Goal: Communication & Community: Answer question/provide support

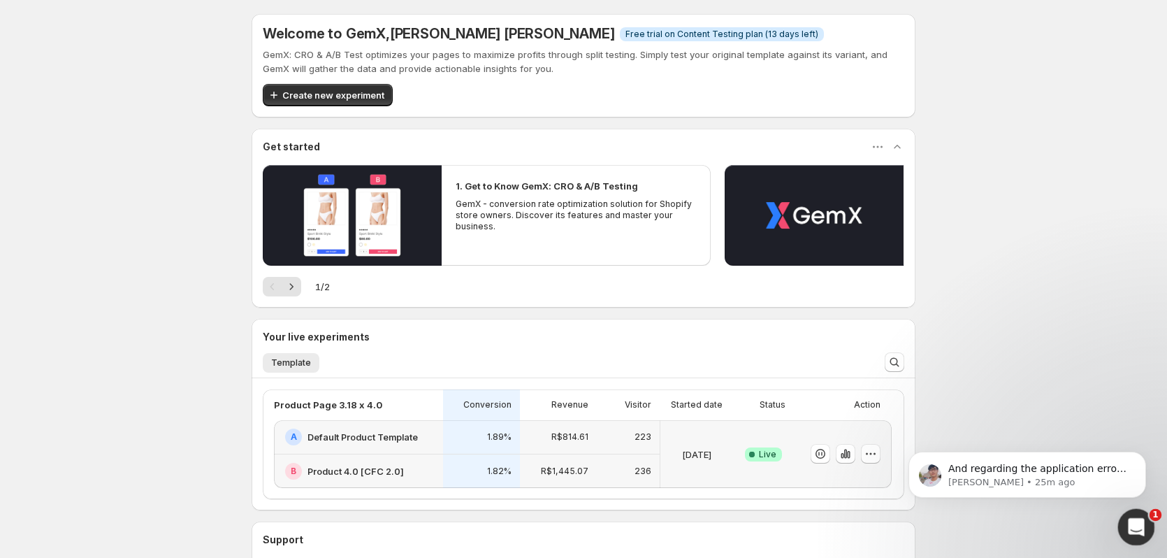
click at [1141, 525] on icon "Open Intercom Messenger" at bounding box center [1134, 525] width 23 height 23
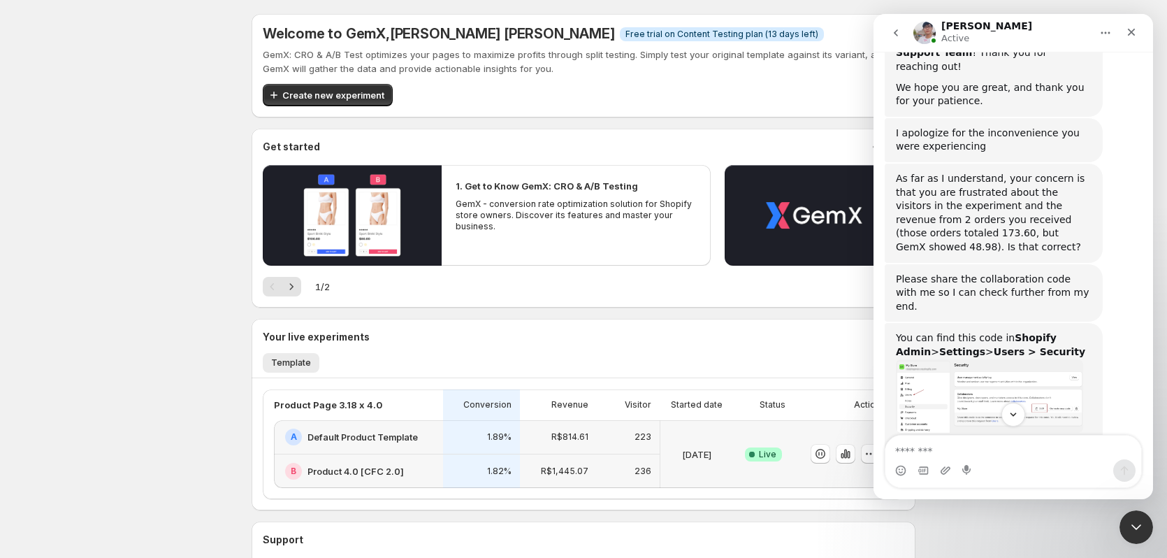
scroll to position [1315, 0]
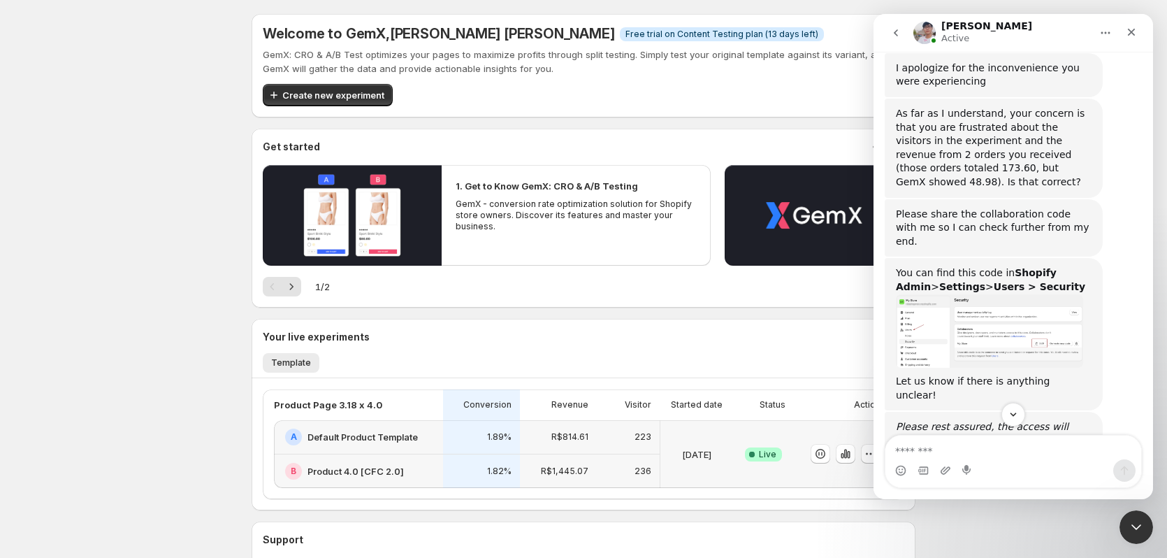
click at [981, 294] on img "Antony says…" at bounding box center [989, 331] width 187 height 74
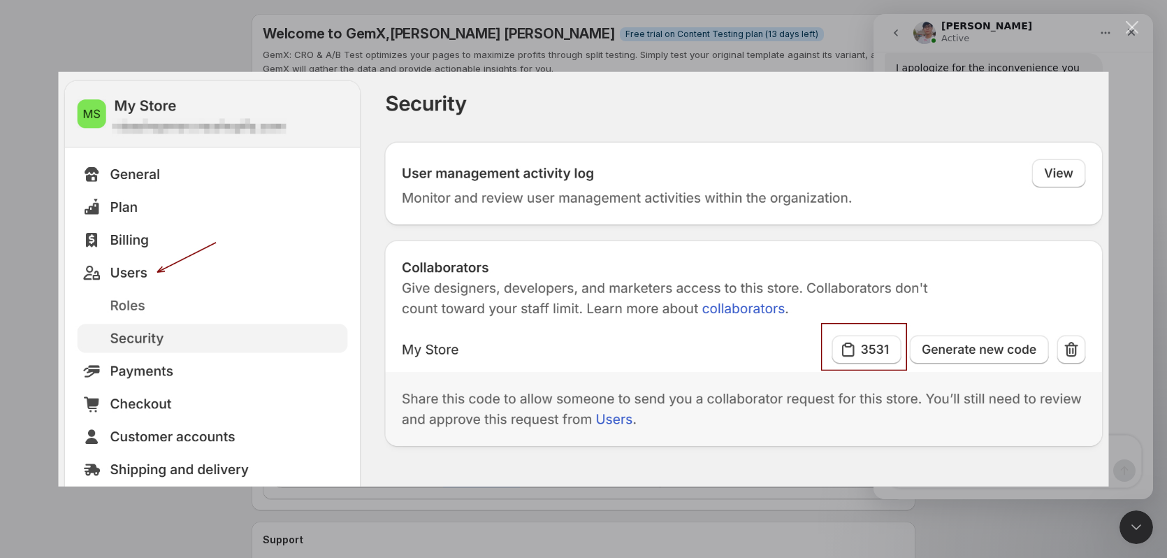
click at [203, 514] on div "Intercom messenger" at bounding box center [583, 279] width 1167 height 558
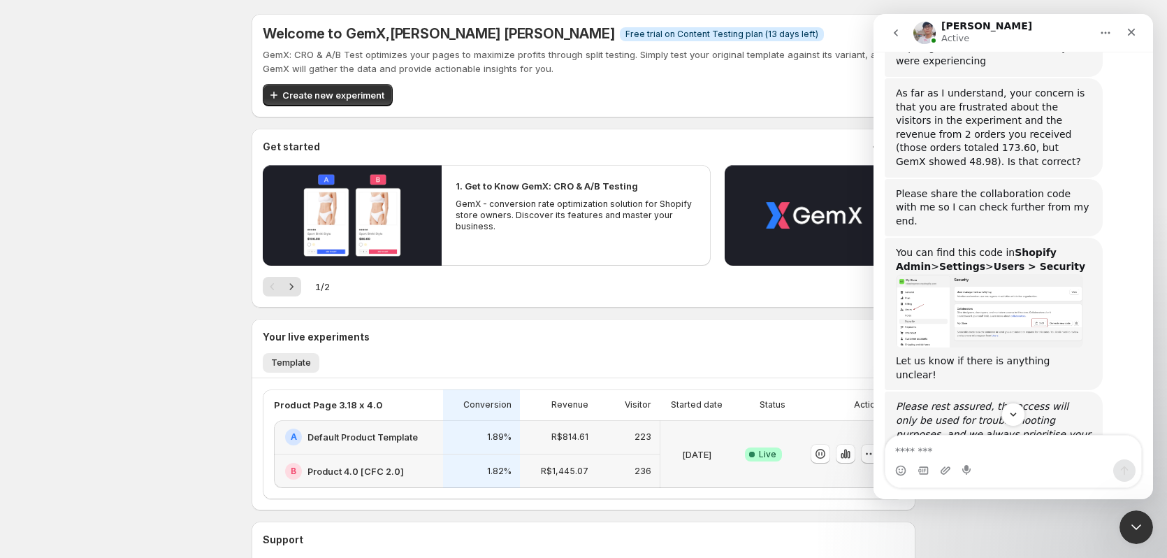
scroll to position [1344, 0]
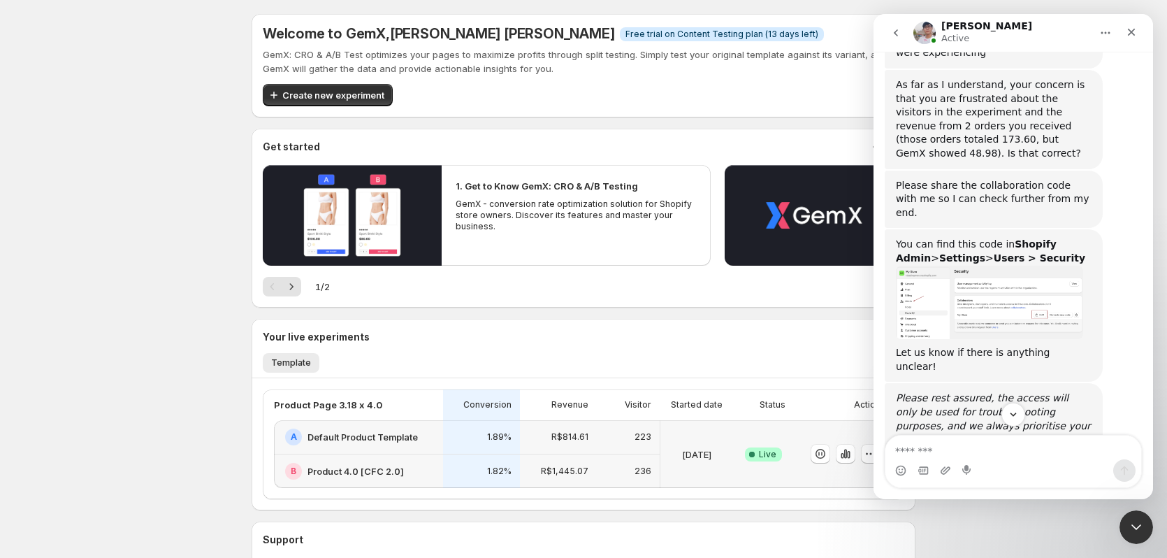
click at [781, 426] on div "Success Complete Live" at bounding box center [763, 454] width 61 height 68
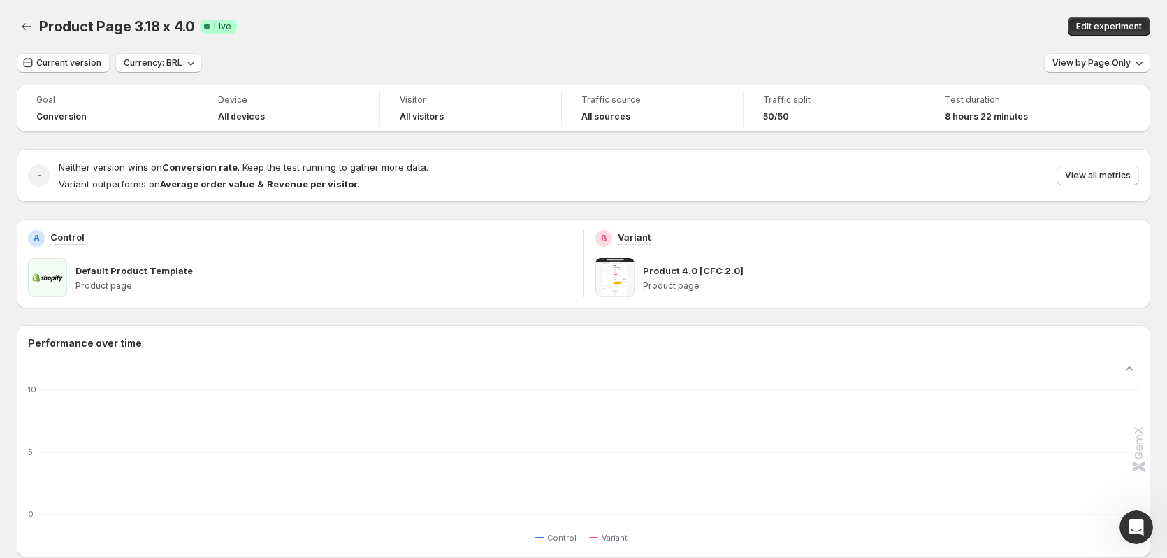
scroll to position [1398, 0]
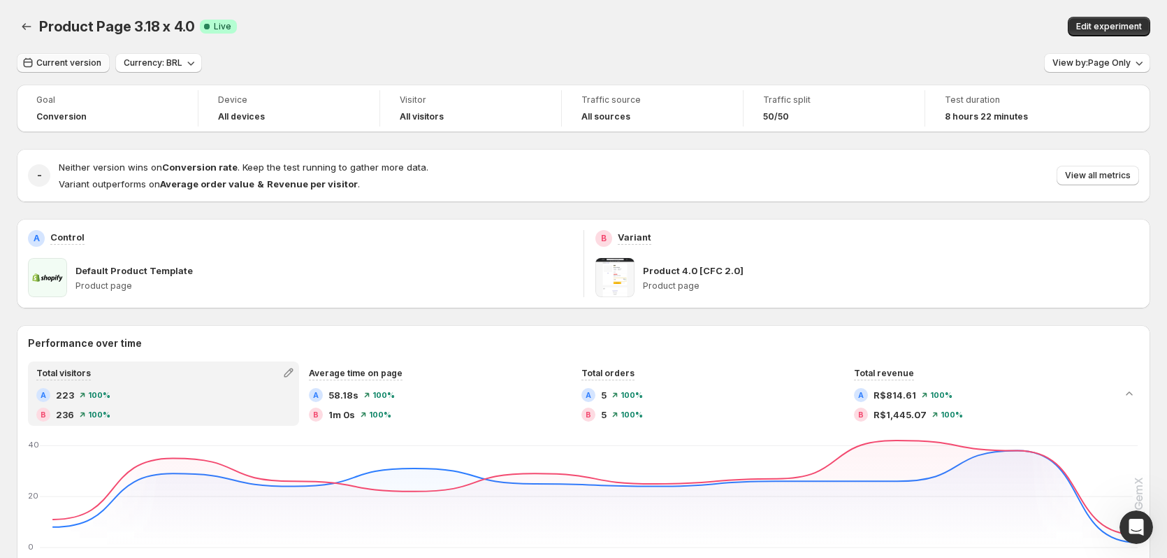
click at [92, 66] on span "Current version" at bounding box center [68, 62] width 65 height 11
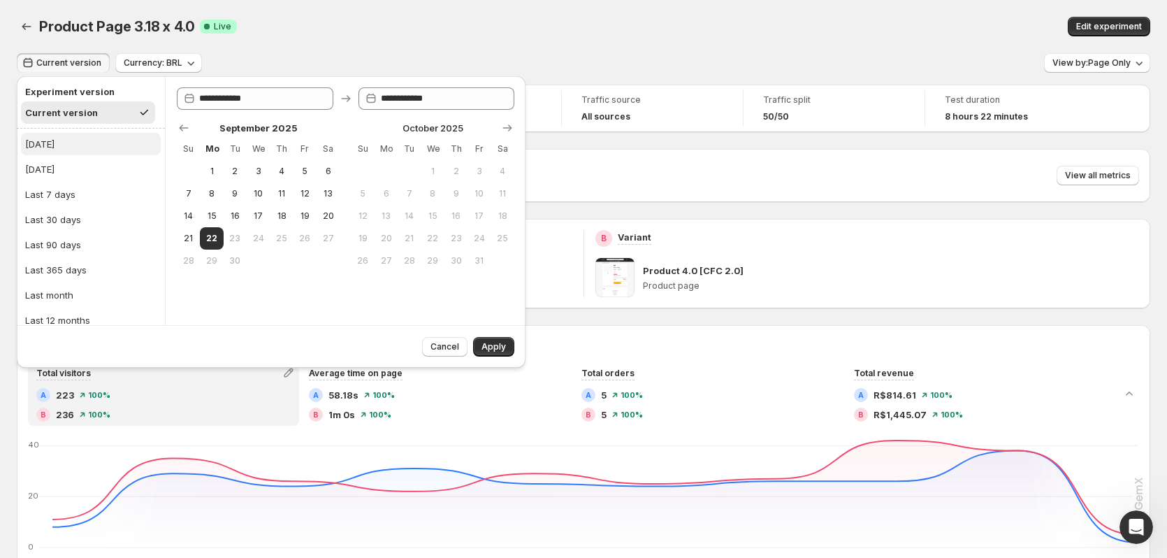
click at [83, 144] on button "Today" at bounding box center [91, 144] width 140 height 22
click at [482, 348] on span "Apply" at bounding box center [494, 346] width 24 height 11
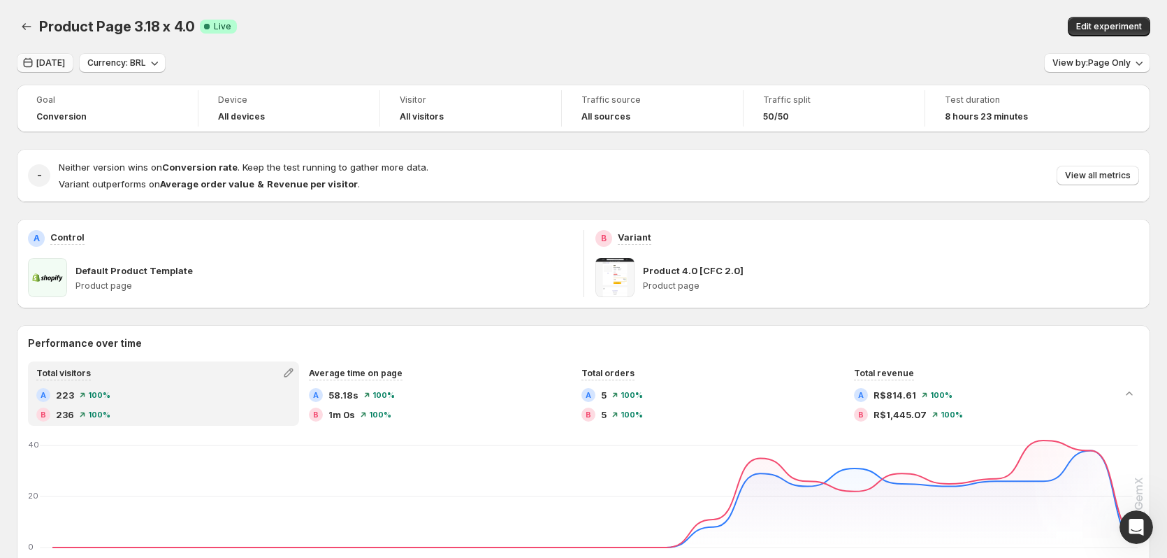
click at [57, 64] on span "Today" at bounding box center [50, 62] width 29 height 11
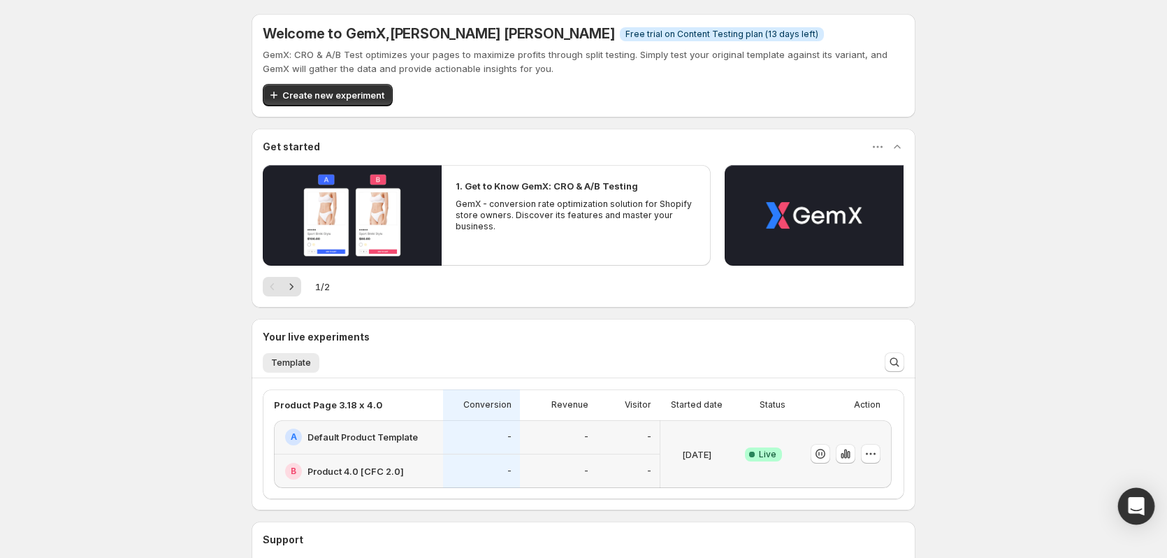
click at [1125, 503] on div "Open Intercom Messenger" at bounding box center [1136, 506] width 37 height 37
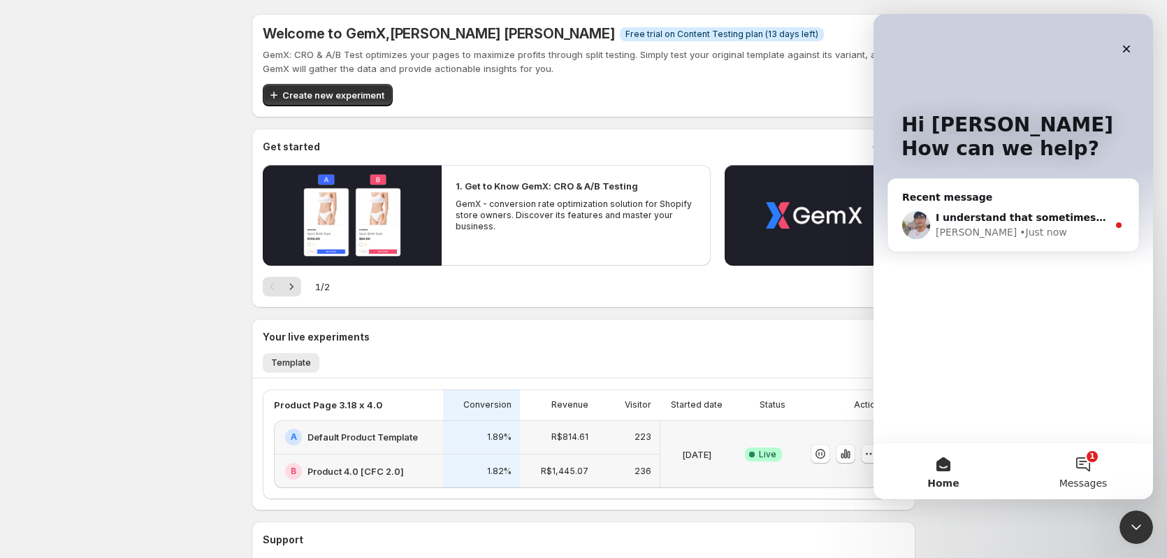
click at [1109, 461] on button "1 Messages" at bounding box center [1083, 471] width 140 height 56
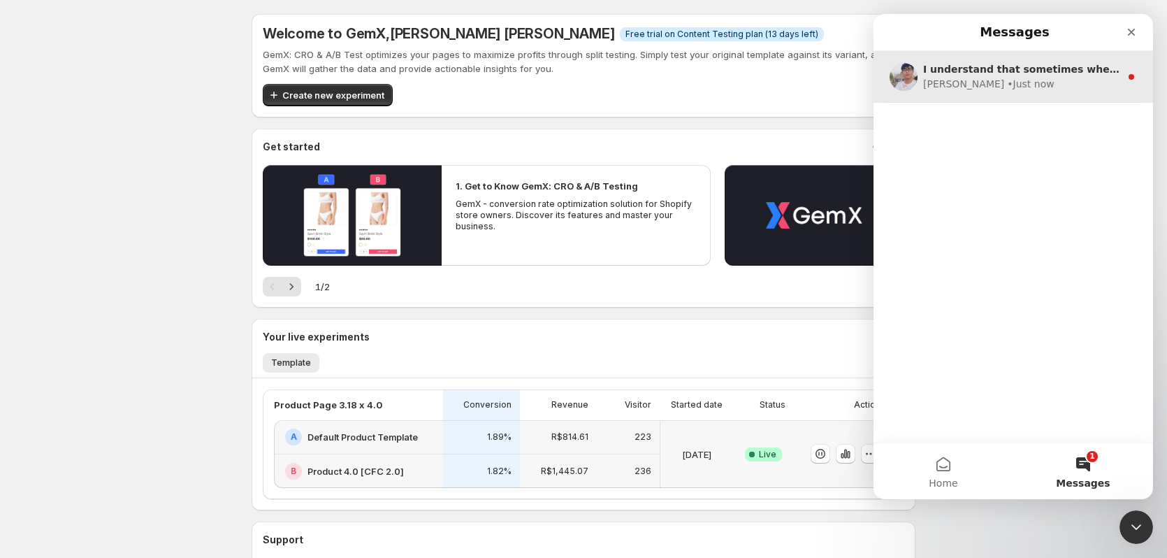
click at [1030, 83] on div "Antony • Just now" at bounding box center [1021, 84] width 197 height 15
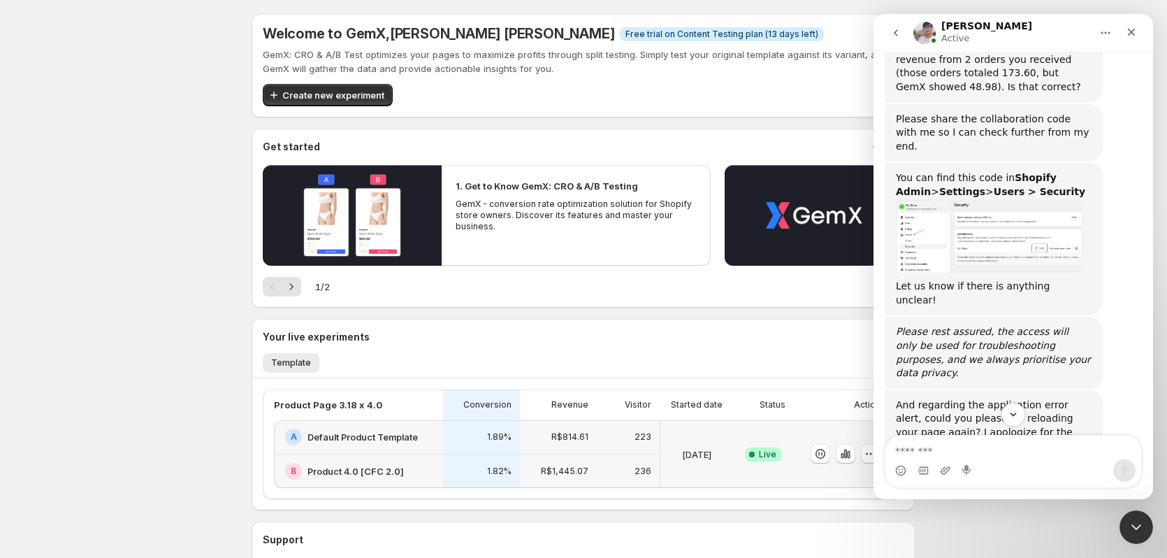
scroll to position [1462, 0]
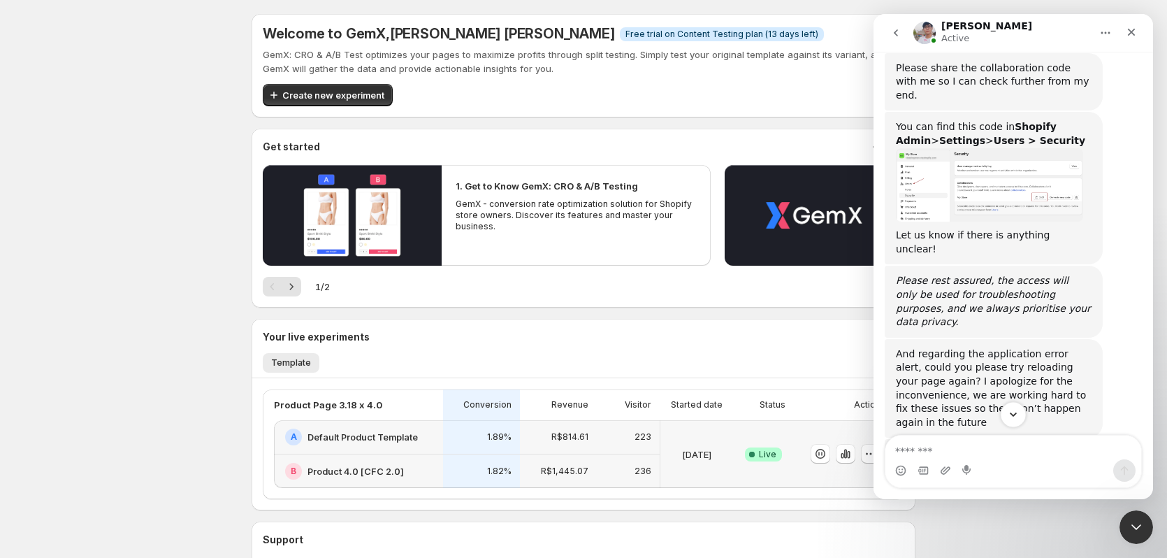
click at [1016, 410] on icon "Scroll to bottom" at bounding box center [1013, 414] width 13 height 13
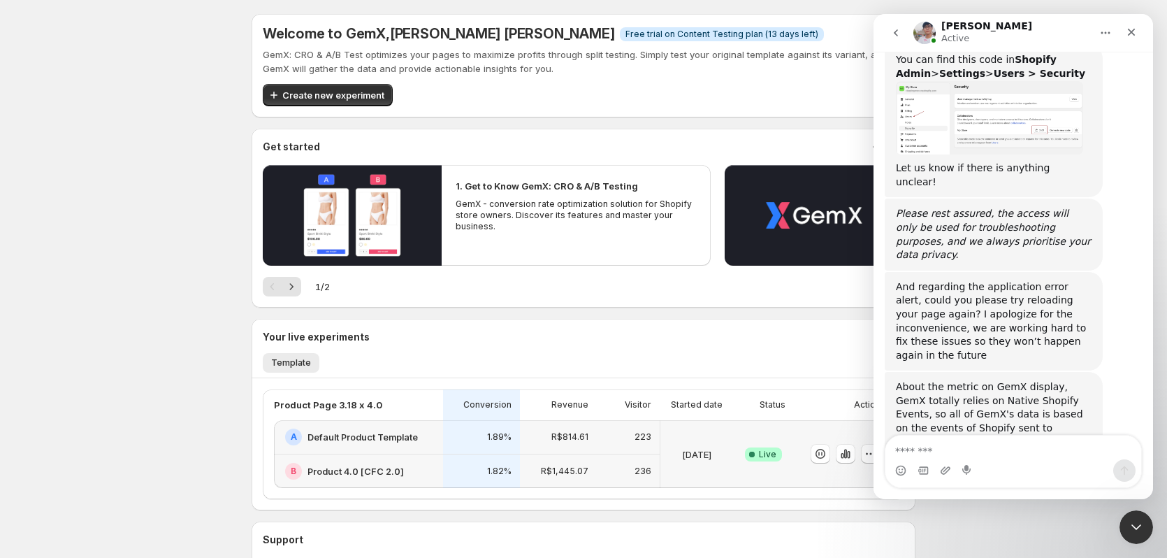
scroll to position [1531, 0]
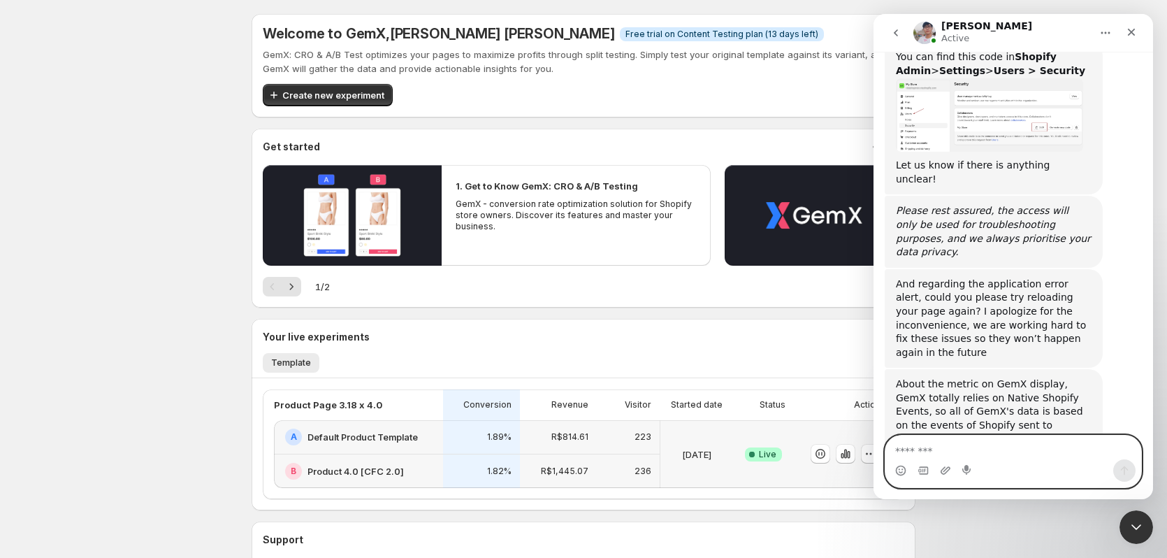
click at [1013, 448] on textarea "Message…" at bounding box center [1014, 447] width 256 height 24
paste textarea "*****"
type textarea "**********"
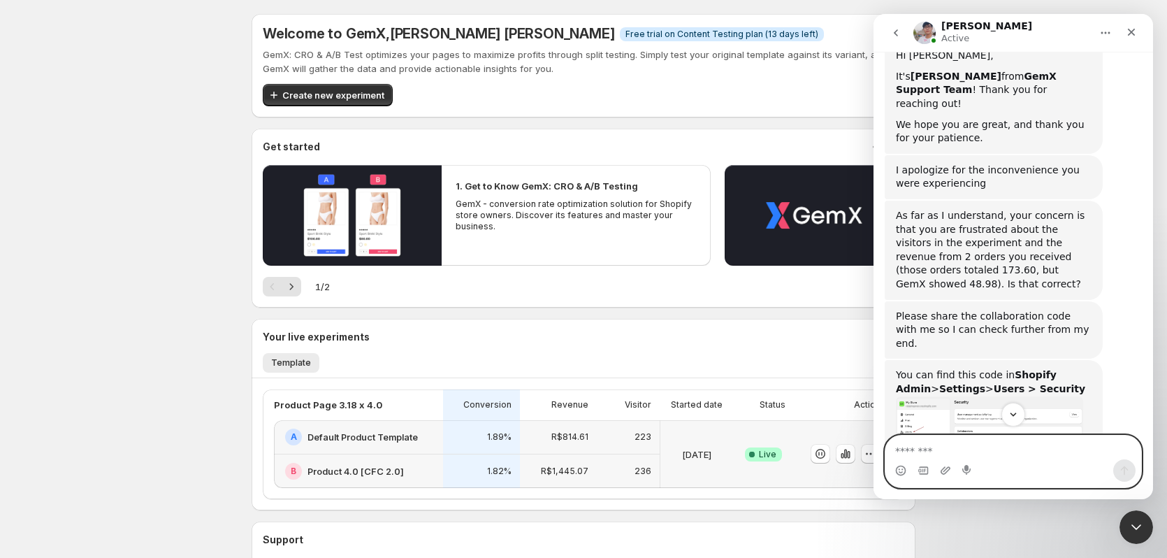
scroll to position [1213, 0]
click at [969, 397] on img "Antony says…" at bounding box center [989, 434] width 187 height 74
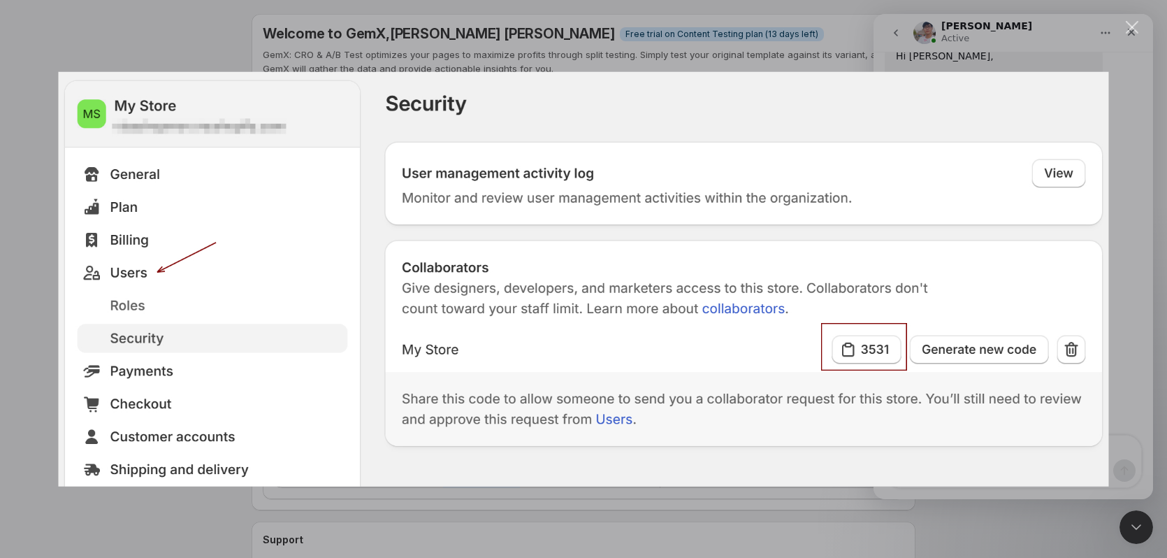
click at [962, 517] on div "Intercom messenger" at bounding box center [583, 279] width 1167 height 558
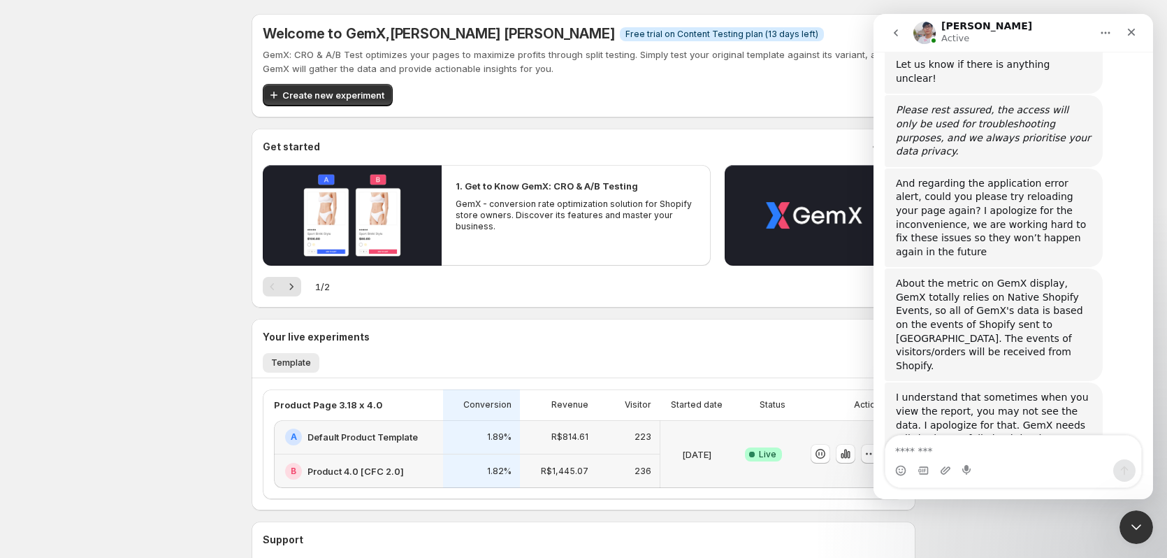
scroll to position [1578, 0]
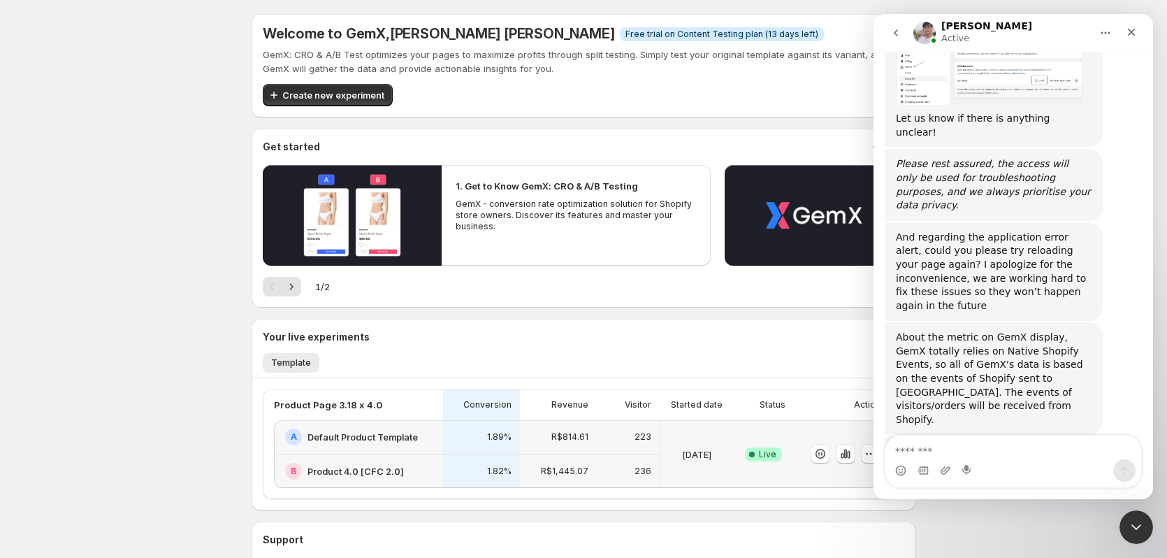
click at [751, 427] on div "Success Complete Live" at bounding box center [763, 454] width 61 height 68
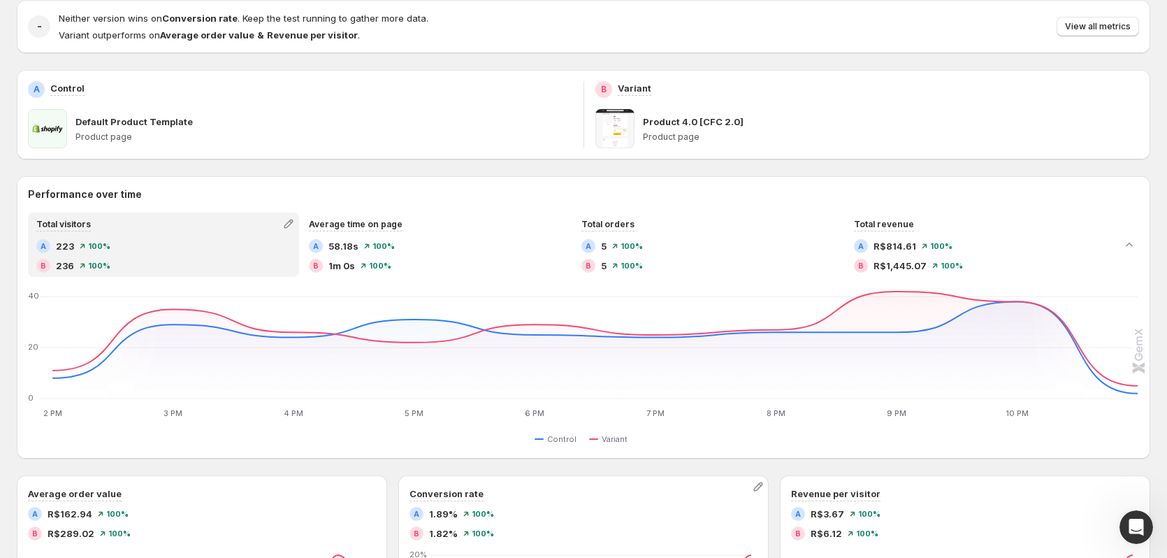
scroll to position [120, 0]
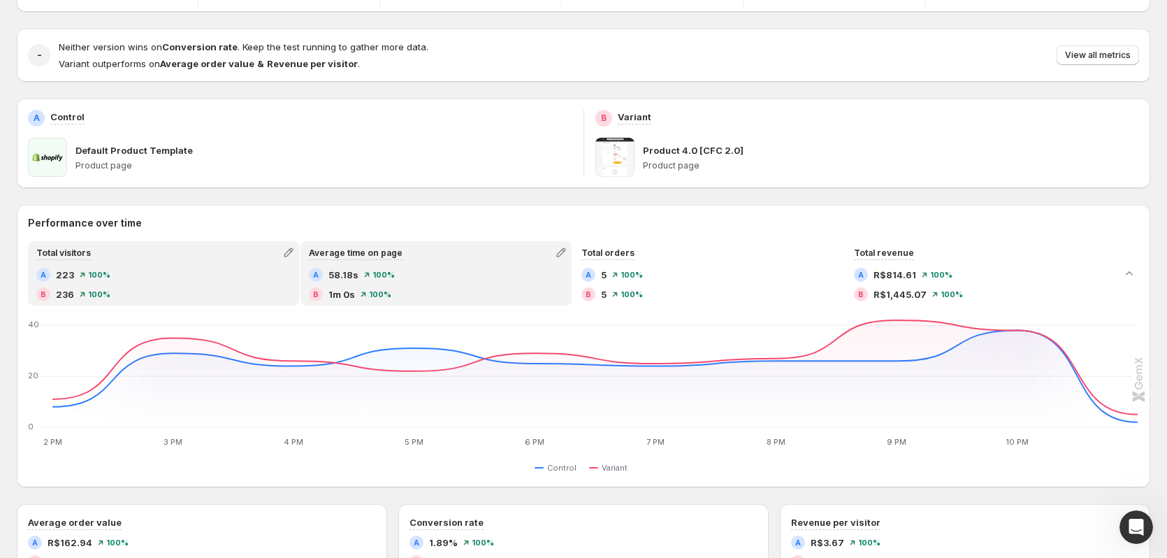
click at [414, 289] on div "B 1m 0s 100 %" at bounding box center [436, 294] width 254 height 14
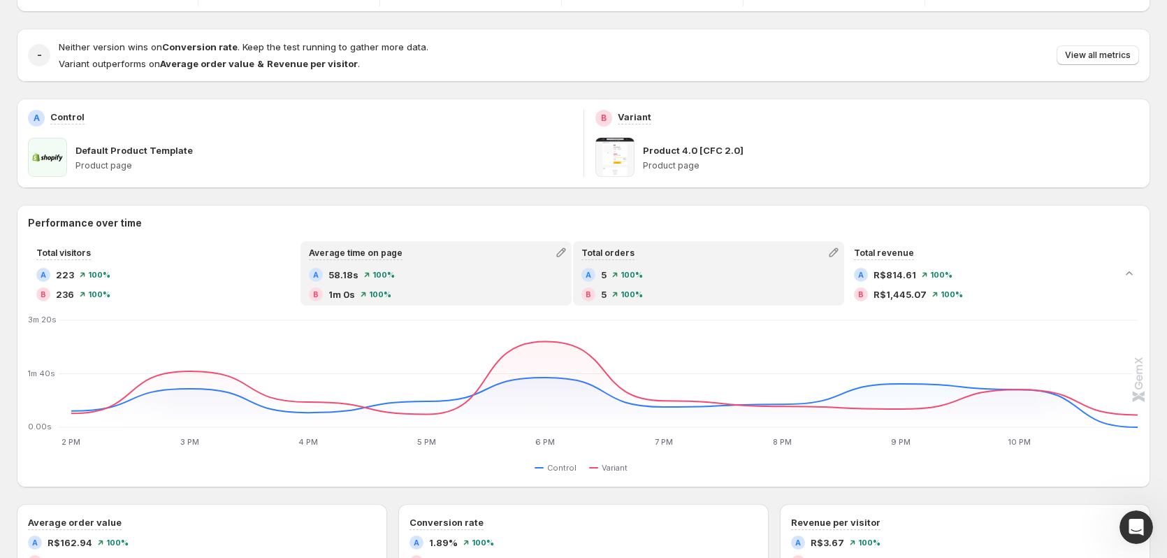
click at [605, 291] on span "5" at bounding box center [604, 294] width 6 height 14
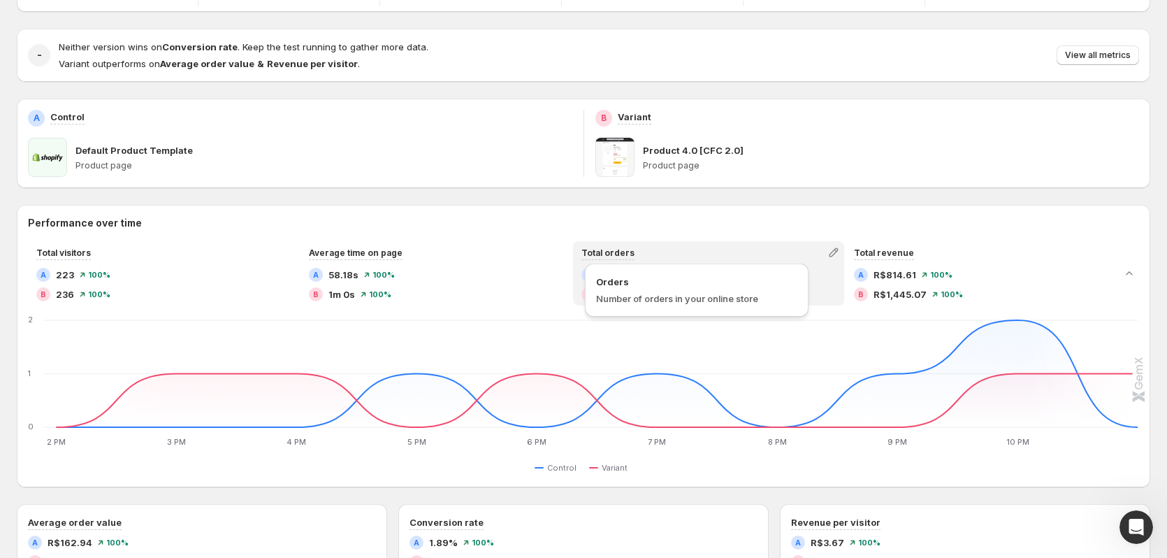
click at [617, 257] on span "Total orders" at bounding box center [608, 252] width 53 height 10
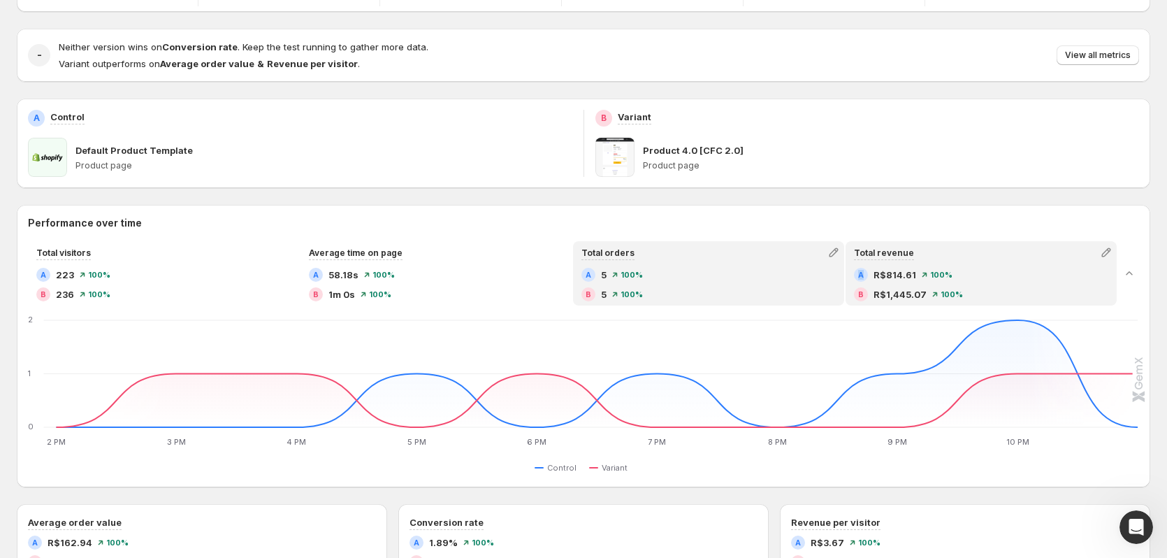
click at [864, 273] on h2 "A" at bounding box center [861, 274] width 6 height 8
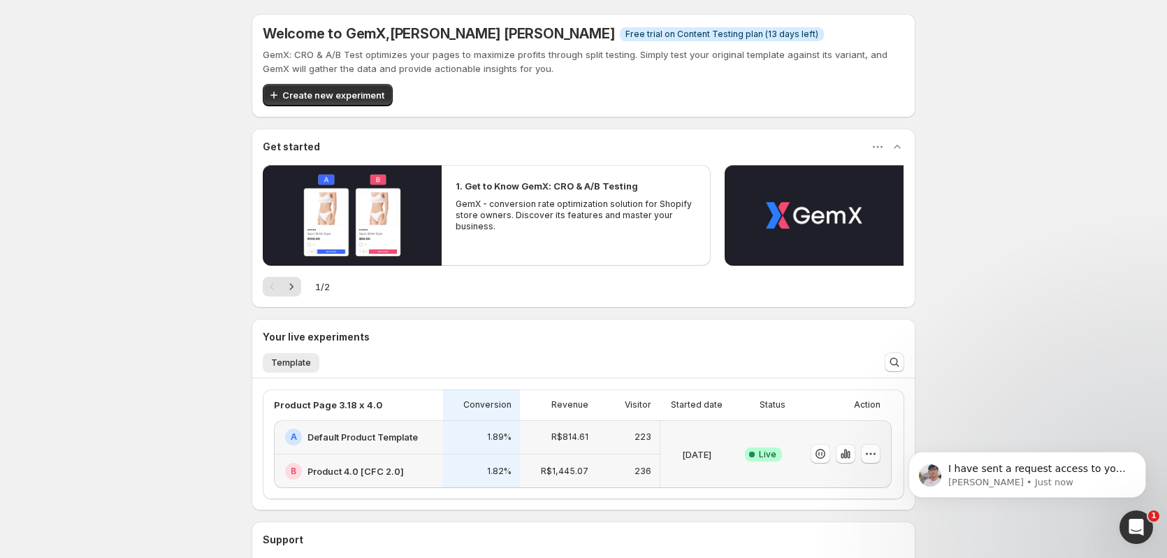
click at [1128, 498] on body "I have sent a request access to your store, please confirm it [PERSON_NAME] • J…" at bounding box center [1027, 468] width 268 height 94
click at [1074, 482] on p "[PERSON_NAME] • Just now" at bounding box center [1038, 482] width 180 height 13
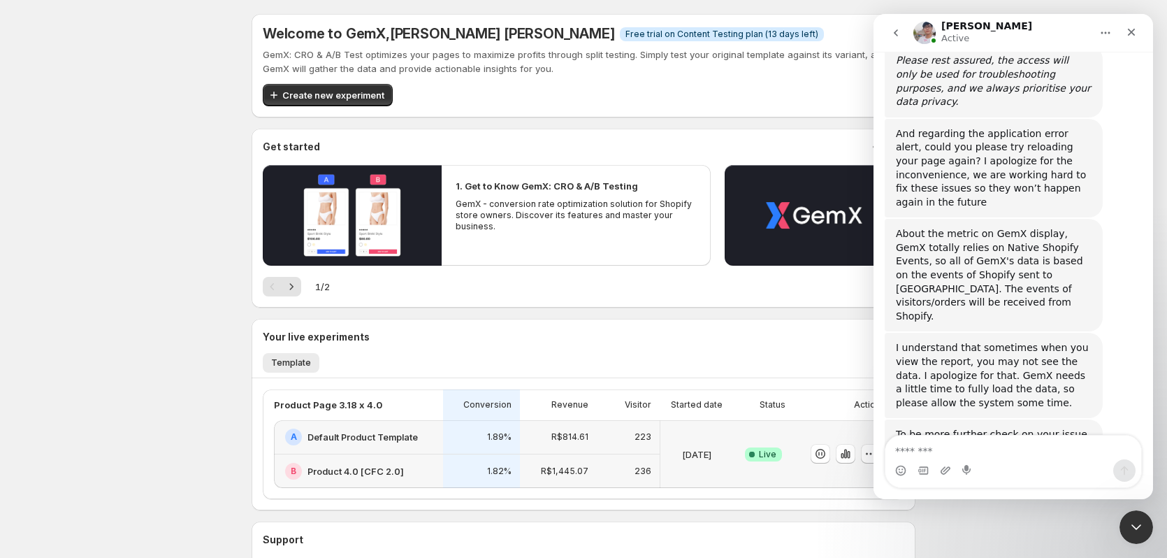
scroll to position [1689, 0]
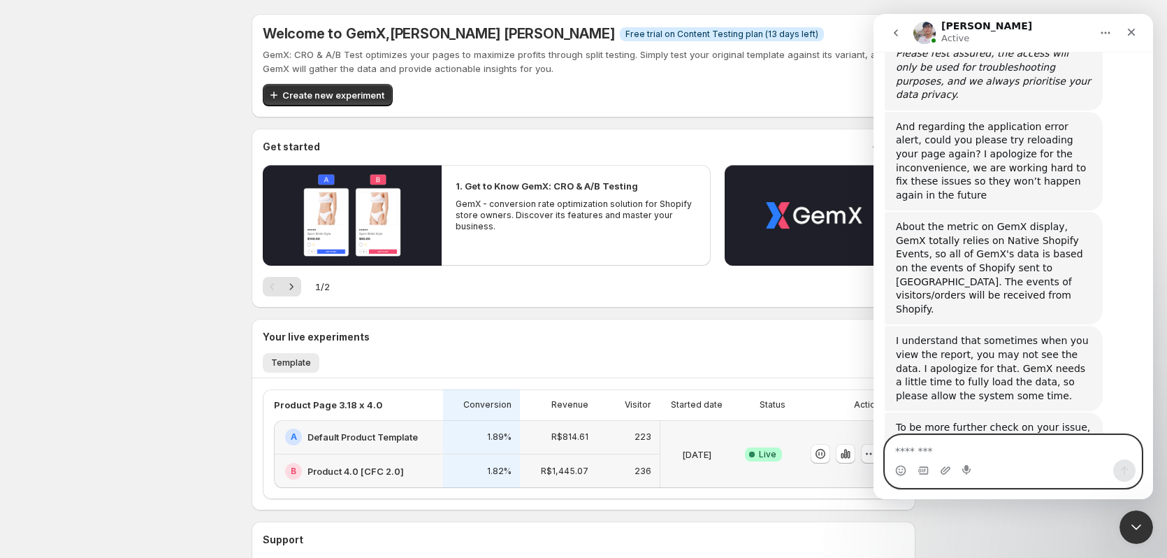
click at [974, 452] on textarea "Message…" at bounding box center [1014, 447] width 256 height 24
type textarea "**********"
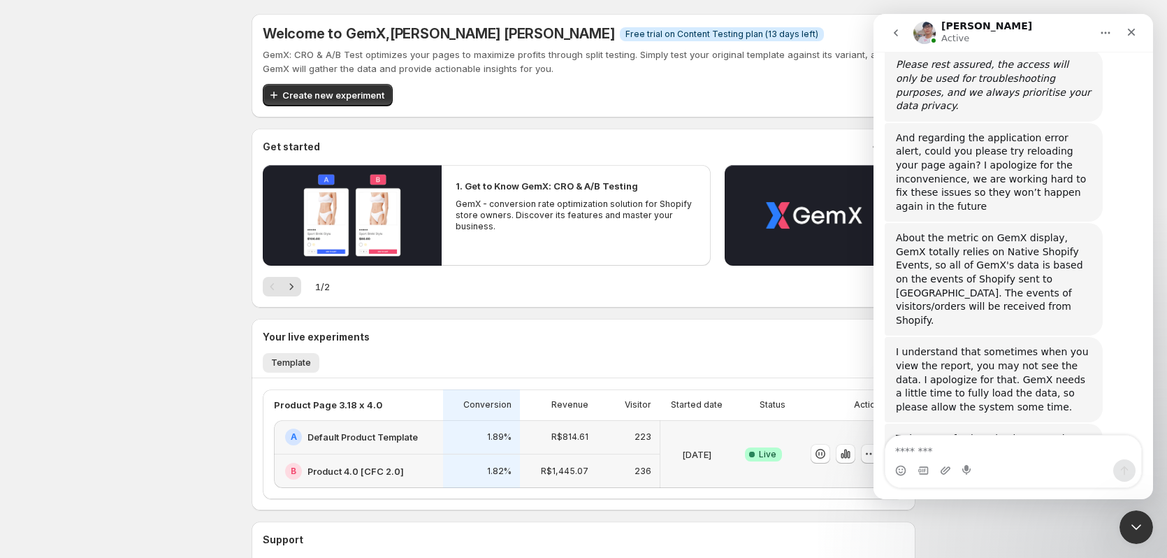
scroll to position [1761, 0]
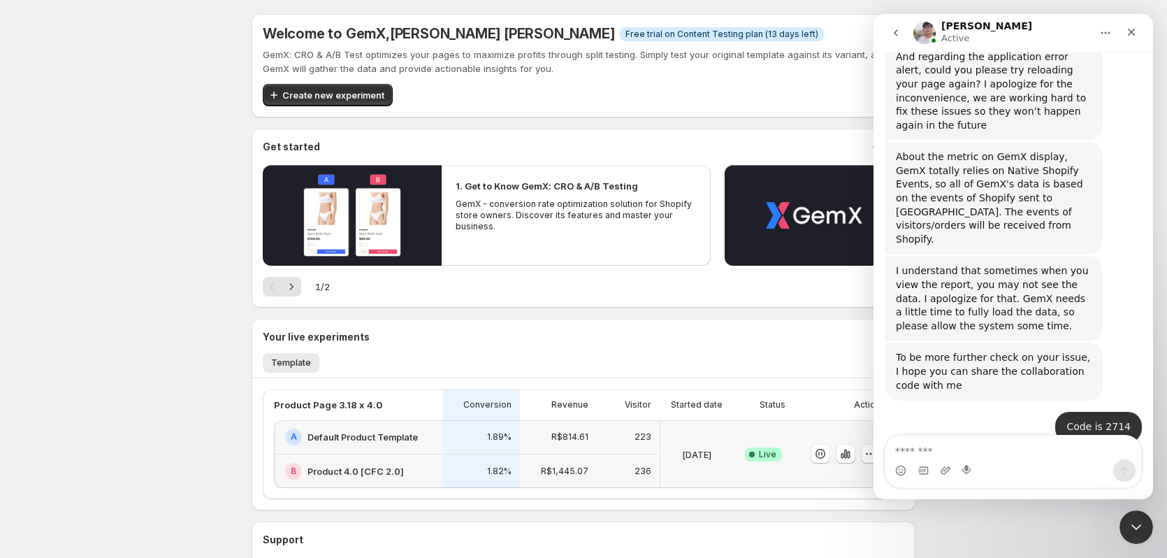
click at [1010, 458] on textarea "Message…" at bounding box center [1014, 447] width 256 height 24
type textarea "*"
type textarea "********"
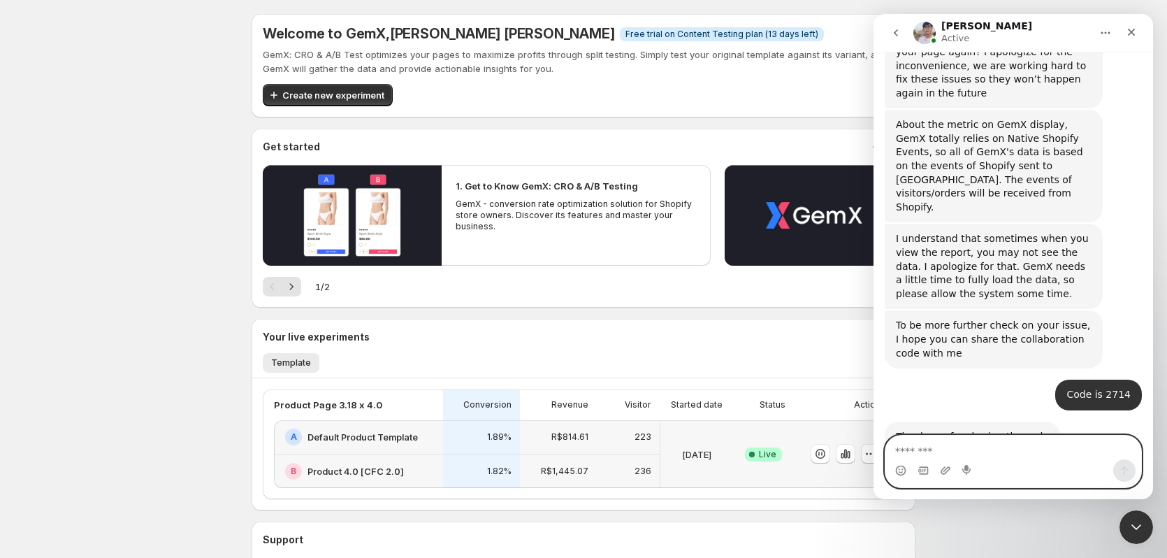
scroll to position [1794, 0]
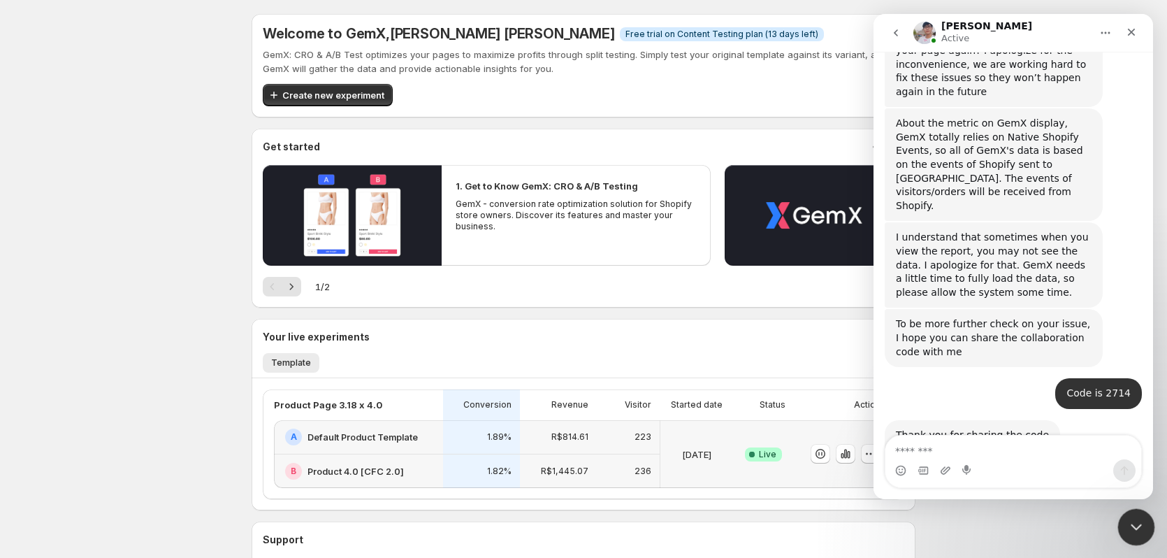
click at [1140, 526] on icon "Close Intercom Messenger" at bounding box center [1134, 525] width 17 height 17
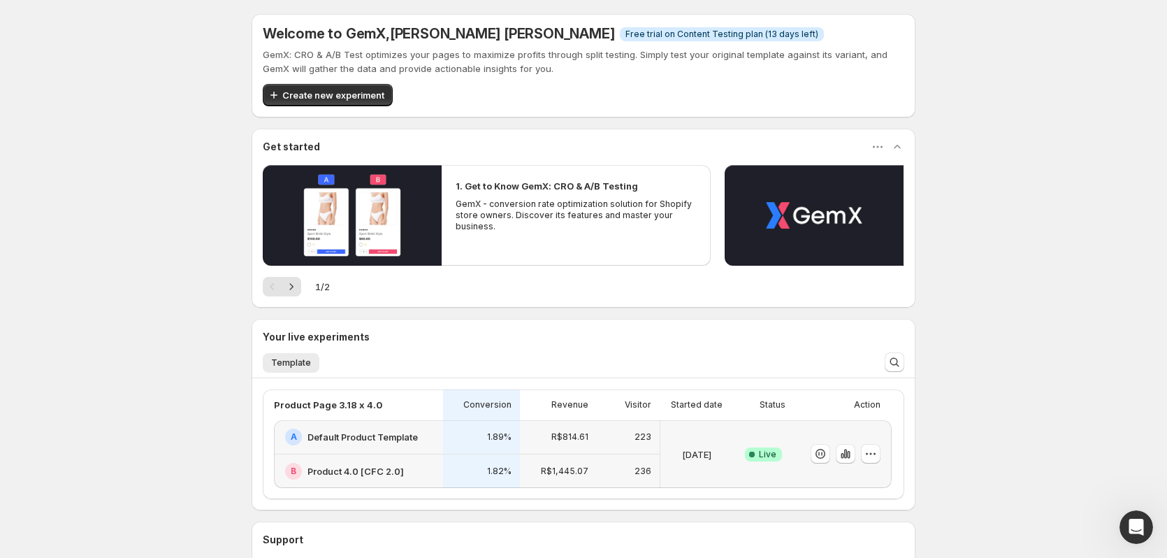
click at [1045, 442] on div "Welcome to GemX , Henrique de Lara Morais Info Free trial on Content Testing pl…" at bounding box center [583, 343] width 1167 height 686
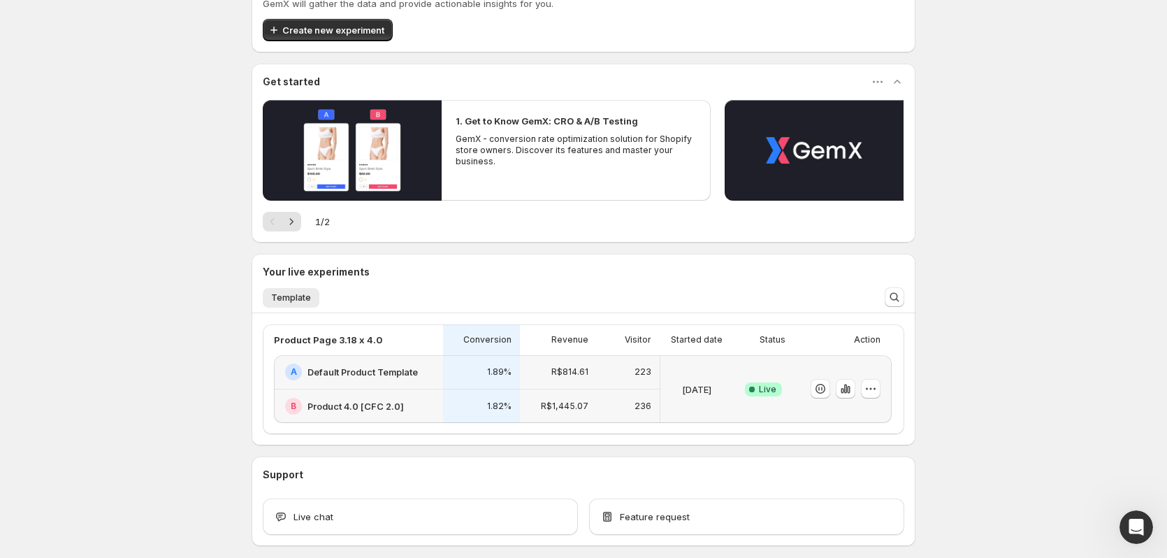
scroll to position [129, 0]
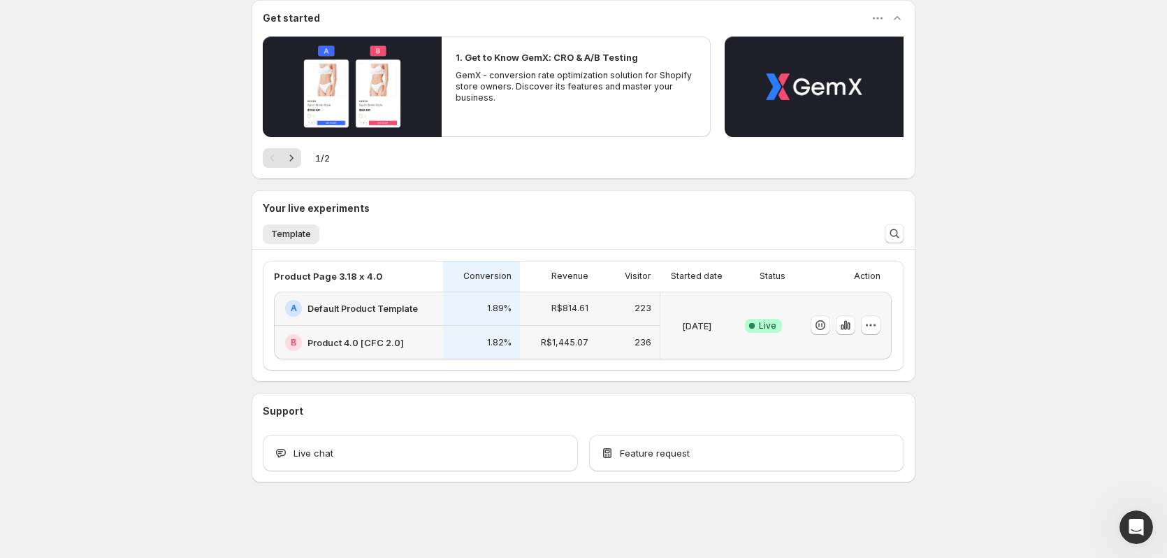
click at [349, 340] on h2 "Product 4.0 [CFC 2.0]" at bounding box center [356, 342] width 96 height 14
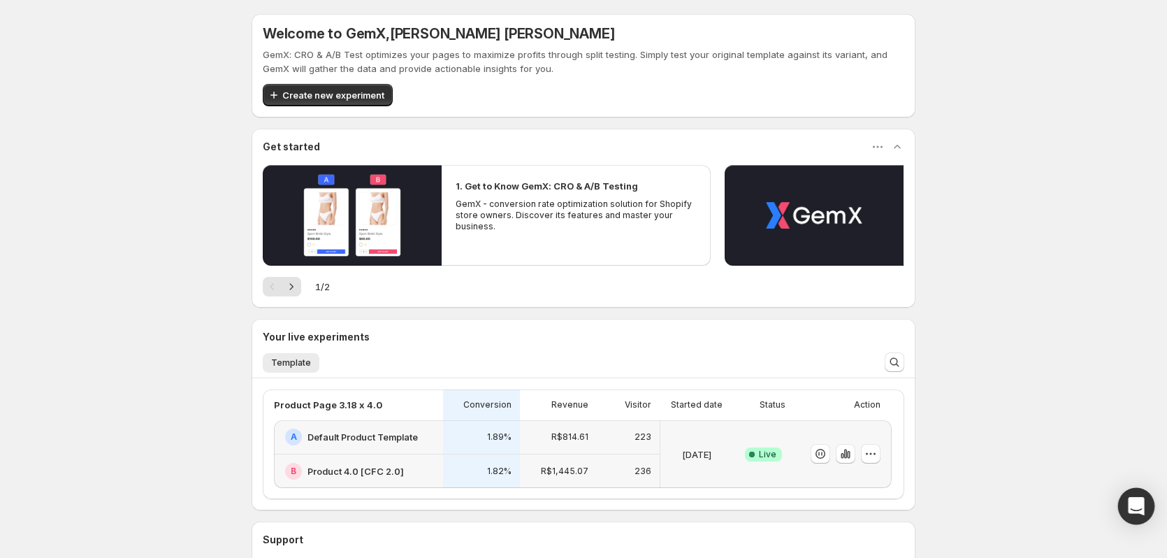
click at [1137, 518] on div "Open Intercom Messenger" at bounding box center [1136, 506] width 37 height 37
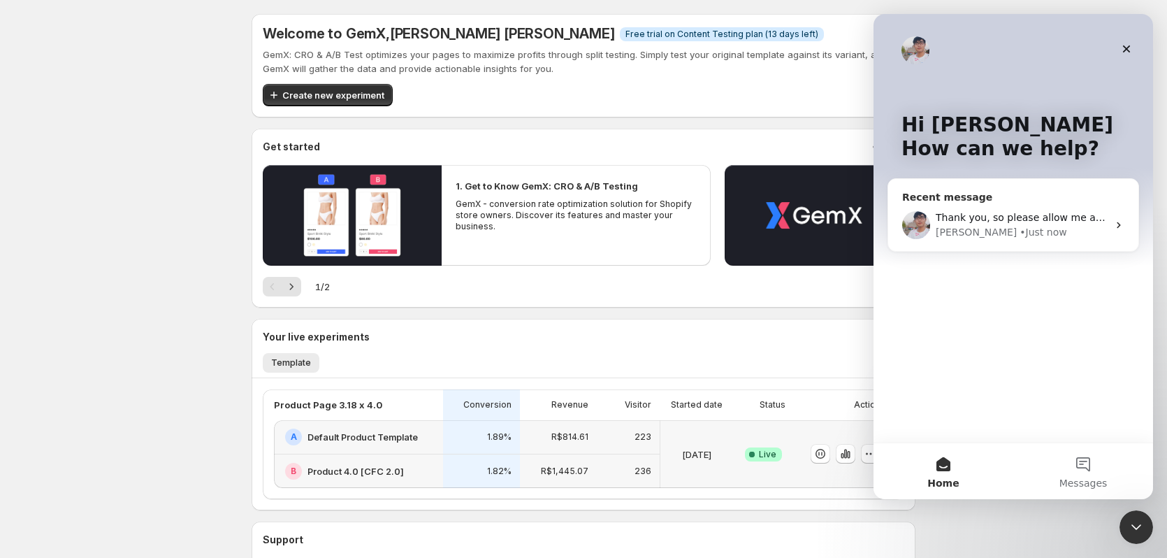
click at [1020, 229] on div "• Just now" at bounding box center [1043, 232] width 47 height 15
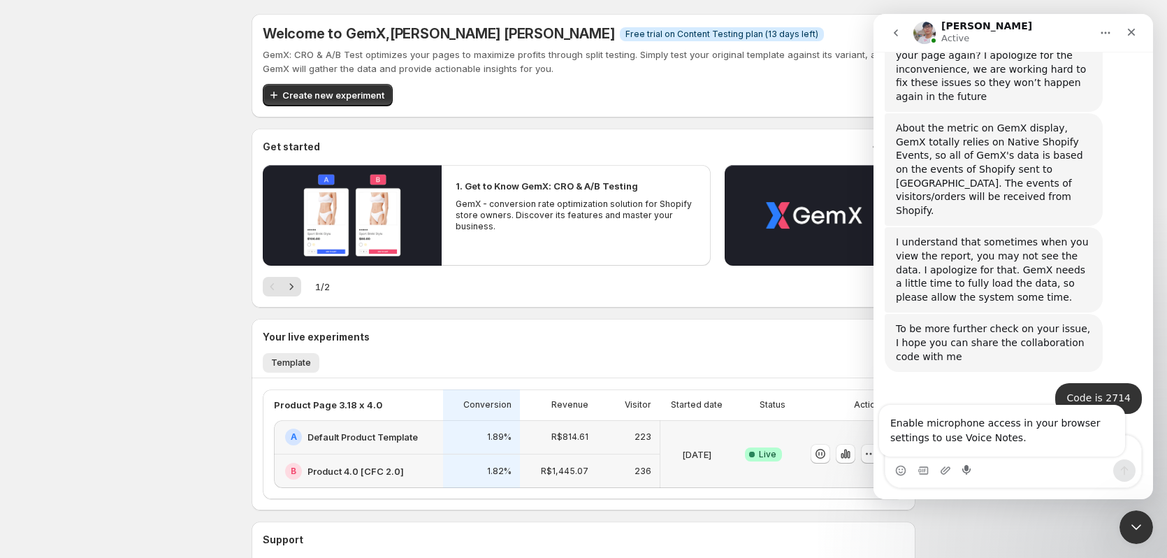
scroll to position [1794, 0]
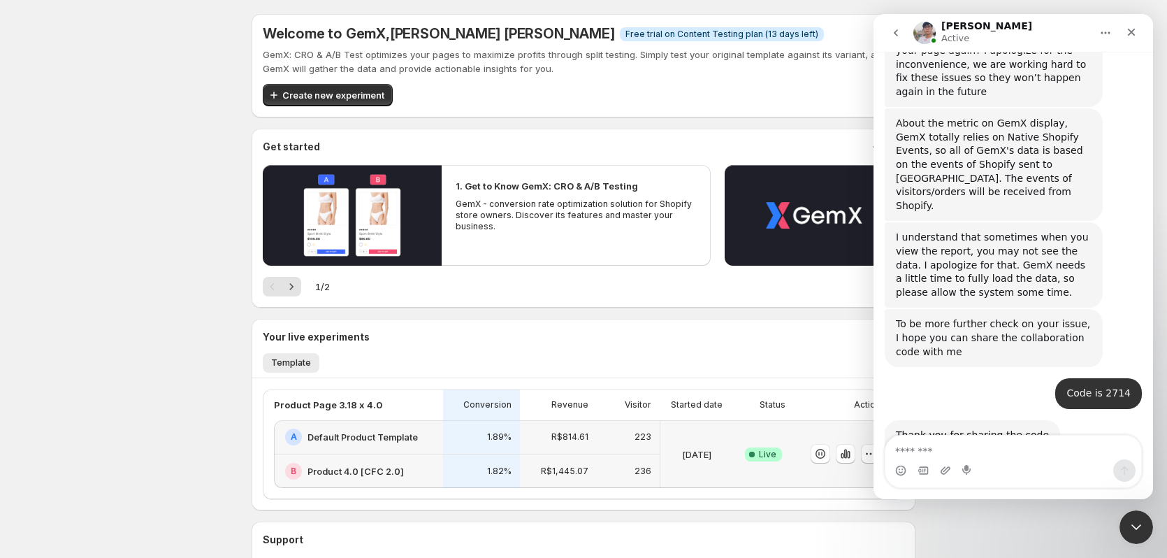
click at [1046, 451] on textarea "Message…" at bounding box center [1014, 447] width 256 height 24
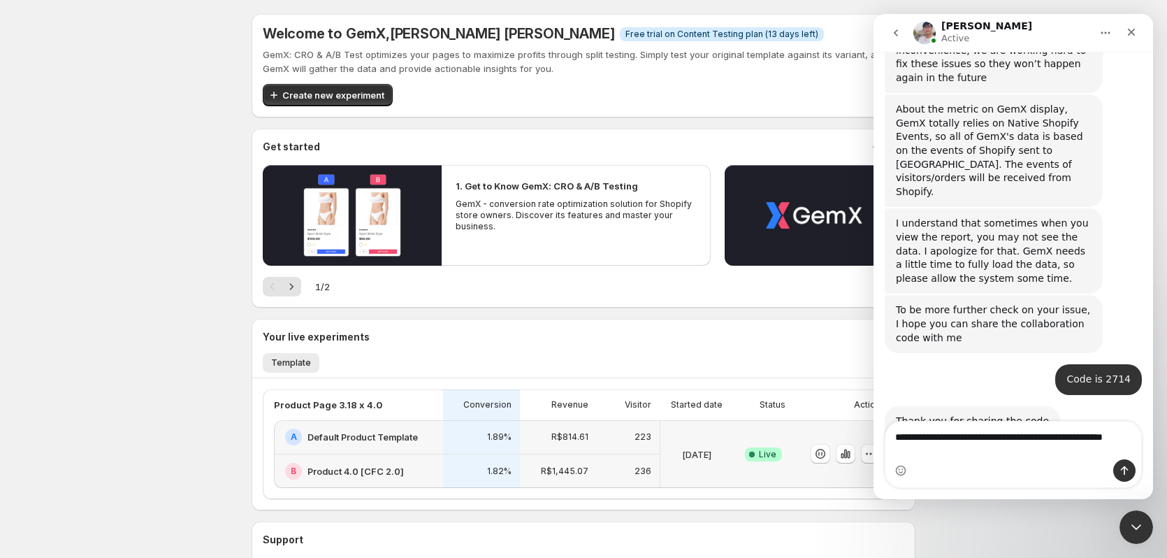
type textarea "**********"
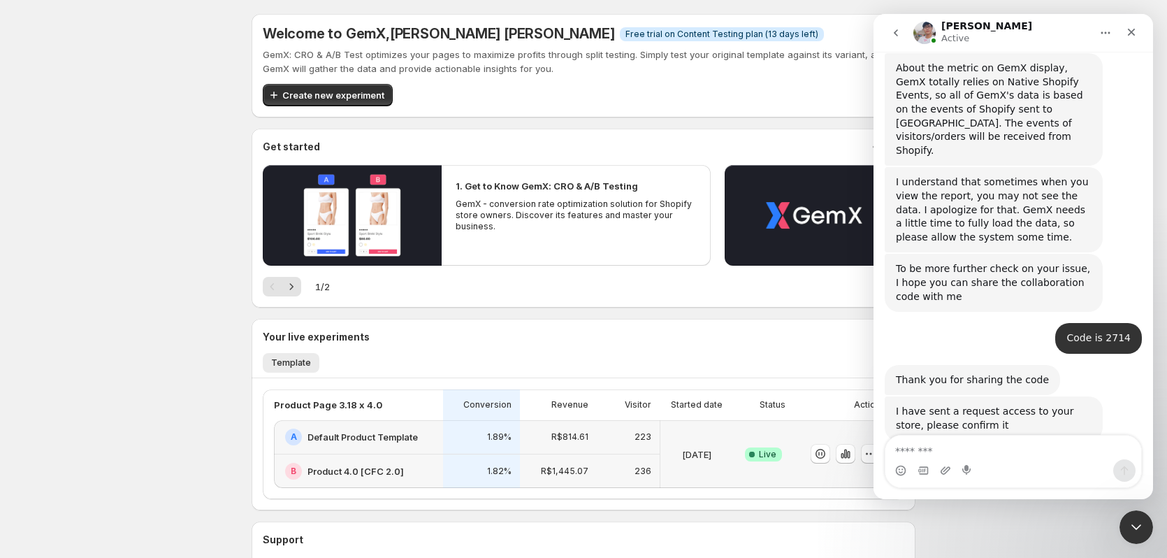
click at [708, 461] on div "[DATE]" at bounding box center [697, 453] width 62 height 51
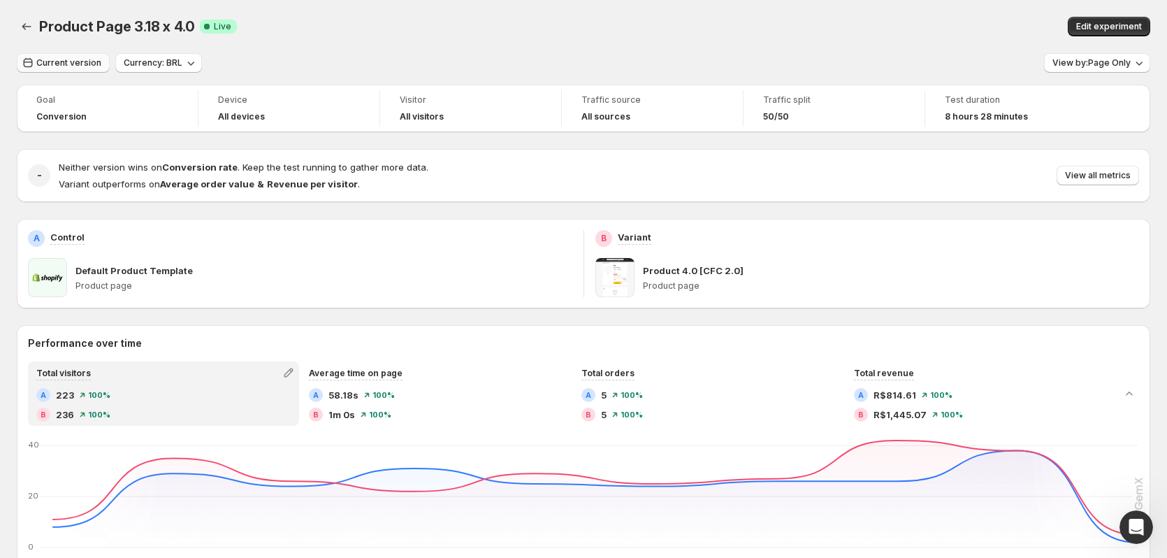
click at [89, 64] on span "Current version" at bounding box center [68, 62] width 65 height 11
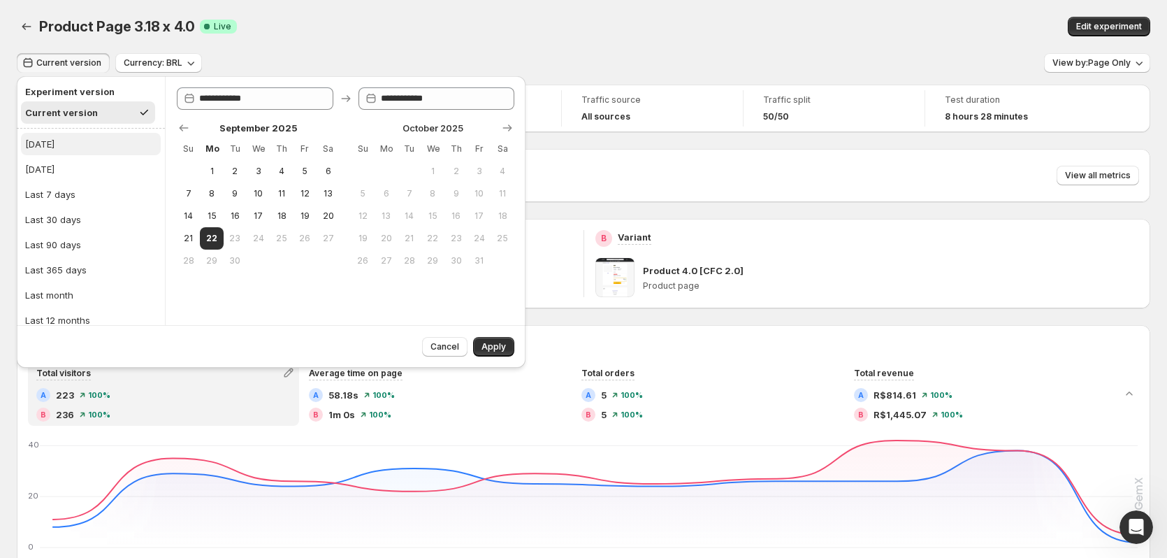
click at [69, 144] on button "[DATE]" at bounding box center [91, 144] width 140 height 22
click at [493, 351] on span "Apply" at bounding box center [494, 346] width 24 height 11
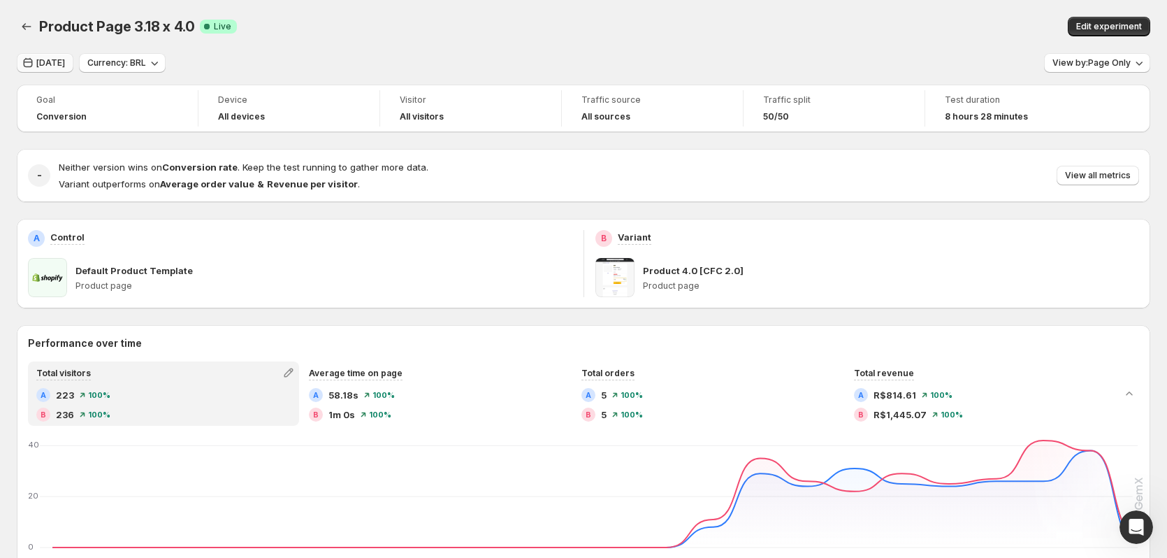
click at [57, 60] on span "[DATE]" at bounding box center [50, 62] width 29 height 11
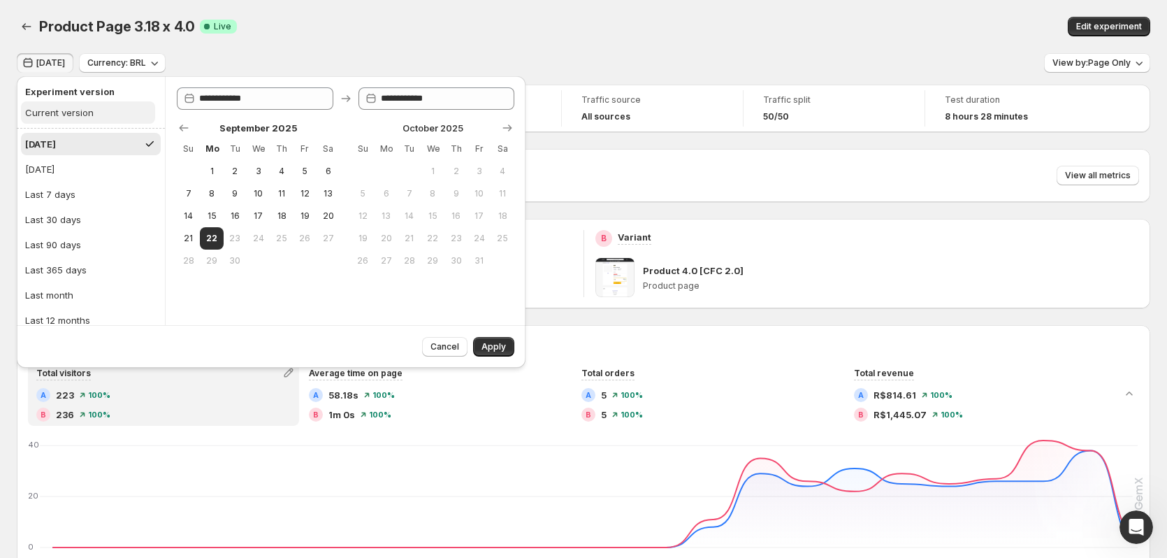
click at [74, 117] on div "Current version" at bounding box center [59, 113] width 68 height 14
click at [487, 347] on span "Apply" at bounding box center [494, 346] width 24 height 11
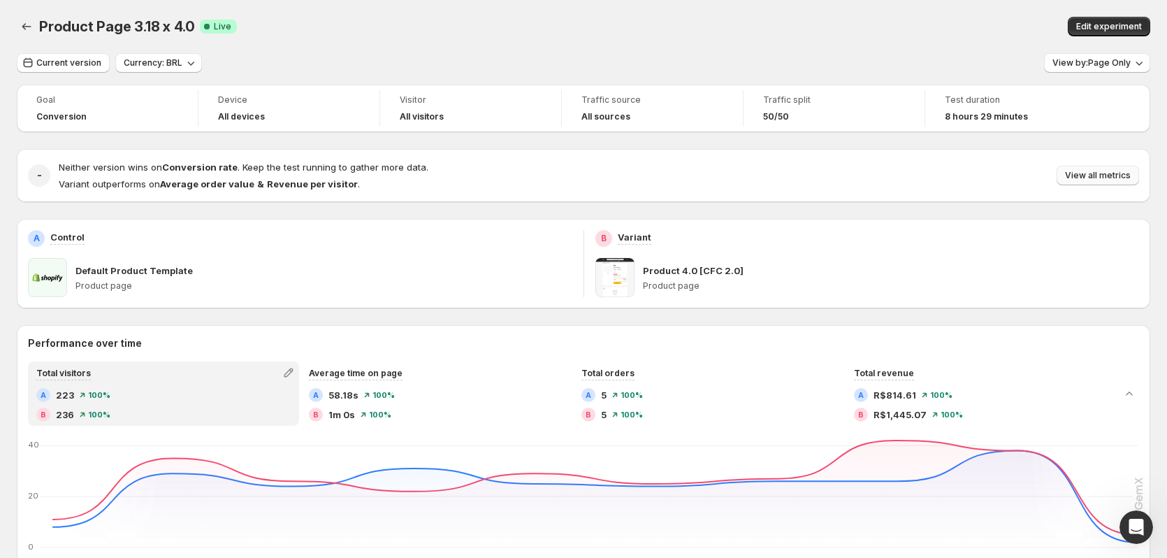
click at [1106, 171] on span "View all metrics" at bounding box center [1098, 175] width 66 height 11
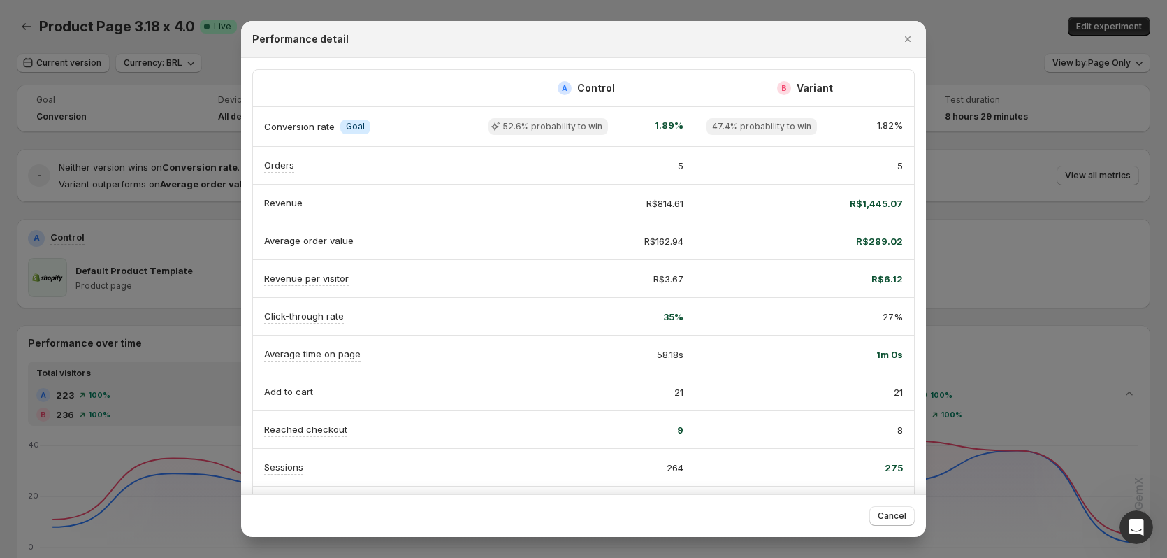
click at [895, 505] on div "Cancel" at bounding box center [583, 515] width 685 height 43
click at [895, 510] on button "Cancel" at bounding box center [891, 516] width 45 height 20
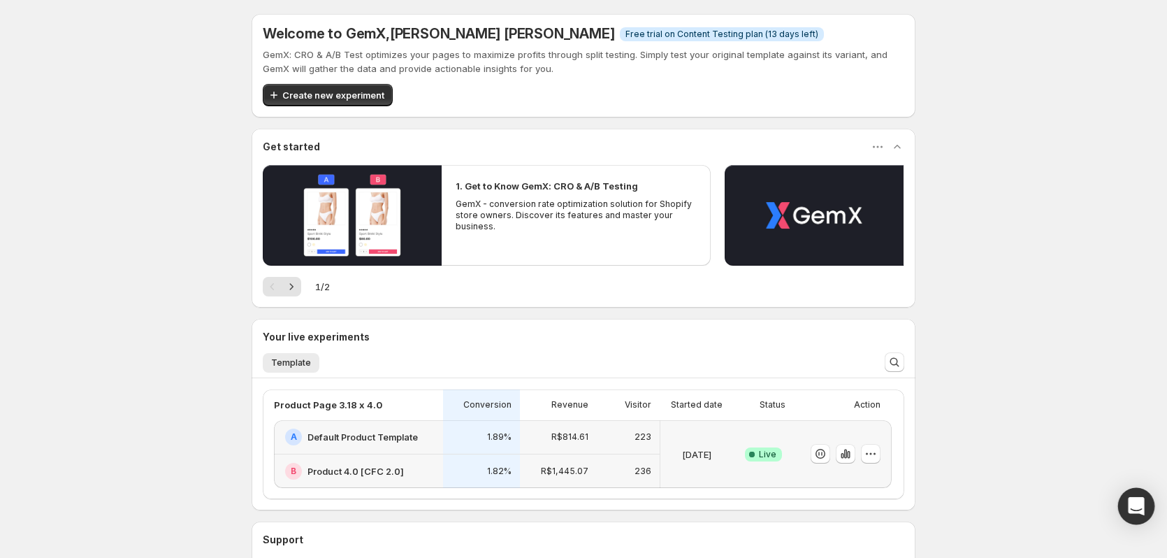
click at [1145, 508] on div "Open Intercom Messenger" at bounding box center [1136, 506] width 37 height 37
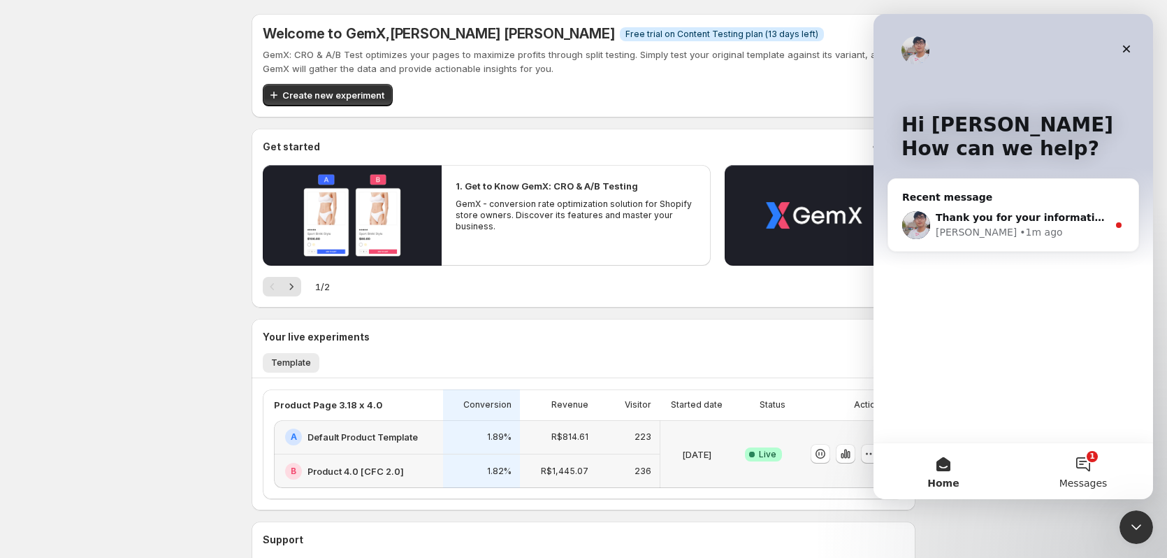
click at [1082, 461] on button "1 Messages" at bounding box center [1083, 471] width 140 height 56
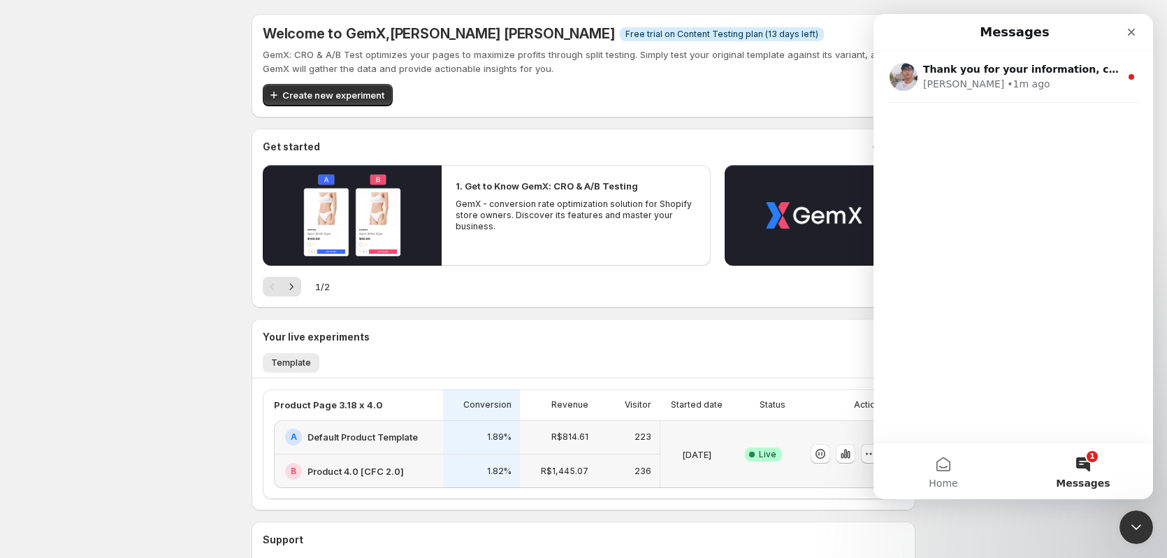
click at [988, 312] on div "Thank you for your information, could you please provide the list of 13 orders …" at bounding box center [1014, 246] width 280 height 391
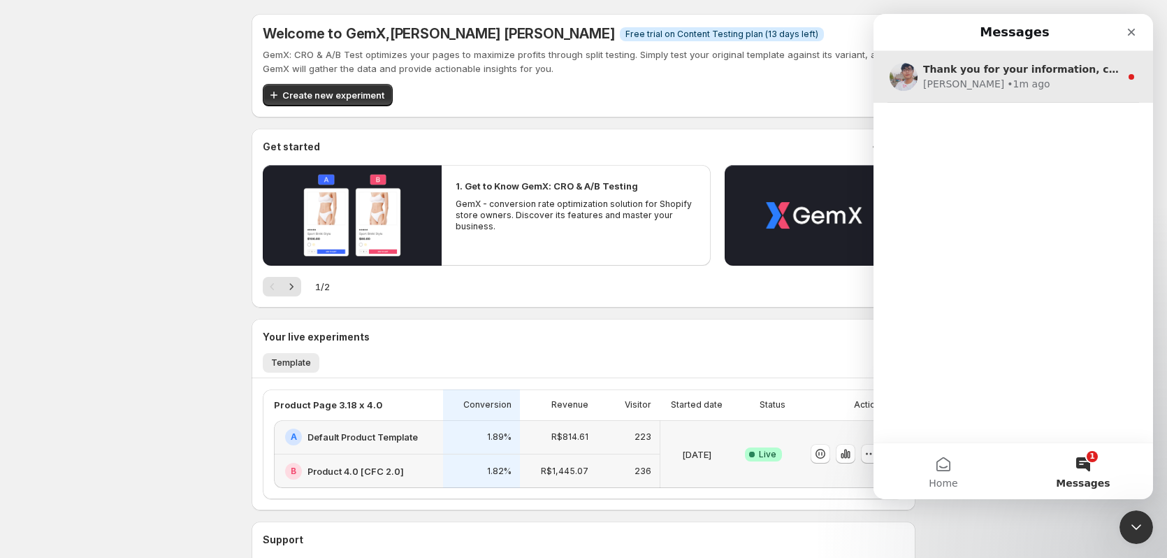
click at [1030, 68] on span "Thank you for your information, could you please provide the list of 13 orders …" at bounding box center [1161, 69] width 476 height 11
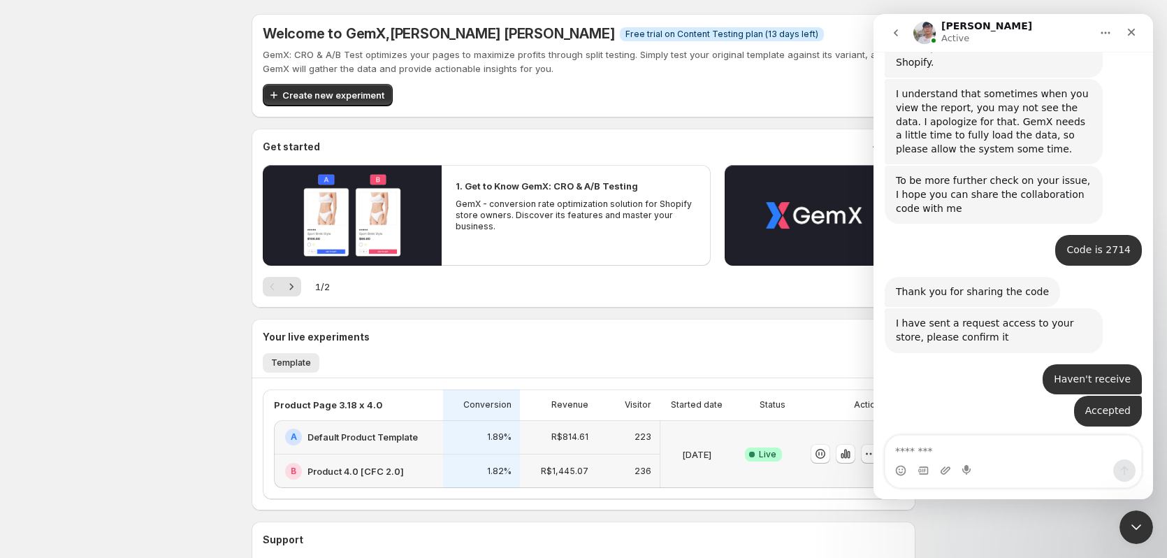
scroll to position [1958, 0]
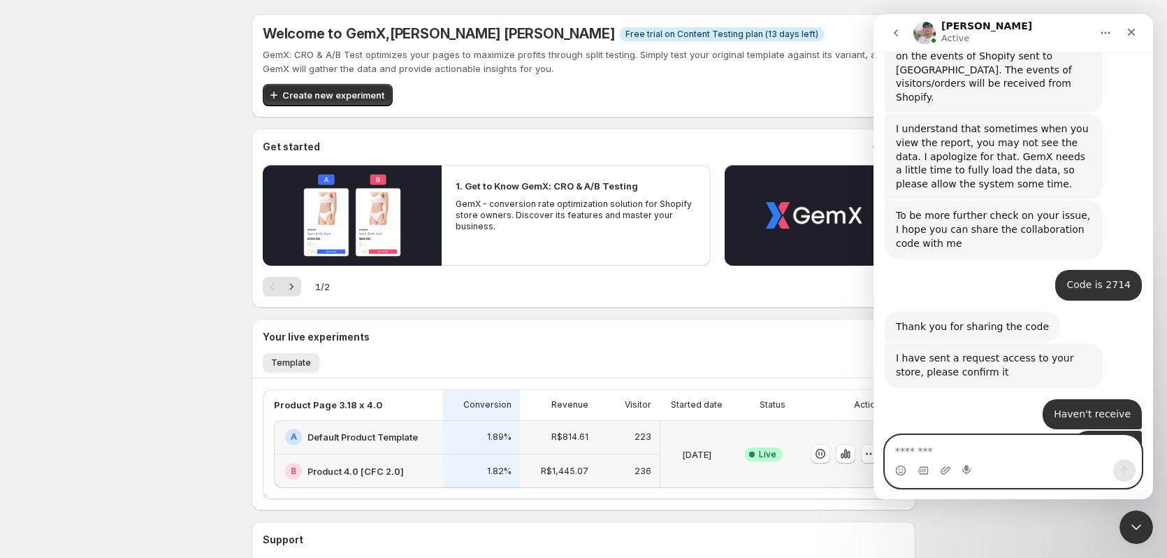
scroll to position [1905, 0]
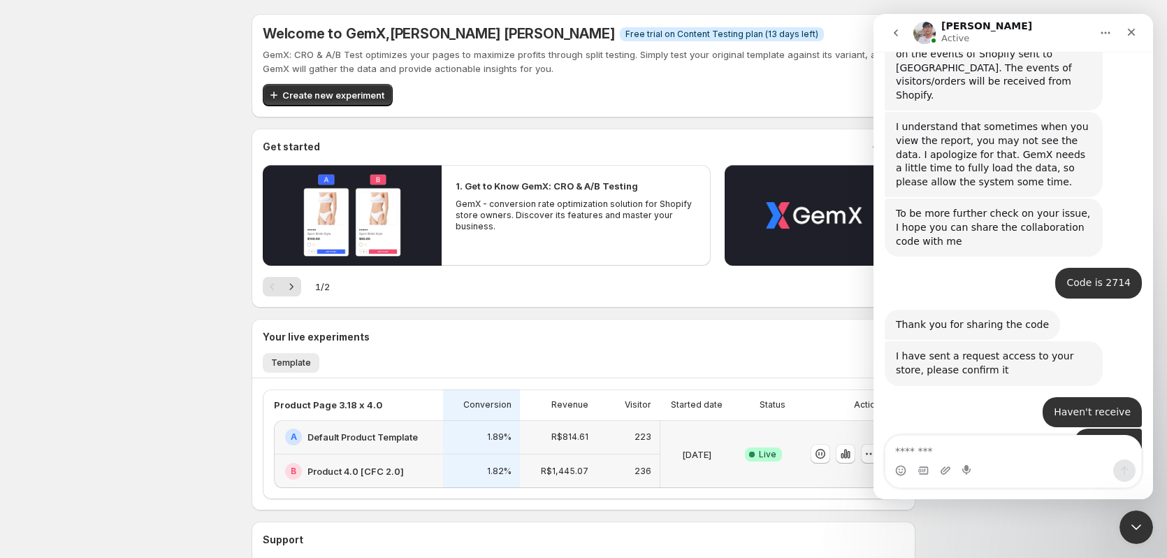
click at [1018, 436] on textarea "Message…" at bounding box center [1014, 447] width 256 height 24
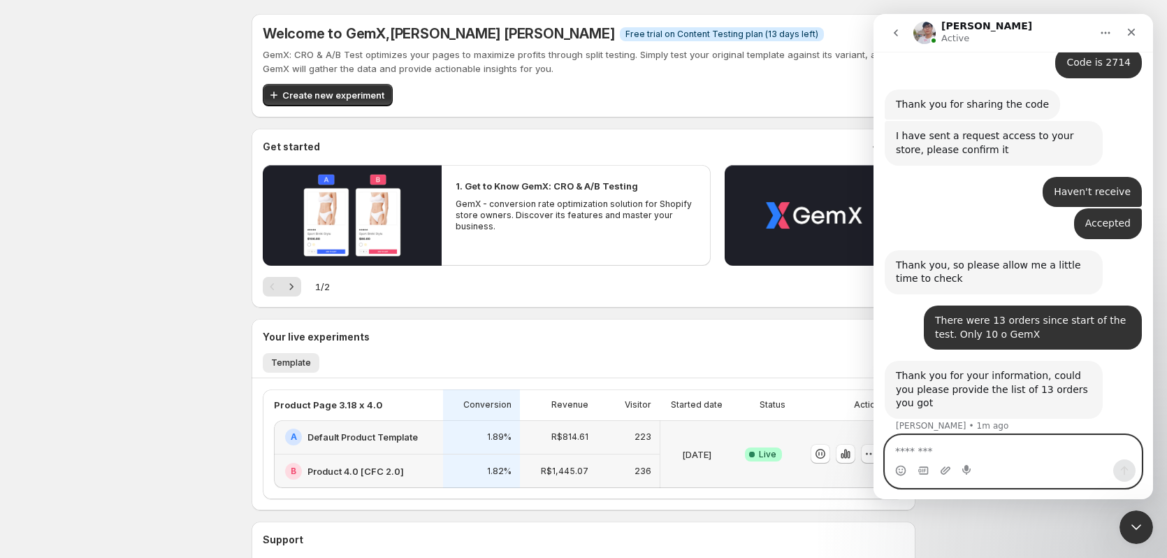
click at [1131, 452] on img "user says…" at bounding box center [1131, 452] width 0 height 0
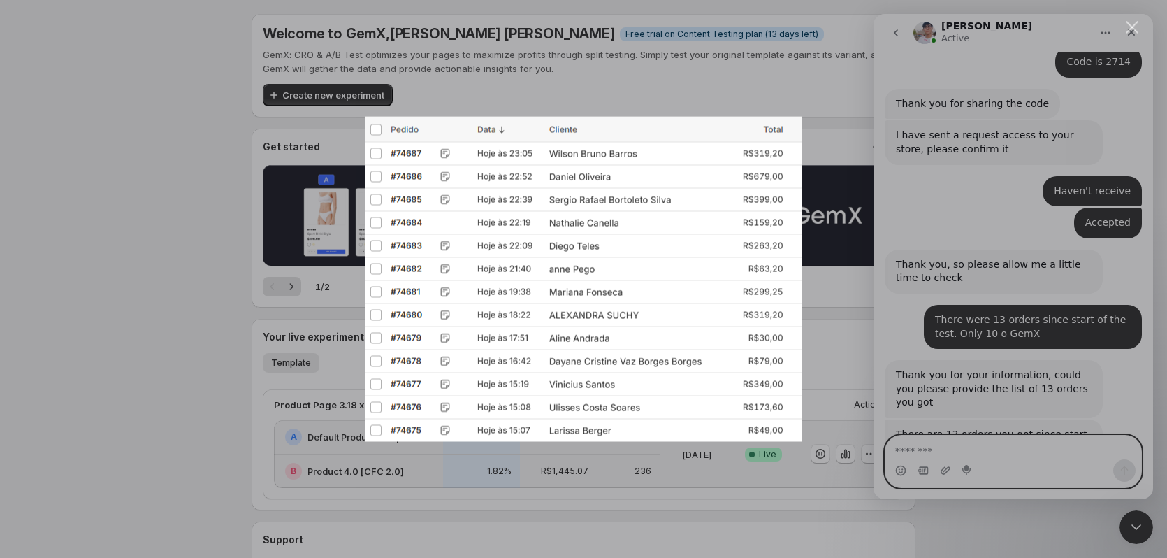
scroll to position [2267, 0]
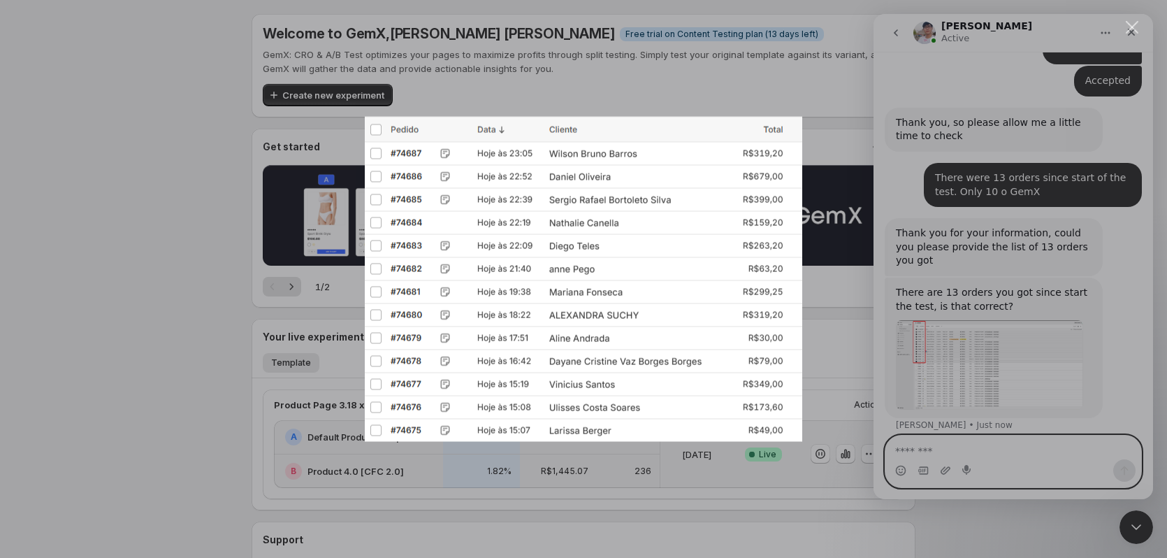
click at [928, 333] on div "Intercom messenger" at bounding box center [583, 279] width 1167 height 558
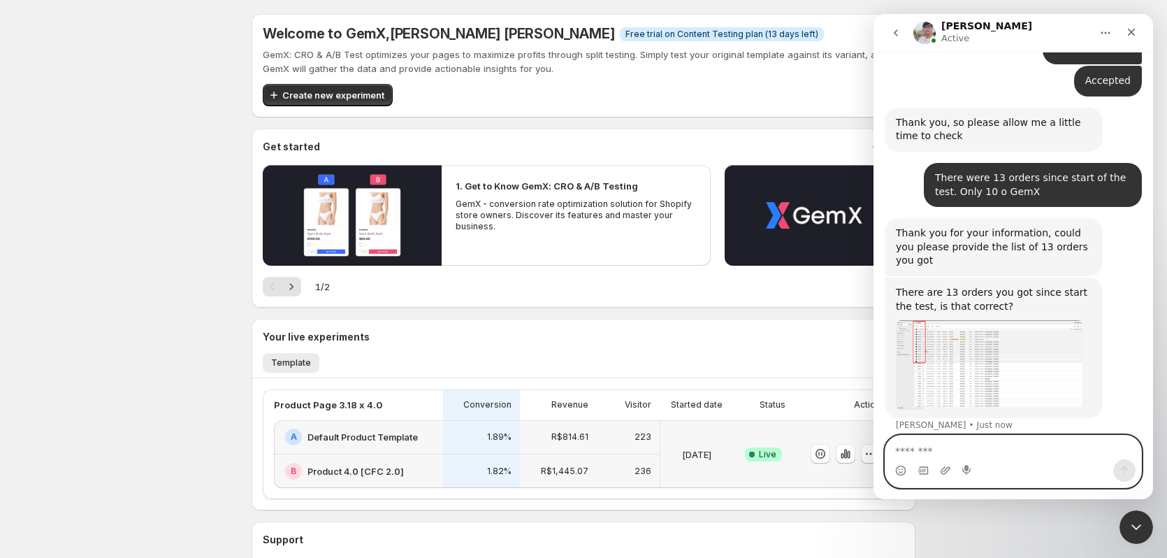
click at [257, 322] on div "Your live experiments" at bounding box center [584, 333] width 664 height 28
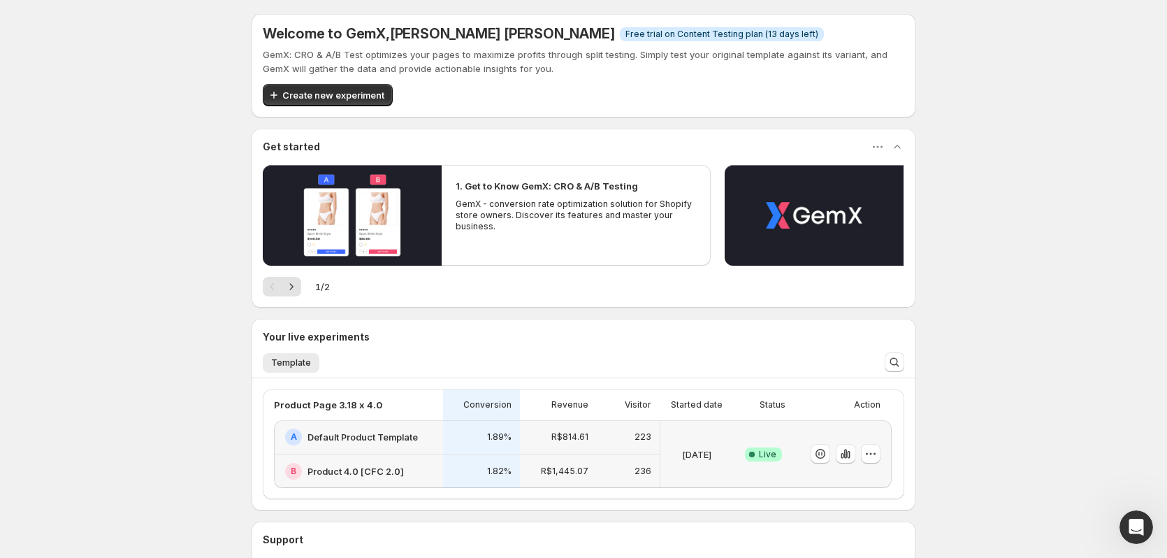
scroll to position [0, 0]
click at [1132, 514] on icon "Open Intercom Messenger" at bounding box center [1134, 525] width 23 height 23
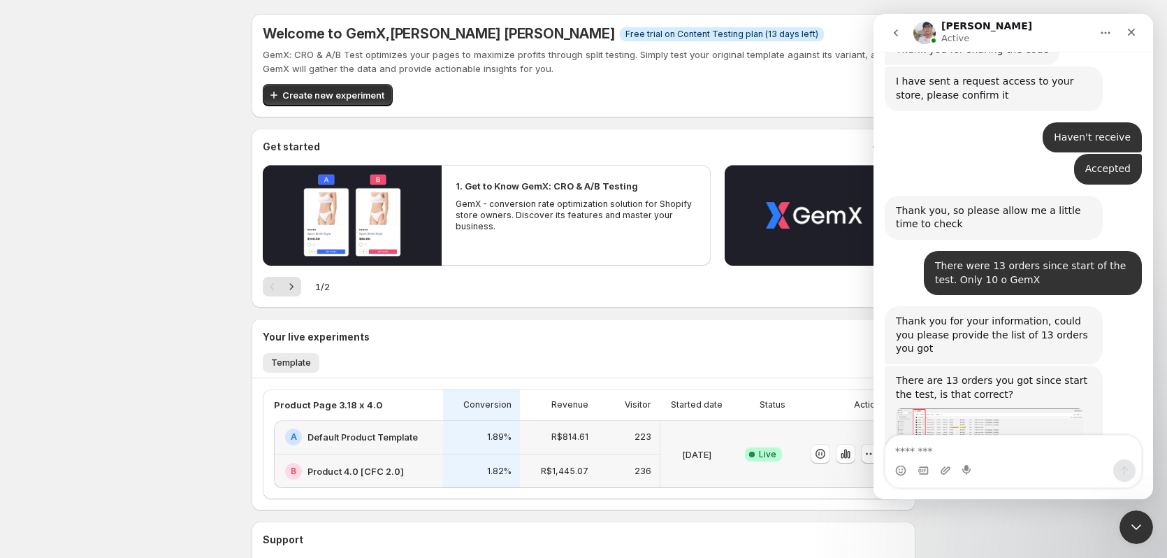
scroll to position [2214, 0]
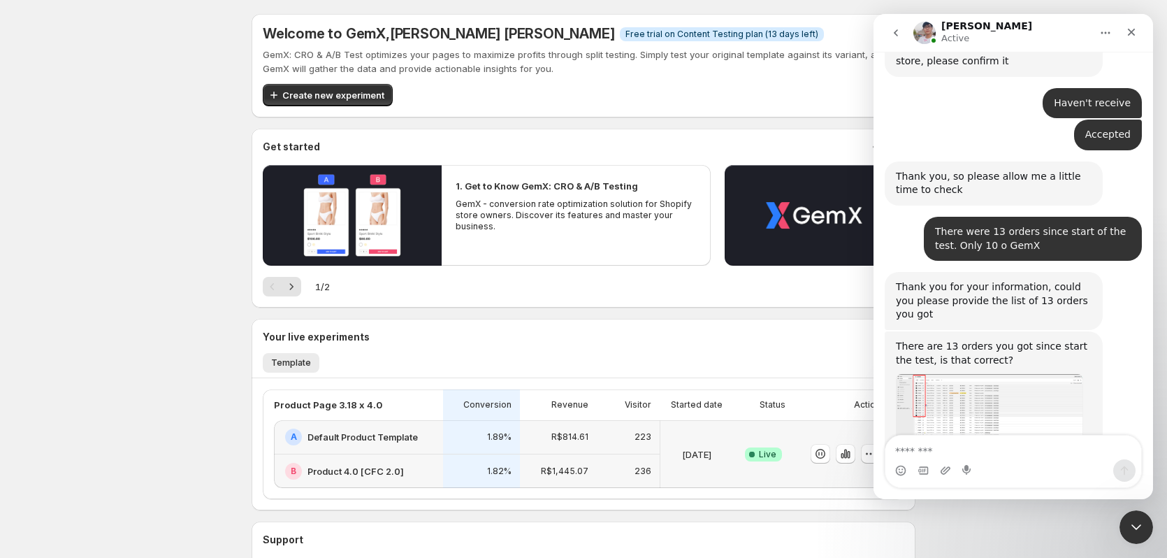
click at [973, 374] on img "Antony says…" at bounding box center [989, 418] width 187 height 89
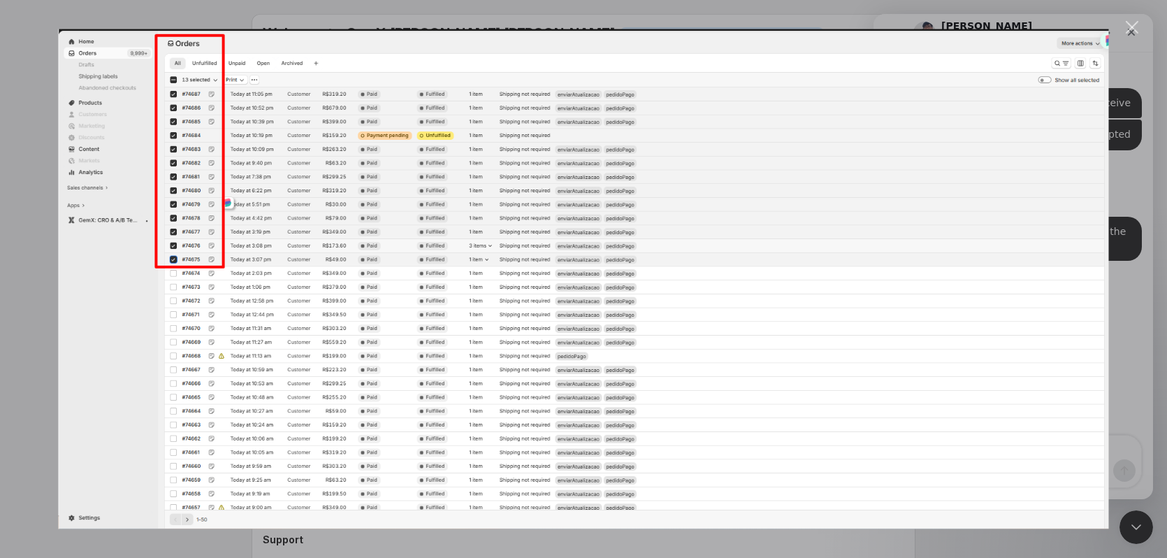
scroll to position [0, 0]
click at [1127, 36] on div "Intercom messenger" at bounding box center [583, 279] width 1167 height 558
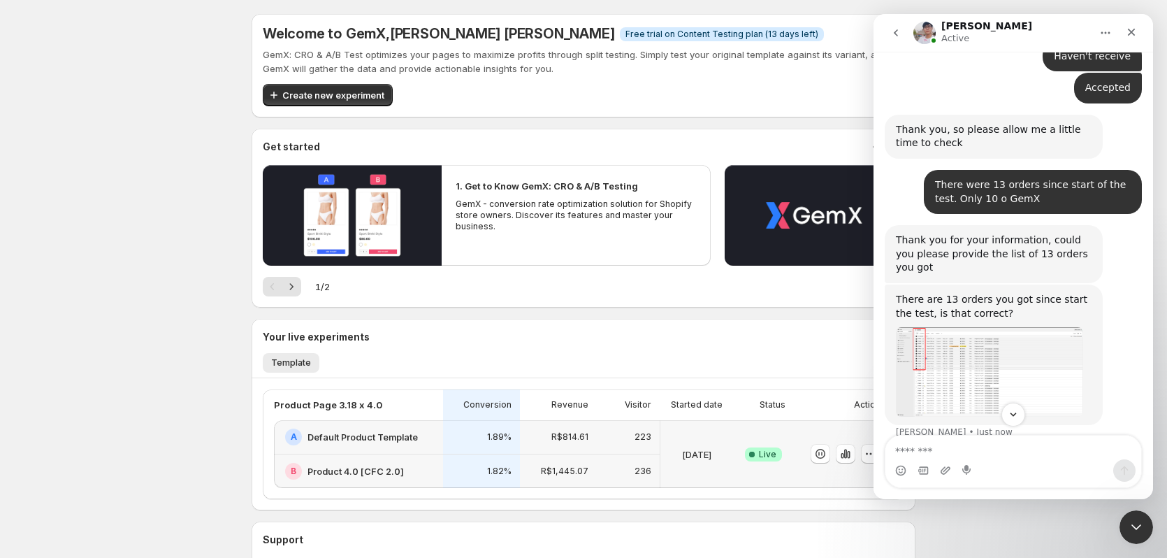
scroll to position [2267, 0]
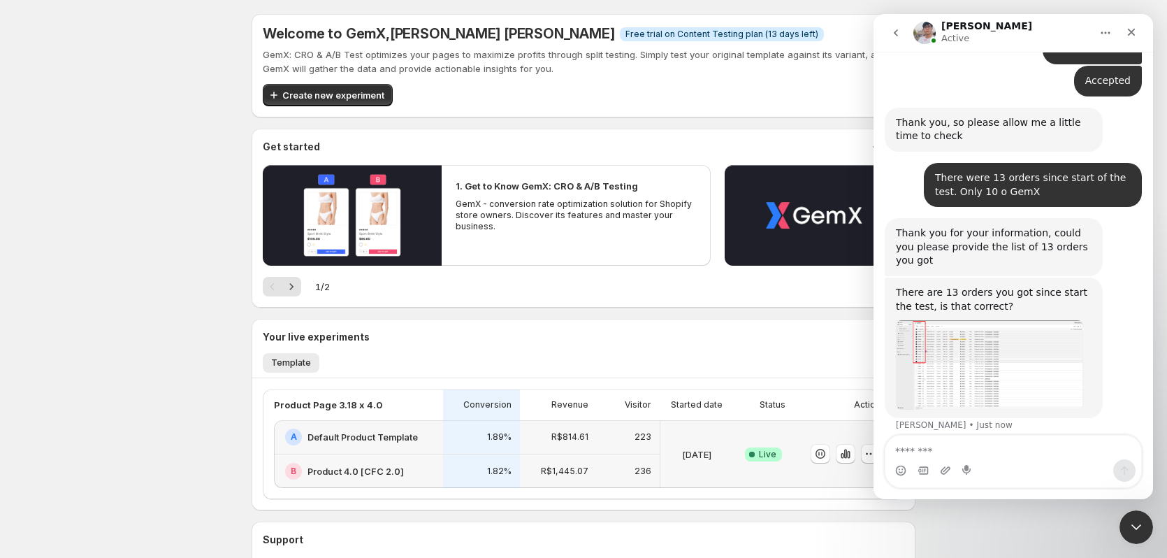
click at [979, 452] on img "Henrique says…" at bounding box center [1037, 521] width 187 height 139
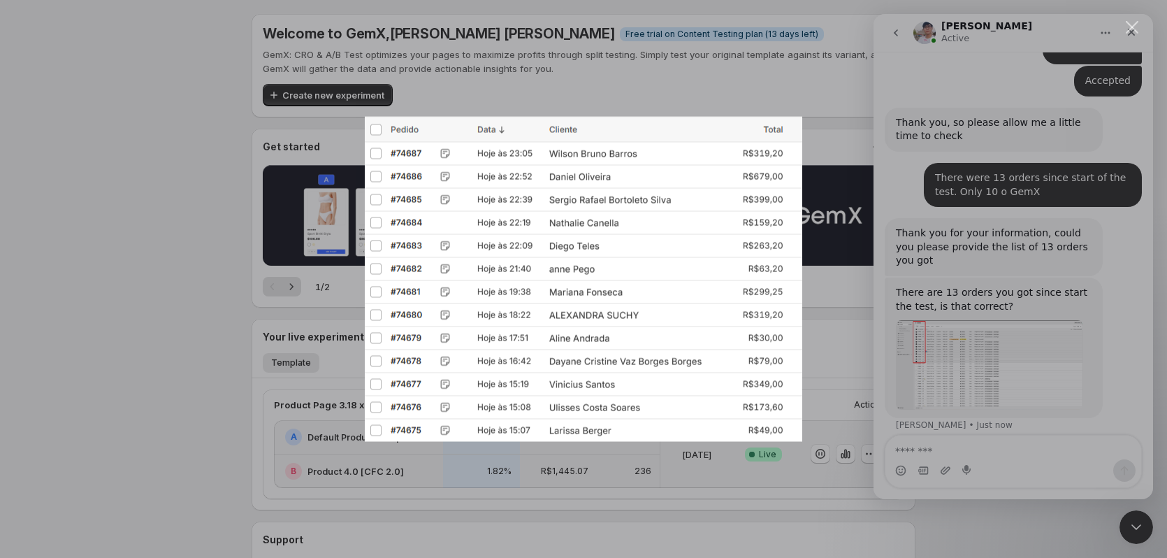
click at [962, 405] on div "Intercom messenger" at bounding box center [583, 279] width 1167 height 558
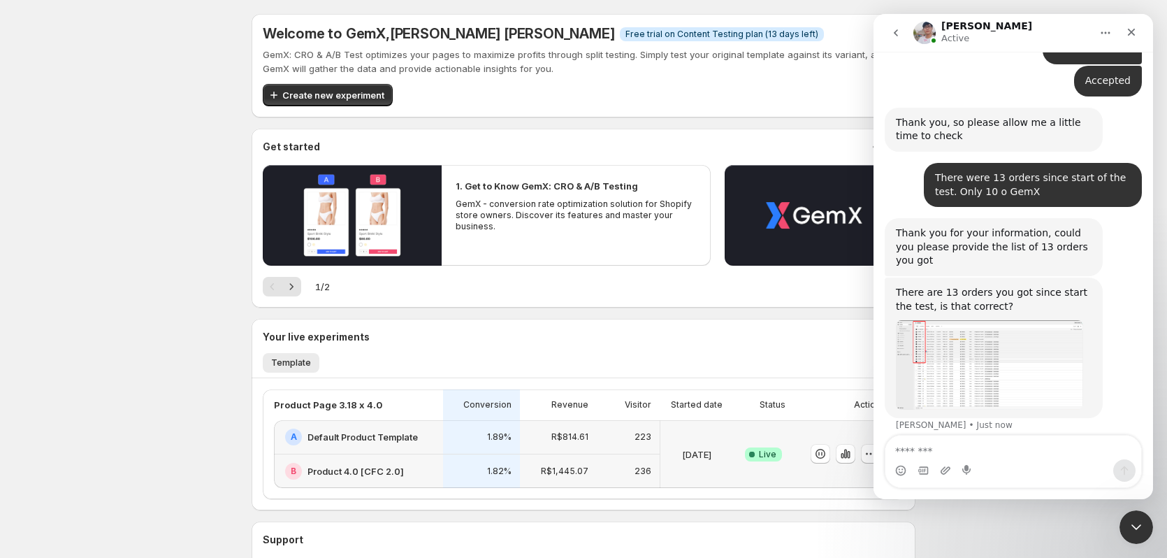
click at [990, 452] on img "Henrique says…" at bounding box center [1037, 521] width 187 height 139
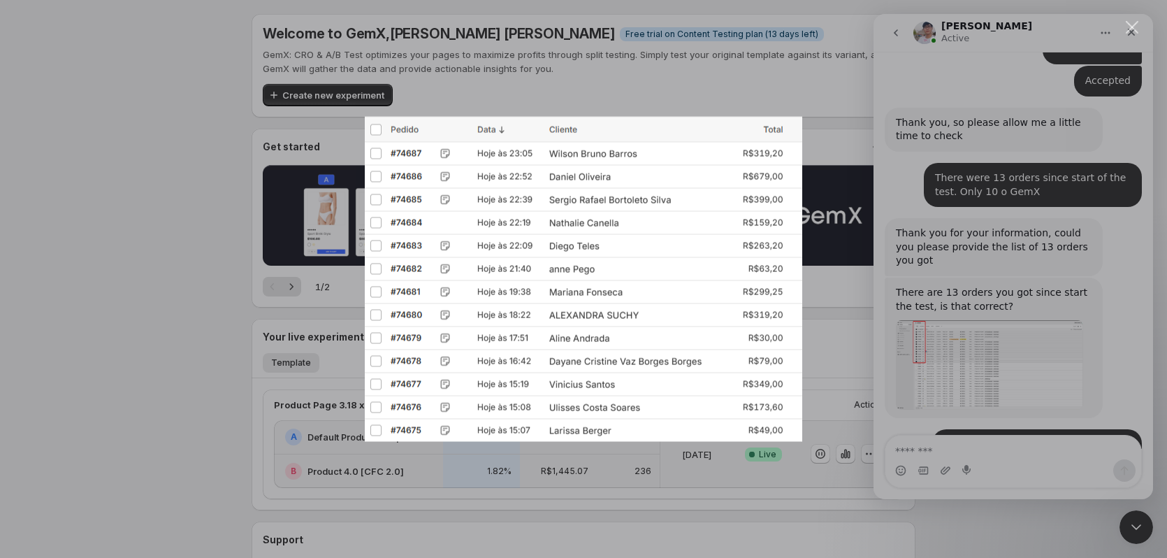
scroll to position [2309, 0]
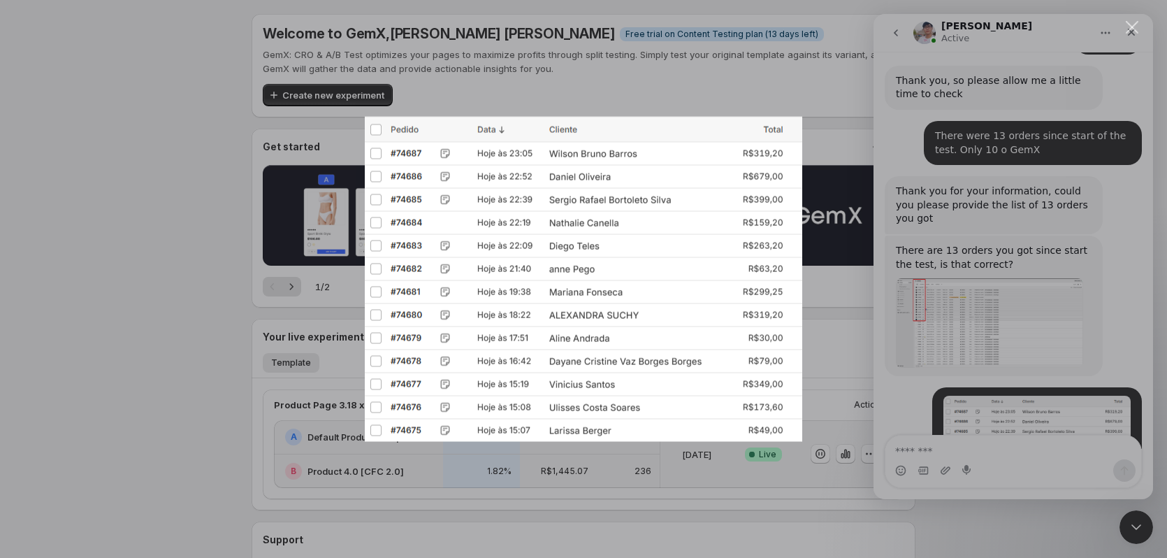
click at [974, 400] on div "Intercom messenger" at bounding box center [583, 279] width 1167 height 558
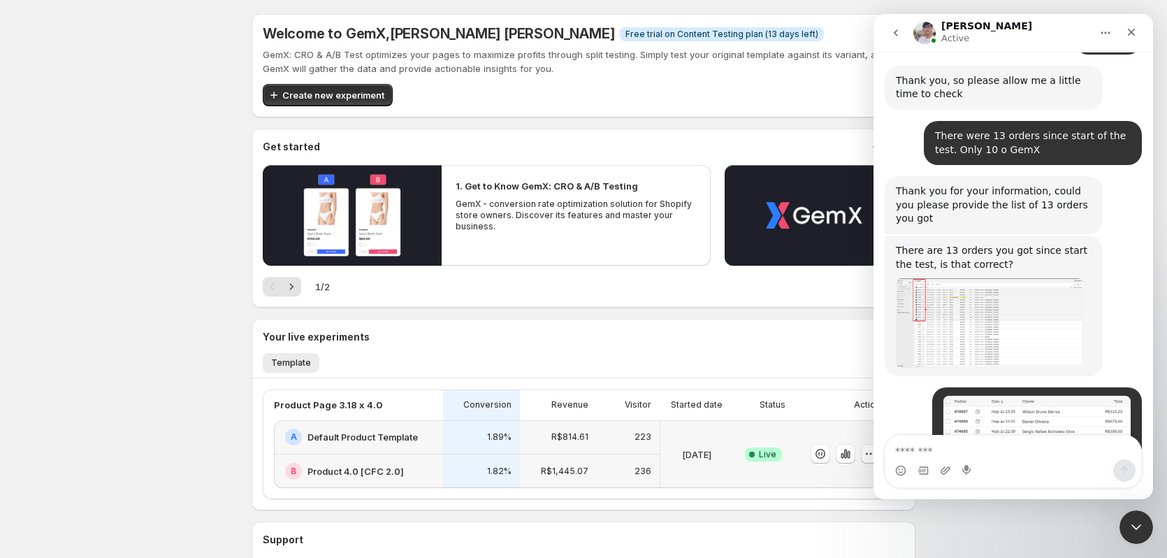
click at [937, 32] on div "Antony Active" at bounding box center [1003, 33] width 178 height 24
click at [926, 34] on img "Intercom messenger" at bounding box center [925, 33] width 22 height 22
click at [1100, 33] on icon "Home" at bounding box center [1105, 32] width 11 height 11
click at [1083, 59] on div "Expand window" at bounding box center [1061, 68] width 138 height 29
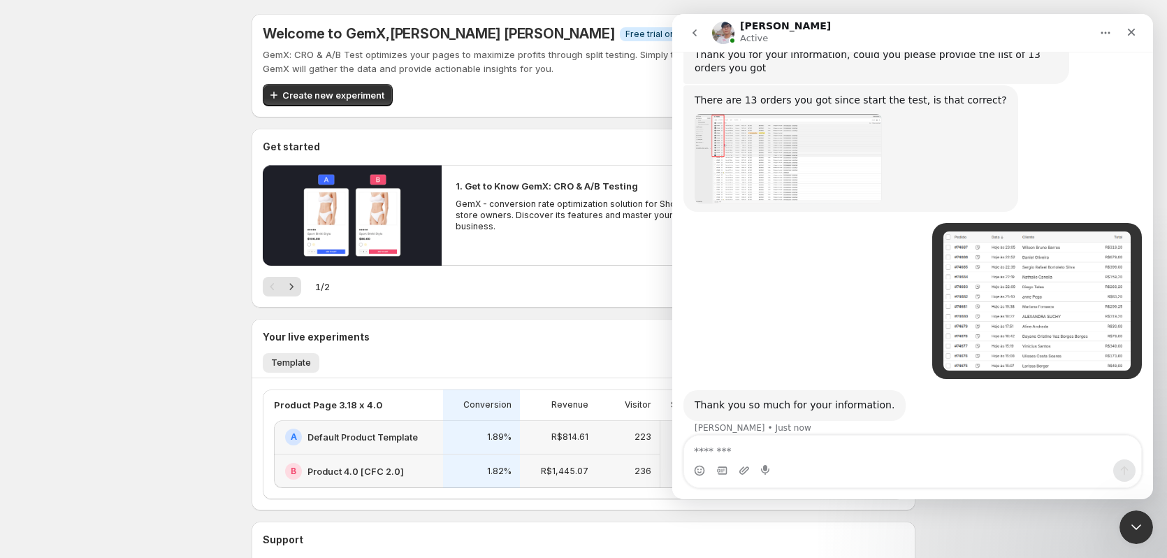
scroll to position [1816, 0]
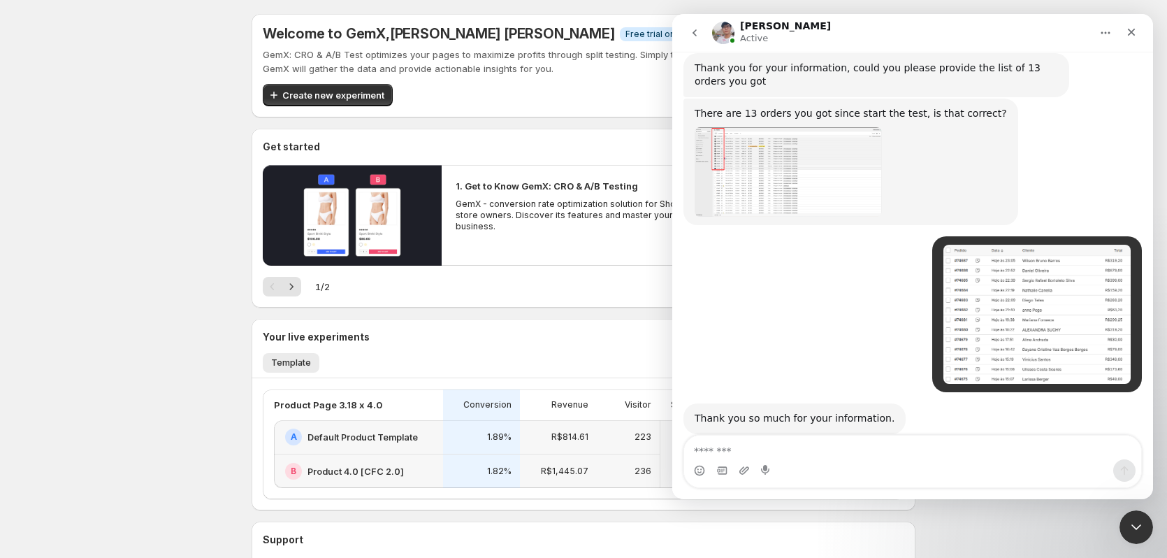
drag, startPoint x: 1020, startPoint y: 35, endPoint x: 853, endPoint y: 35, distance: 167.0
click at [853, 35] on div "Antony Active" at bounding box center [901, 33] width 379 height 24
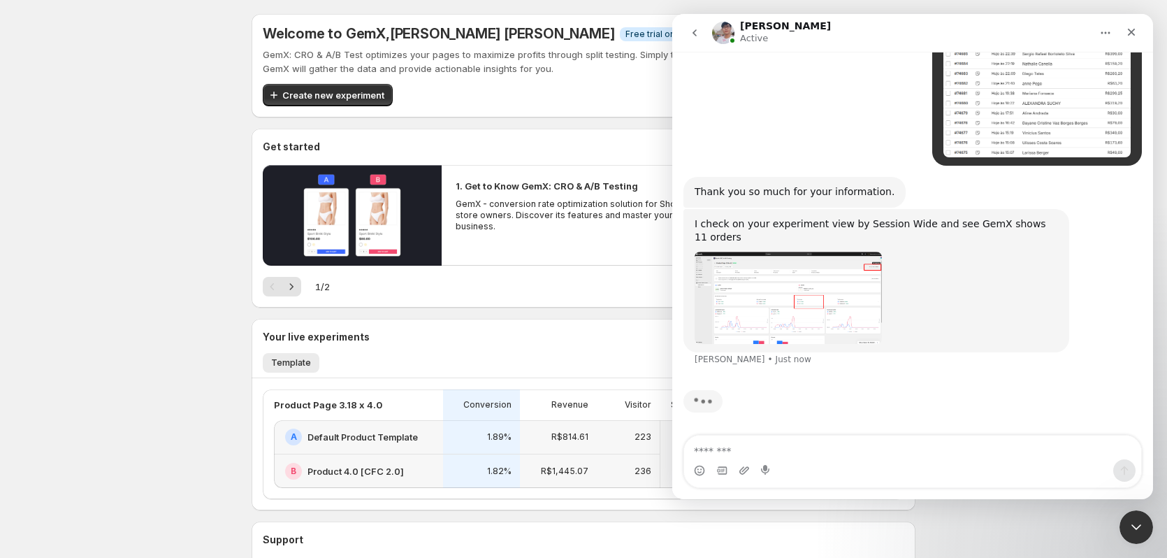
scroll to position [1947, 0]
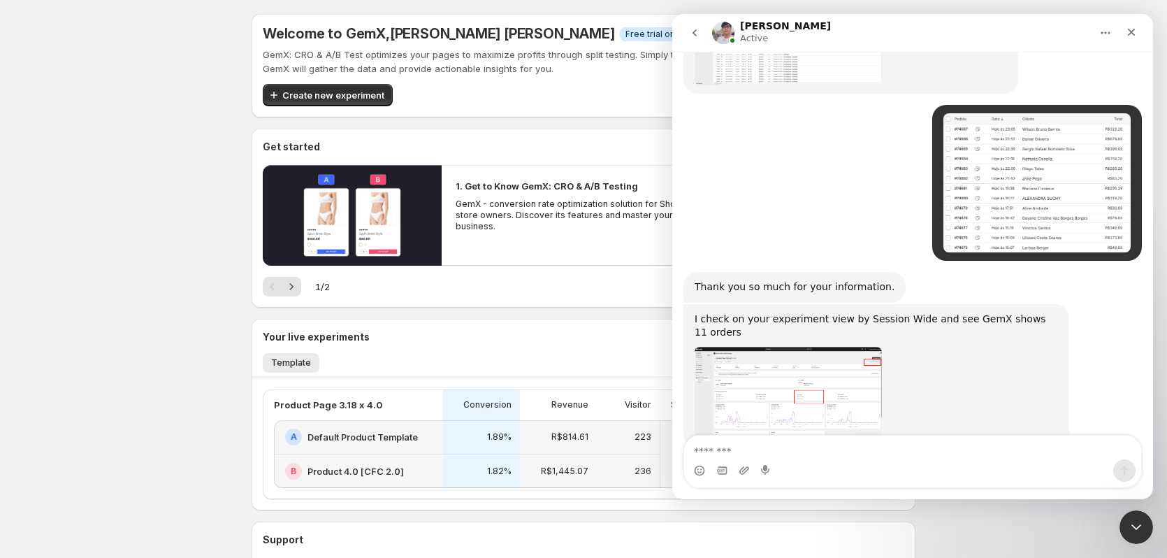
click at [644, 473] on p "236" at bounding box center [643, 470] width 17 height 11
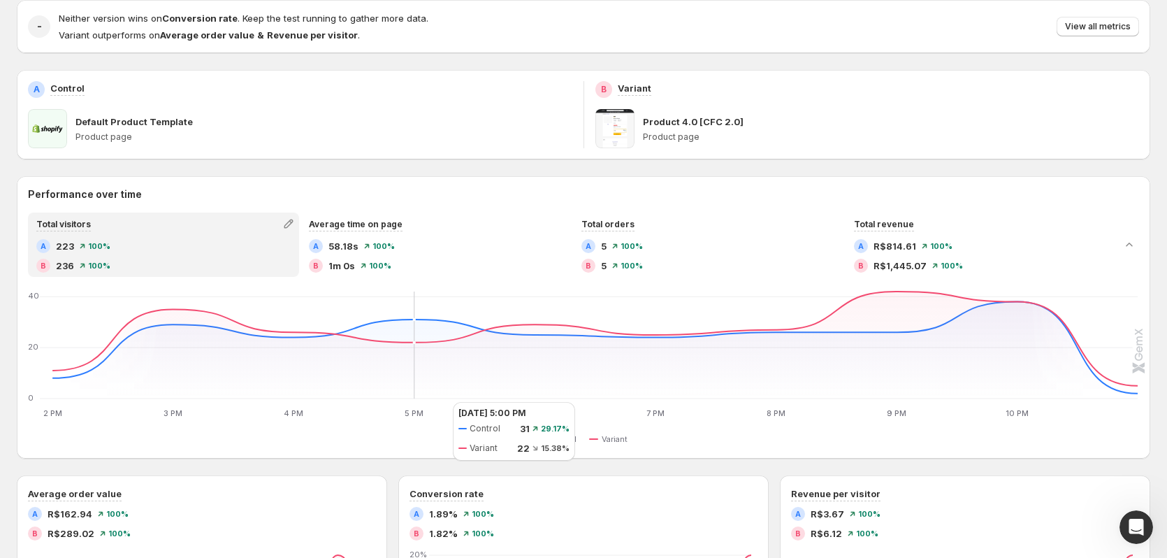
scroll to position [280, 0]
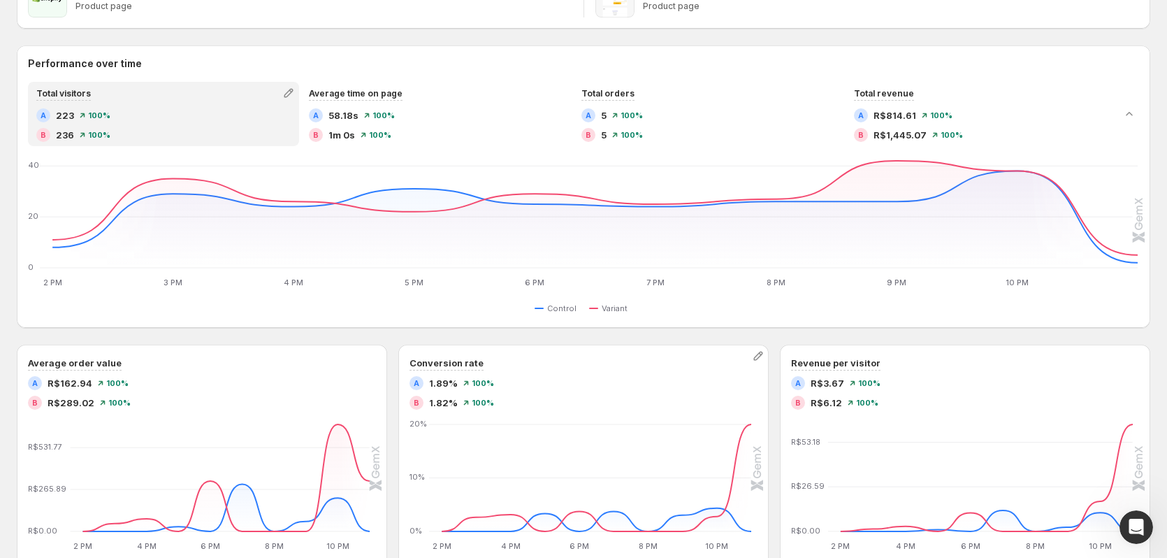
click at [510, 360] on div "Conversion rate" at bounding box center [584, 363] width 348 height 15
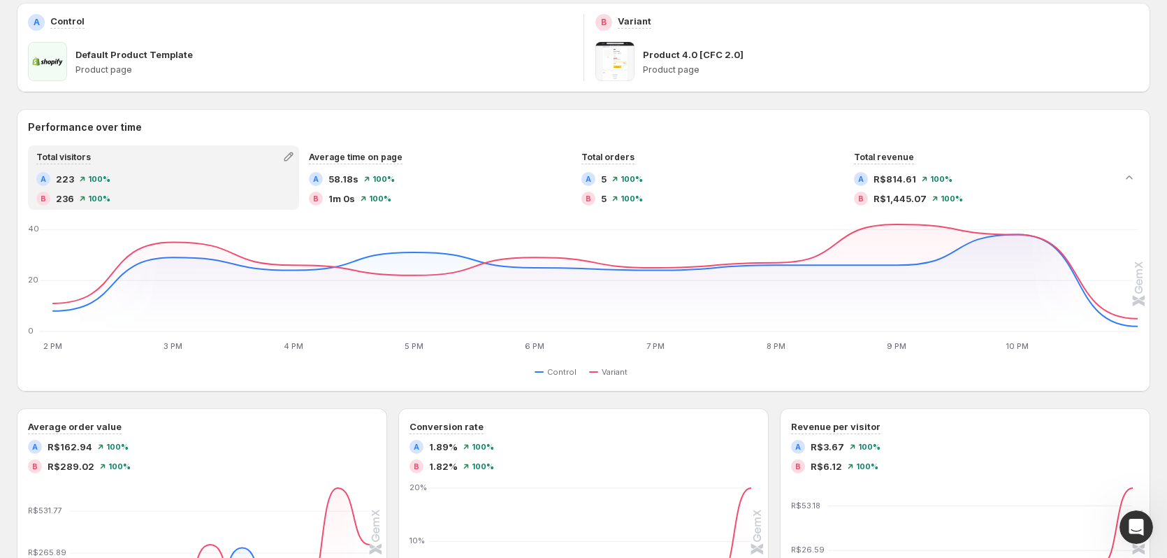
scroll to position [210, 0]
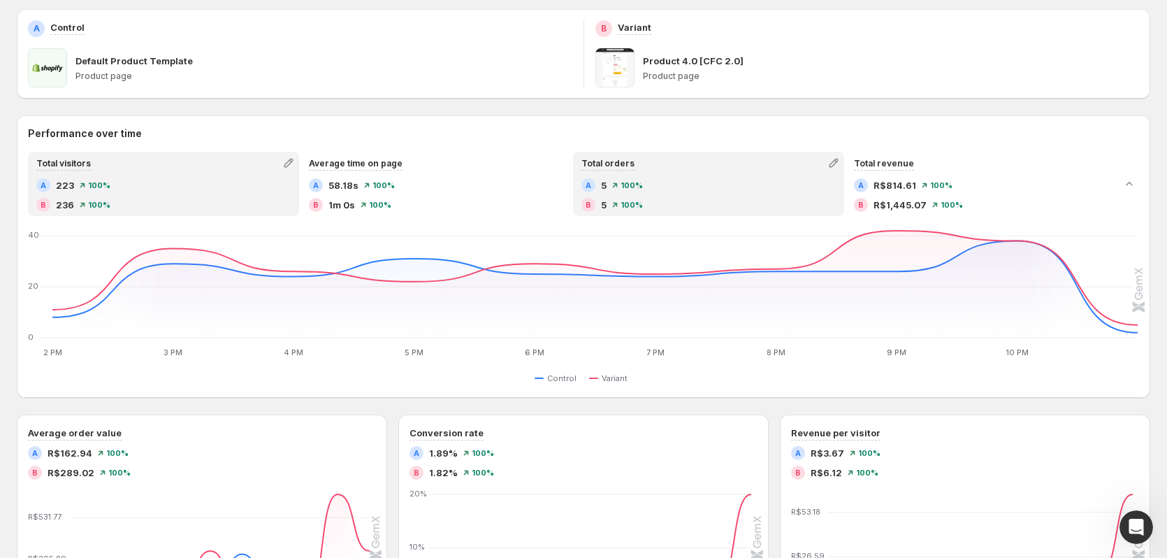
click at [607, 185] on span "5" at bounding box center [604, 185] width 6 height 14
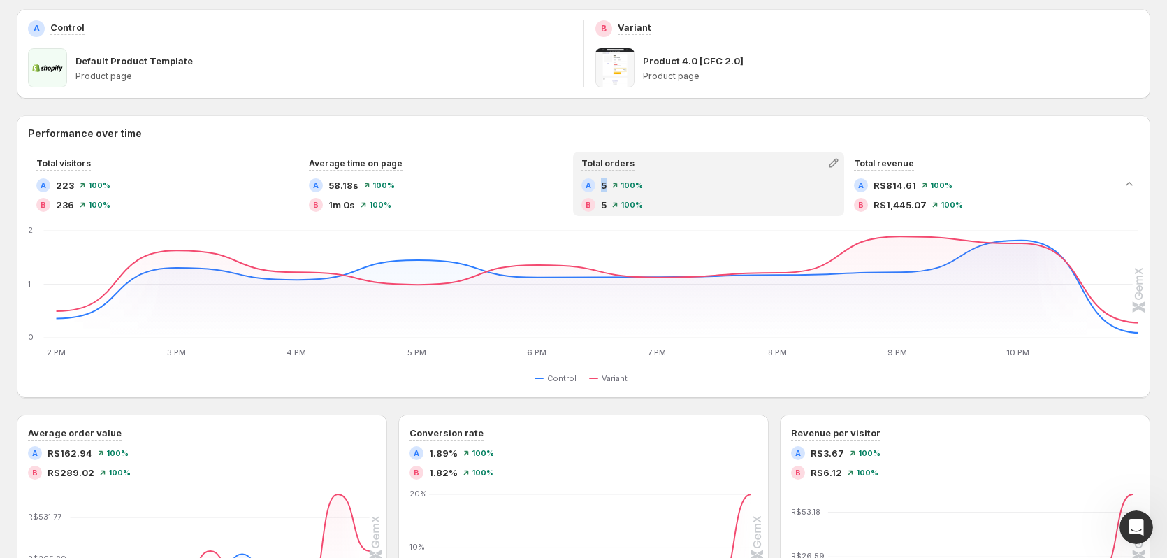
click at [607, 185] on span "5" at bounding box center [604, 185] width 6 height 14
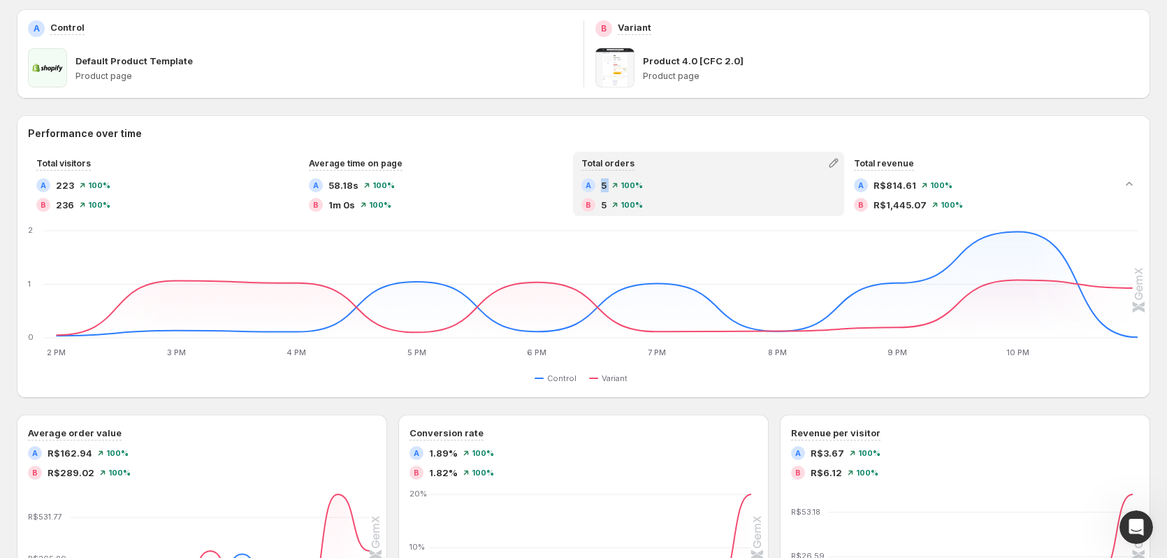
click at [607, 185] on span "5" at bounding box center [604, 185] width 6 height 14
click at [201, 105] on div "Goal Conversion Device All devices Visitor All visitors Traffic source All sour…" at bounding box center [584, 413] width 1134 height 1077
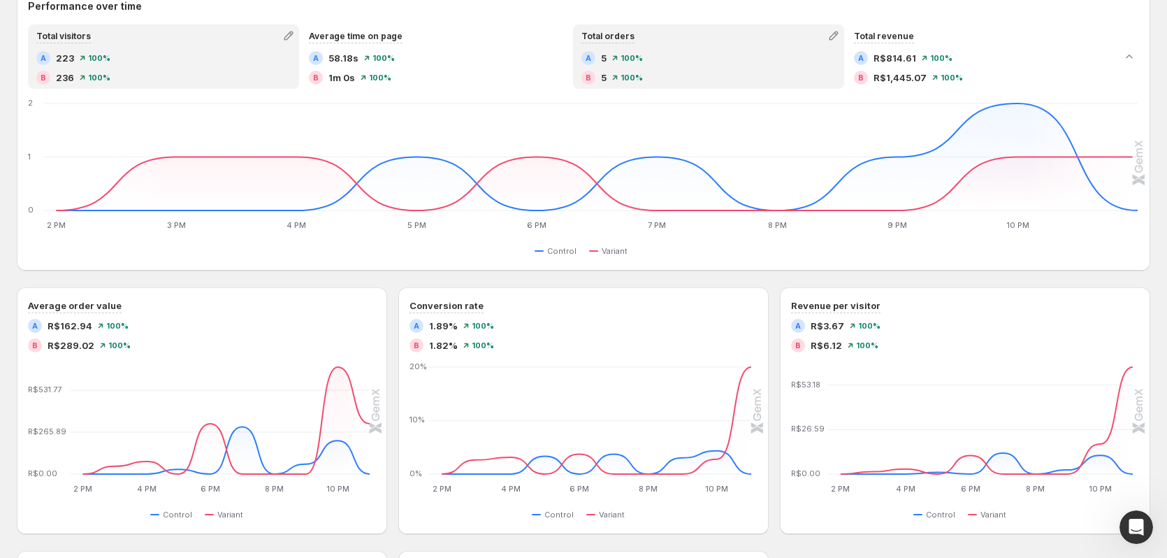
scroll to position [349, 0]
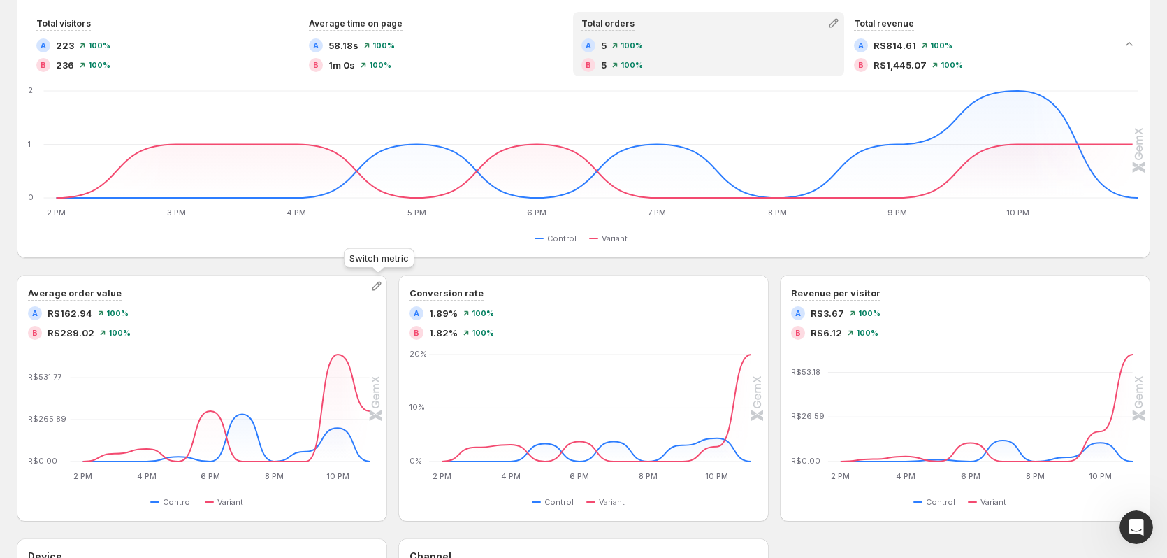
click at [398, 268] on div "Switch metric" at bounding box center [379, 260] width 76 height 31
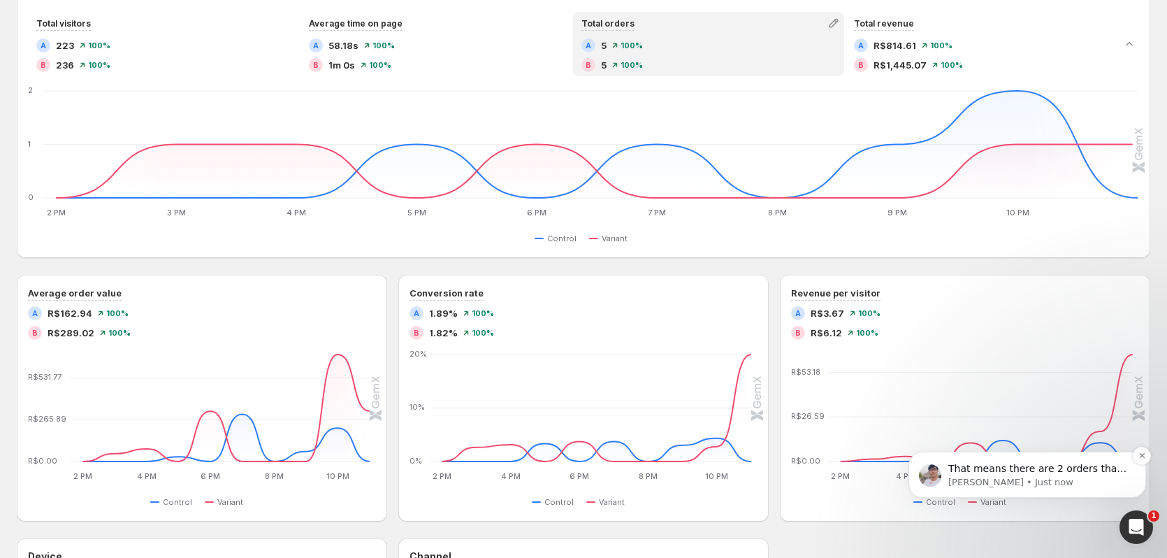
click at [1068, 476] on p "Antony • Just now" at bounding box center [1038, 482] width 180 height 13
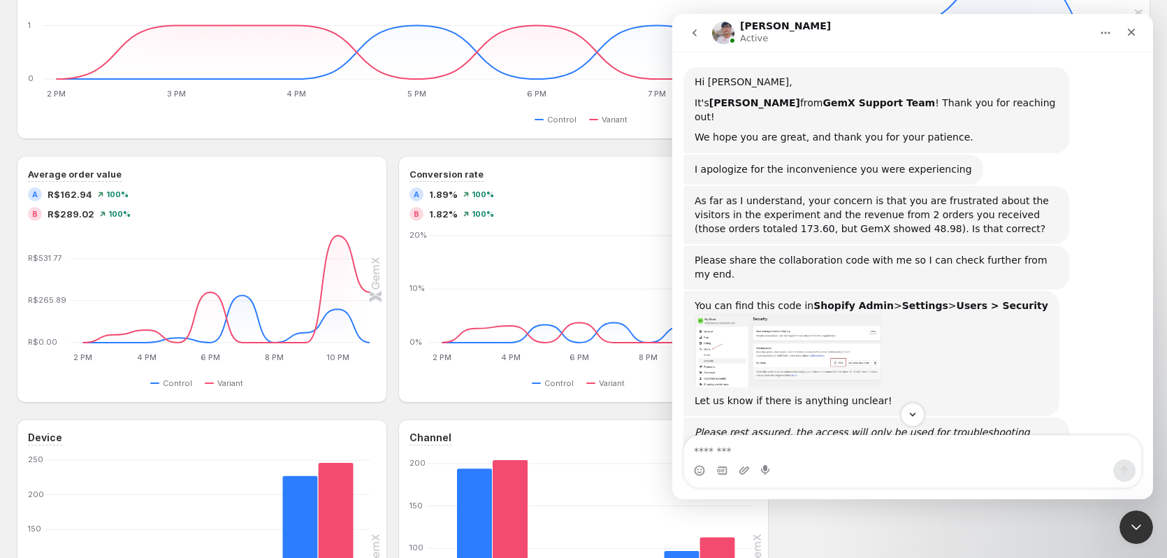
scroll to position [679, 0]
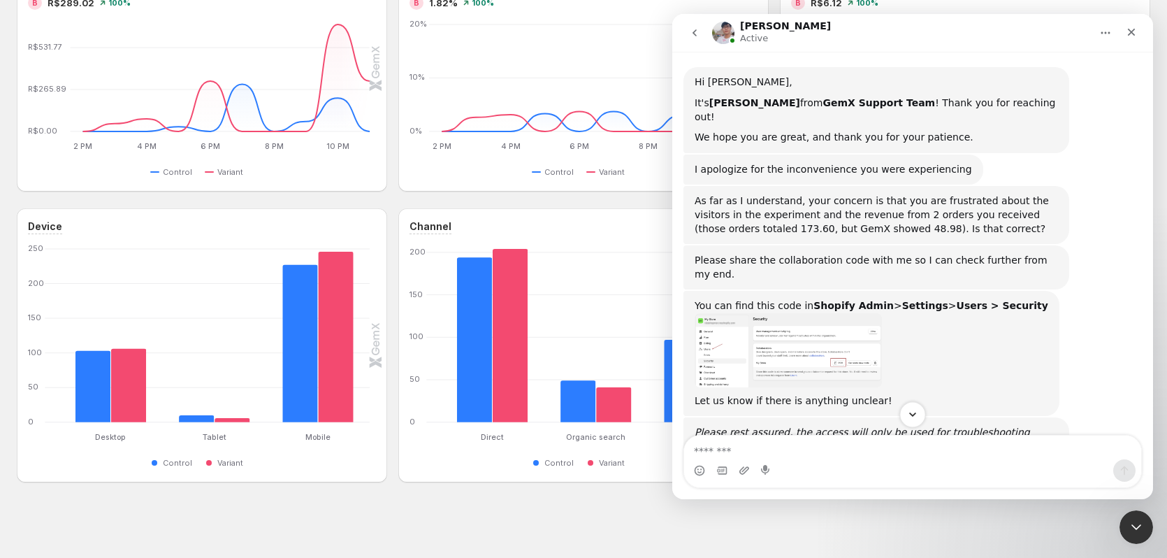
click at [921, 413] on button "Scroll to bottom" at bounding box center [913, 414] width 26 height 26
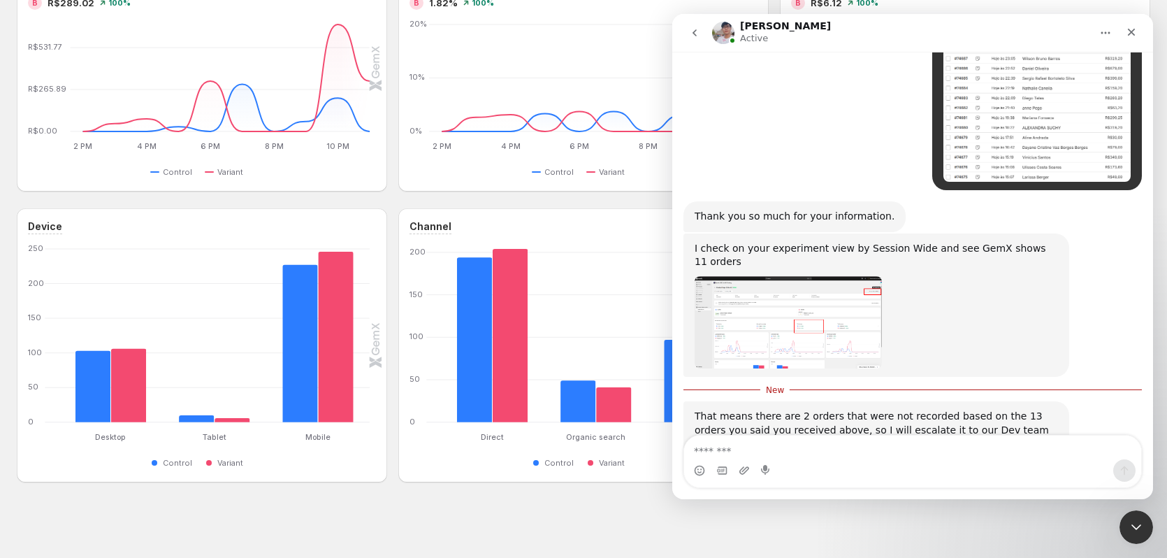
scroll to position [1962, 0]
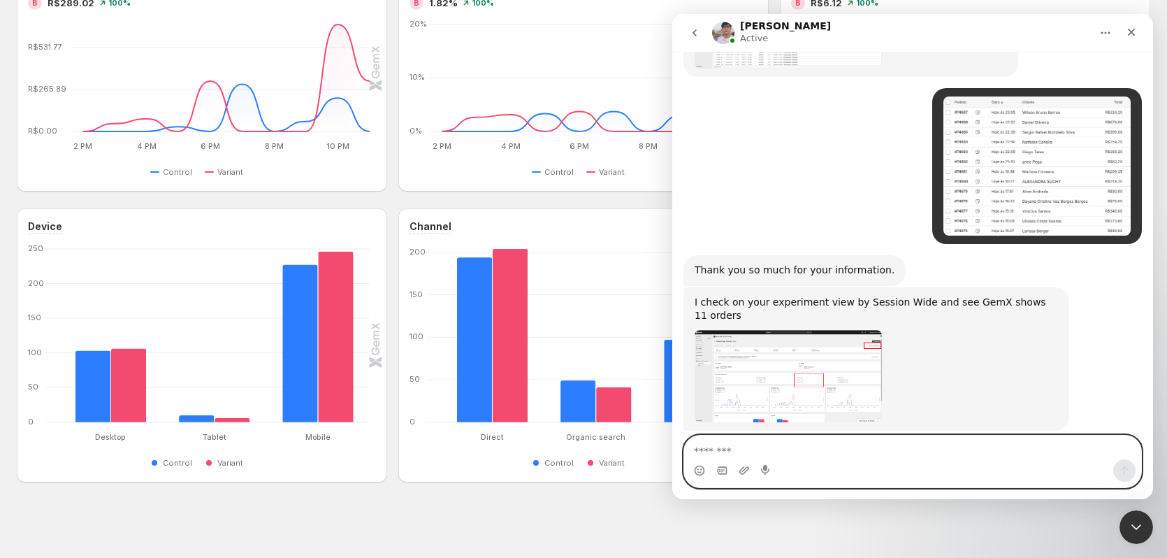
click at [912, 445] on textarea "Message…" at bounding box center [912, 447] width 457 height 24
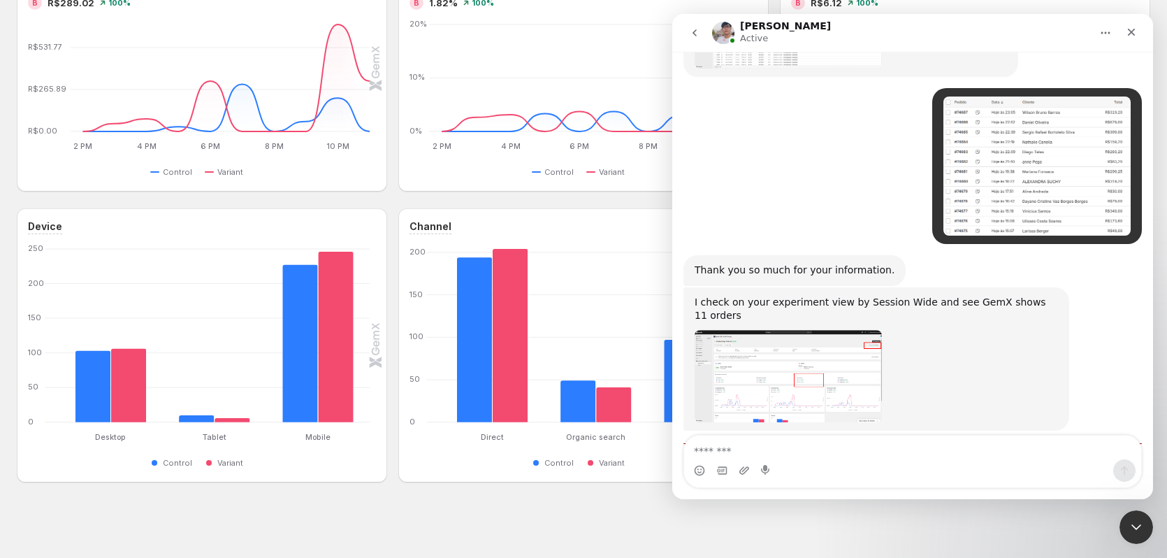
click at [851, 330] on img "Antony says…" at bounding box center [788, 376] width 187 height 92
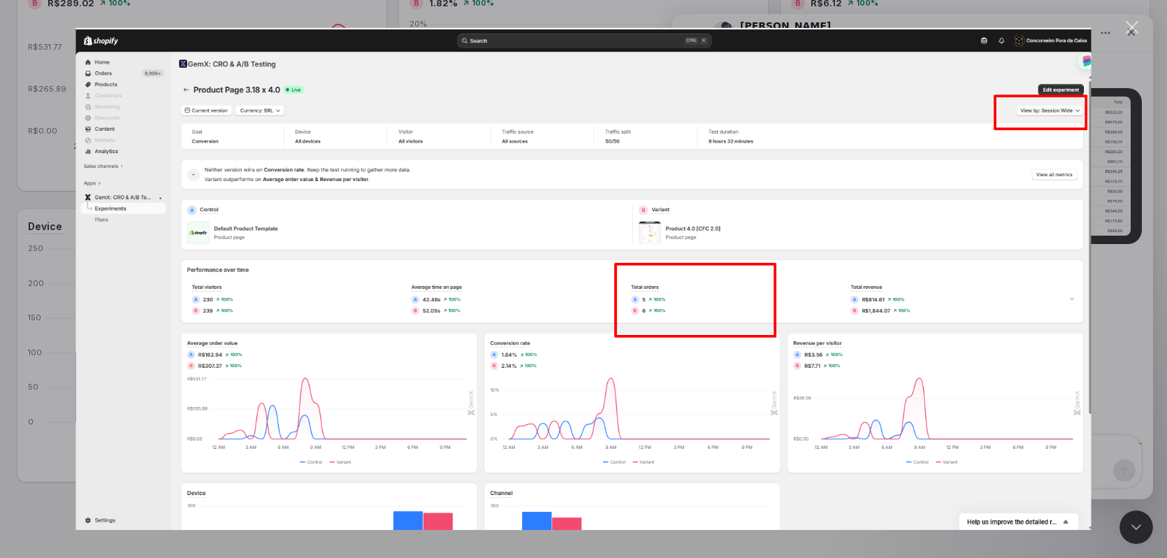
scroll to position [0, 0]
click at [1105, 320] on div "Intercom messenger" at bounding box center [583, 279] width 1167 height 558
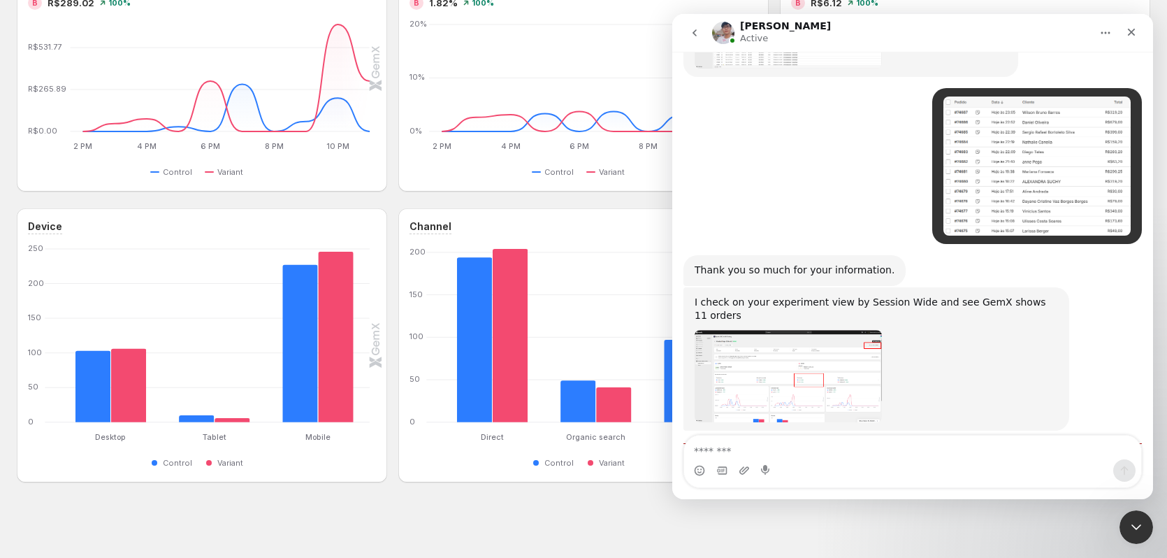
click at [524, 198] on div "Performance over time Total visitors A 223 100 % B 236 100 % Average time on pa…" at bounding box center [584, 64] width 1134 height 837
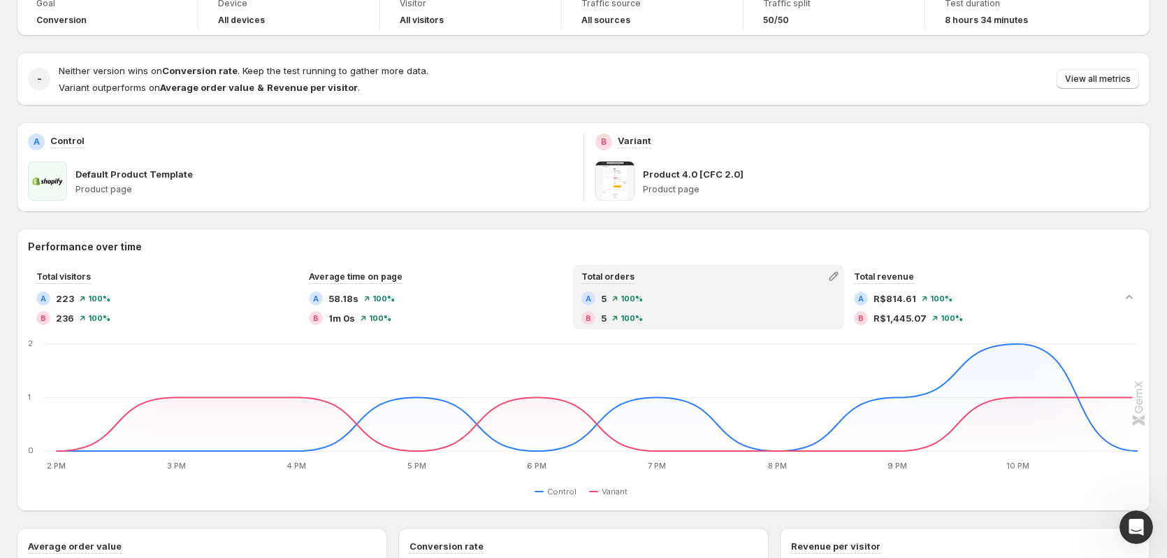
scroll to position [50, 0]
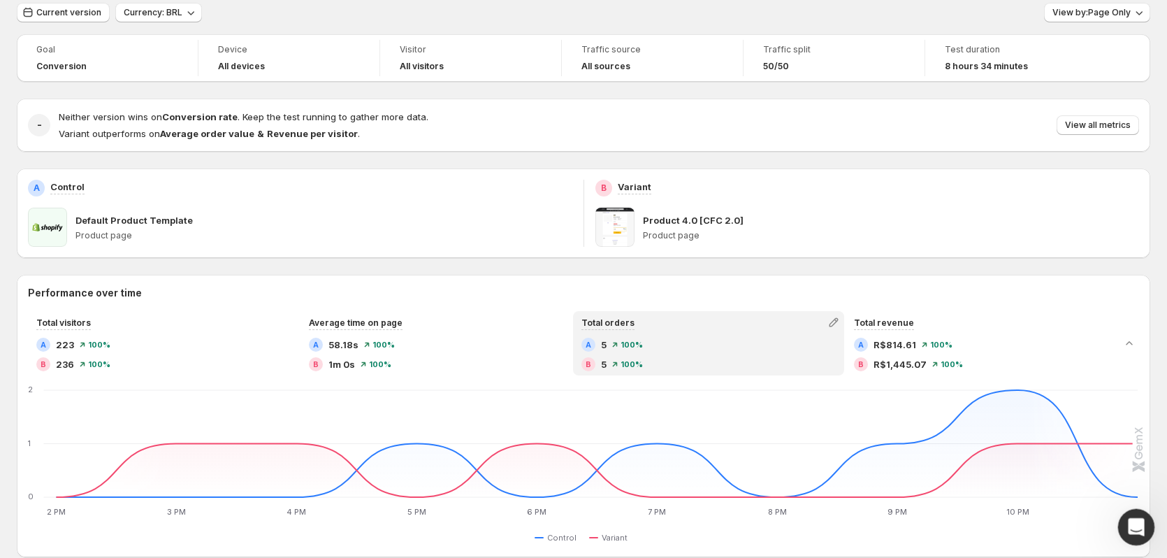
click at [1125, 528] on icon "Open Intercom Messenger" at bounding box center [1134, 525] width 23 height 23
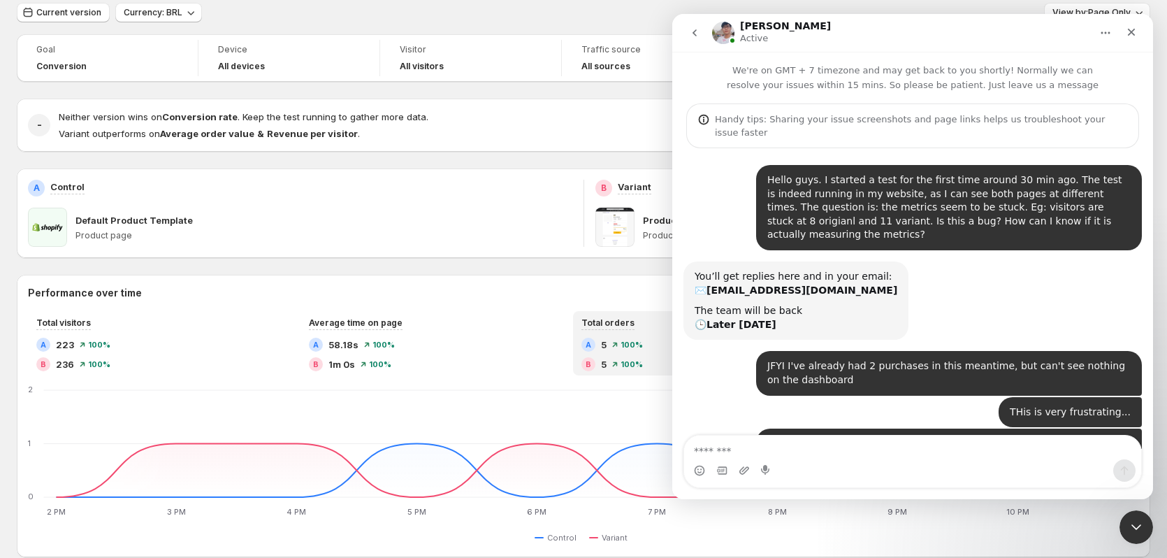
scroll to position [1130, 0]
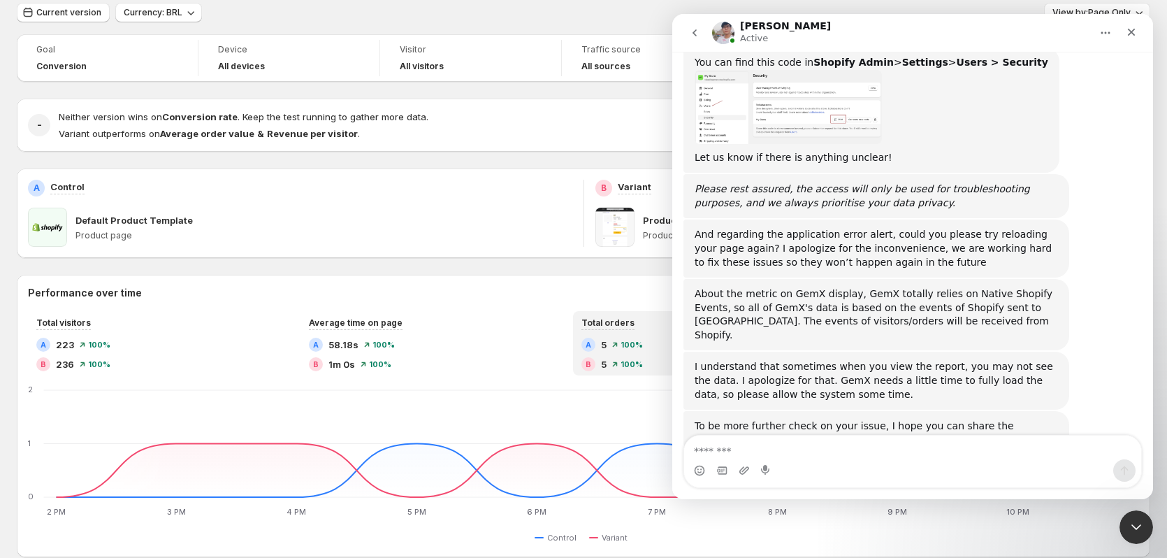
click at [879, 448] on textarea "Message…" at bounding box center [912, 447] width 457 height 24
type textarea "*****"
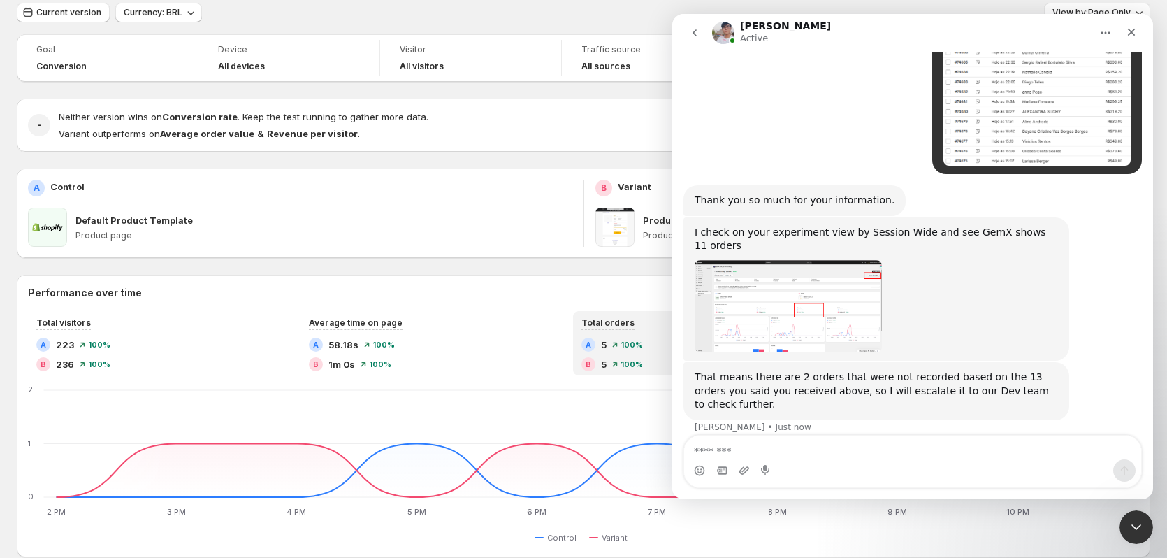
scroll to position [2152, 0]
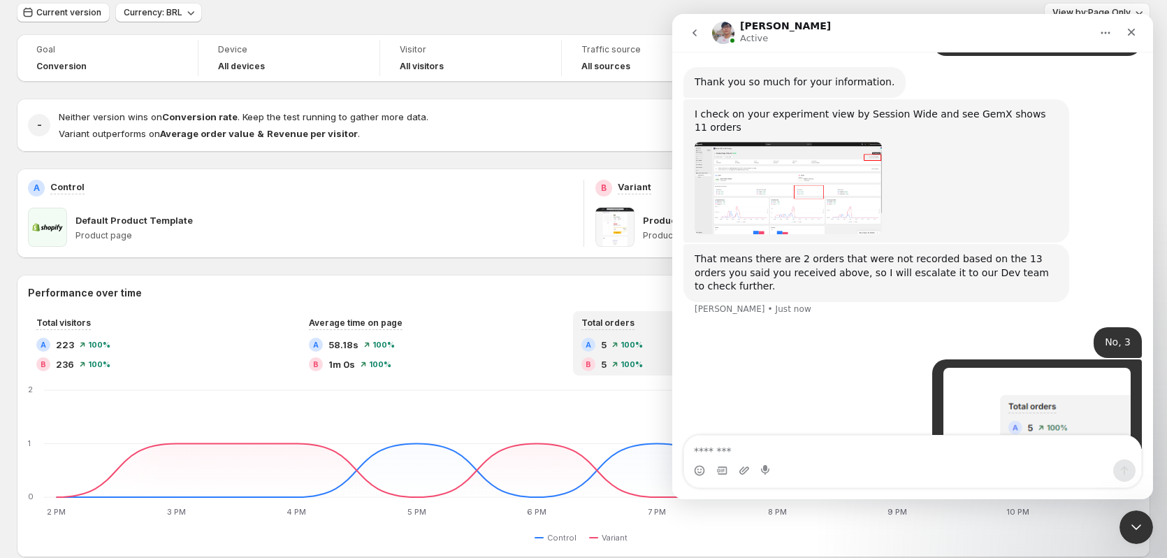
click at [775, 142] on img "Antony says…" at bounding box center [788, 188] width 187 height 92
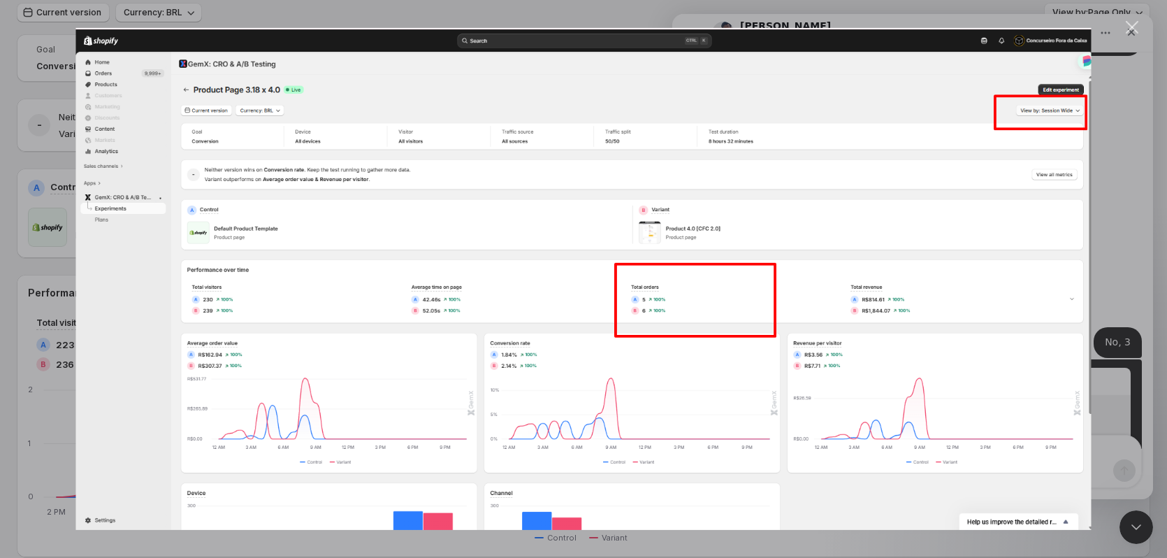
click at [52, 270] on div "Intercom messenger" at bounding box center [583, 279] width 1167 height 558
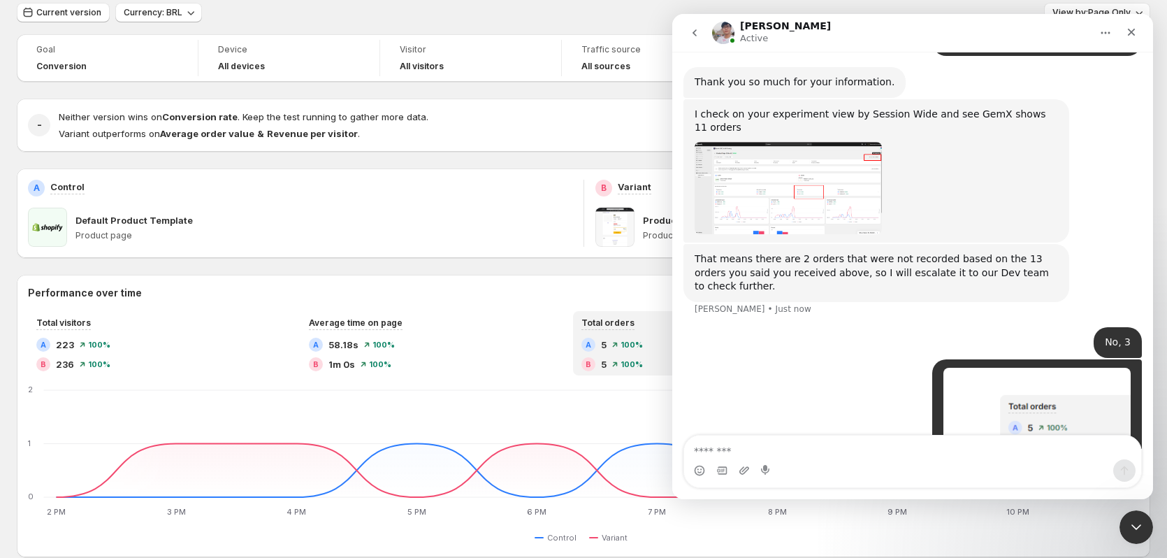
scroll to position [2146, 0]
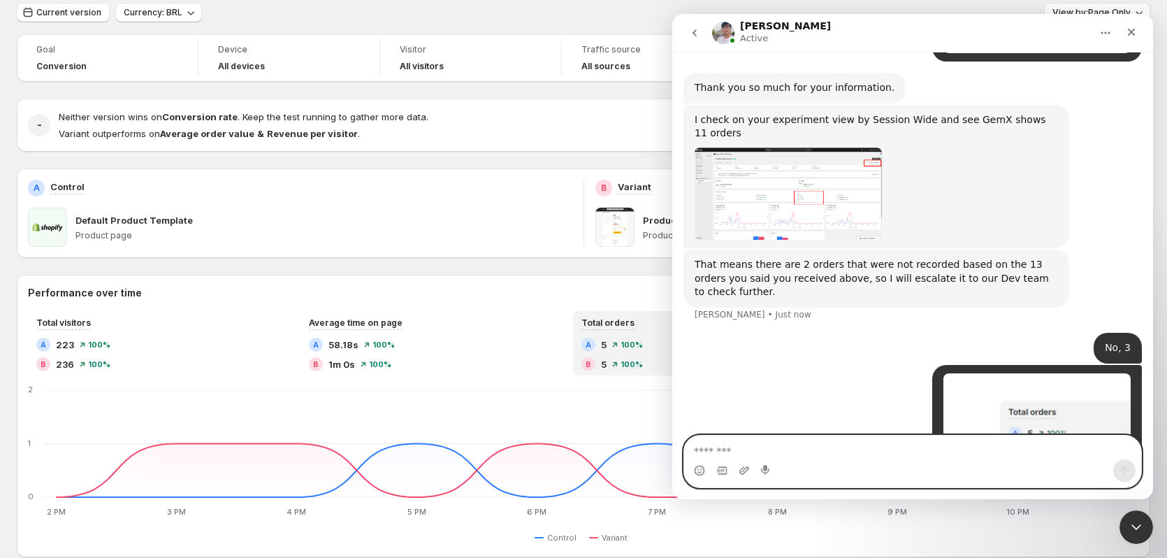
click at [770, 453] on textarea "Message…" at bounding box center [912, 447] width 457 height 24
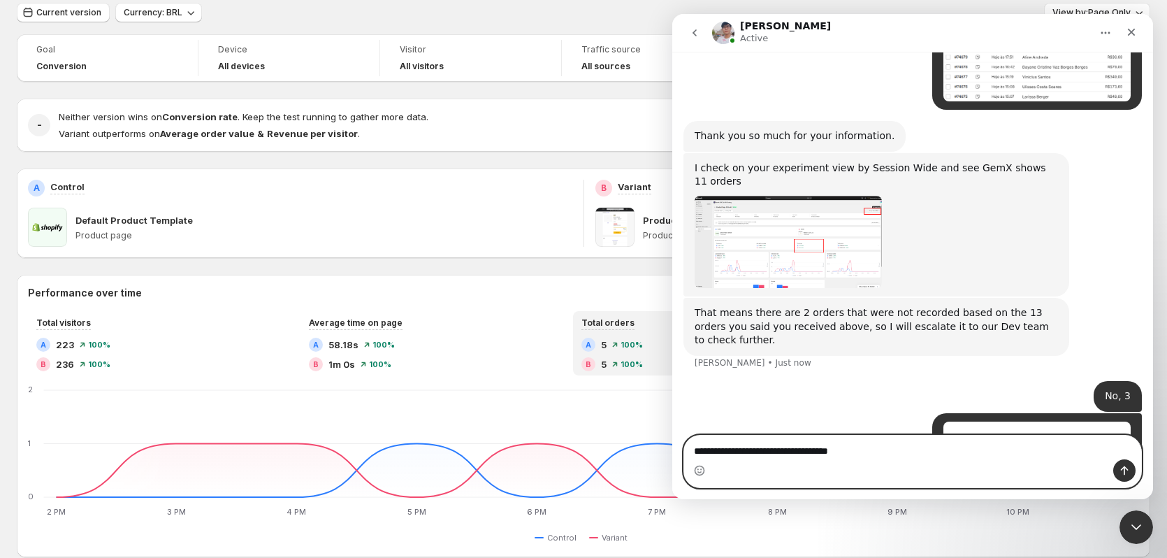
scroll to position [2152, 0]
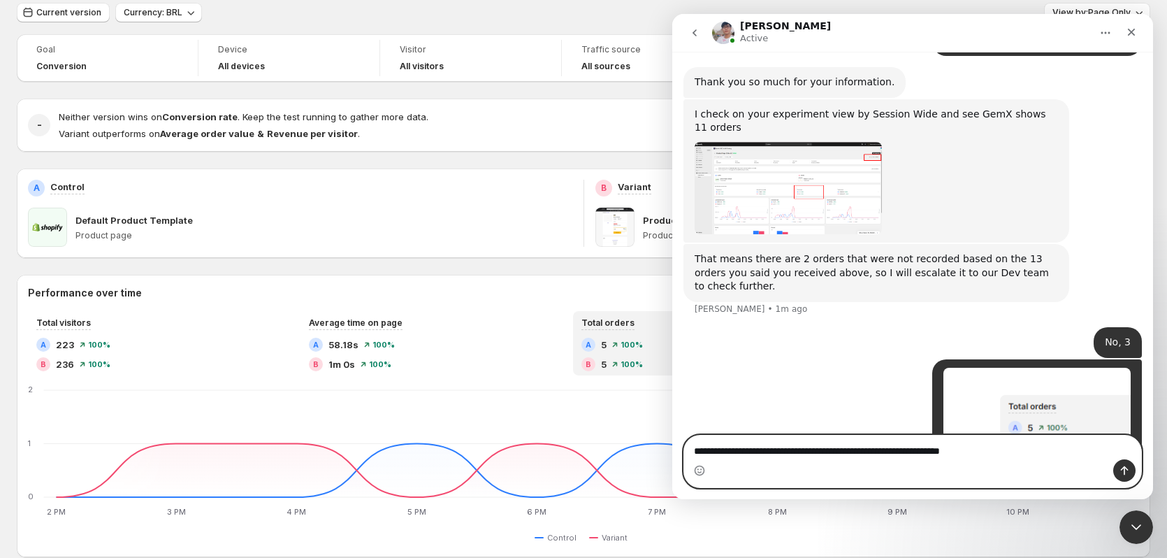
type textarea "**********"
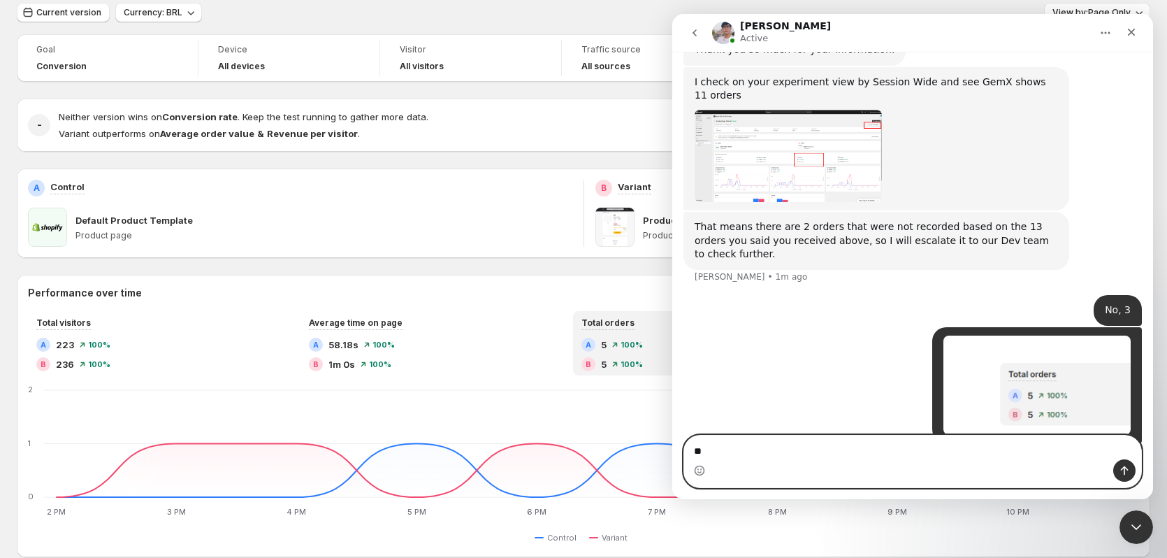
type textarea "*"
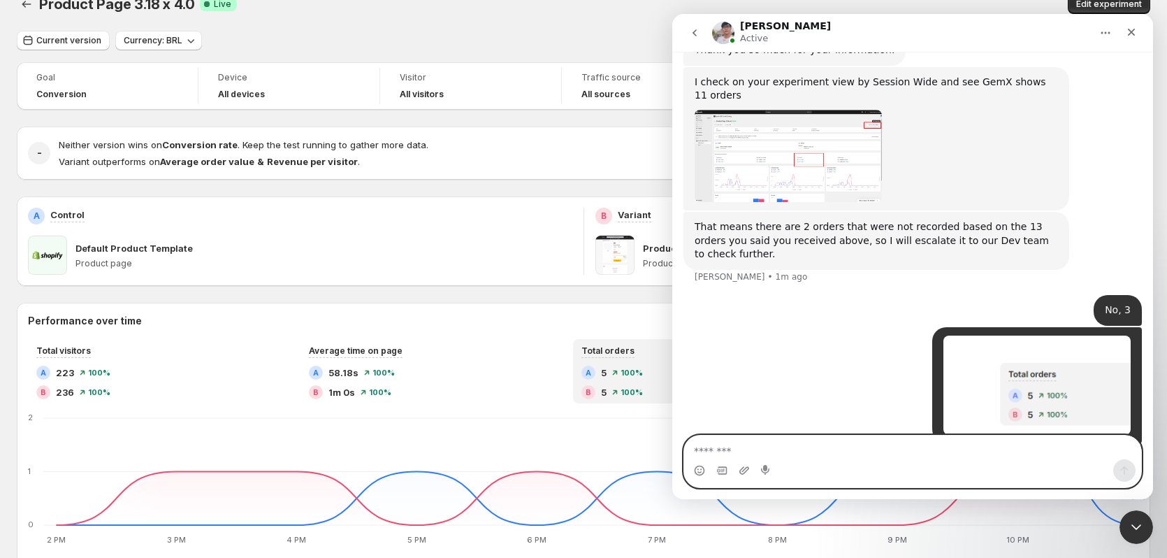
scroll to position [0, 0]
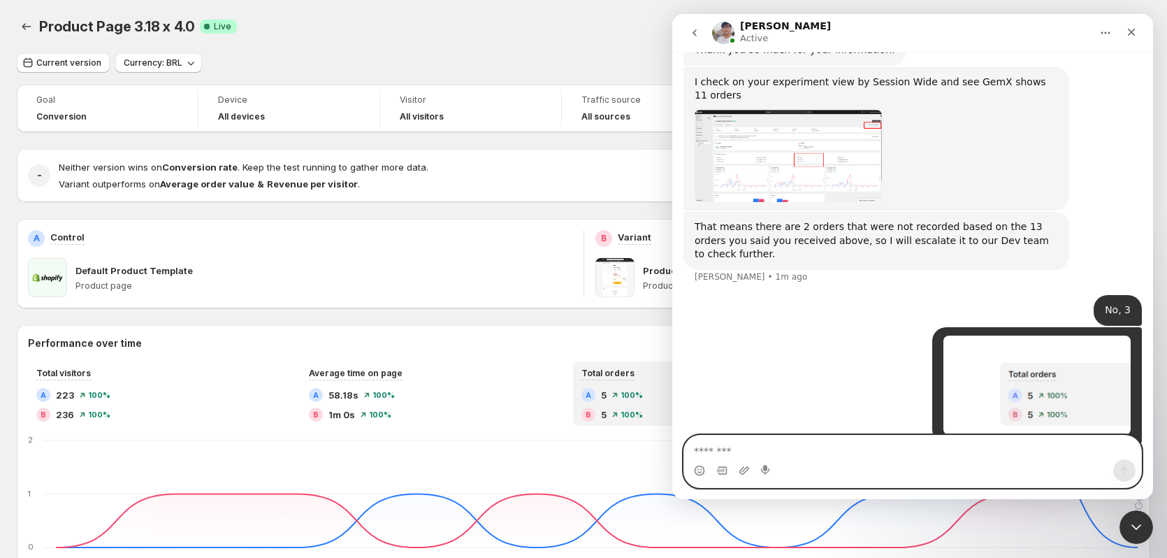
click at [814, 452] on textarea "Message…" at bounding box center [912, 447] width 457 height 24
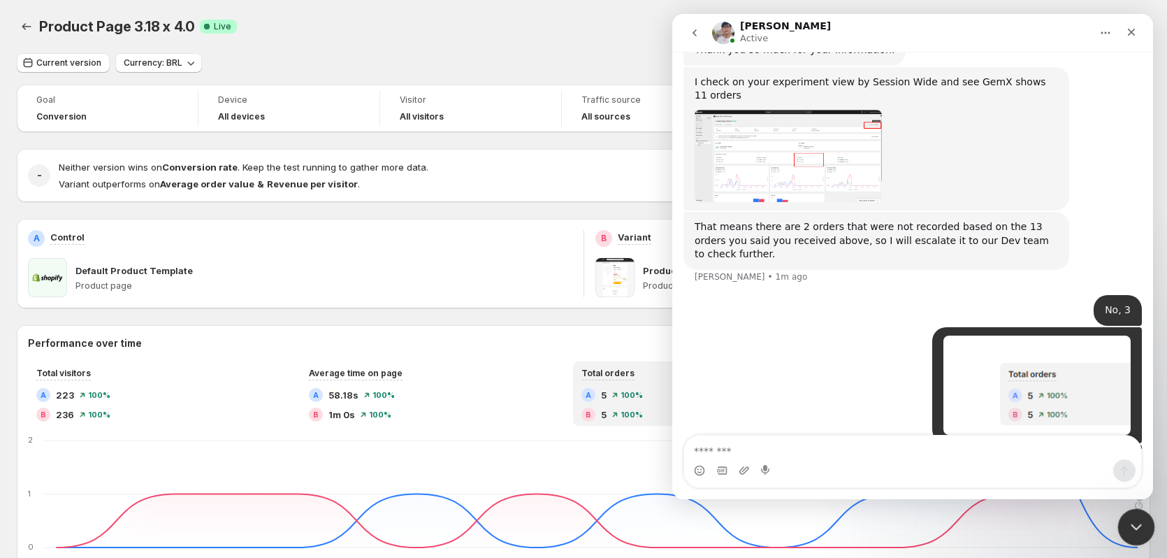
click at [1142, 519] on icon "Close Intercom Messenger" at bounding box center [1134, 525] width 17 height 17
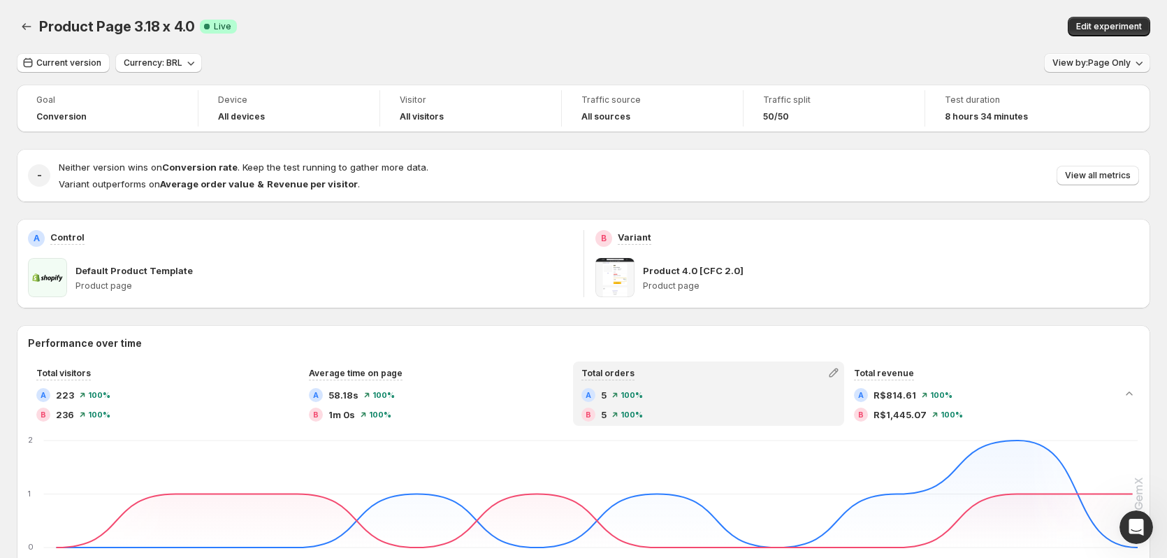
click at [1106, 67] on span "View by: Page Only" at bounding box center [1092, 62] width 78 height 11
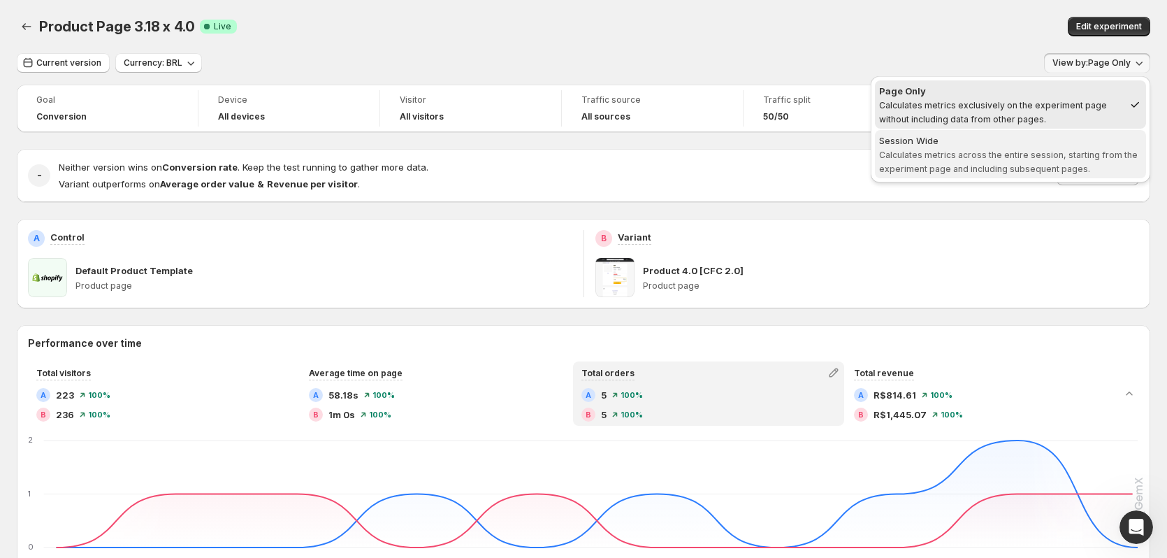
click at [1040, 145] on div "Session Wide" at bounding box center [1010, 140] width 263 height 14
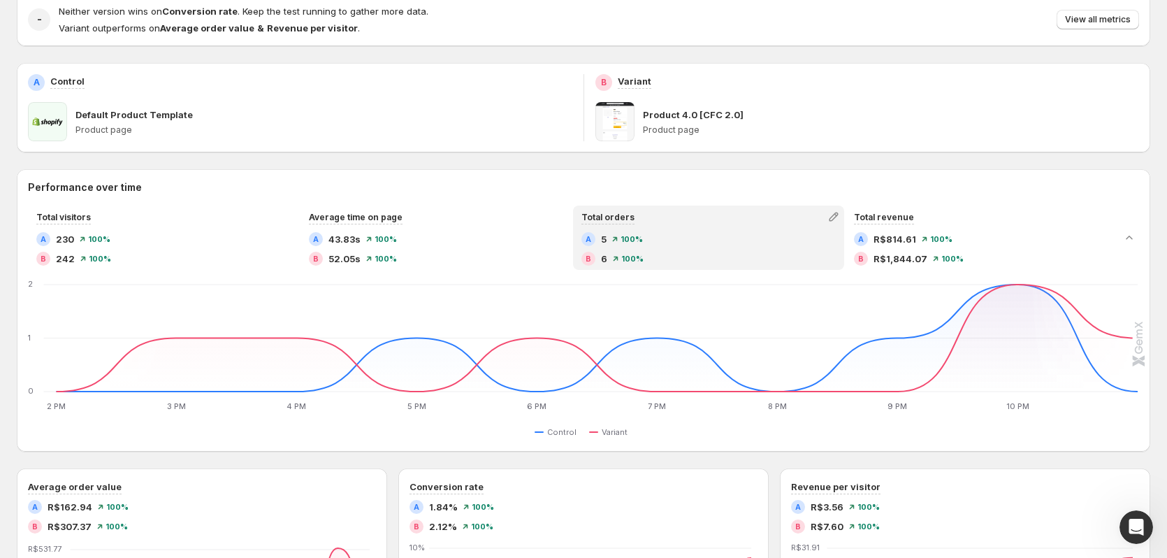
scroll to position [349, 0]
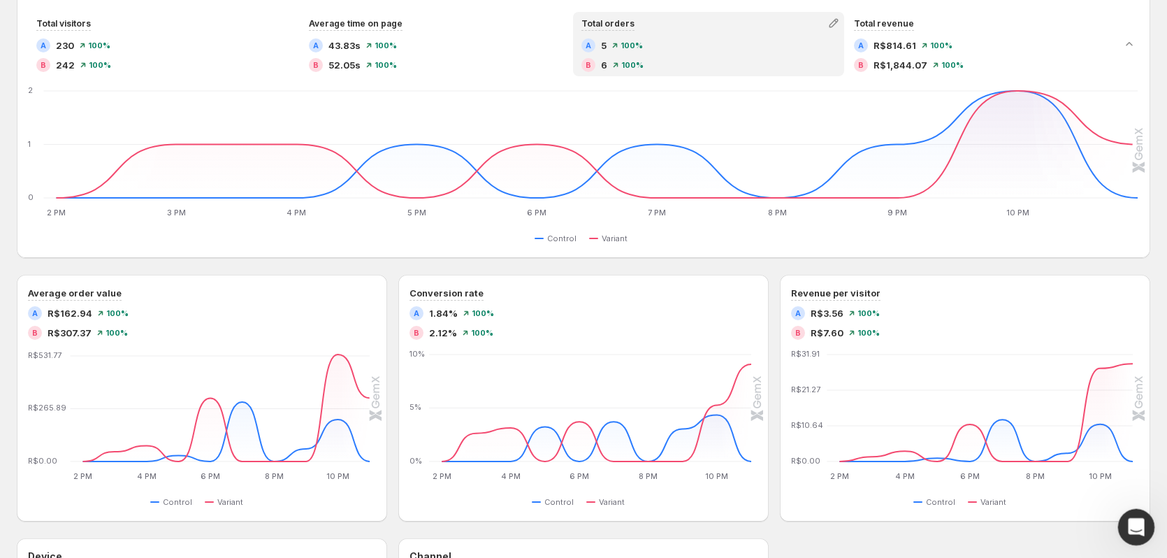
click at [1146, 517] on div "Open Intercom Messenger" at bounding box center [1134, 525] width 46 height 46
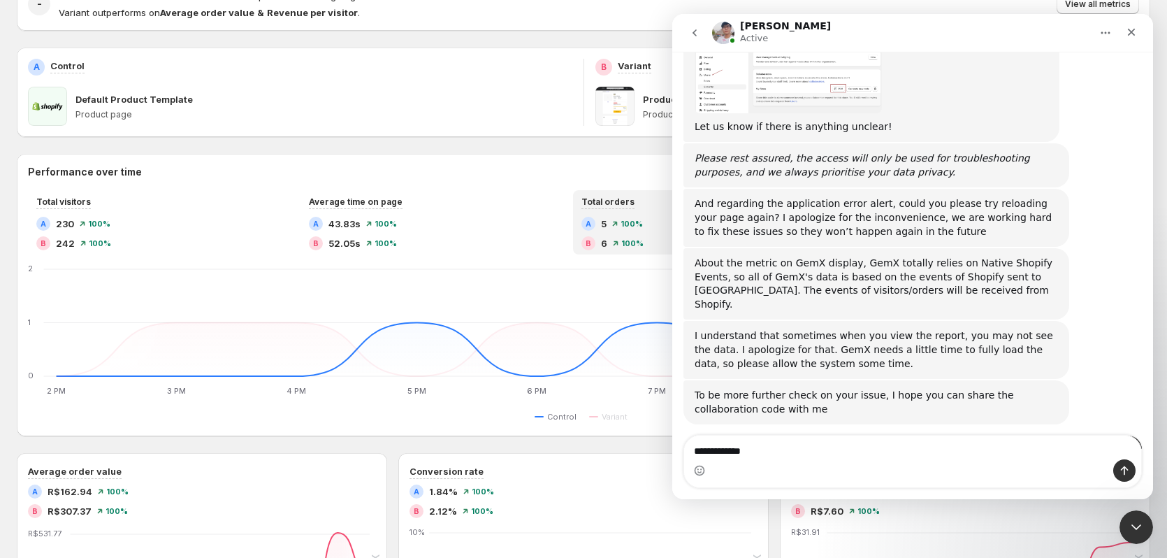
scroll to position [70, 0]
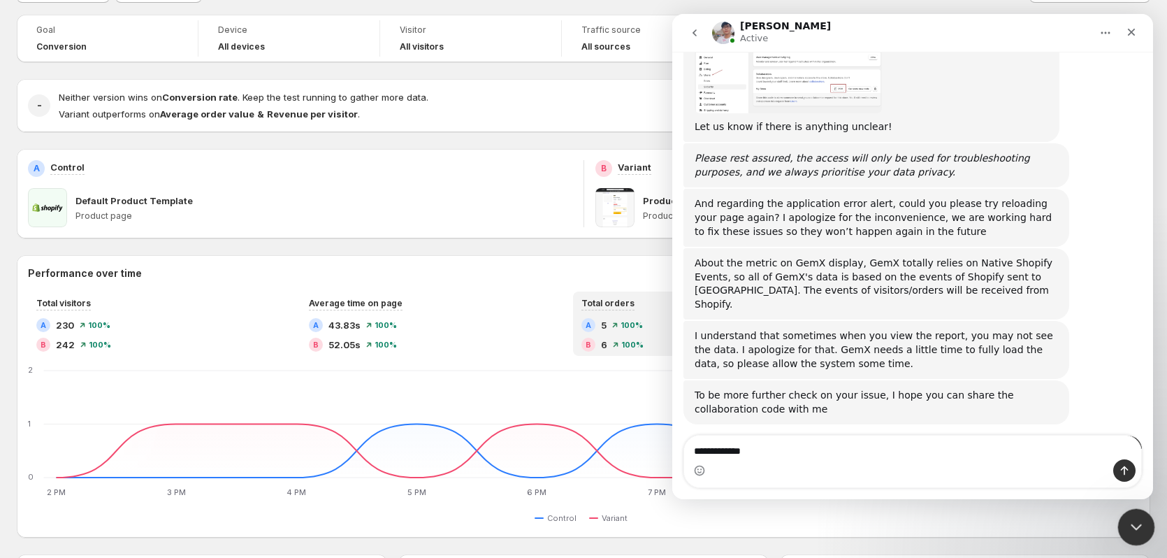
type textarea "**********"
click at [1132, 519] on icon "Close Intercom Messenger" at bounding box center [1134, 525] width 17 height 17
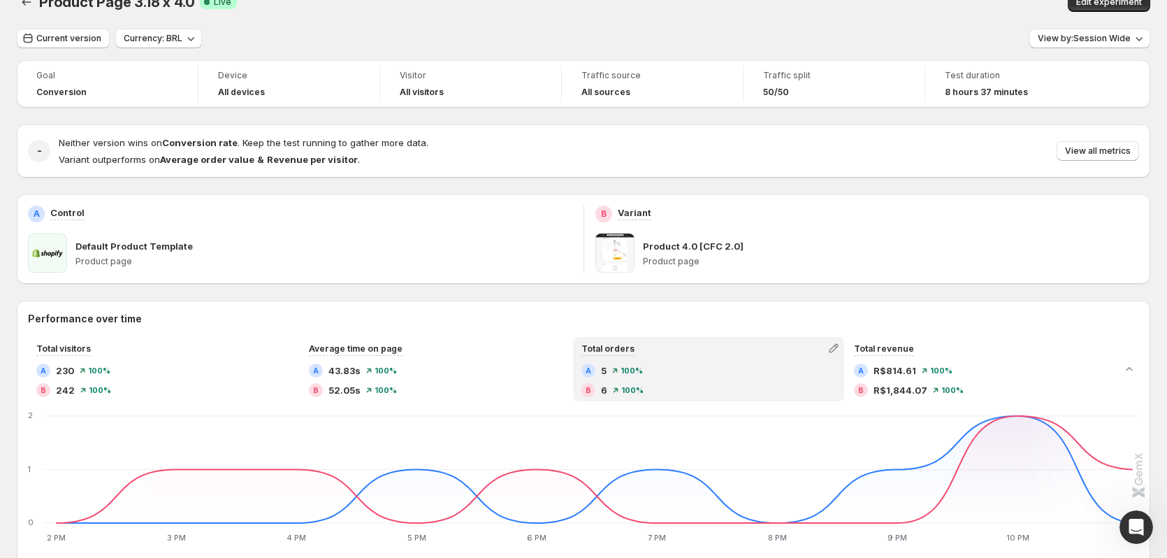
scroll to position [0, 0]
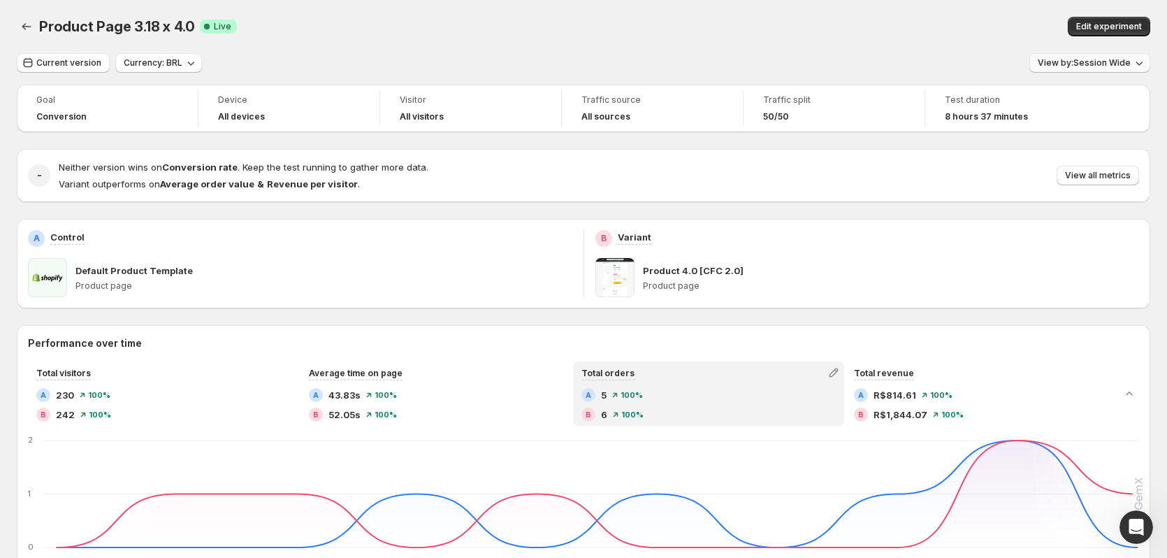
click at [1141, 62] on icon "button" at bounding box center [1139, 63] width 14 height 14
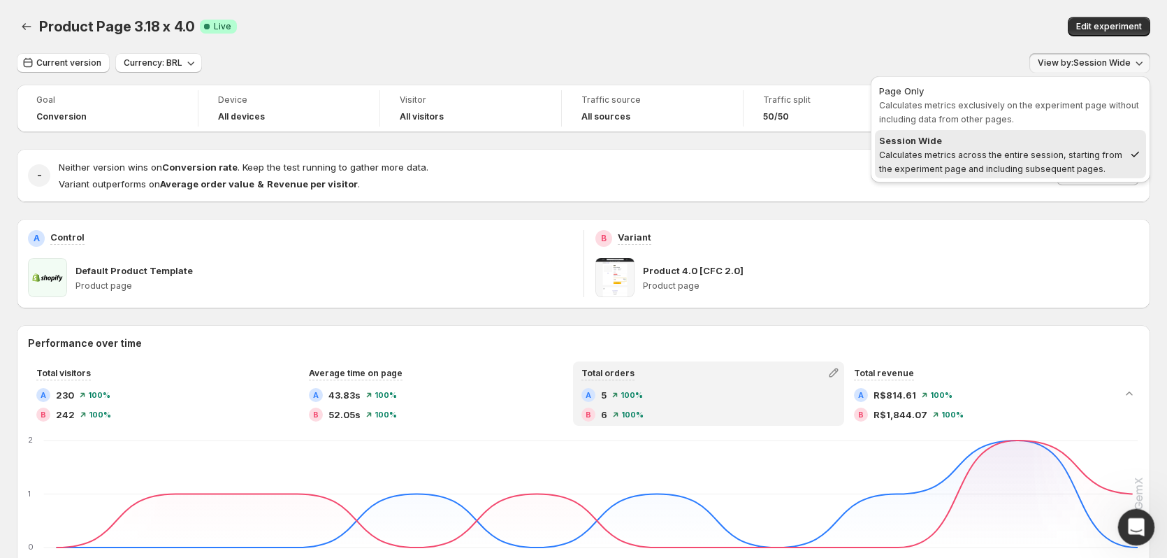
click at [1141, 521] on icon "Open Intercom Messenger" at bounding box center [1134, 525] width 23 height 23
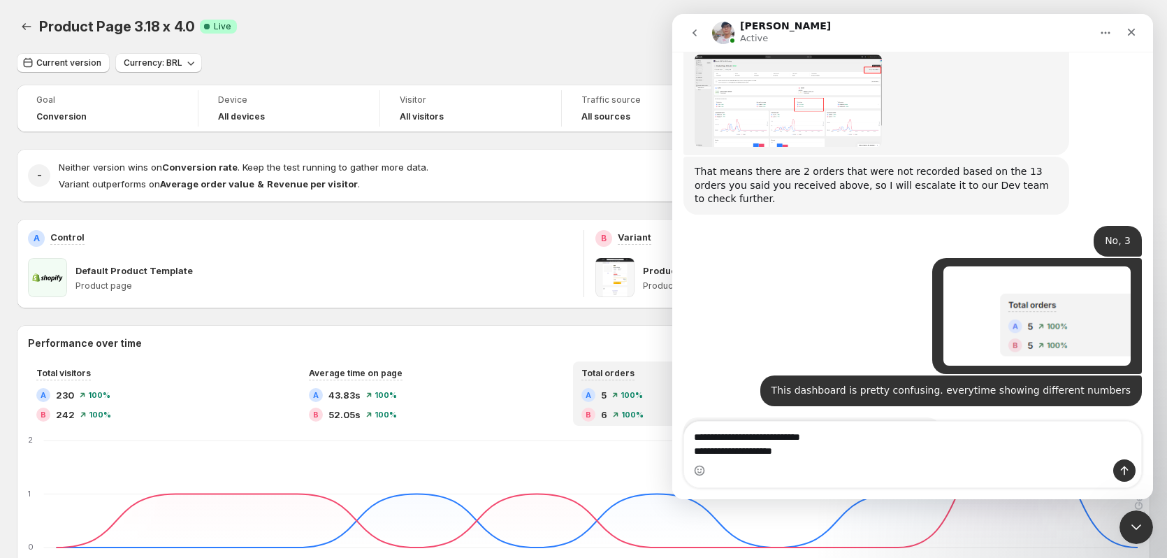
scroll to position [2272, 0]
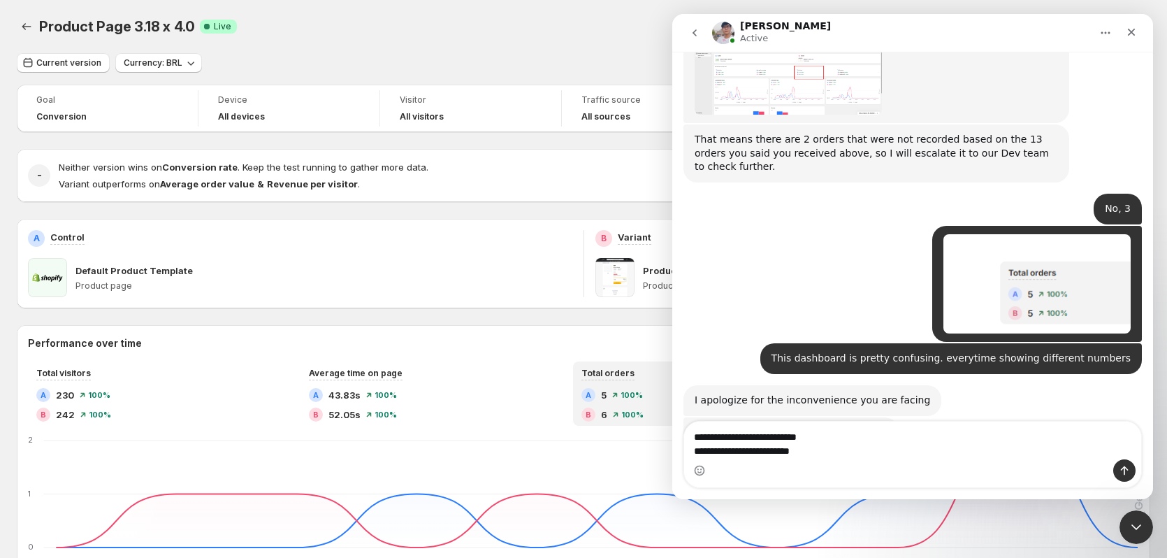
type textarea "**********"
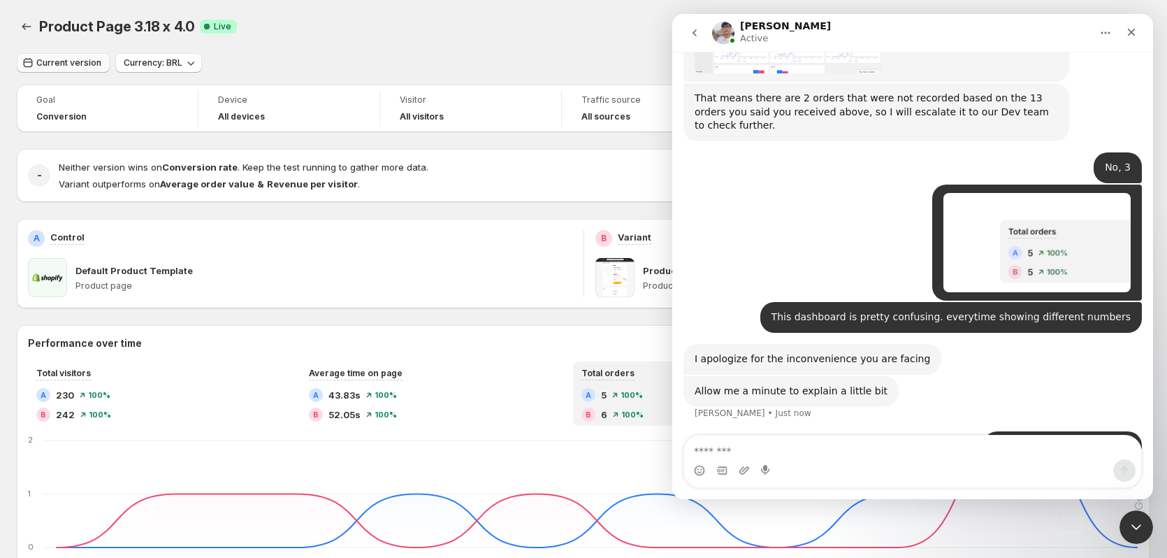
click at [92, 68] on button "Current version" at bounding box center [63, 63] width 93 height 20
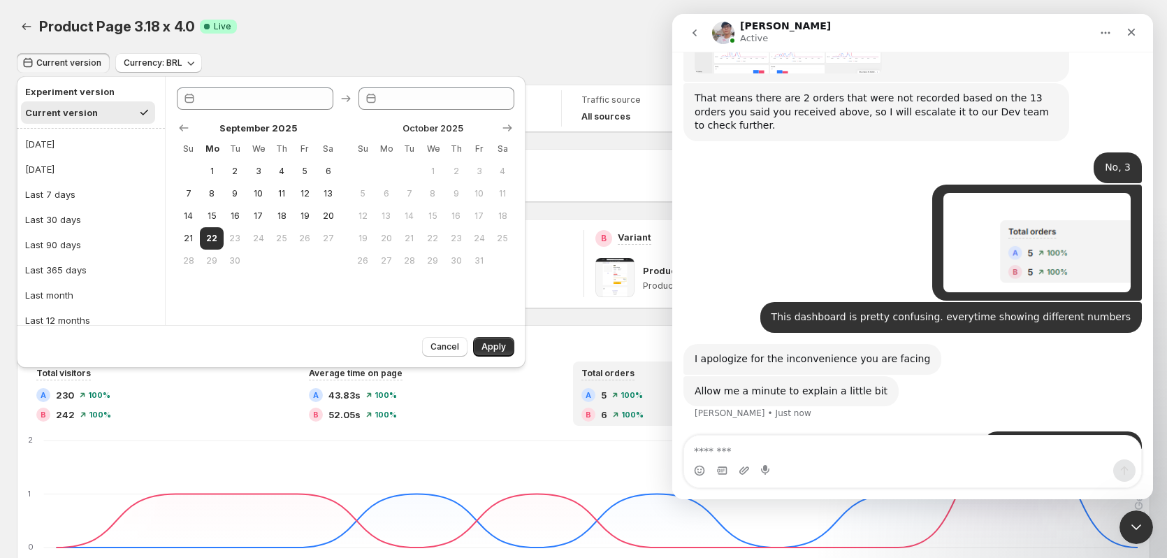
type input "**********"
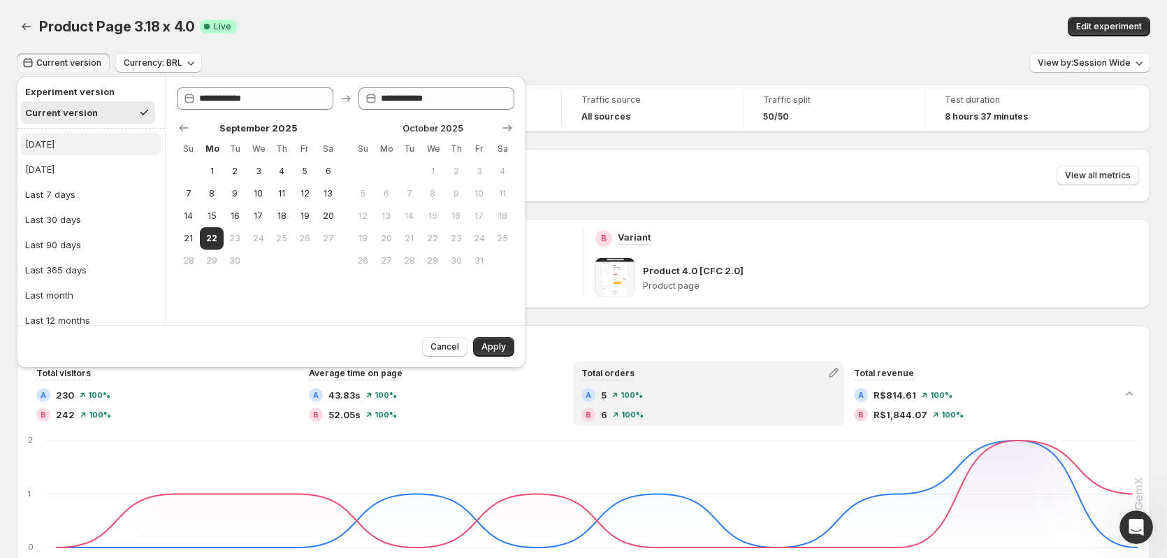
click at [58, 138] on button "Today" at bounding box center [91, 144] width 140 height 22
click at [496, 348] on span "Apply" at bounding box center [494, 346] width 24 height 11
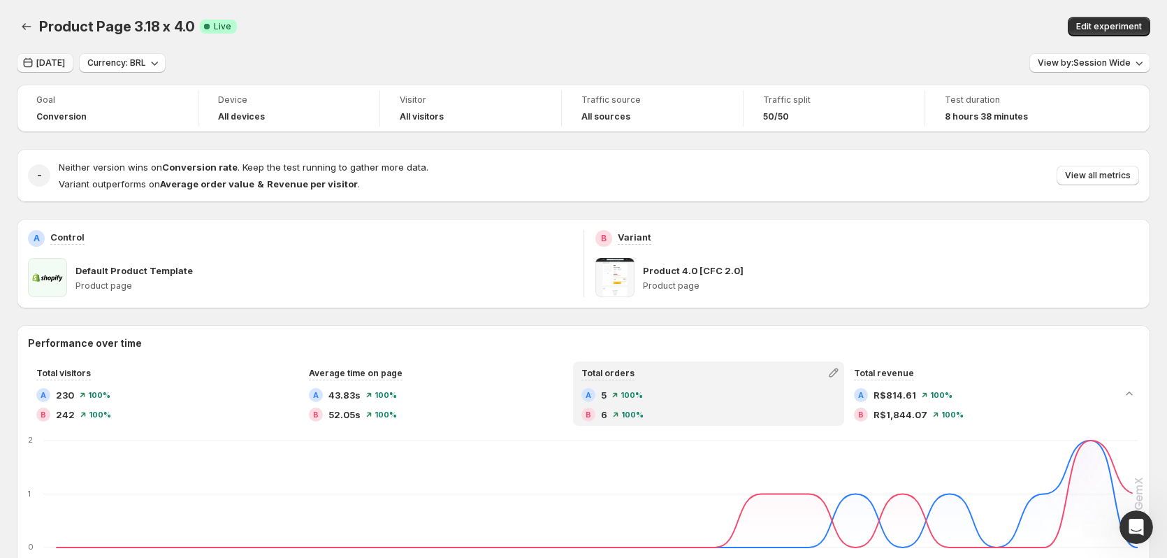
click at [56, 66] on span "Today" at bounding box center [50, 62] width 29 height 11
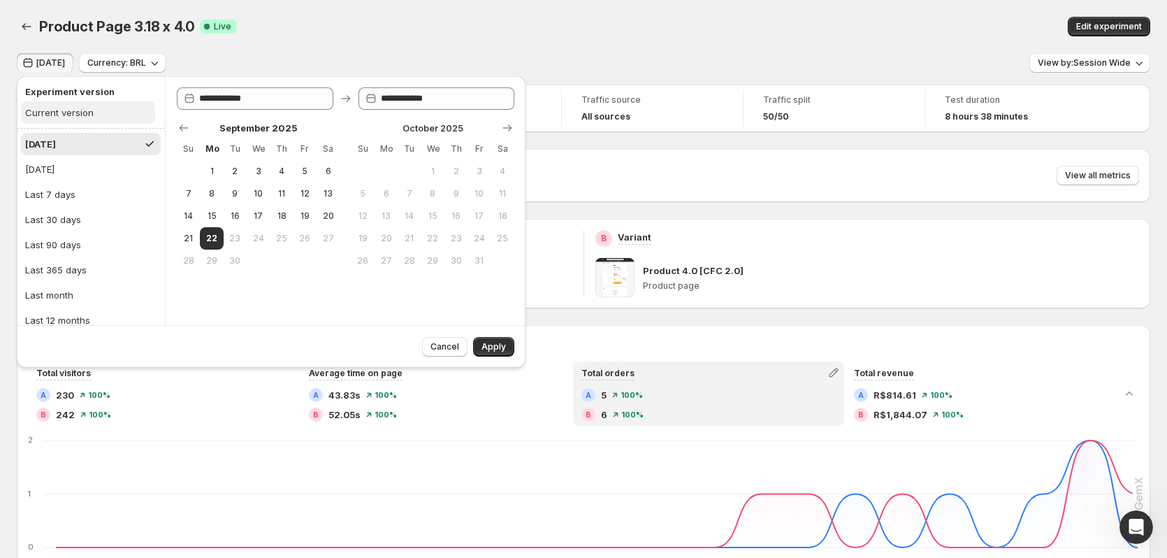
click at [73, 118] on div "Current version" at bounding box center [59, 113] width 68 height 14
click at [494, 345] on span "Apply" at bounding box center [494, 346] width 24 height 11
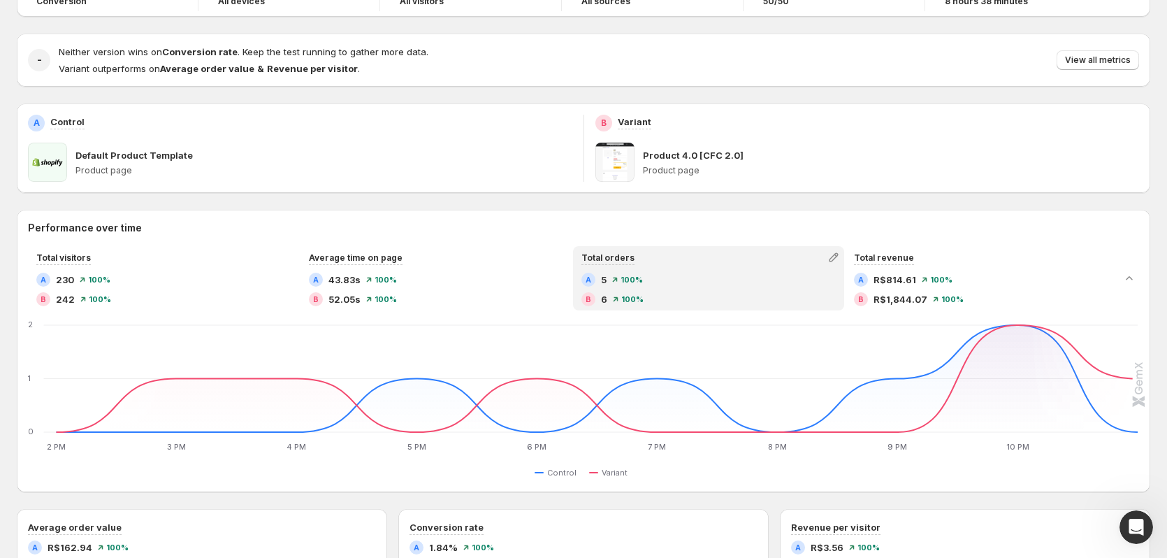
scroll to position [0, 0]
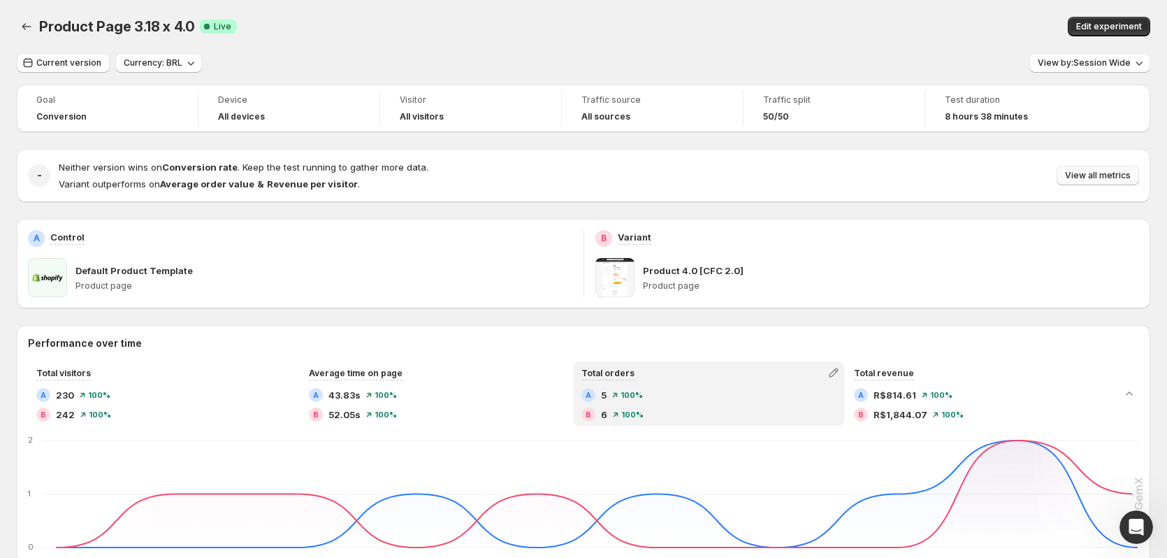
click at [1109, 177] on span "View all metrics" at bounding box center [1098, 175] width 66 height 11
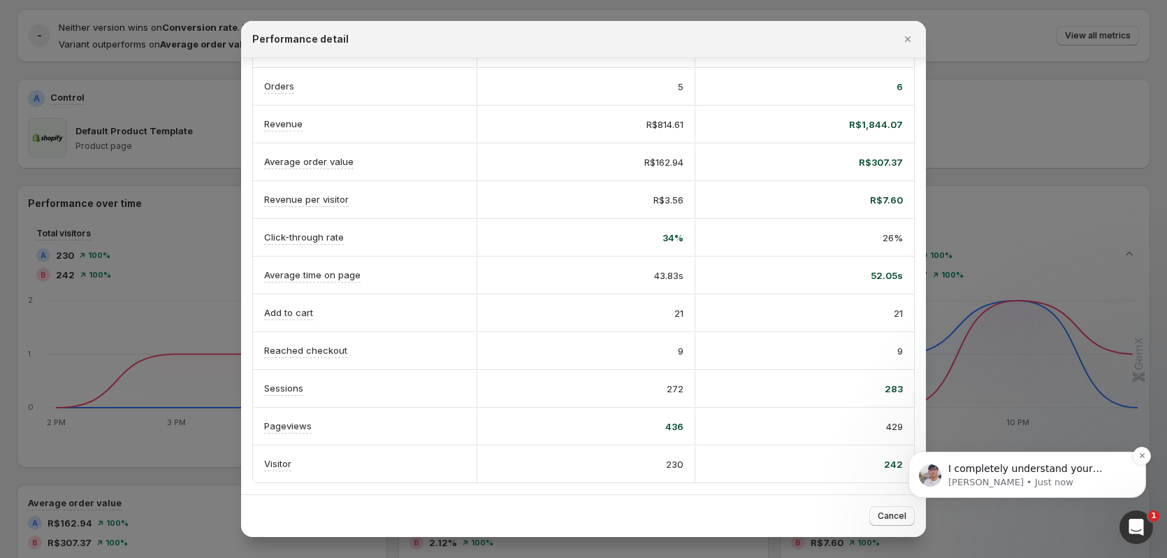
click at [1087, 476] on p "Antony • Just now" at bounding box center [1038, 482] width 180 height 13
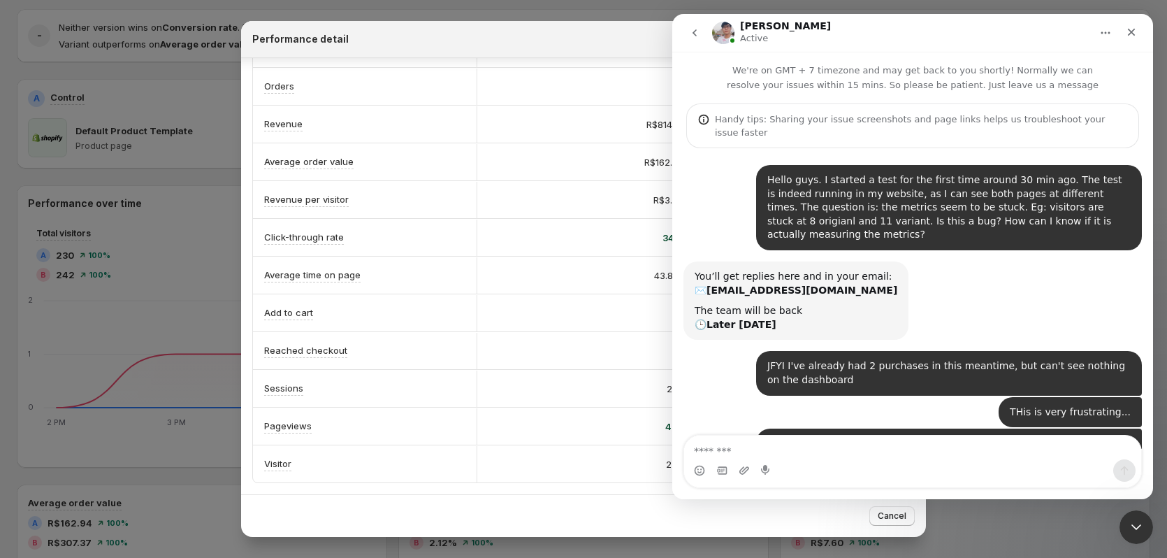
scroll to position [2, 0]
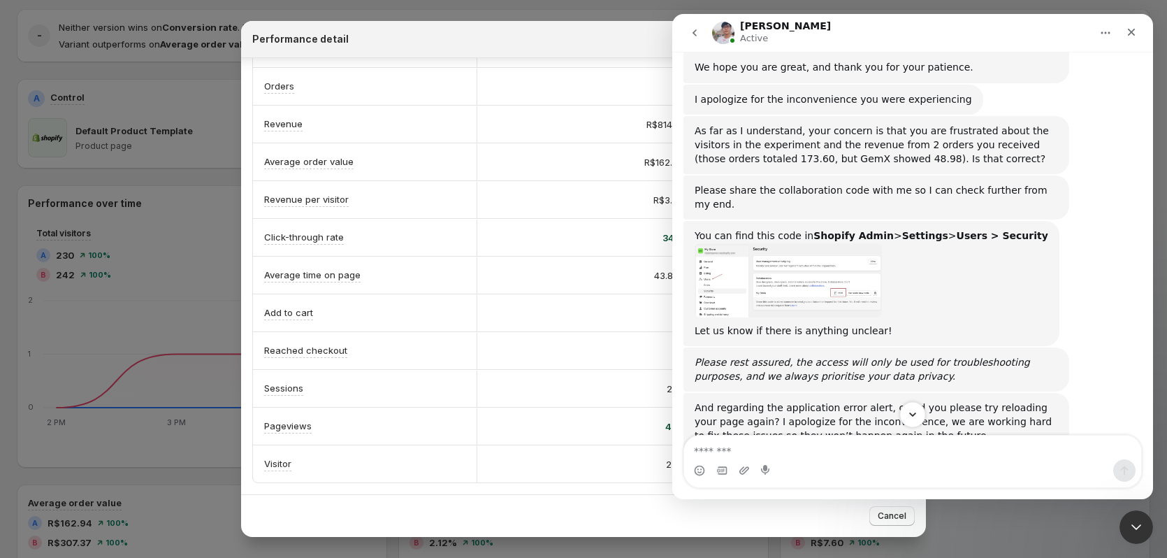
click at [904, 416] on button "Scroll to bottom" at bounding box center [913, 414] width 26 height 26
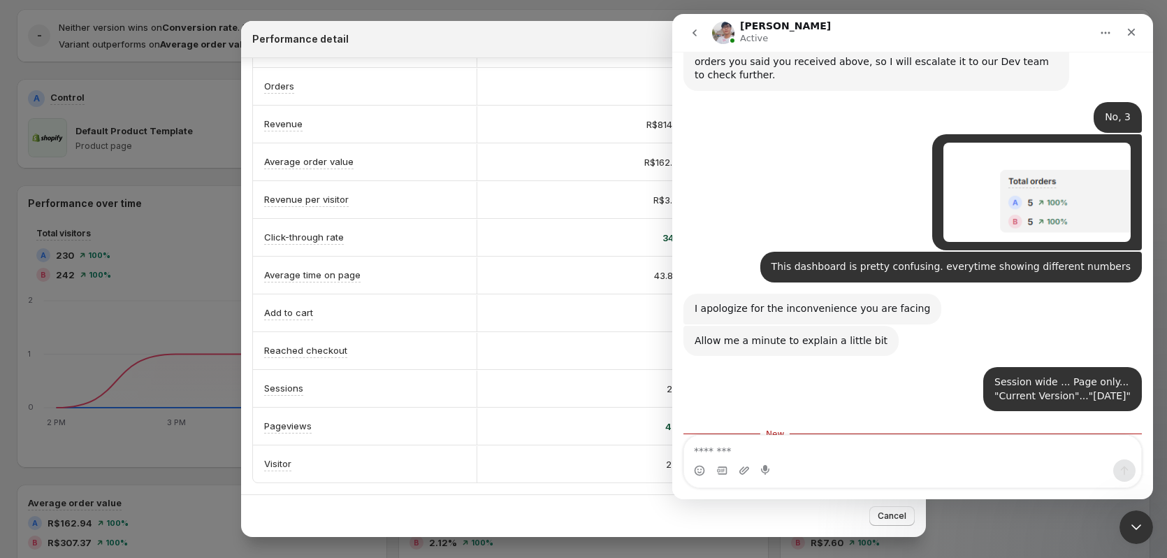
scroll to position [2391, 0]
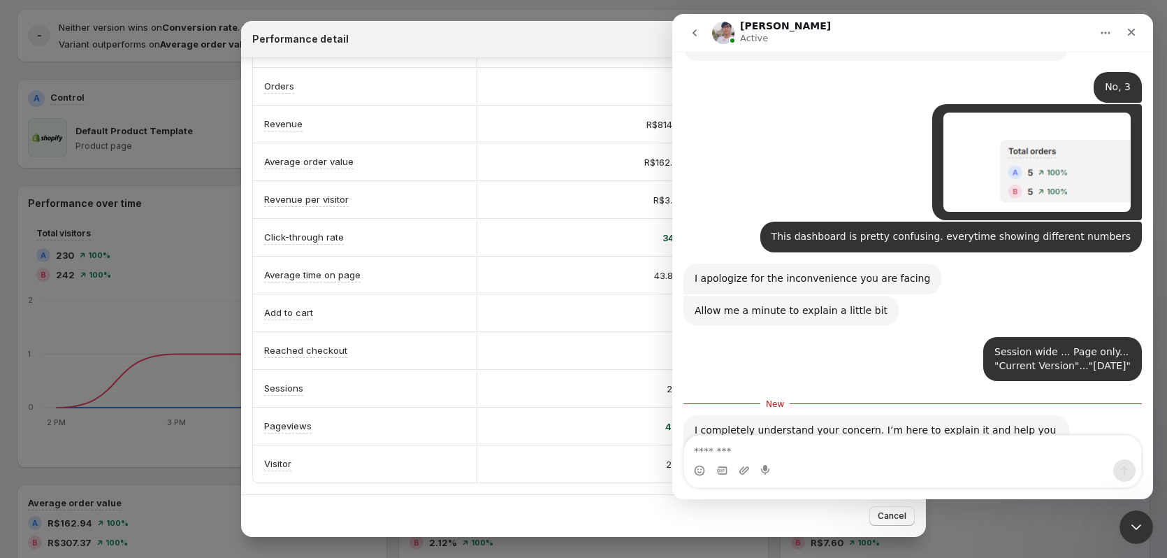
click at [519, 486] on div "A Control B Variant Conversion rate Info Goal 40.57% probability to win 1.84% 5…" at bounding box center [583, 236] width 685 height 515
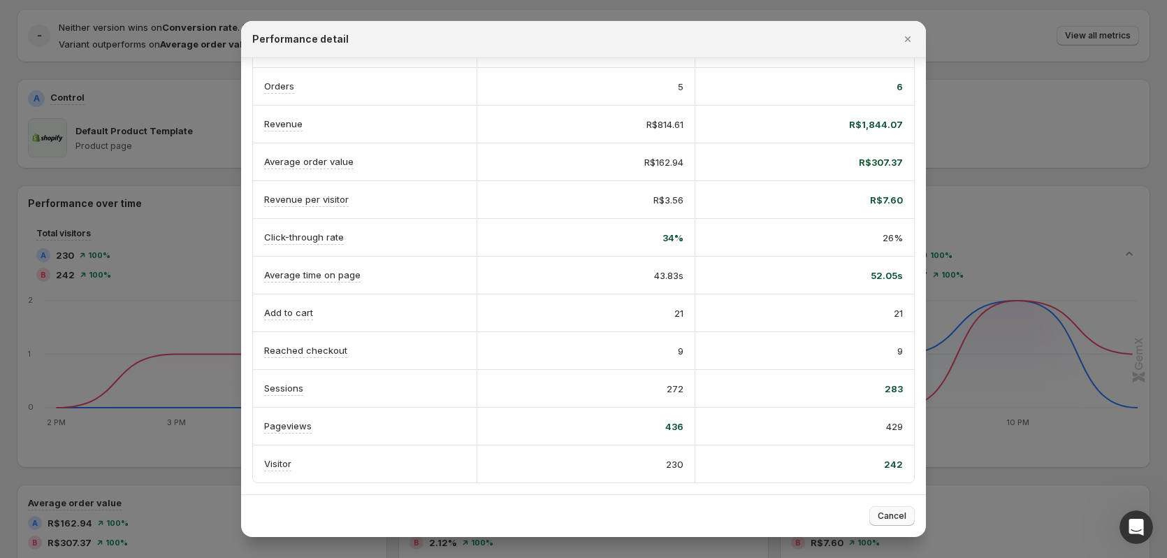
click at [903, 517] on span "Cancel" at bounding box center [892, 515] width 29 height 11
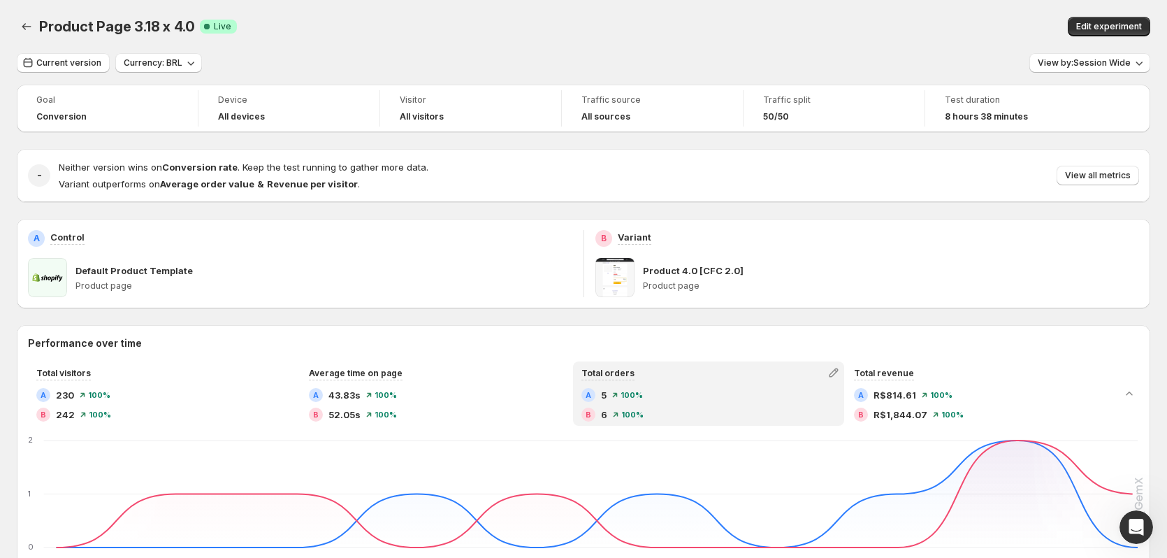
click at [1123, 517] on div "Open Intercom Messenger" at bounding box center [1134, 525] width 46 height 46
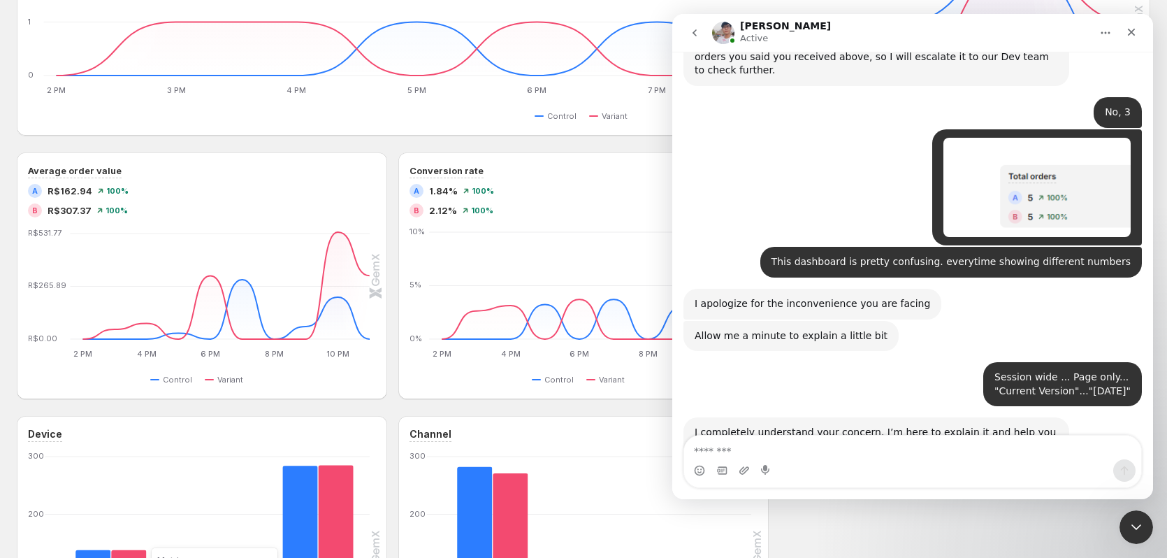
scroll to position [470, 0]
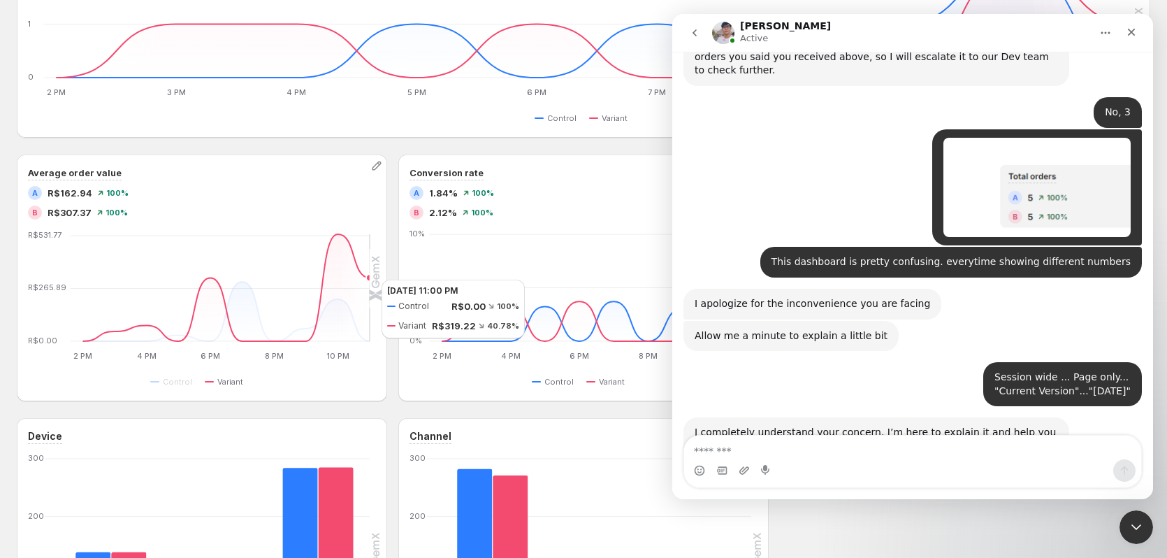
click at [368, 280] on icon at bounding box center [226, 287] width 287 height 107
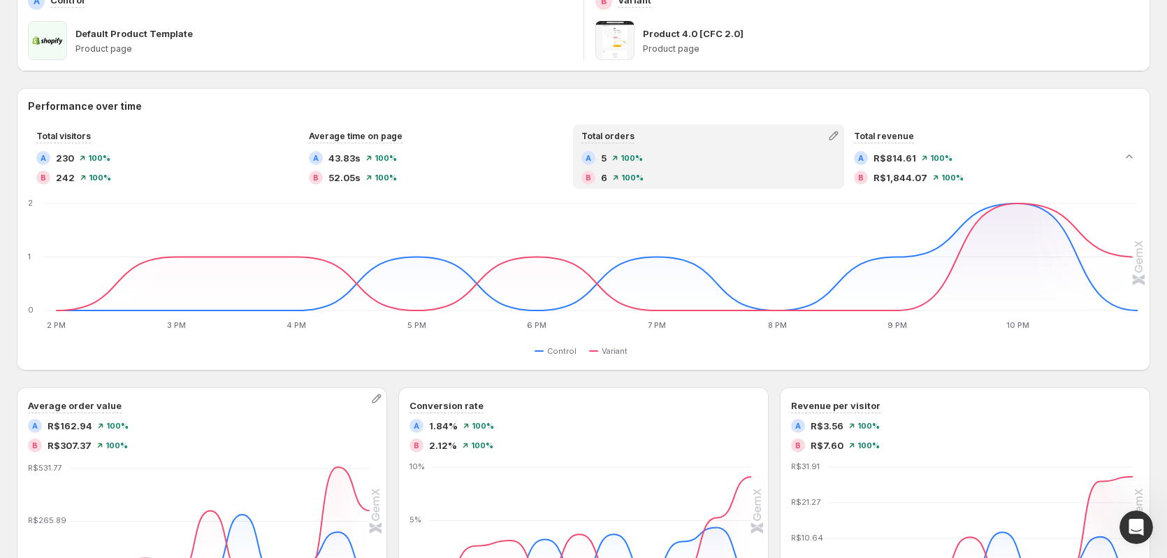
scroll to position [190, 0]
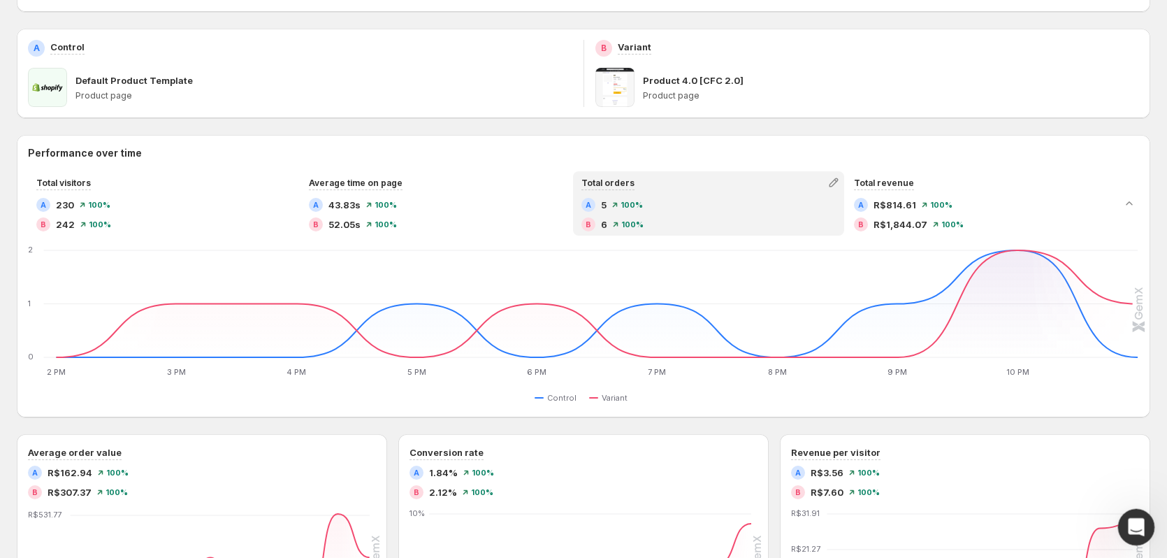
click at [1135, 526] on icon "Open Intercom Messenger" at bounding box center [1134, 525] width 23 height 23
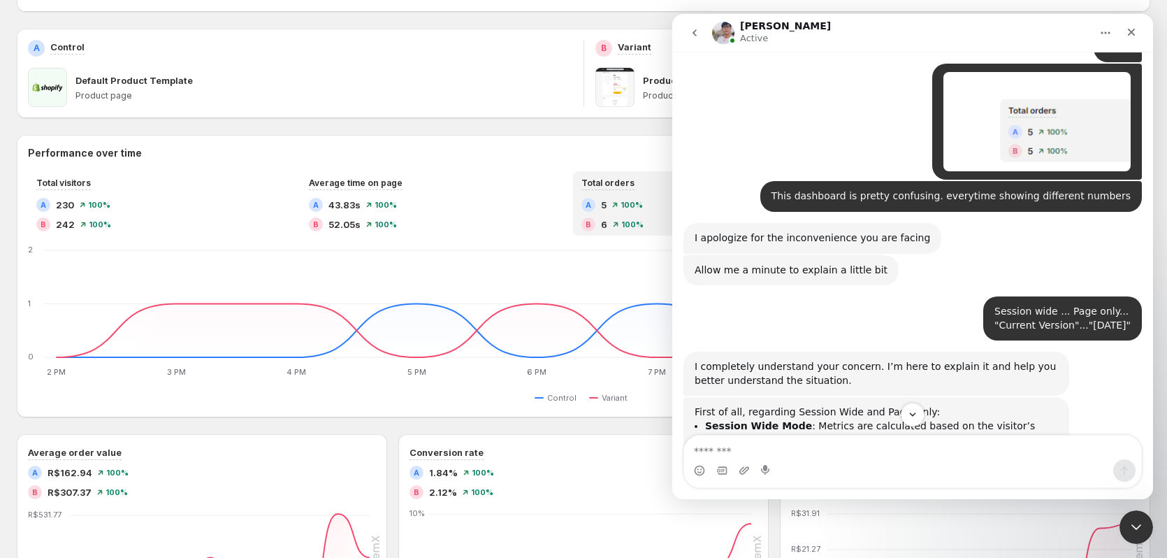
scroll to position [2480, 0]
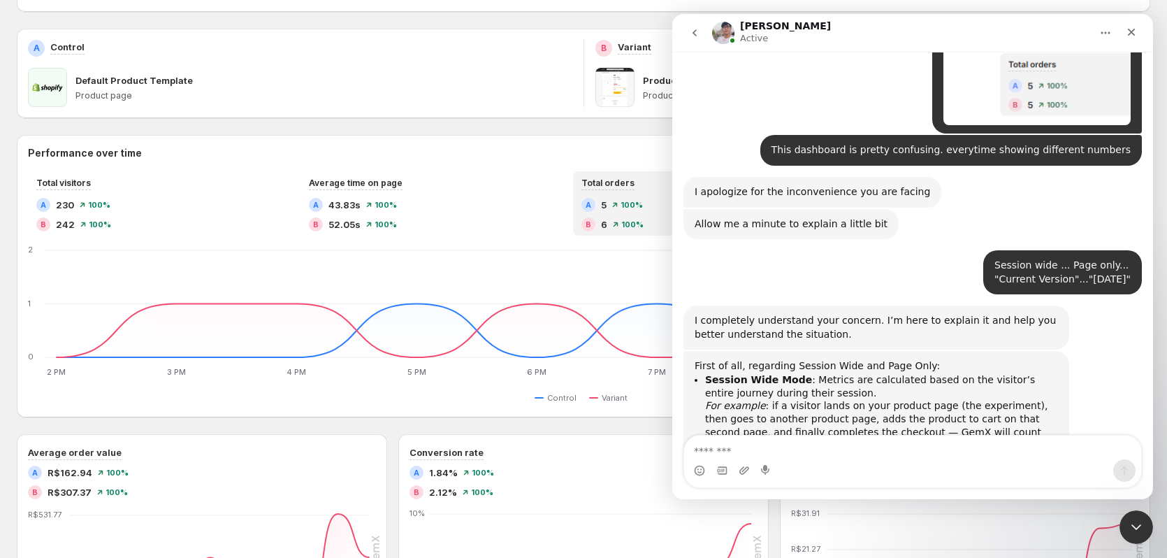
click at [823, 455] on li "Page Only Mode : Metrics are calculated only on the specific page where the tes…" at bounding box center [881, 487] width 353 height 65
drag, startPoint x: 817, startPoint y: 378, endPoint x: 823, endPoint y: 385, distance: 9.4
click at [823, 455] on li "Page Only Mode : Metrics are calculated only on the specific page where the tes…" at bounding box center [881, 487] width 353 height 65
drag, startPoint x: 760, startPoint y: 369, endPoint x: 917, endPoint y: 370, distance: 156.6
click at [917, 455] on li "Page Only Mode : Metrics are calculated only on the specific page where the tes…" at bounding box center [881, 487] width 353 height 65
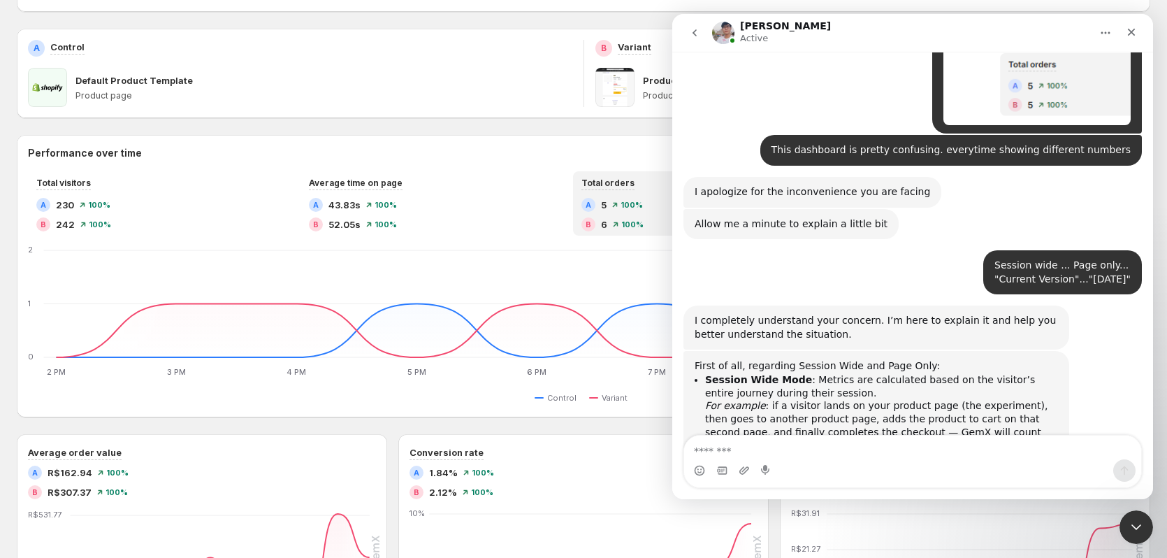
drag, startPoint x: 723, startPoint y: 375, endPoint x: 778, endPoint y: 374, distance: 54.5
click at [778, 455] on li "Page Only Mode : Metrics are calculated only on the specific page where the tes…" at bounding box center [881, 487] width 353 height 65
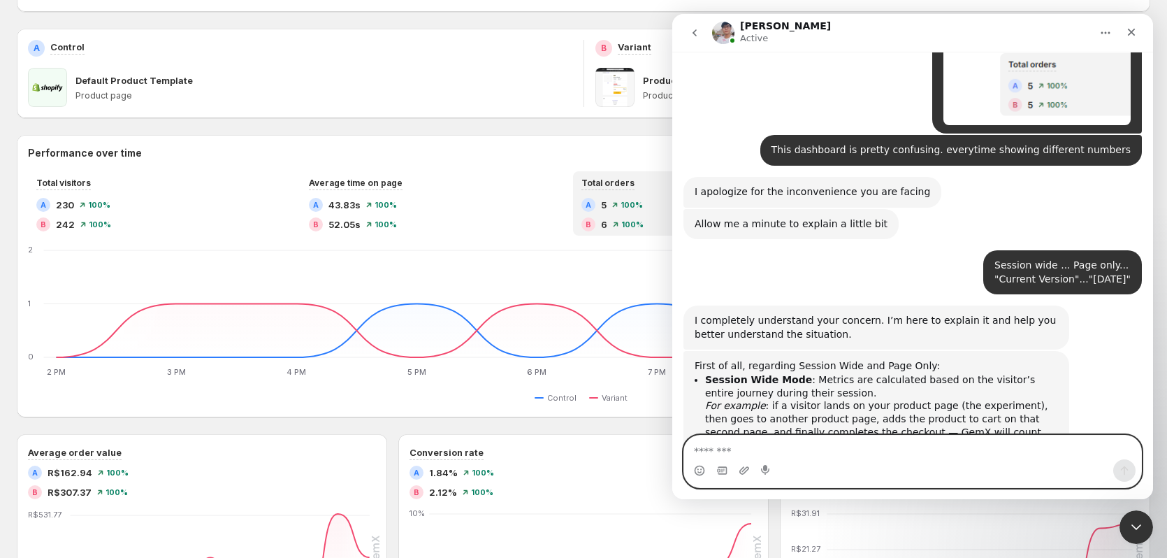
click at [786, 455] on textarea "Message…" at bounding box center [912, 447] width 457 height 24
type textarea "**********"
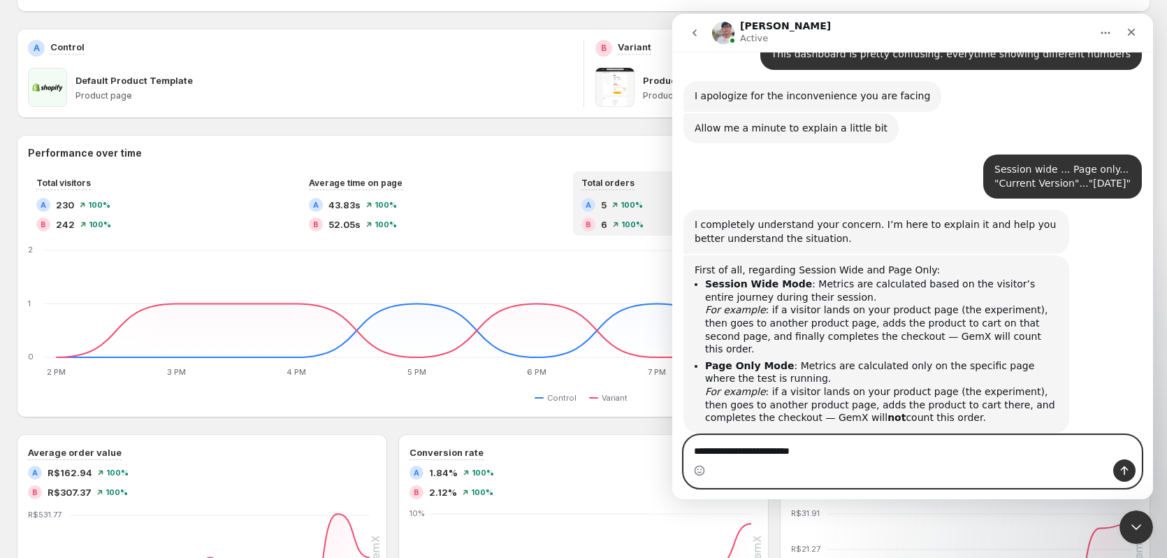
scroll to position [2522, 0]
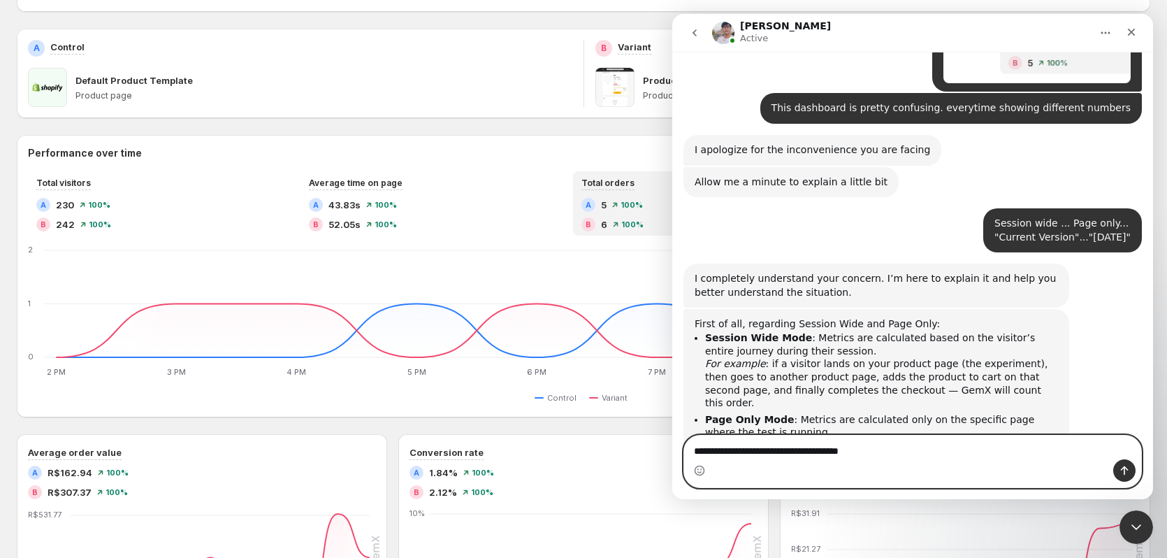
type textarea "**********"
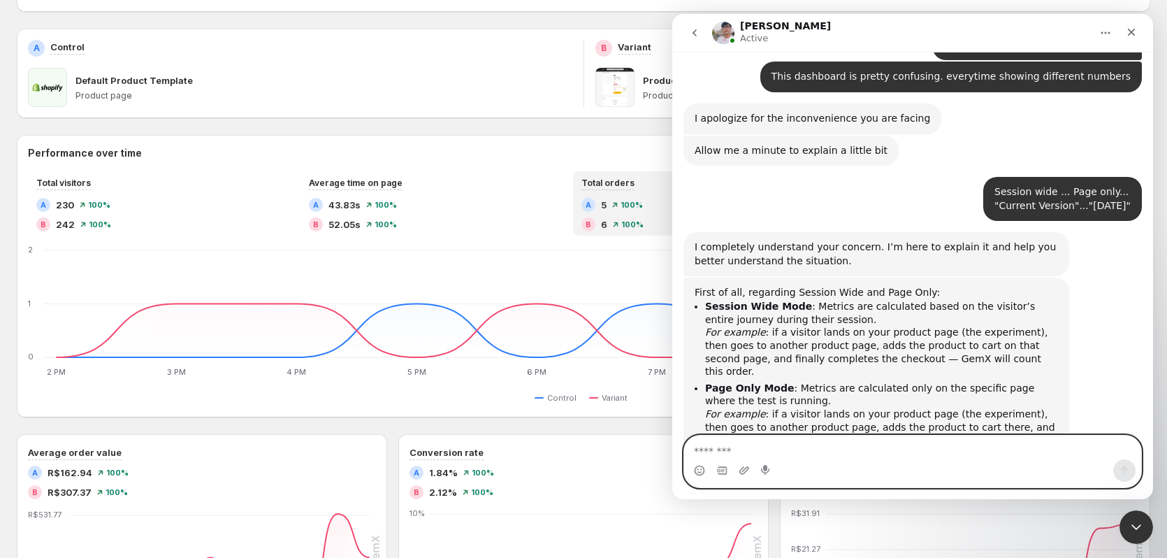
click at [809, 451] on textarea "Message…" at bounding box center [912, 447] width 457 height 24
type textarea "**********"
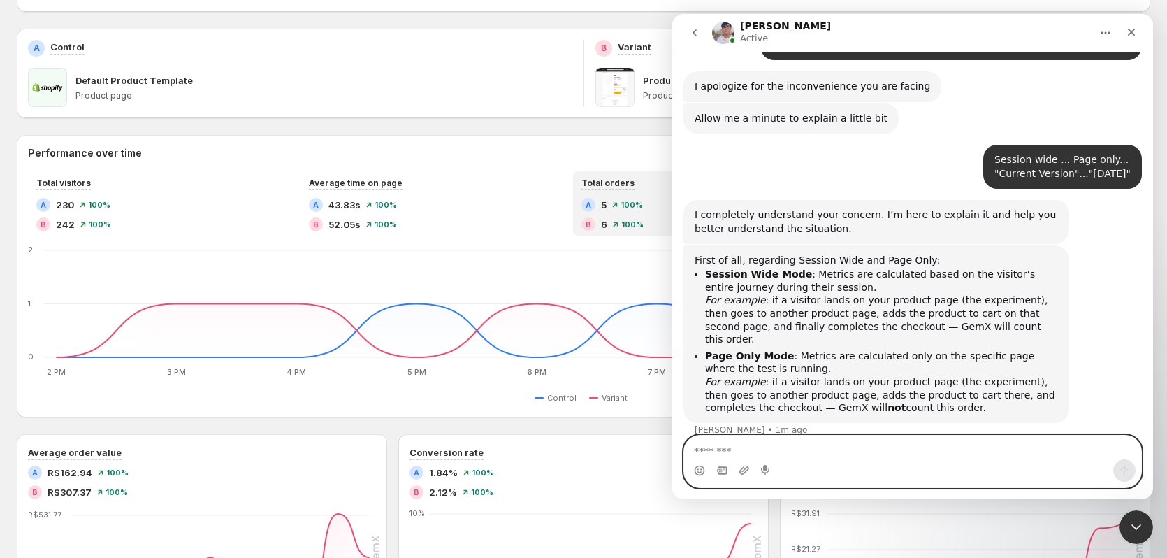
click at [830, 447] on textarea "Message…" at bounding box center [912, 447] width 457 height 24
type textarea "**********"
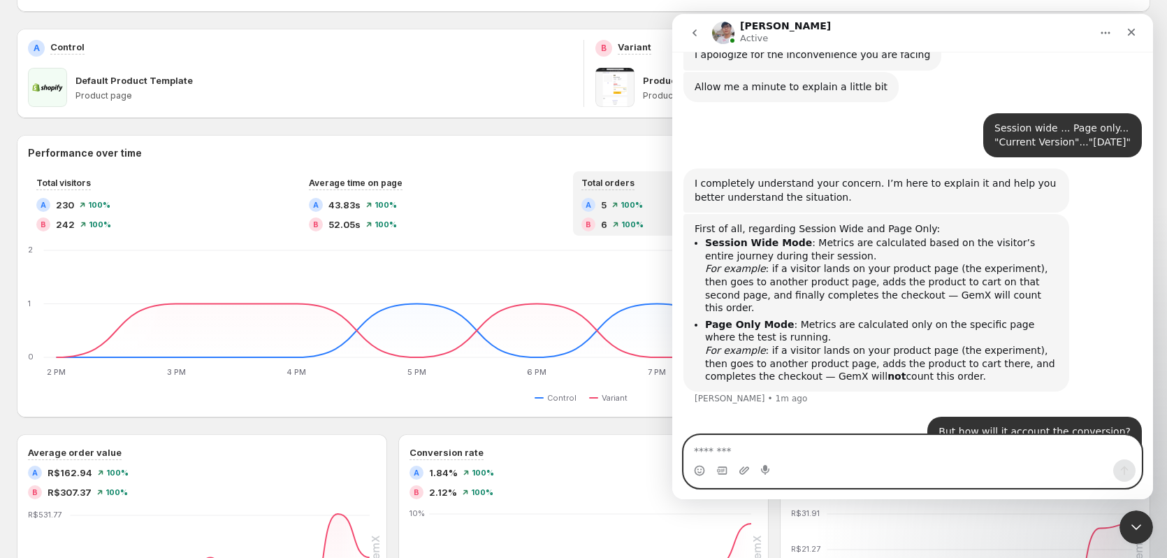
scroll to position [2671, 0]
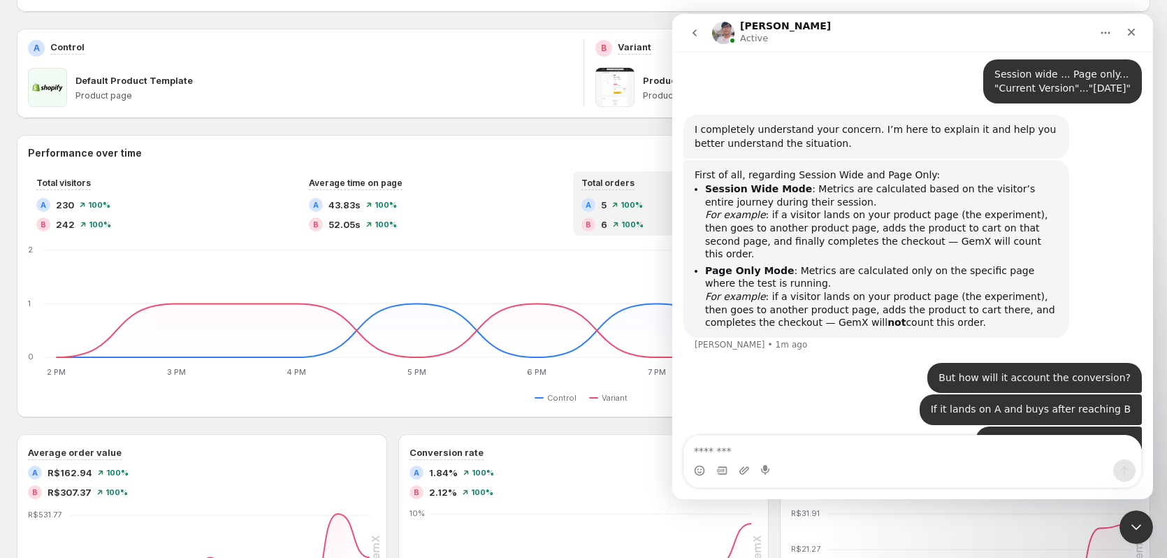
click at [567, 417] on div "Performance over time Total visitors A 230 100 % B 242 100 % Average time on pa…" at bounding box center [584, 553] width 1134 height 837
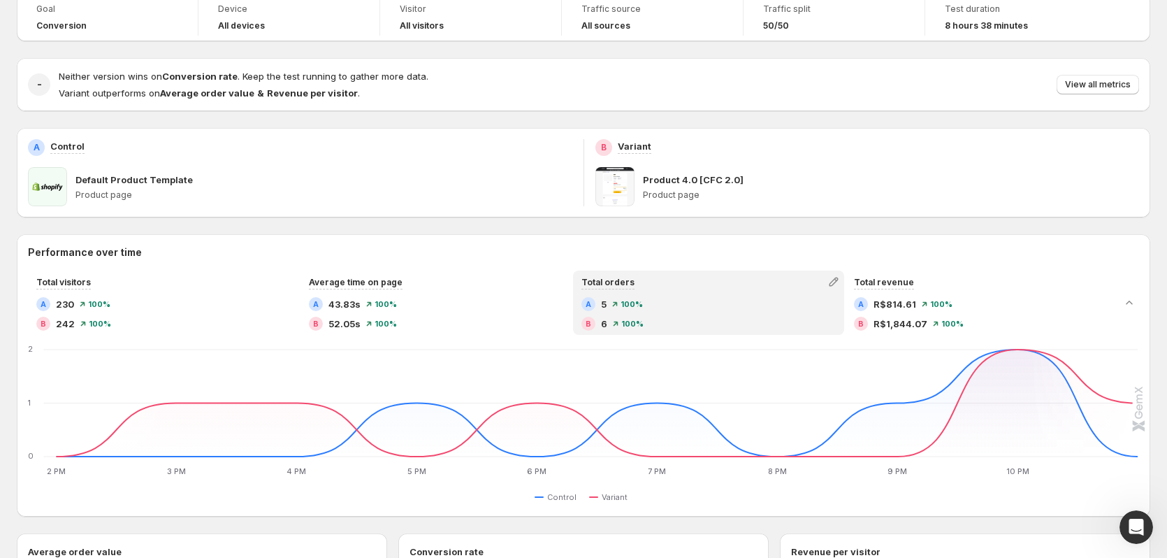
scroll to position [0, 0]
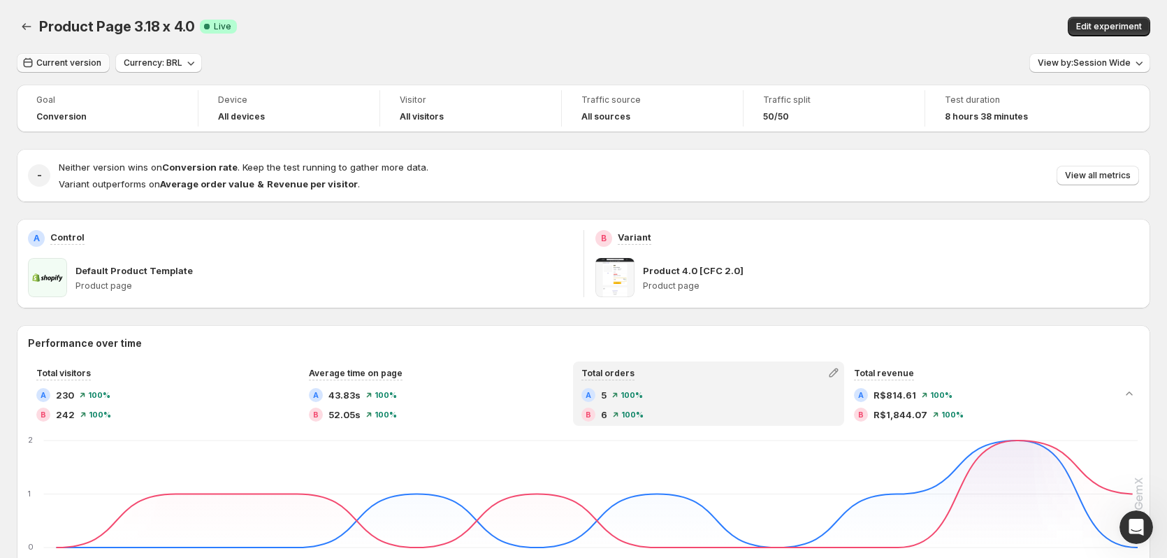
click at [87, 64] on span "Current version" at bounding box center [68, 62] width 65 height 11
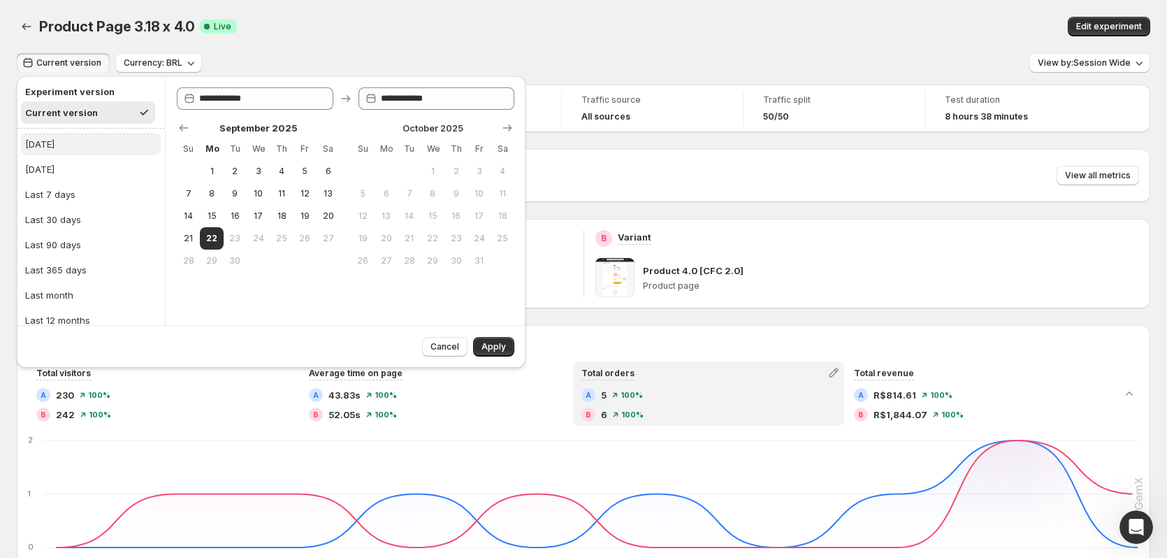
click at [87, 144] on button "Today" at bounding box center [91, 144] width 140 height 22
click at [505, 349] on button "Apply" at bounding box center [493, 347] width 41 height 20
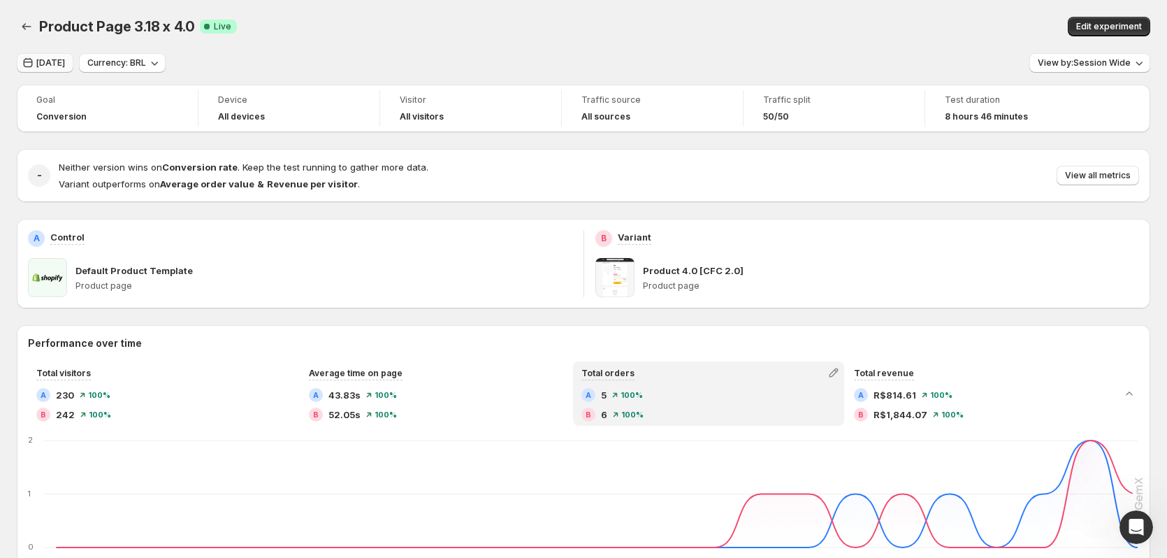
click at [45, 65] on span "Today" at bounding box center [50, 62] width 29 height 11
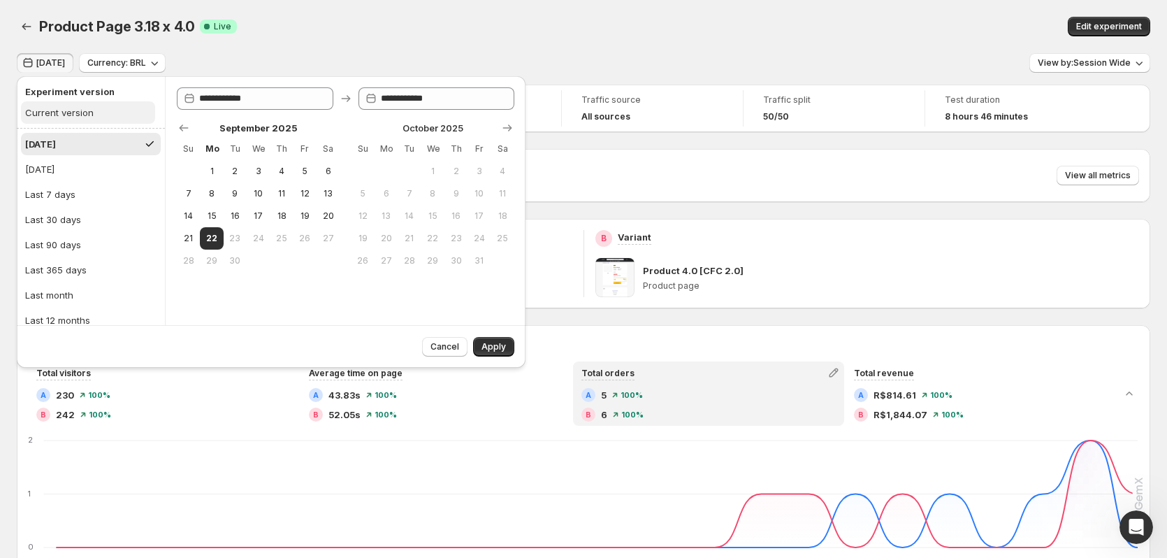
click at [57, 113] on div "Current version" at bounding box center [59, 113] width 68 height 14
click at [507, 347] on button "Apply" at bounding box center [493, 347] width 41 height 20
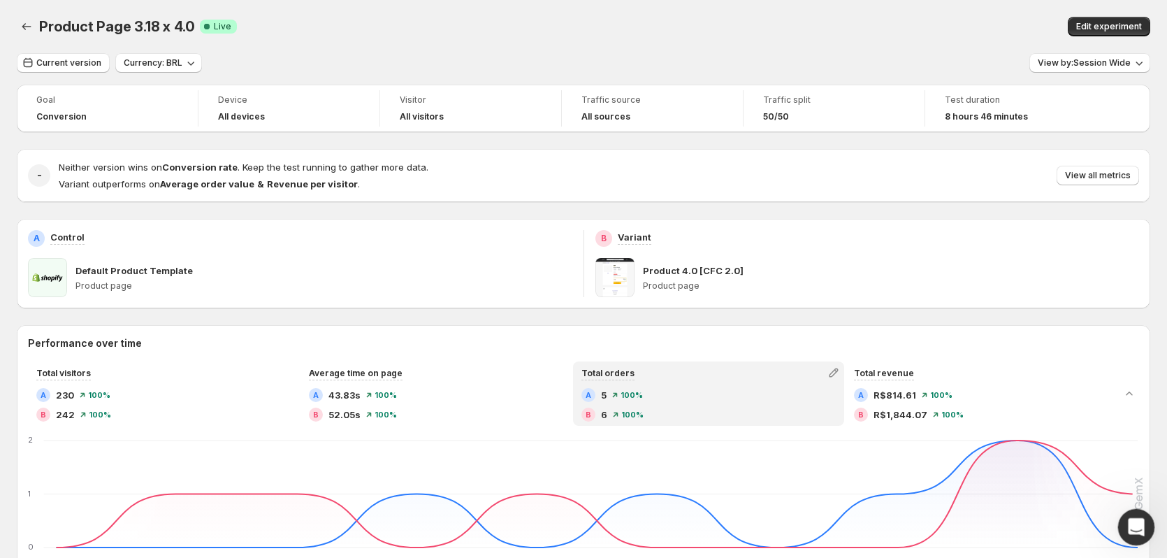
click at [1140, 522] on icon "Open Intercom Messenger" at bounding box center [1134, 525] width 23 height 23
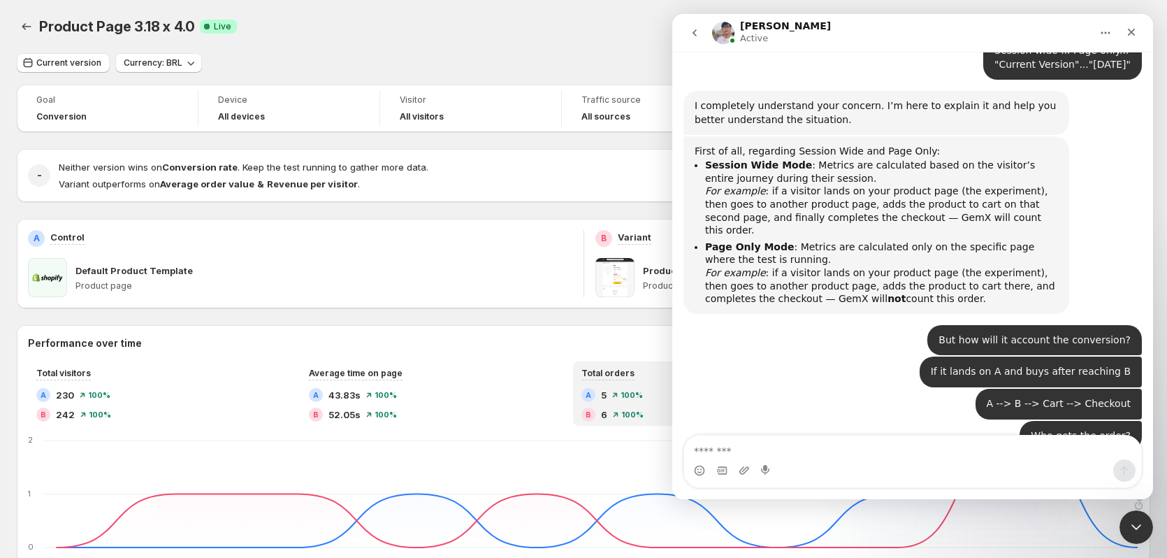
scroll to position [2713, 0]
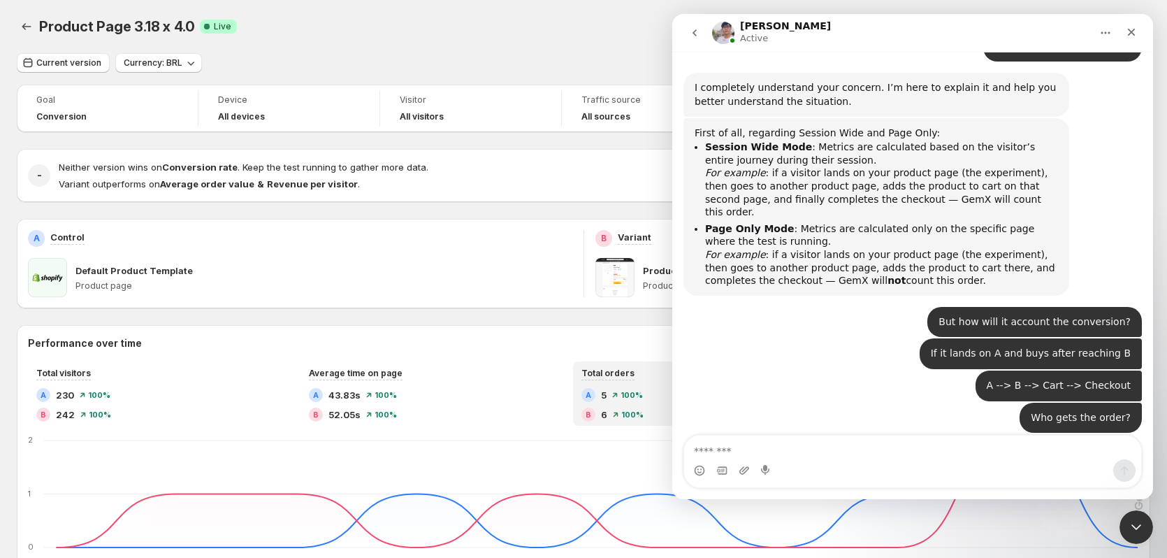
click at [863, 456] on textarea "Message…" at bounding box center [912, 447] width 457 height 24
type textarea "**********"
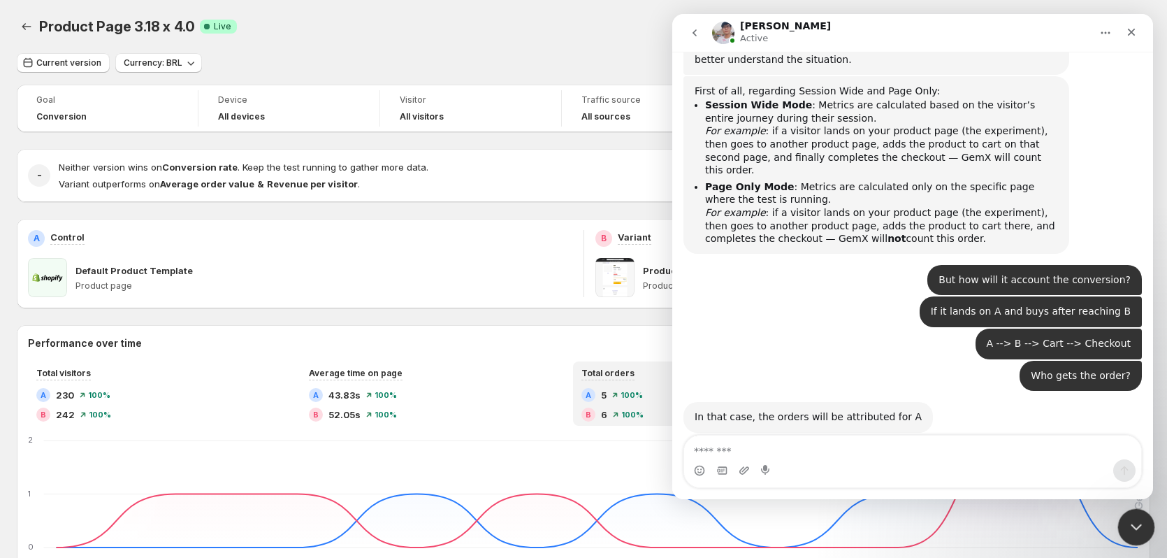
click at [1141, 528] on icon "Close Intercom Messenger" at bounding box center [1134, 525] width 17 height 17
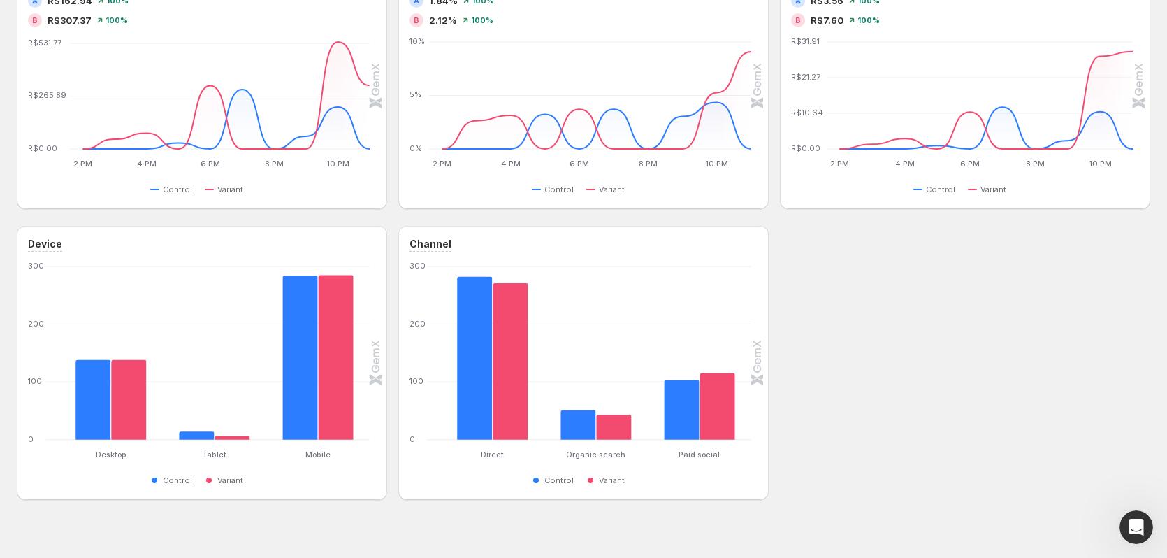
scroll to position [679, 0]
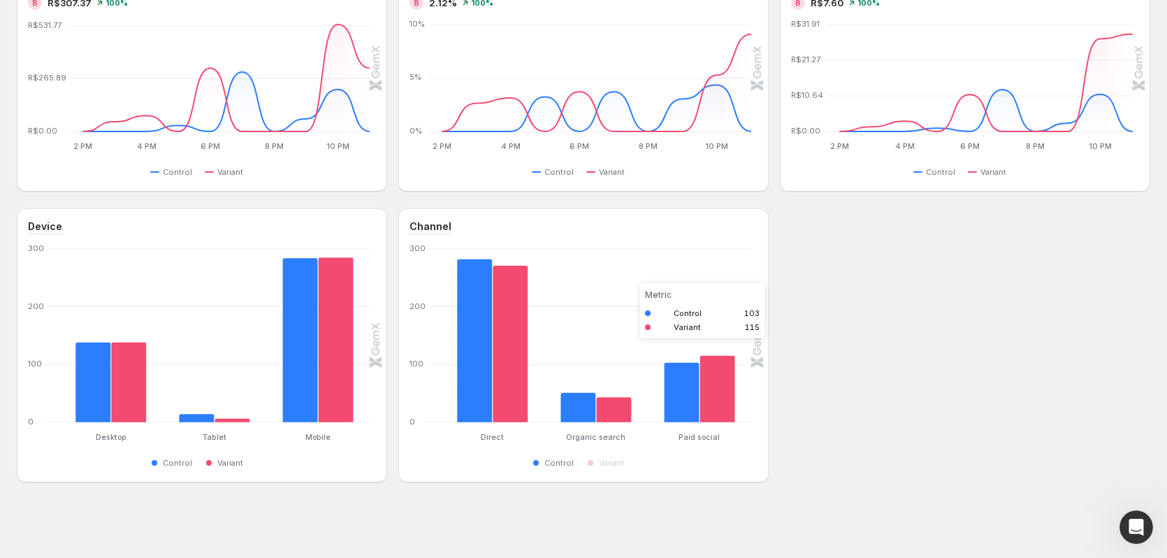
click at [700, 416] on rect "Control 103" at bounding box center [683, 375] width 36 height 93
click at [732, 405] on rect "Variant 115" at bounding box center [718, 372] width 36 height 100
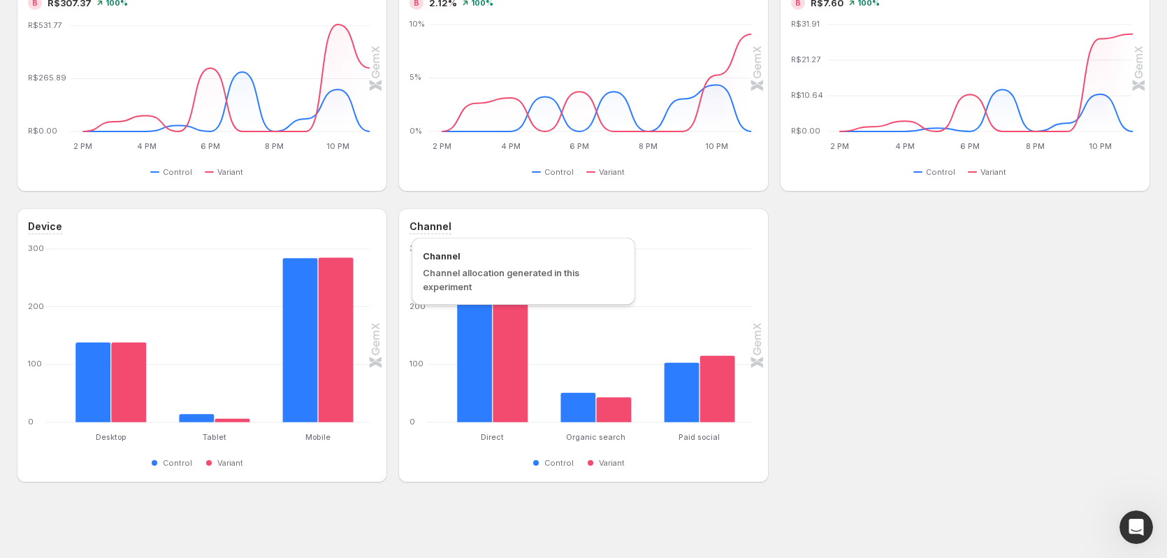
click at [424, 227] on h3 "Channel" at bounding box center [431, 226] width 42 height 14
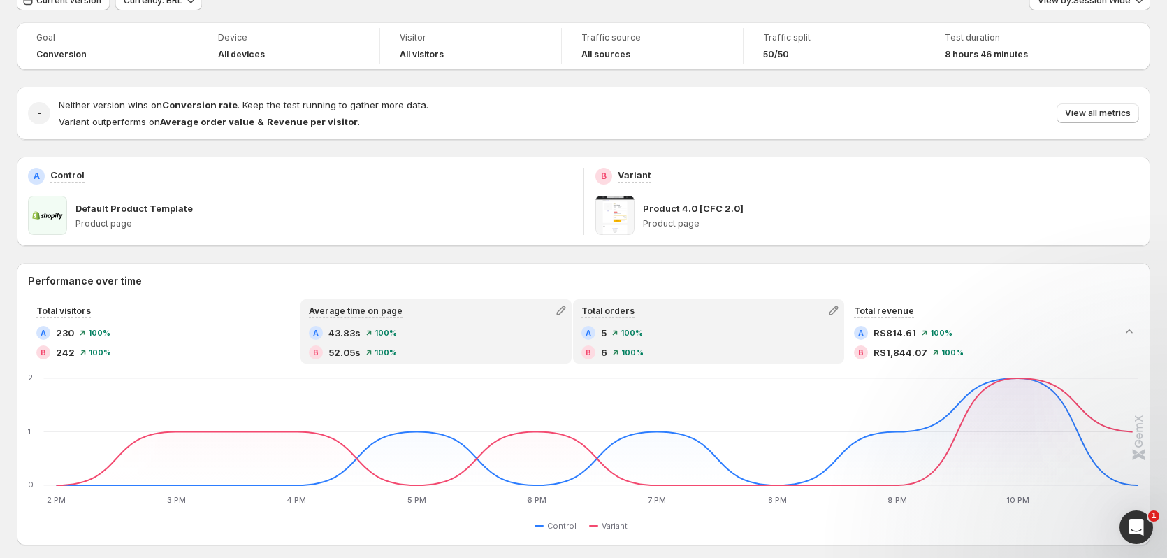
scroll to position [0, 0]
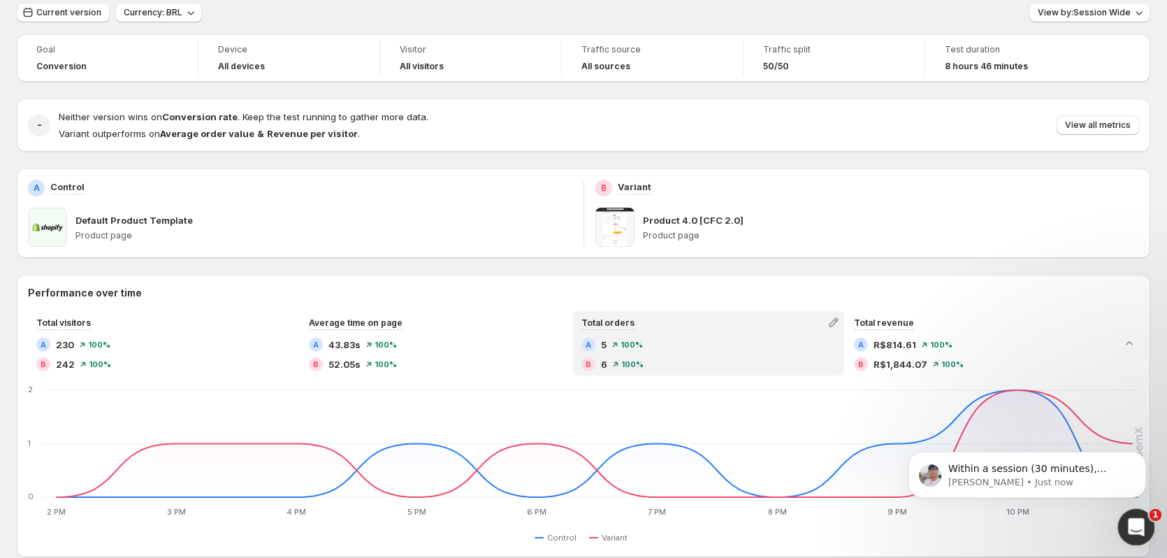
click at [1124, 521] on div "Open Intercom Messenger" at bounding box center [1134, 525] width 46 height 46
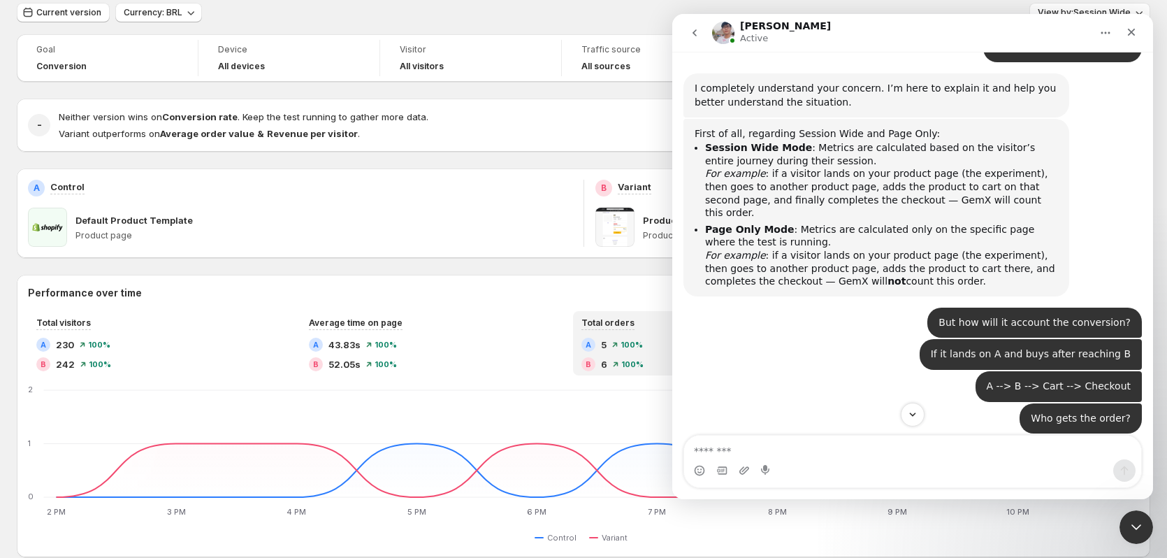
scroll to position [2796, 0]
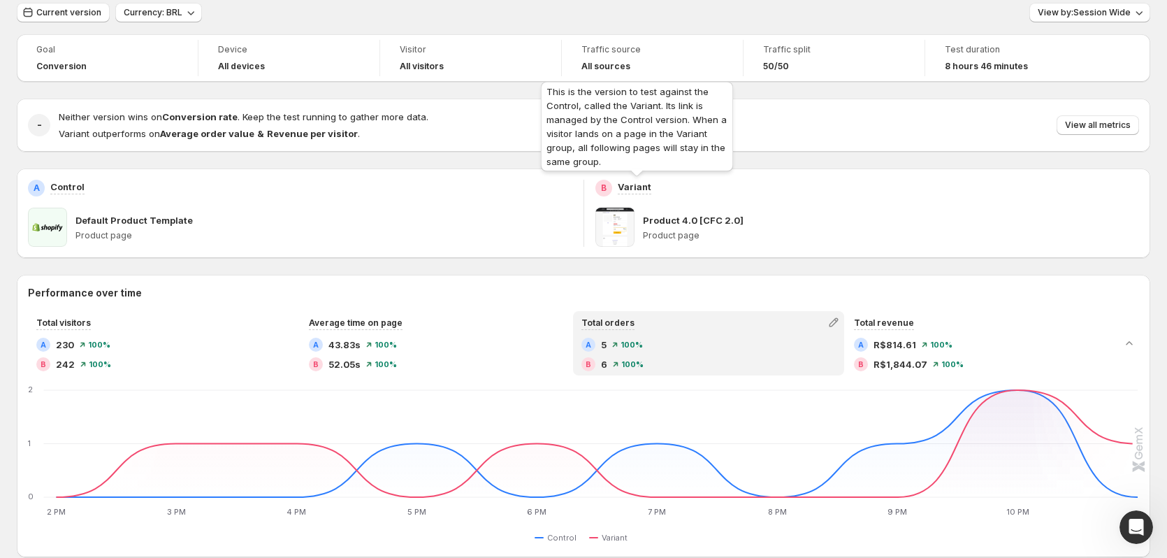
click at [640, 187] on p "Variant" at bounding box center [635, 187] width 34 height 14
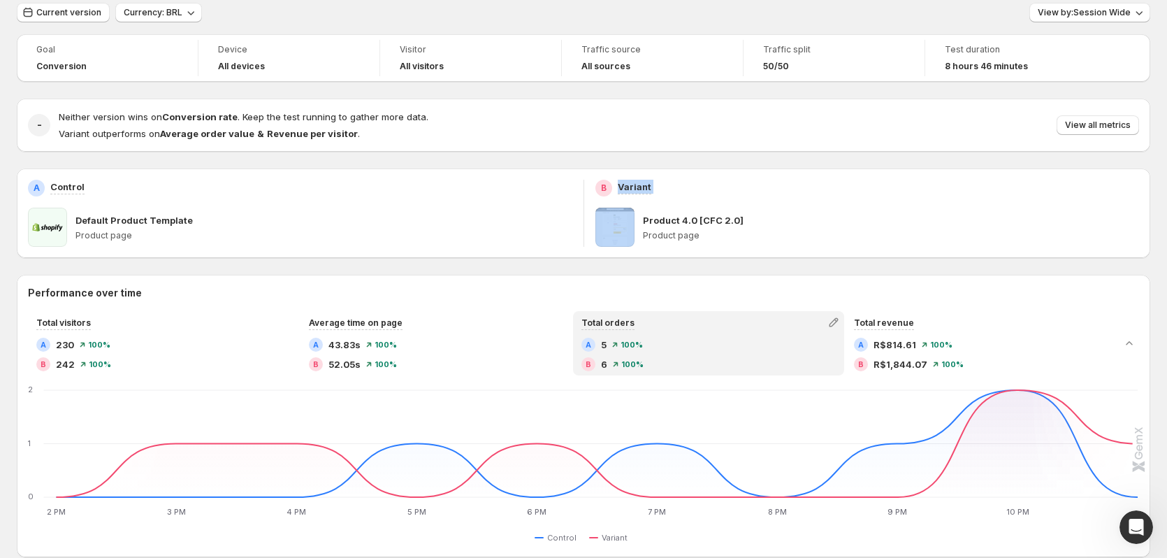
click at [738, 187] on div "B Variant" at bounding box center [868, 188] width 544 height 17
click at [1139, 521] on icon "Open Intercom Messenger" at bounding box center [1134, 525] width 23 height 23
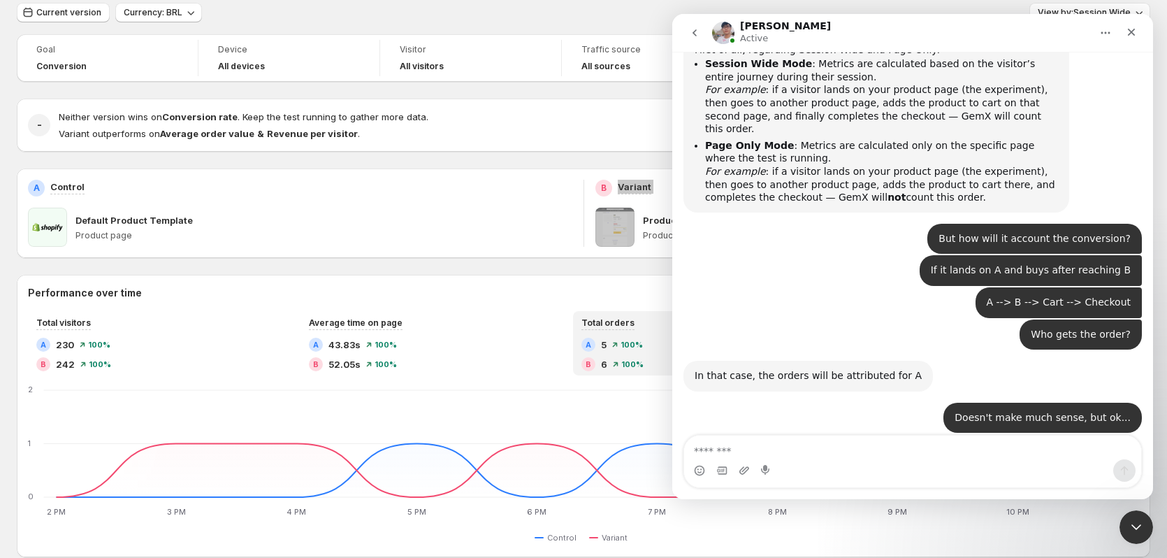
scroll to position [2446, 0]
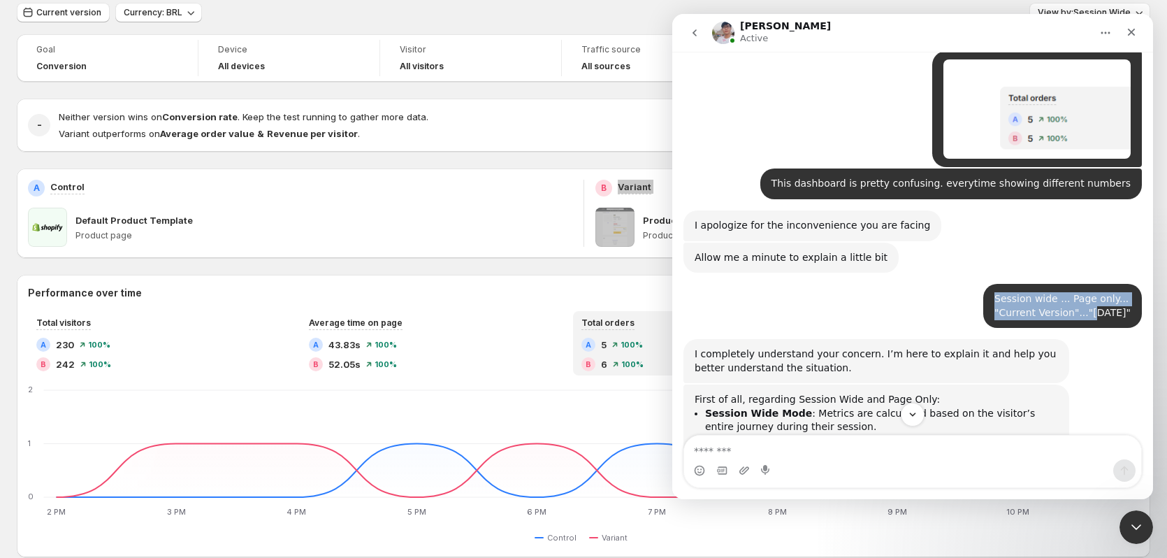
drag, startPoint x: 1004, startPoint y: 203, endPoint x: 1103, endPoint y: 203, distance: 98.6
click at [1101, 284] on div "Session wide ... Page only... "Current Version"..."Today" Henrique • 10m ago" at bounding box center [1062, 306] width 159 height 44
click at [1106, 292] on div "Session wide ... Page only... "Current Version"..."Today"" at bounding box center [1063, 305] width 136 height 27
click at [1122, 292] on div "Session wide ... Page only... "Current Version"..."Today"" at bounding box center [1063, 305] width 136 height 27
drag, startPoint x: 1123, startPoint y: 205, endPoint x: 1008, endPoint y: 205, distance: 114.6
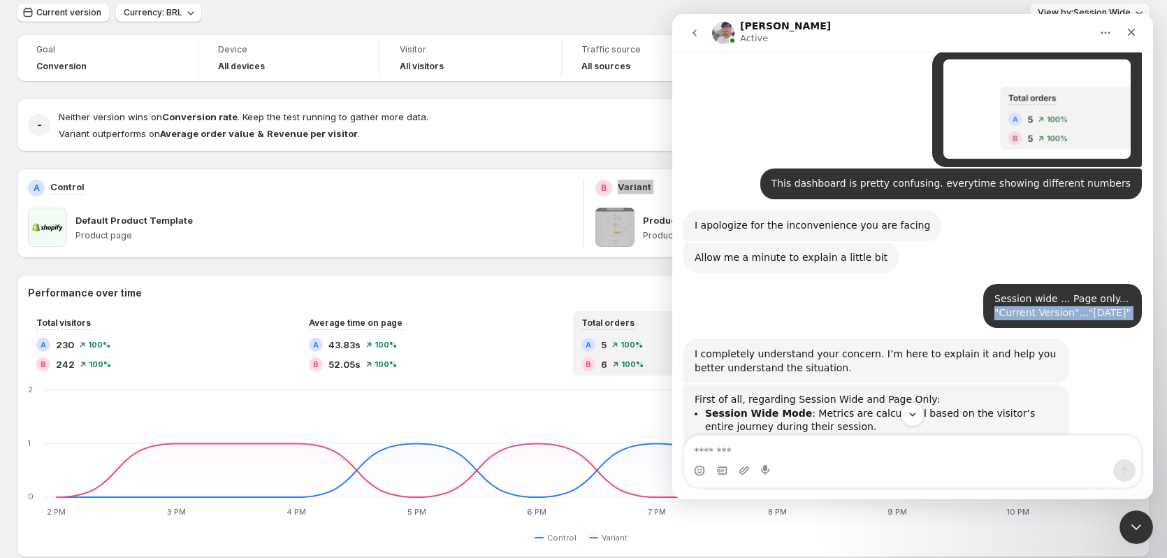
click at [1008, 292] on div "Session wide ... Page only... "Current Version"..."Today"" at bounding box center [1063, 305] width 136 height 27
copy div ""Current Version"..."[DATE]""
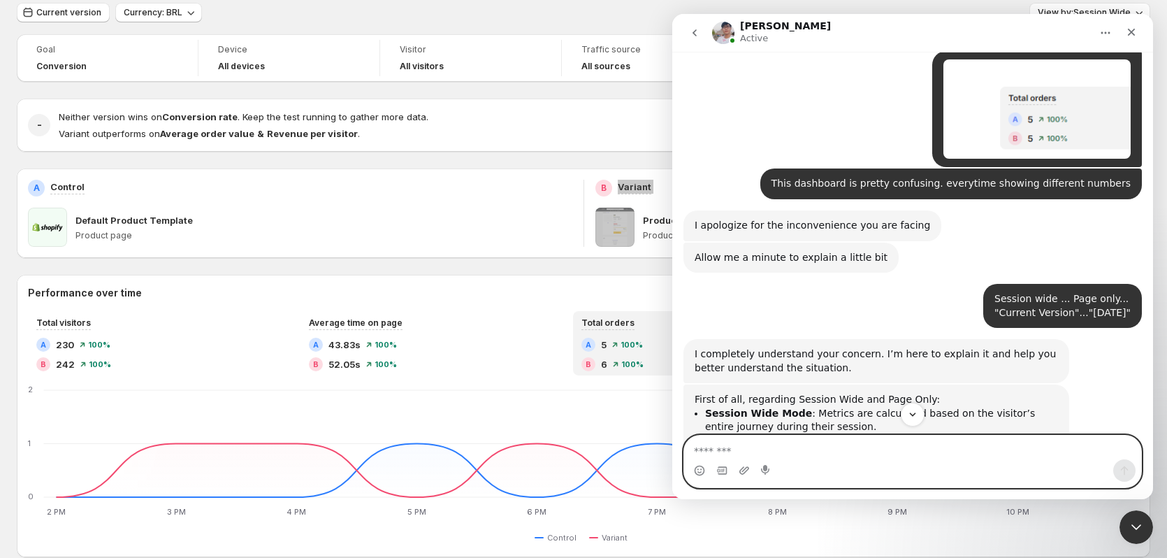
drag, startPoint x: 874, startPoint y: 454, endPoint x: 865, endPoint y: 434, distance: 22.2
click at [874, 454] on textarea "Message…" at bounding box center [912, 447] width 457 height 24
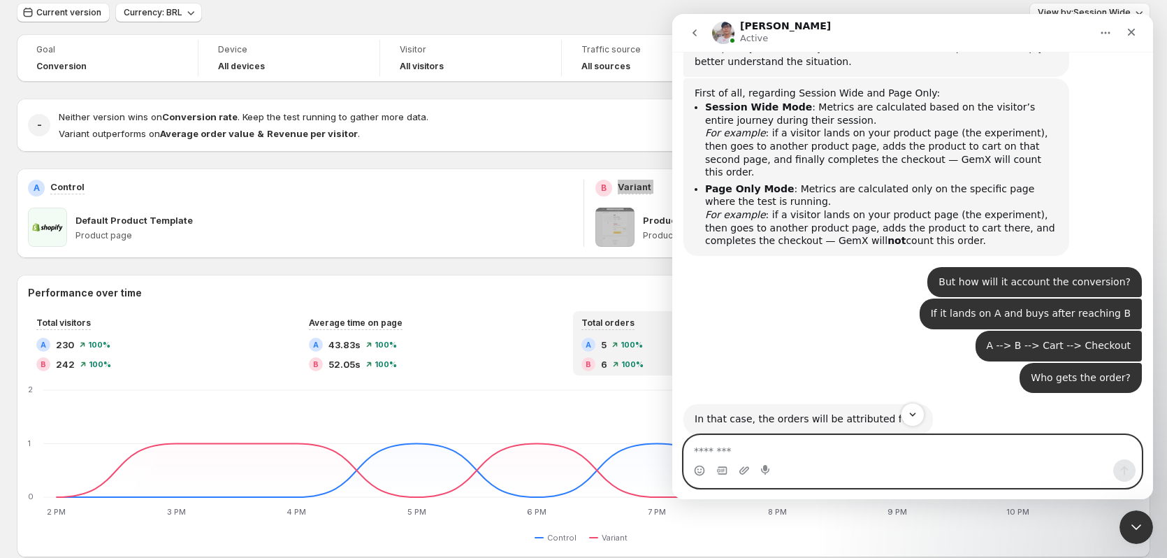
scroll to position [2796, 0]
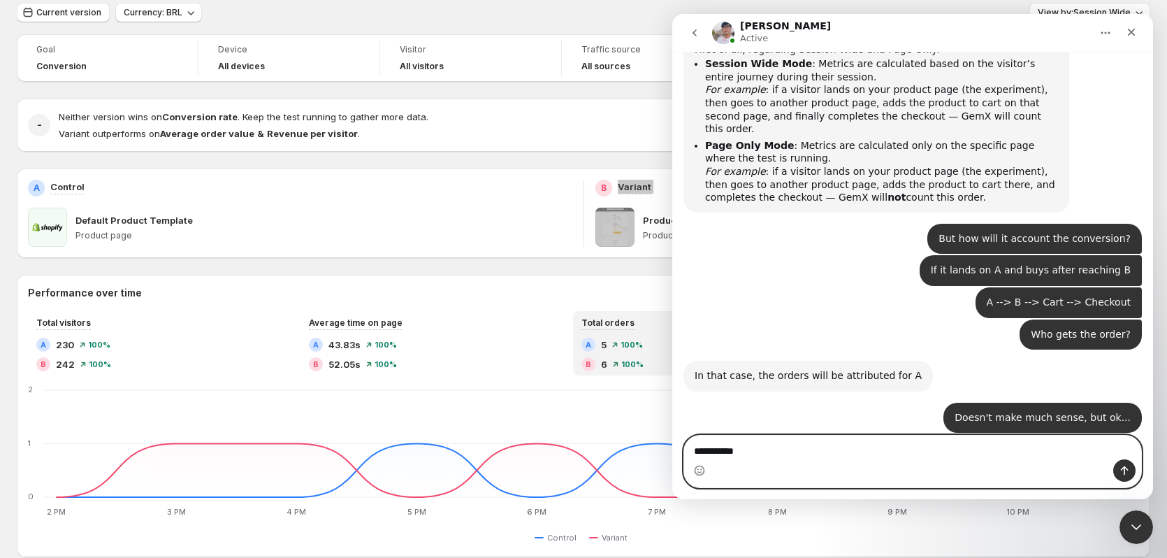
paste textarea "**********"
type textarea "**********"
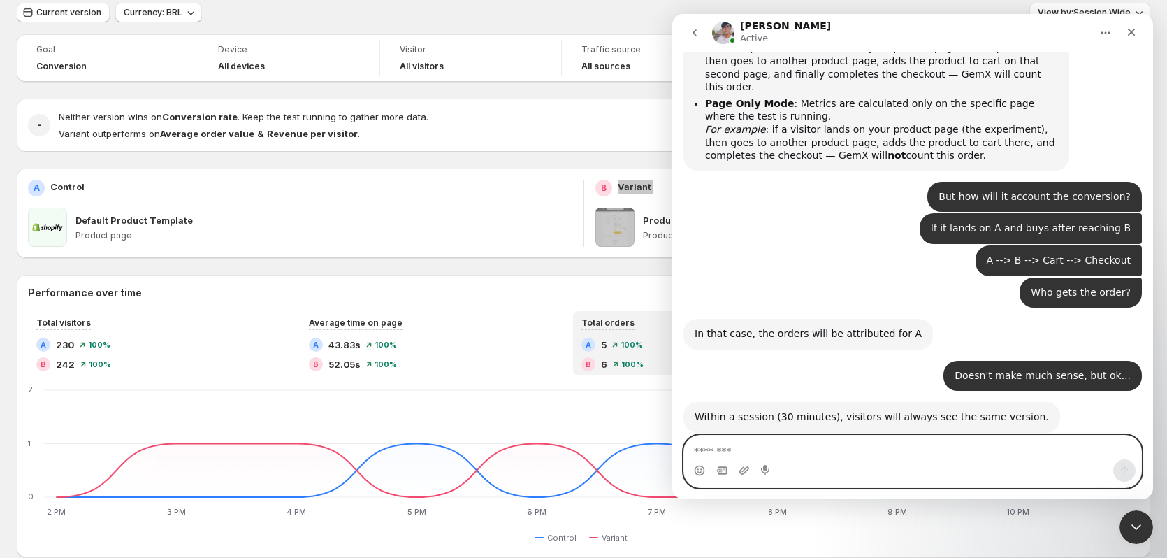
scroll to position [2851, 0]
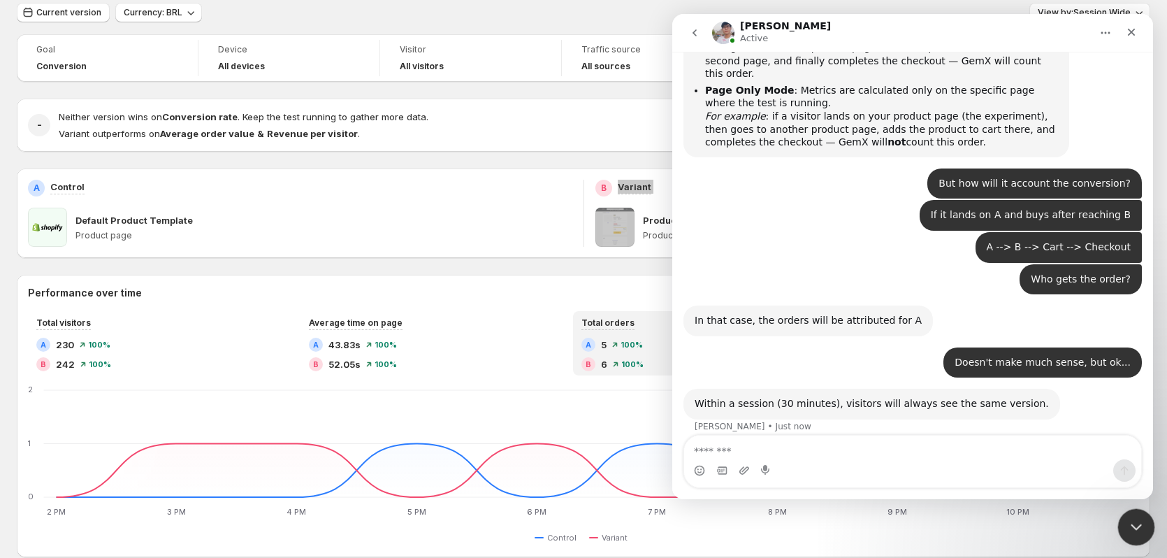
click at [1139, 533] on div "Close Intercom Messenger" at bounding box center [1135, 525] width 34 height 34
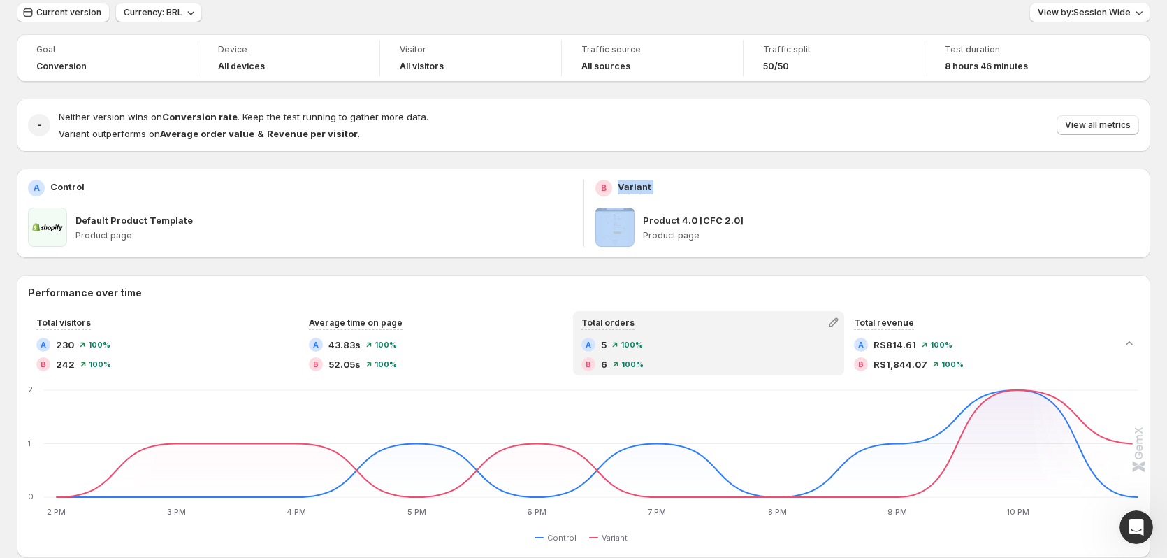
scroll to position [0, 0]
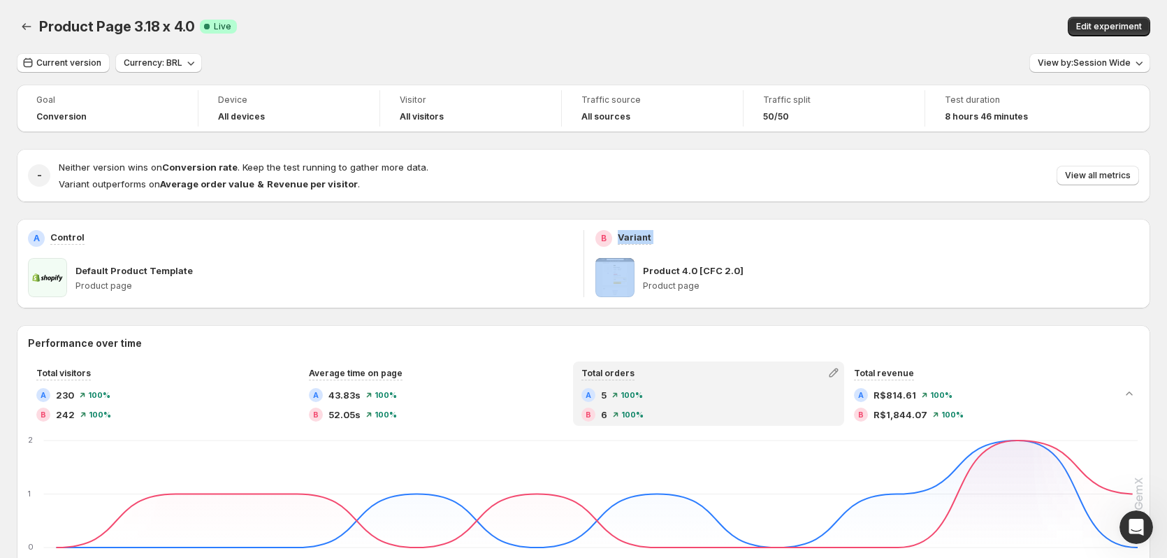
click at [1110, 185] on button "View all metrics" at bounding box center [1098, 176] width 82 height 20
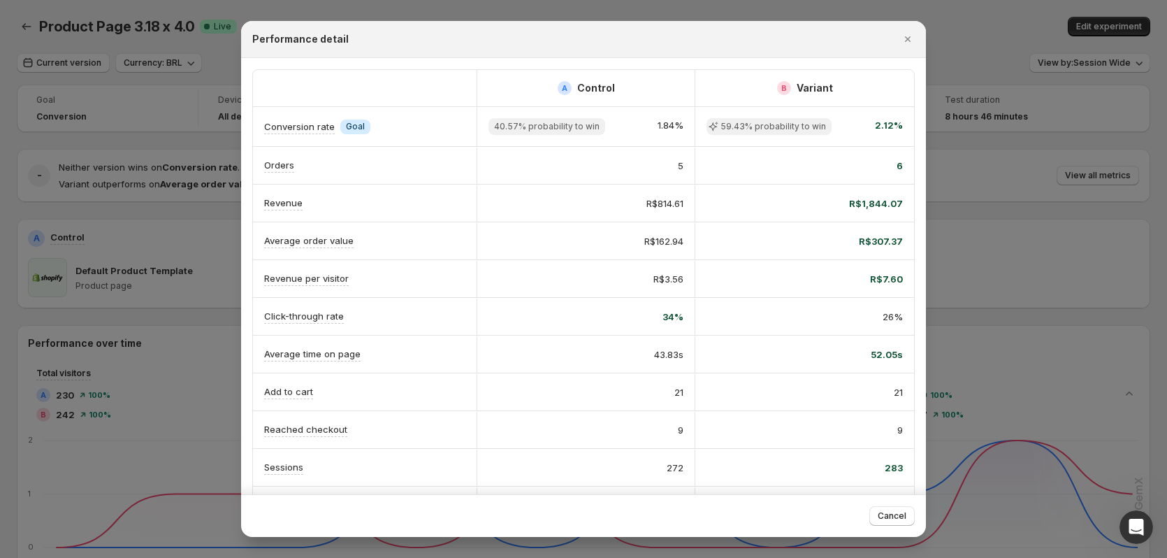
click at [1001, 189] on div at bounding box center [583, 279] width 1167 height 558
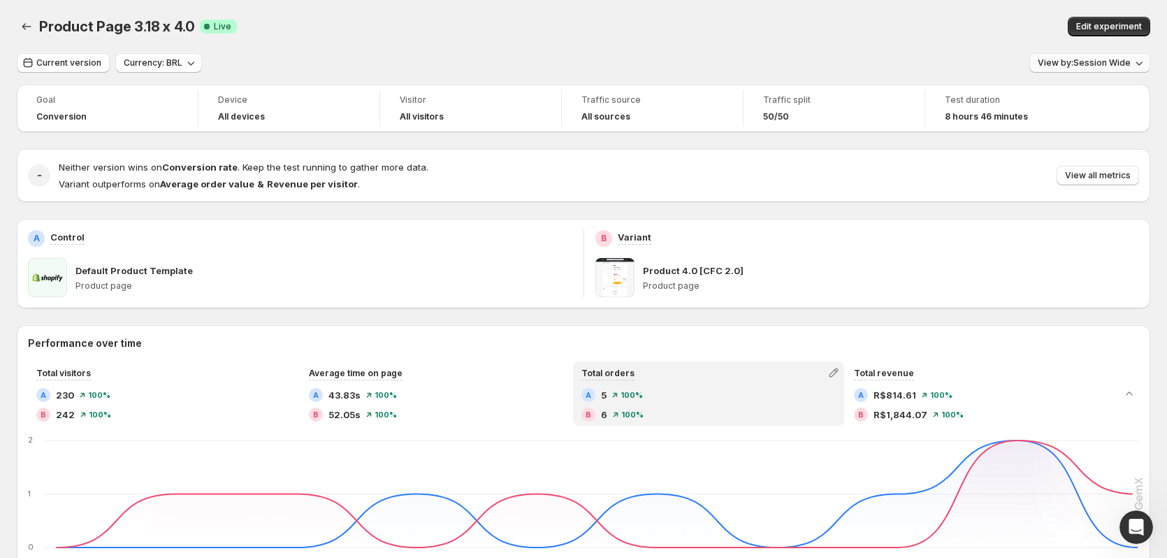
click at [1119, 64] on span "View by: Session Wide" at bounding box center [1084, 62] width 93 height 11
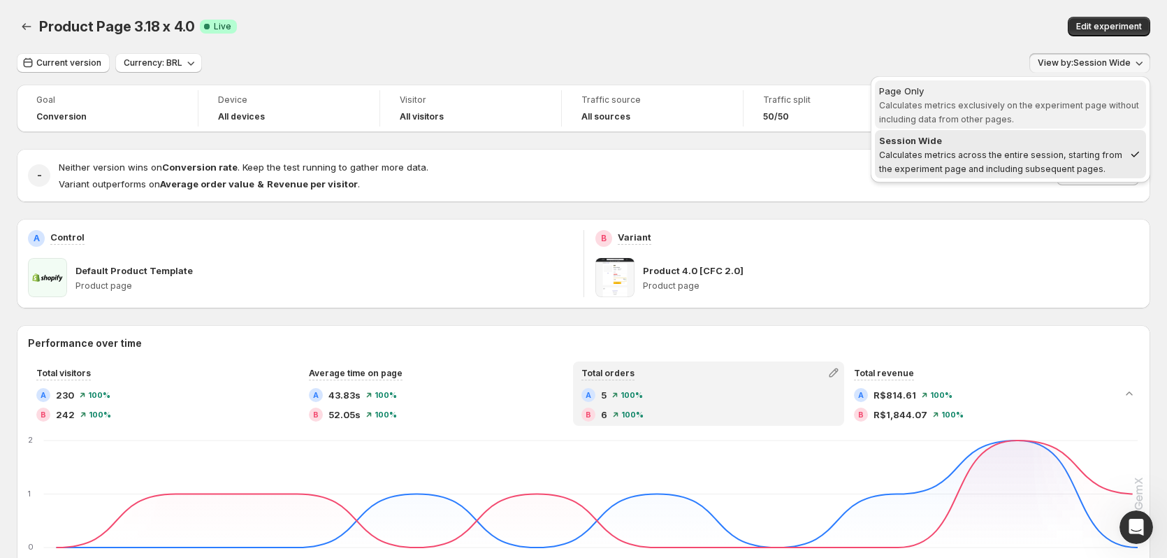
click at [1033, 117] on span "Page Only Calculates metrics exclusively on the experiment page without includi…" at bounding box center [1010, 105] width 263 height 42
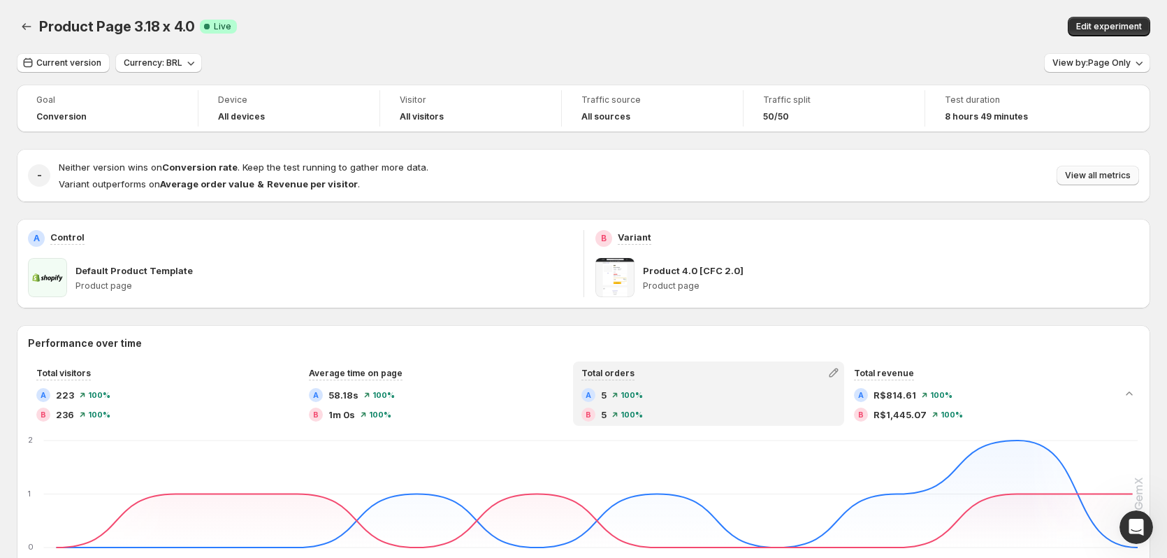
click at [1090, 171] on span "View all metrics" at bounding box center [1098, 175] width 66 height 11
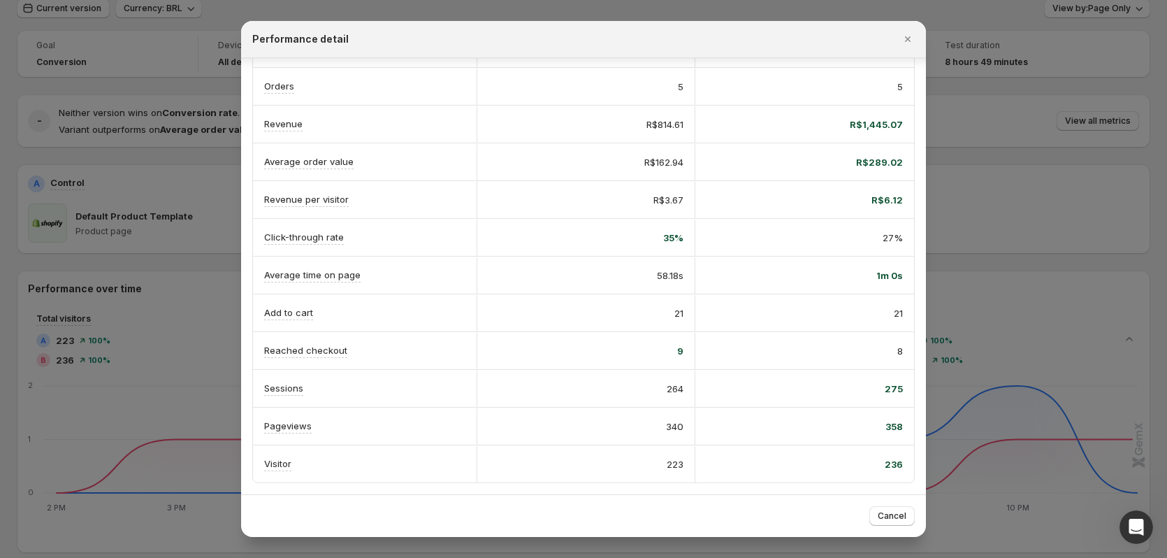
scroll to position [70, 0]
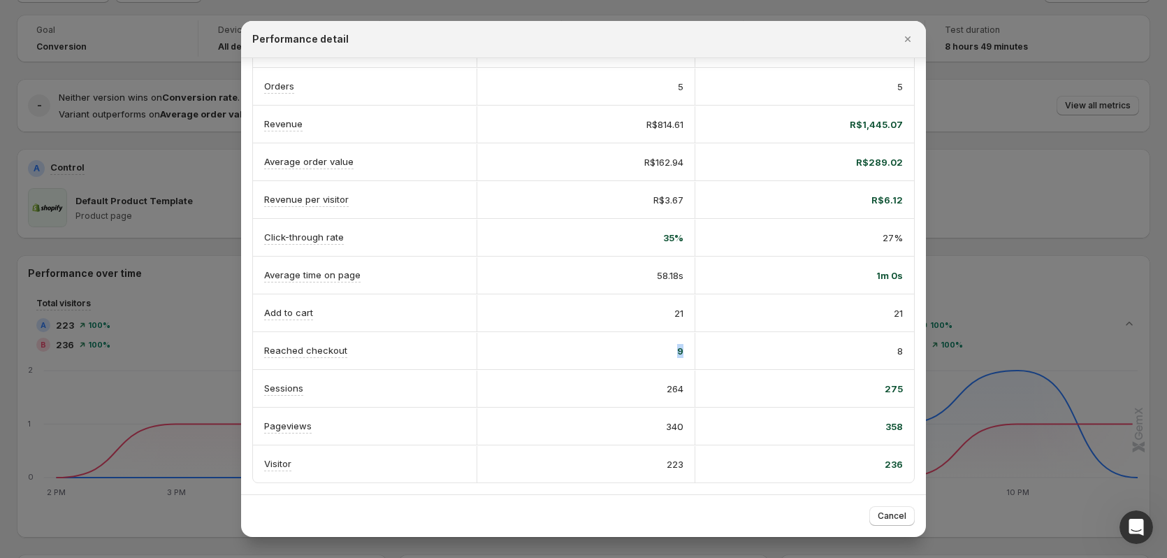
click at [684, 350] on div "9" at bounding box center [586, 351] width 219 height 36
click at [686, 351] on div "9" at bounding box center [586, 351] width 219 height 36
click at [872, 507] on div "Cancel" at bounding box center [891, 516] width 45 height 20
click at [875, 510] on button "Cancel" at bounding box center [891, 516] width 45 height 20
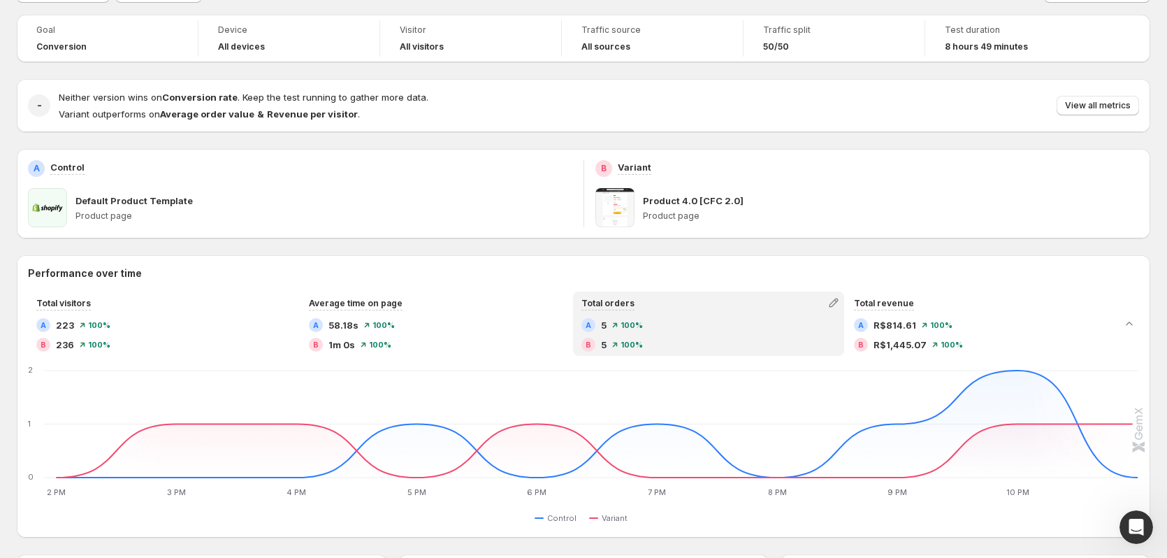
scroll to position [0, 0]
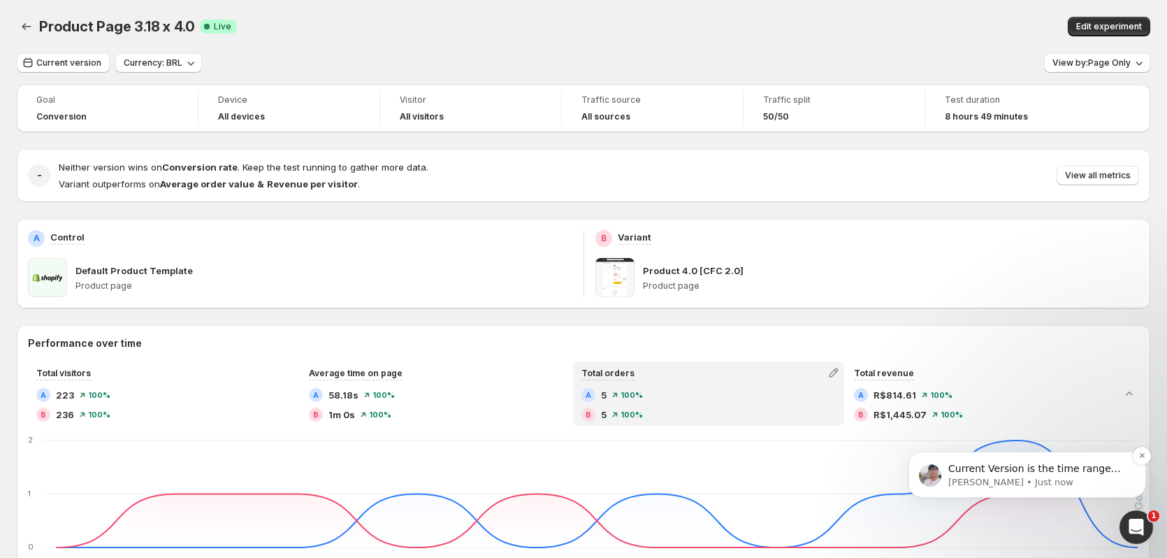
click at [1058, 475] on p "Current Version is the time range you run the experiment" at bounding box center [1038, 469] width 180 height 14
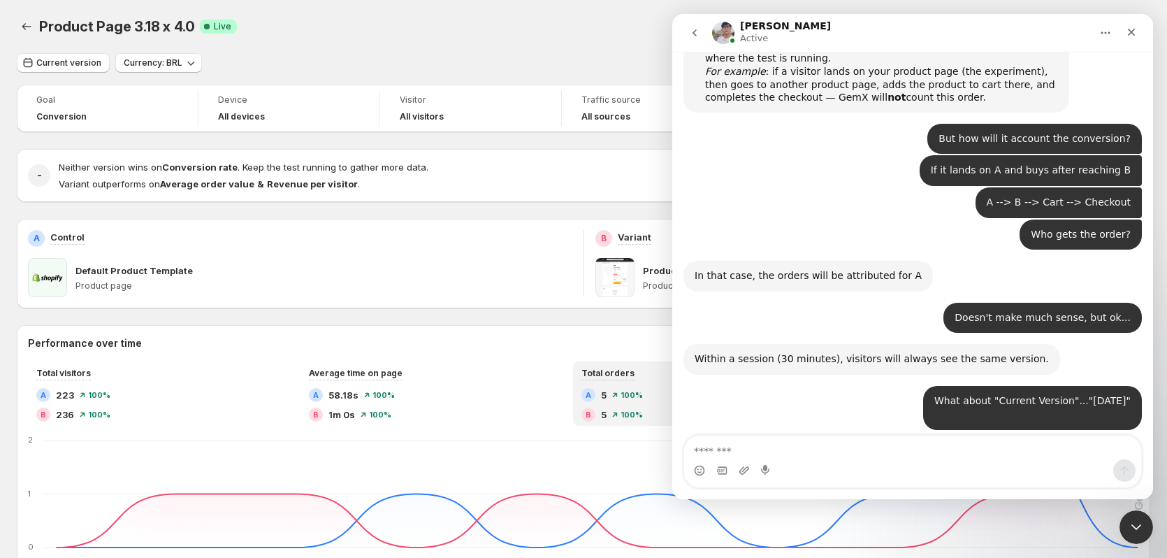
scroll to position [2916, 0]
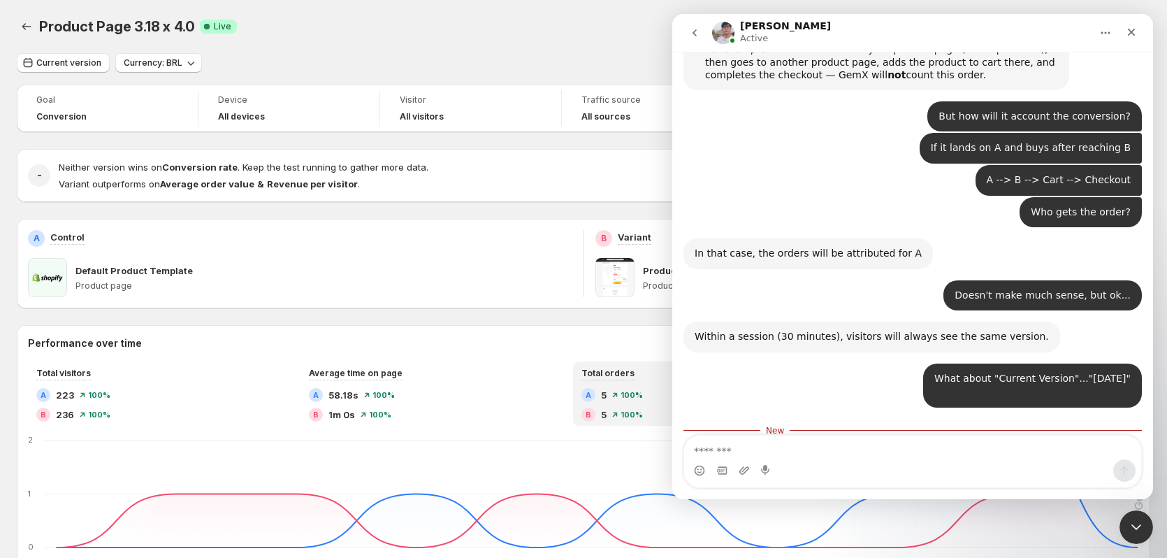
click at [944, 451] on textarea "Message…" at bounding box center [912, 447] width 457 height 24
click at [47, 57] on button "Current version" at bounding box center [63, 63] width 93 height 20
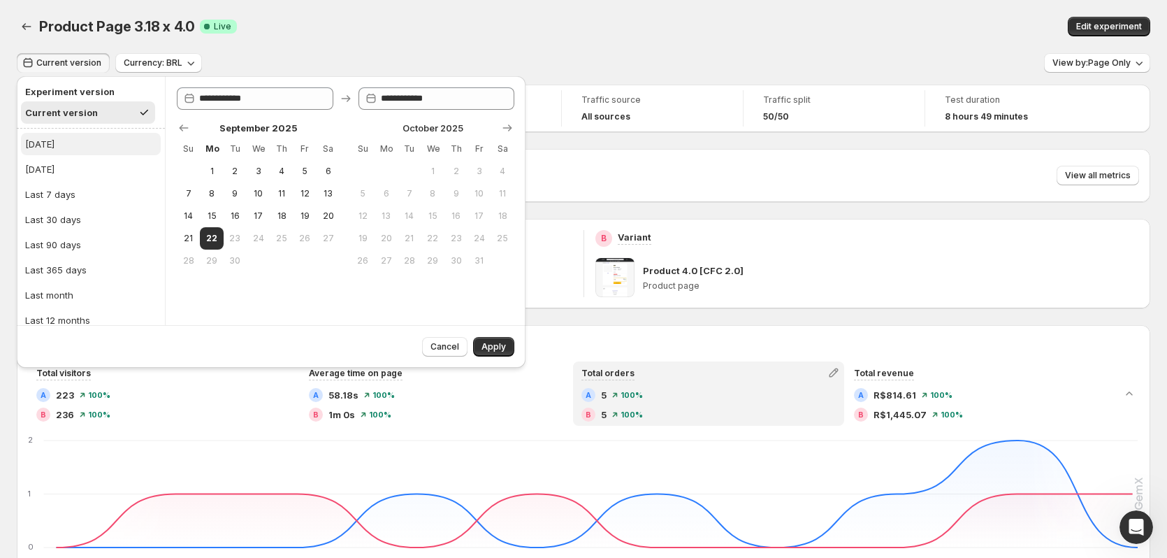
click at [54, 139] on button "Today" at bounding box center [91, 144] width 140 height 22
click at [482, 343] on span "Apply" at bounding box center [494, 346] width 24 height 11
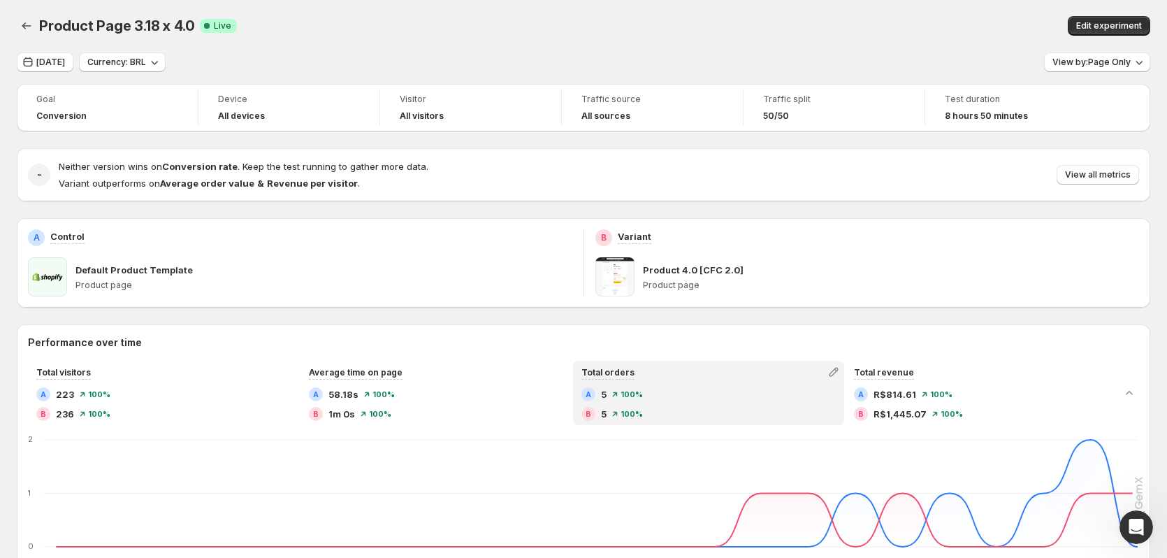
scroll to position [0, 0]
click at [49, 66] on span "Today" at bounding box center [50, 62] width 29 height 11
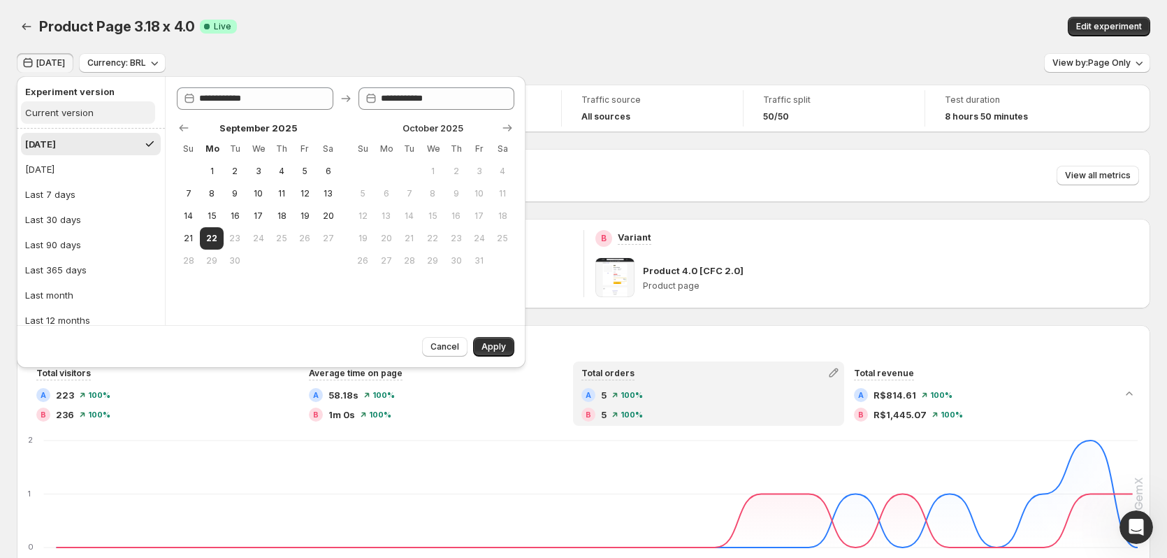
click at [66, 109] on div "Current version" at bounding box center [59, 113] width 68 height 14
click at [492, 345] on span "Apply" at bounding box center [494, 346] width 24 height 11
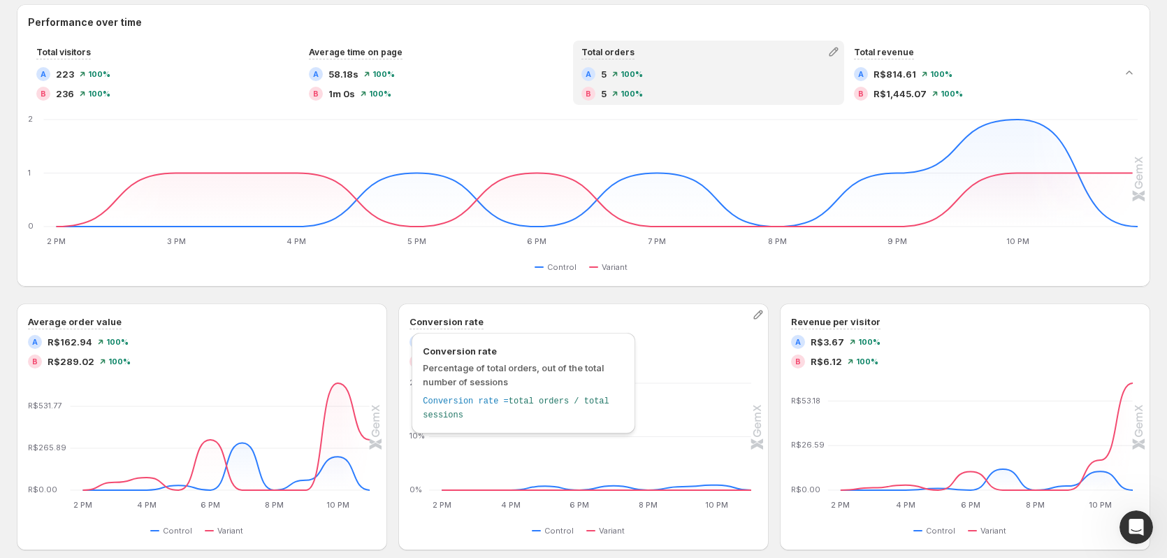
scroll to position [349, 0]
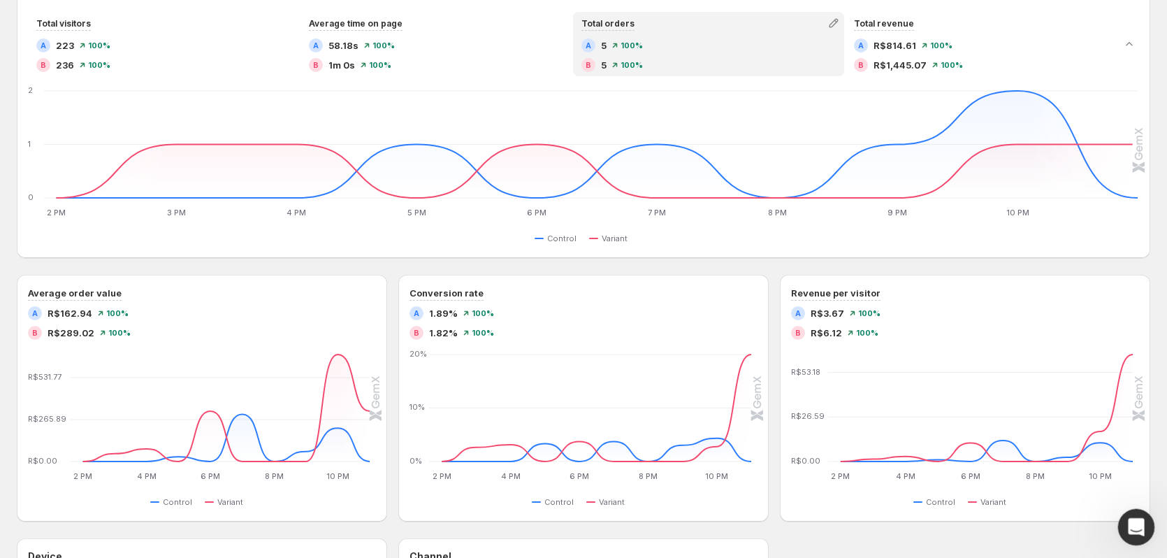
click at [1136, 534] on icon "Open Intercom Messenger" at bounding box center [1134, 525] width 23 height 23
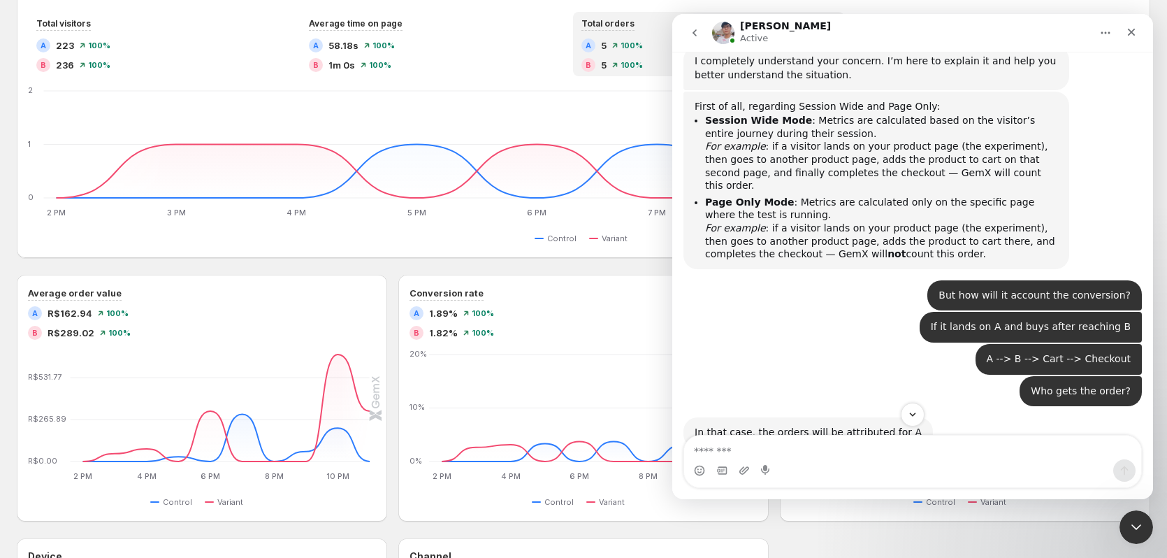
scroll to position [2893, 0]
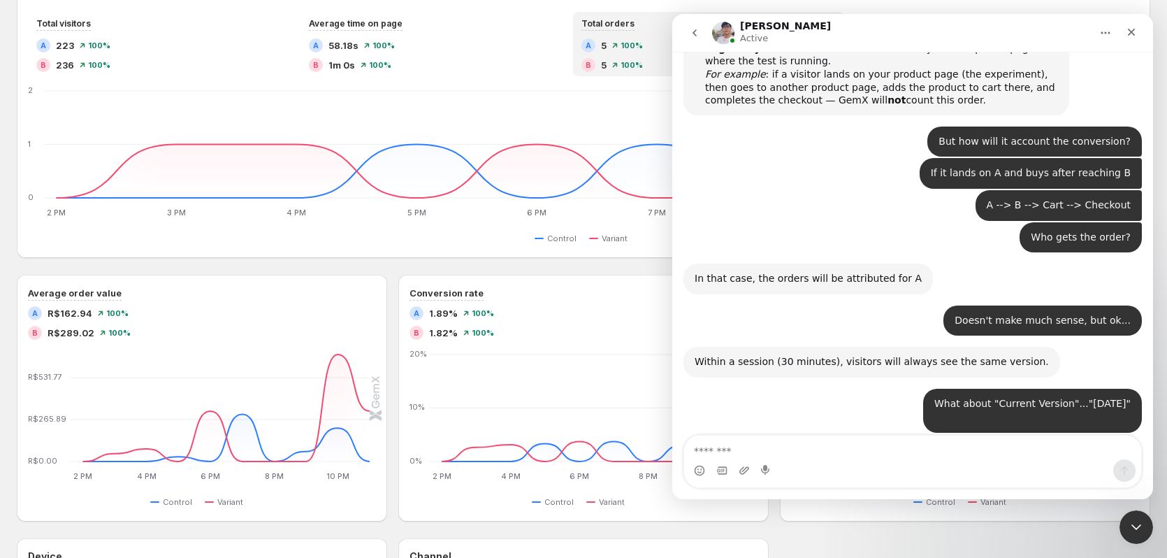
click at [887, 505] on div "Typing" at bounding box center [913, 532] width 459 height 54
click at [651, 269] on div "Performance over time Total visitors A 223 100 % B 236 100 % Average time on pa…" at bounding box center [584, 394] width 1134 height 837
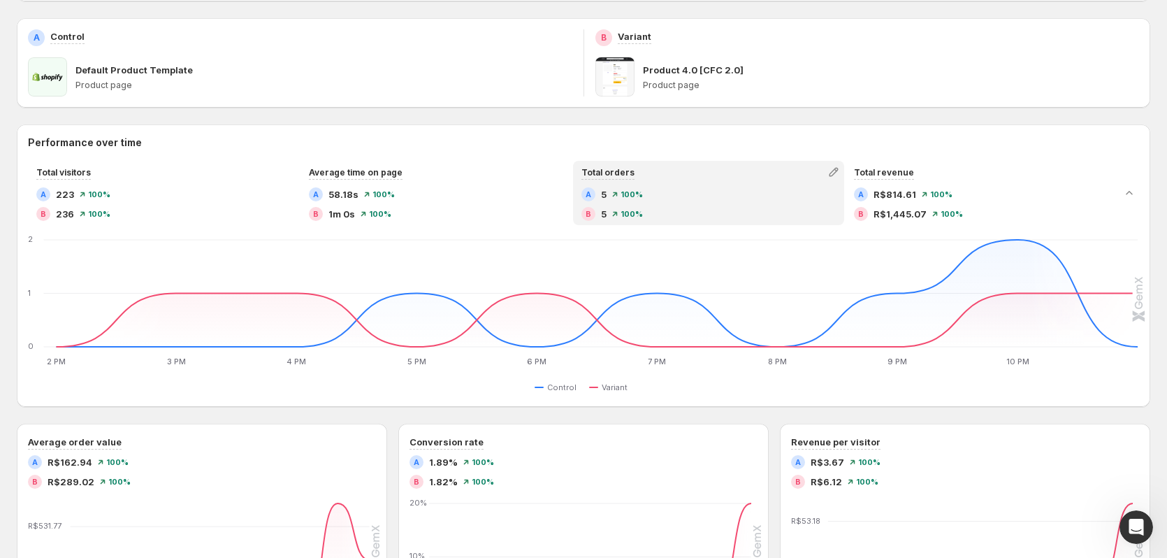
scroll to position [0, 0]
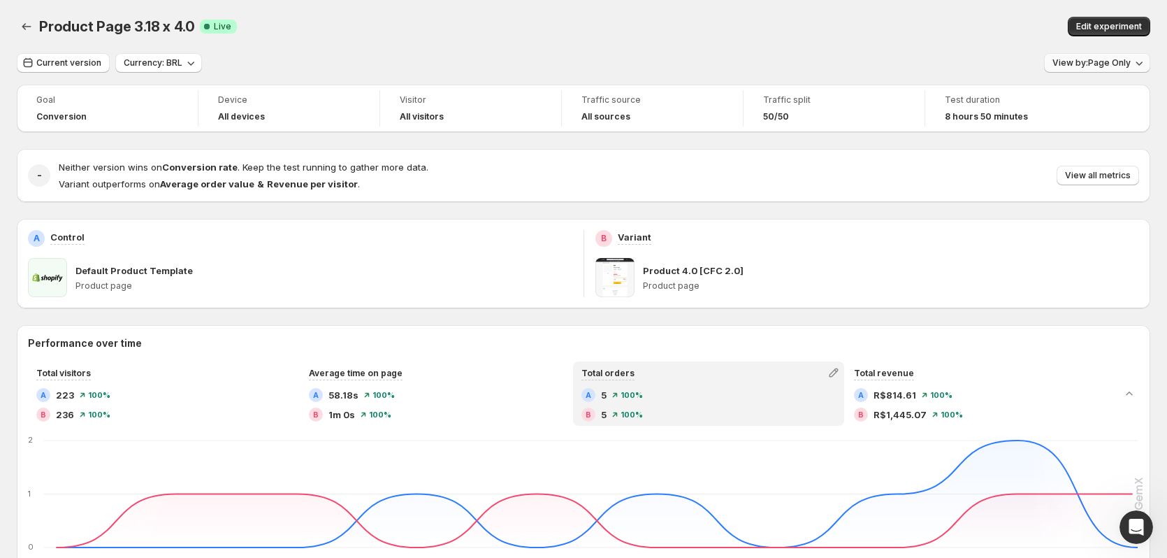
click at [1110, 64] on span "View by: Page Only" at bounding box center [1092, 62] width 78 height 11
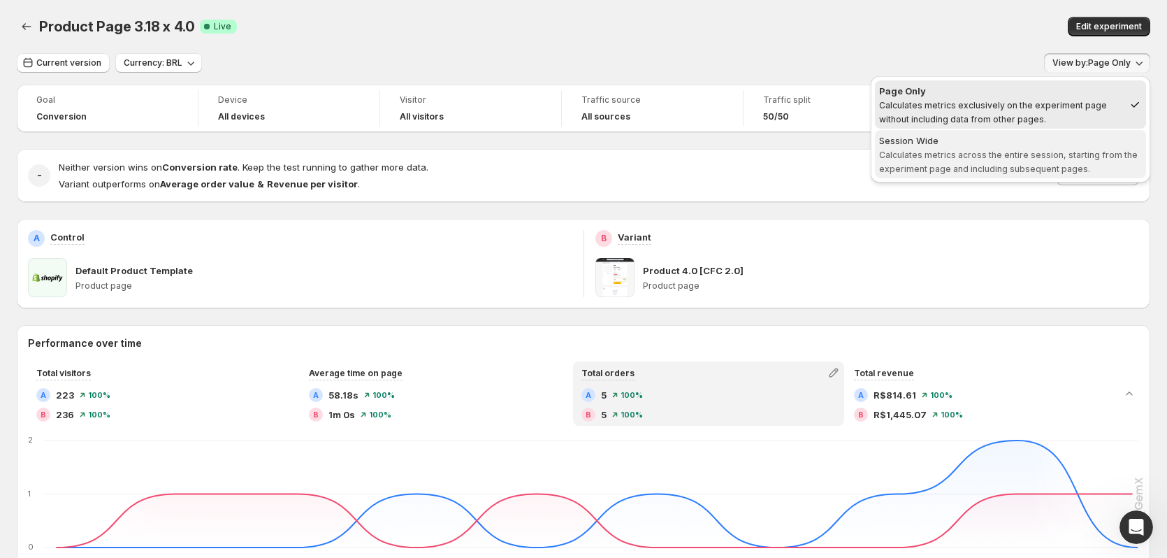
click at [1020, 158] on span "Calculates metrics across the entire session, starting from the experiment page…" at bounding box center [1008, 162] width 259 height 24
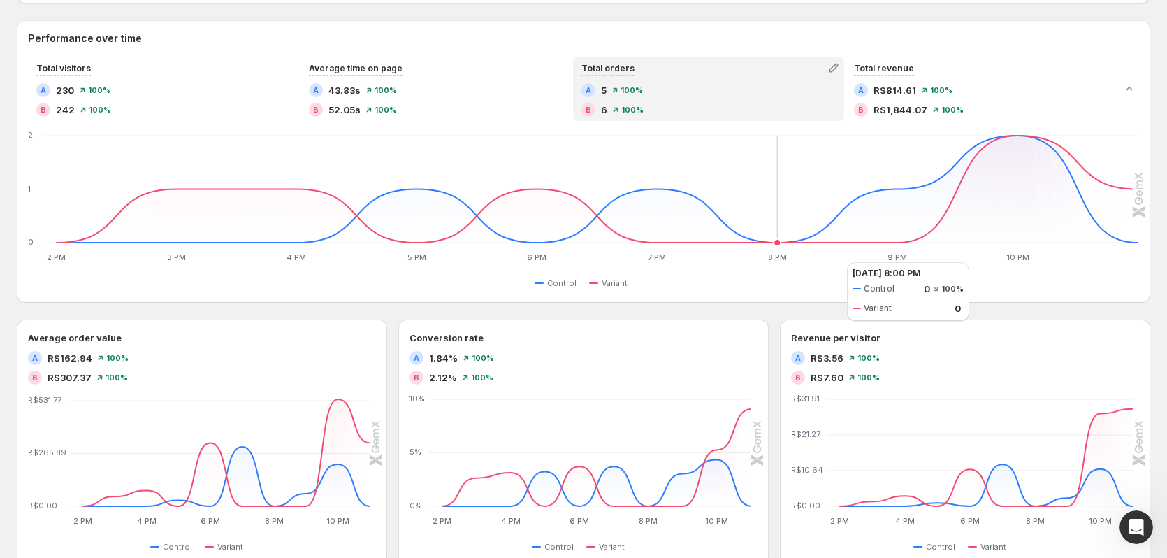
scroll to position [349, 0]
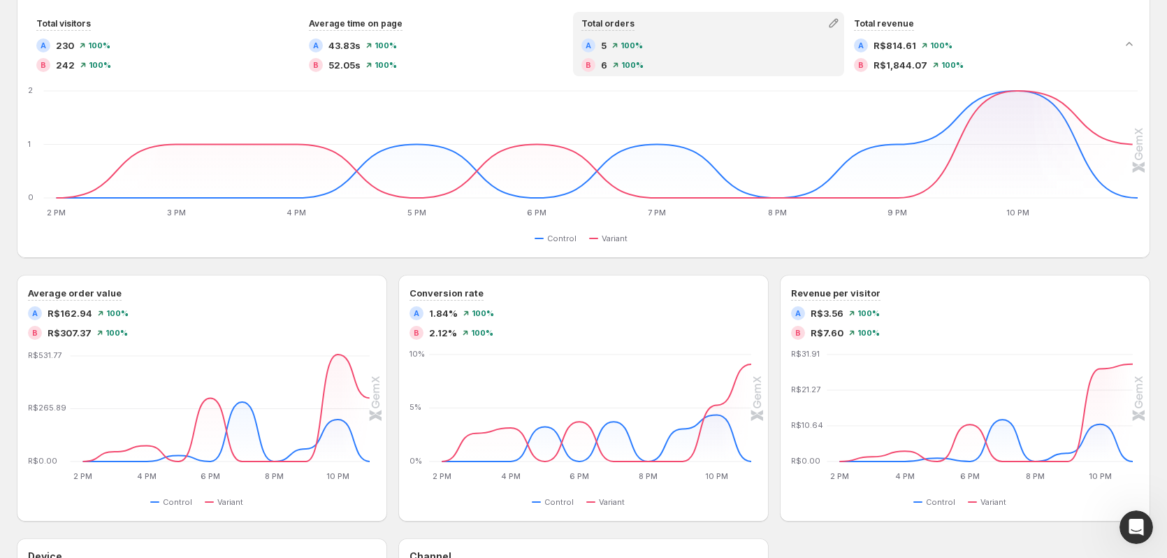
click at [405, 270] on div "Performance over time Total visitors A 230 100 % B 242 100 % Average time on pa…" at bounding box center [584, 394] width 1134 height 837
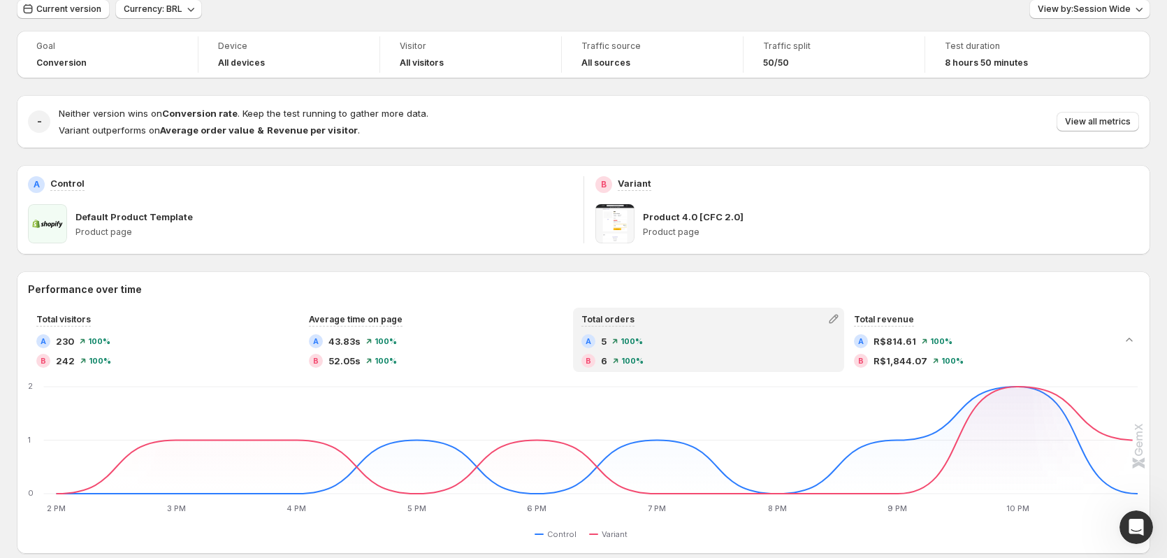
scroll to position [0, 0]
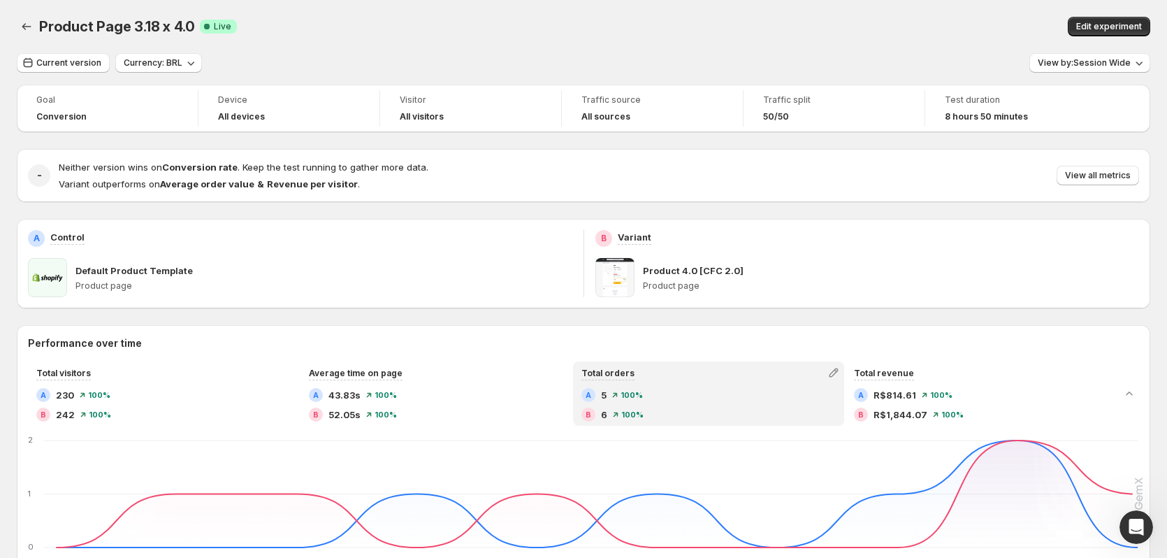
drag, startPoint x: 1126, startPoint y: 323, endPoint x: 1131, endPoint y: 344, distance: 21.5
click at [1136, 391] on icon "Collapse chart" at bounding box center [1130, 394] width 14 height 14
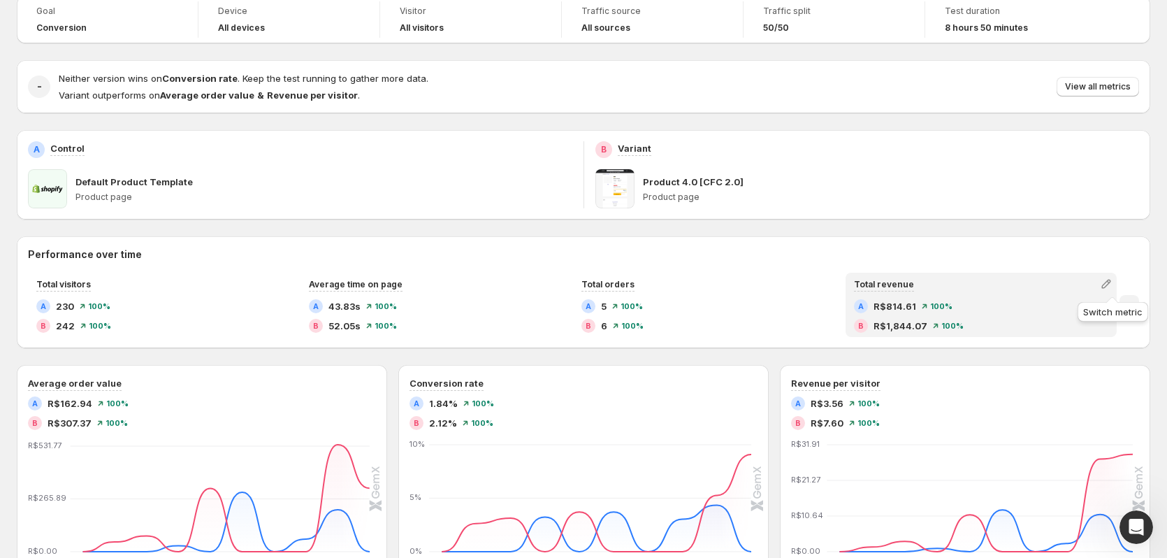
scroll to position [280, 0]
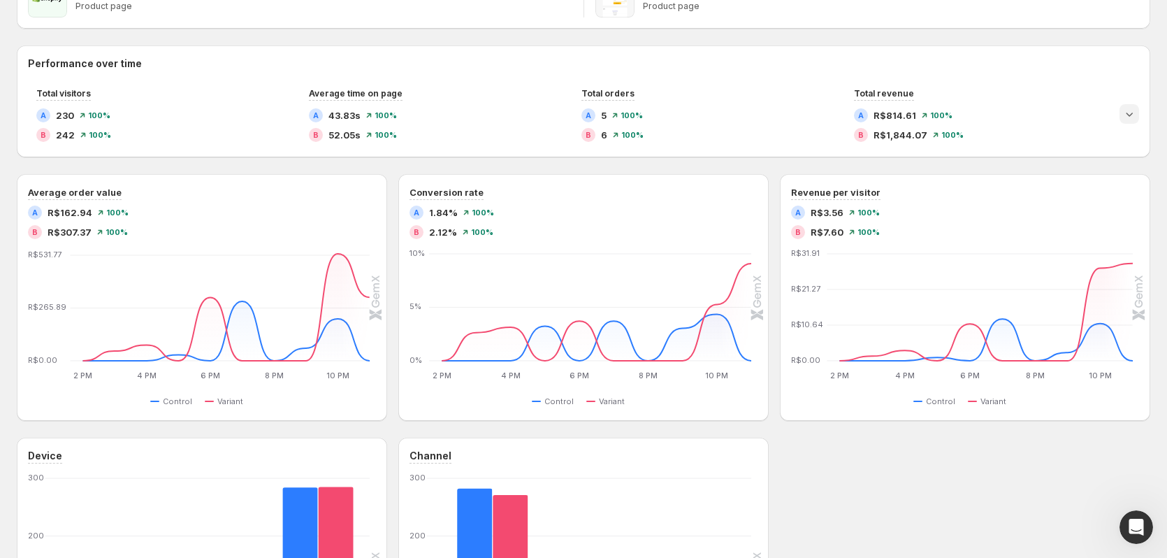
click at [1136, 116] on icon "Expand chart" at bounding box center [1130, 114] width 14 height 14
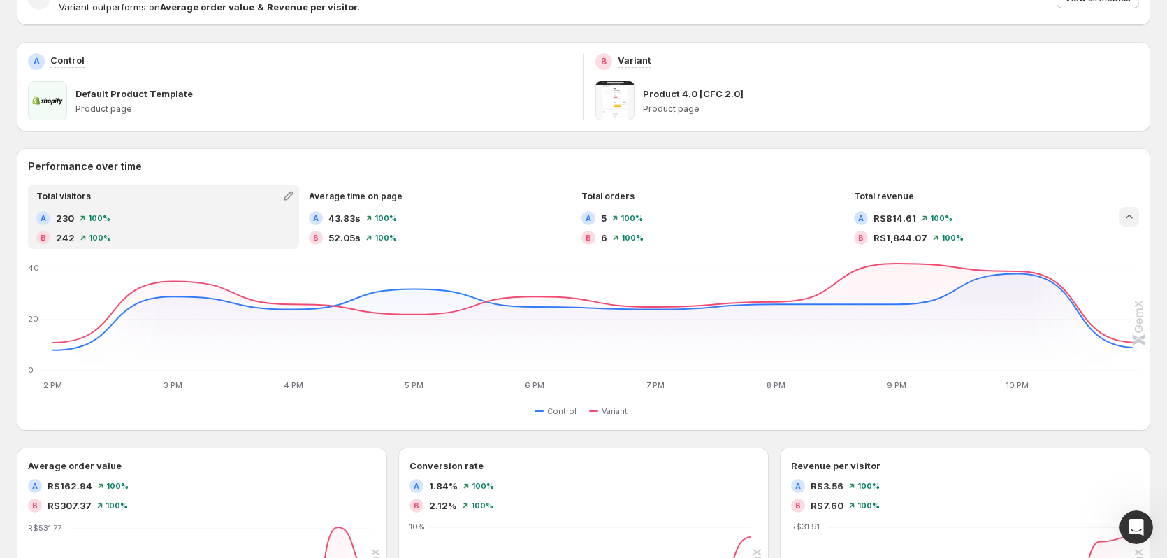
scroll to position [0, 0]
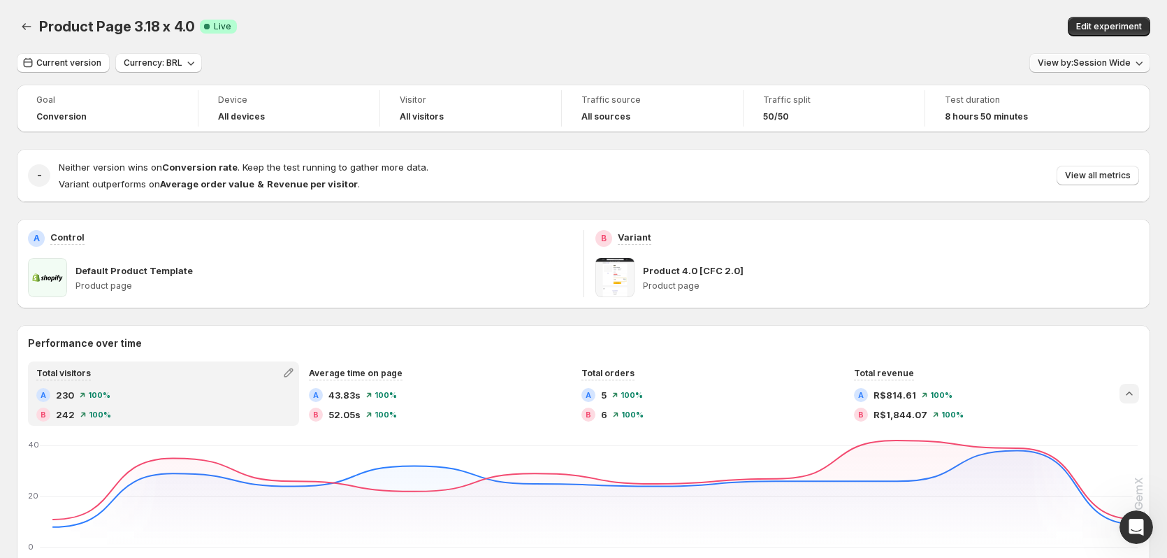
click at [1100, 62] on span "View by: Session Wide" at bounding box center [1084, 62] width 93 height 11
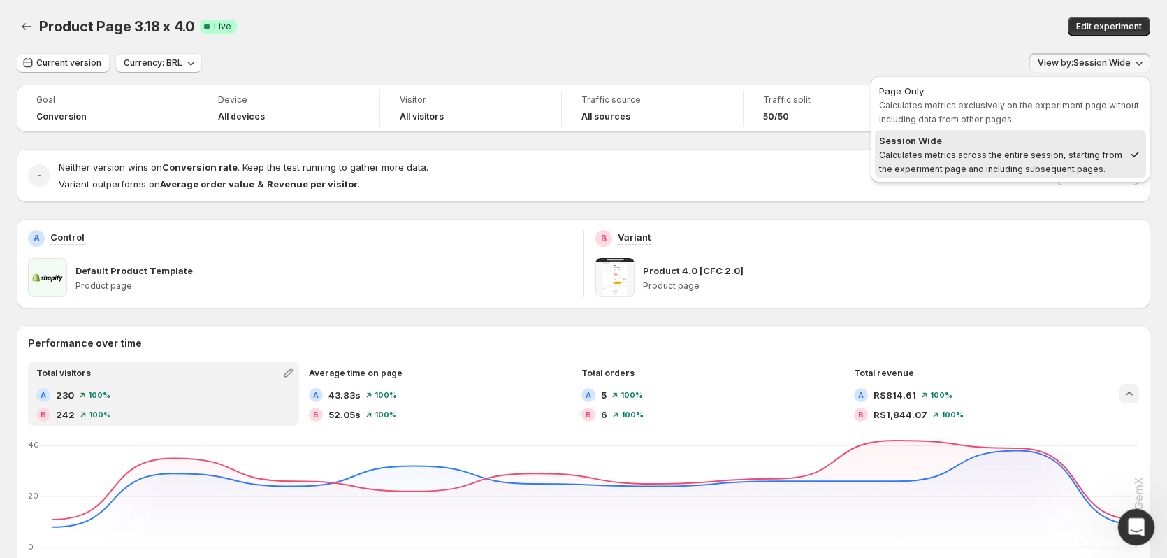
click at [1142, 537] on div "Open Intercom Messenger" at bounding box center [1134, 525] width 46 height 46
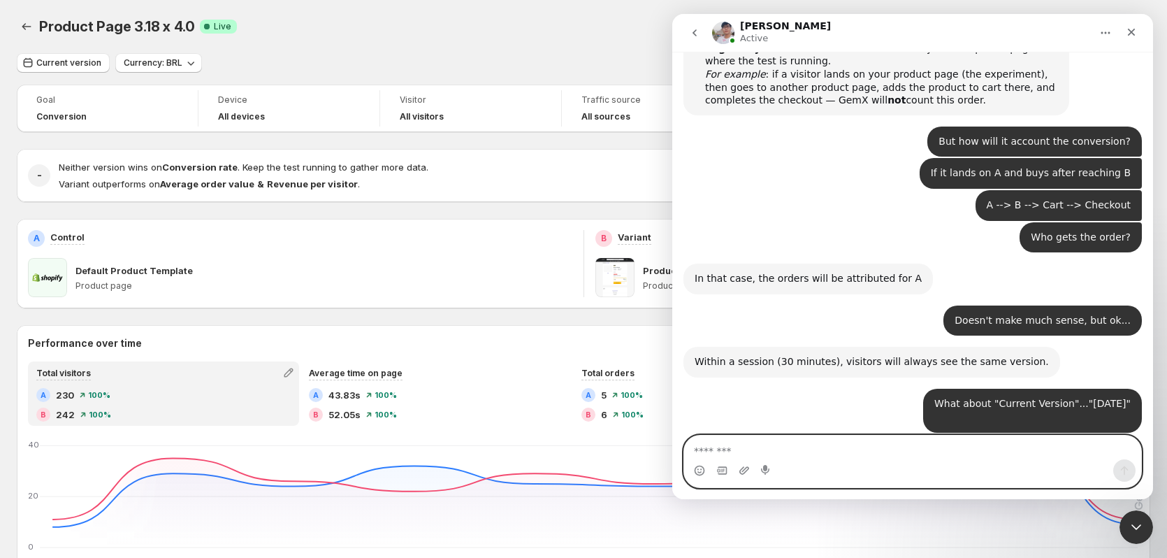
scroll to position [2938, 0]
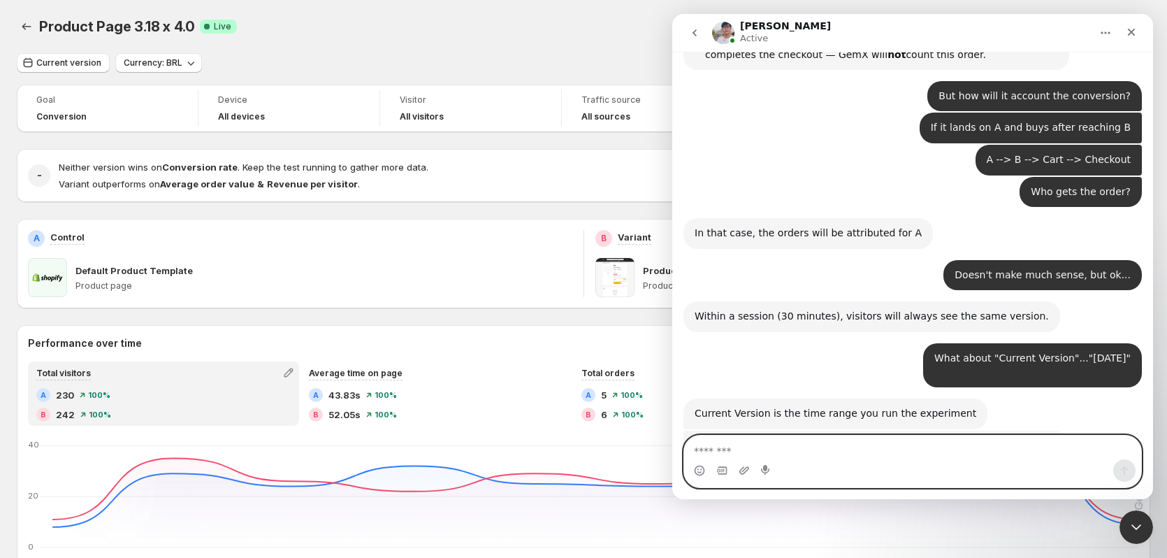
click at [911, 454] on textarea "Message…" at bounding box center [912, 447] width 457 height 24
type textarea "**"
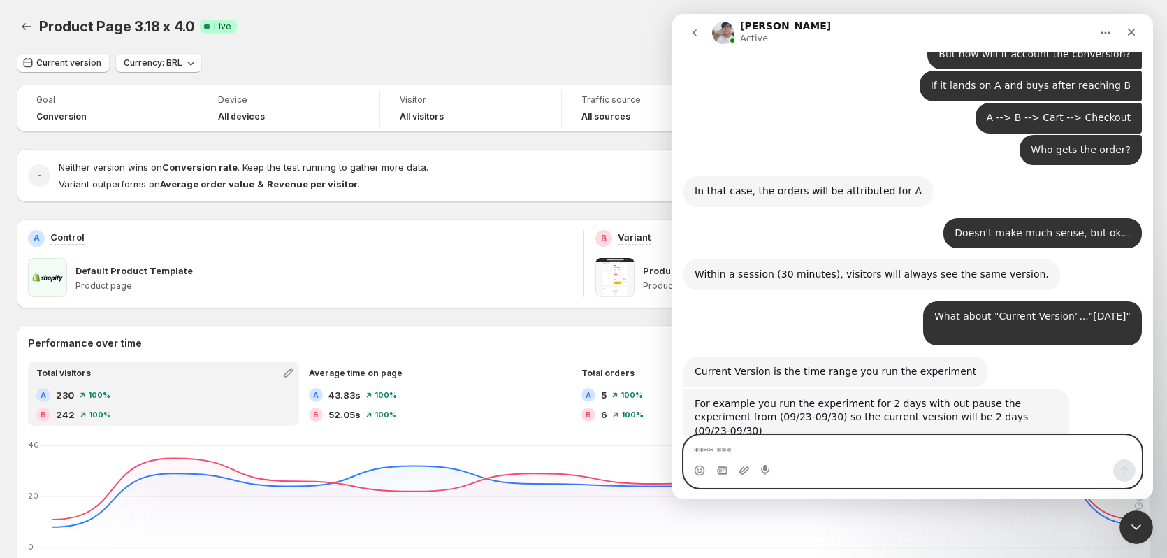
click at [786, 445] on textarea "Message…" at bounding box center [912, 447] width 457 height 24
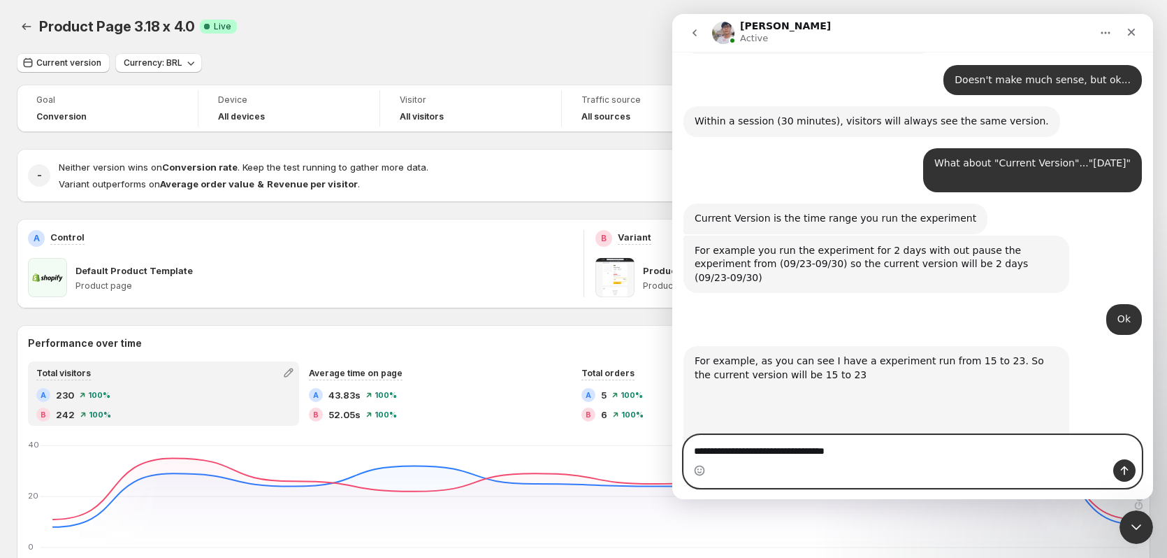
scroll to position [3135, 0]
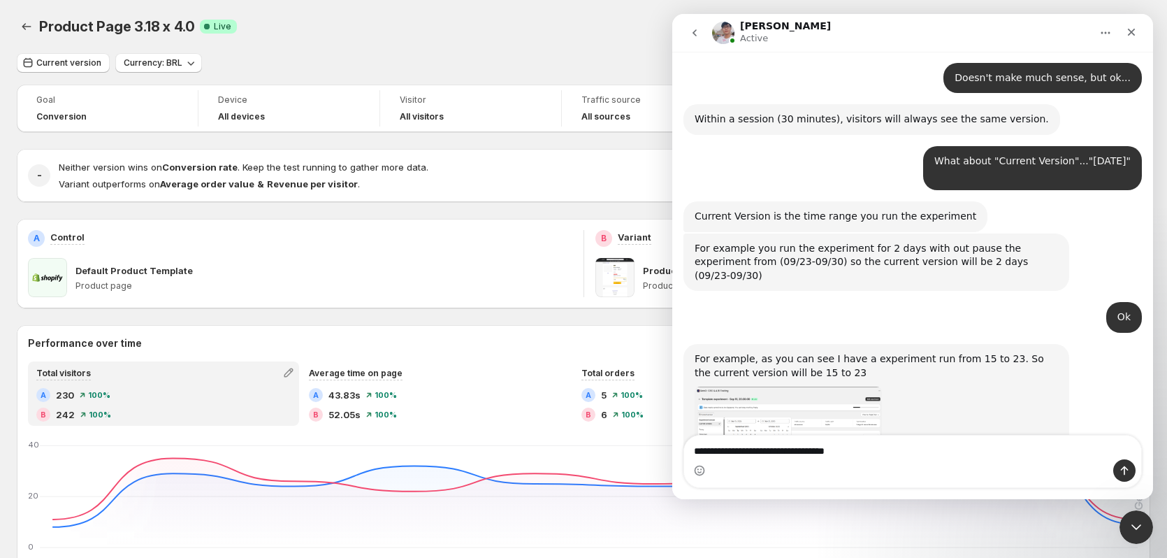
click at [843, 387] on img "Antony says…" at bounding box center [788, 433] width 187 height 93
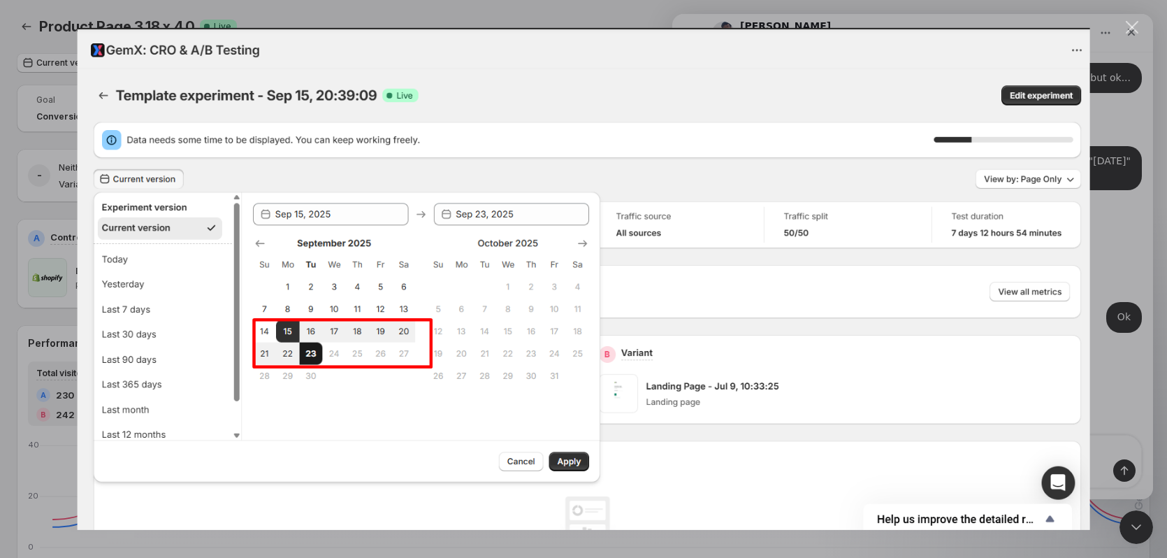
click at [1128, 312] on div "Intercom messenger" at bounding box center [583, 279] width 1167 height 558
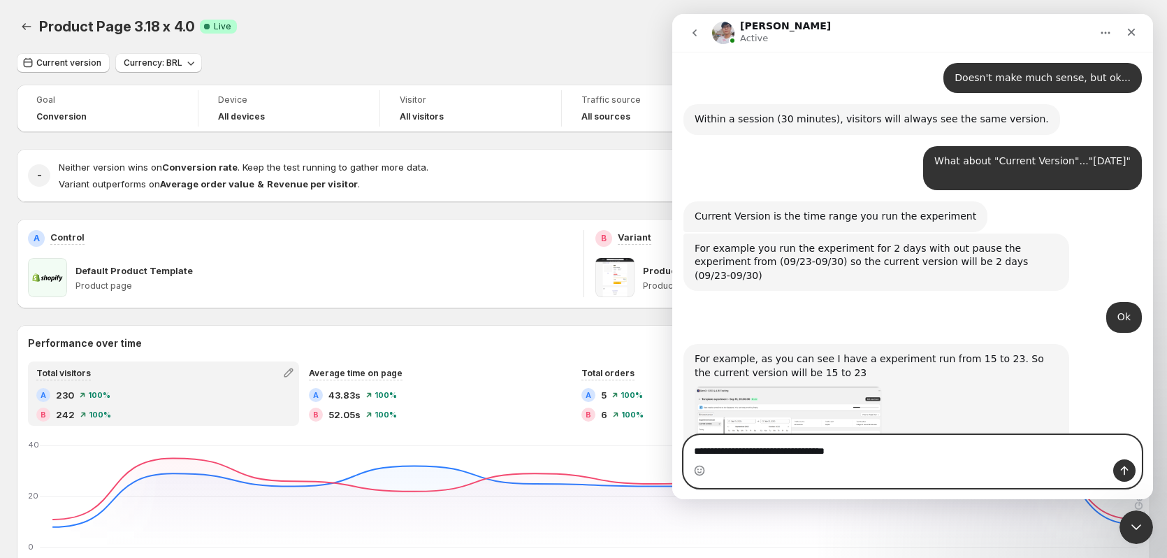
click at [719, 454] on textarea "**********" at bounding box center [912, 447] width 457 height 24
type textarea "**********"
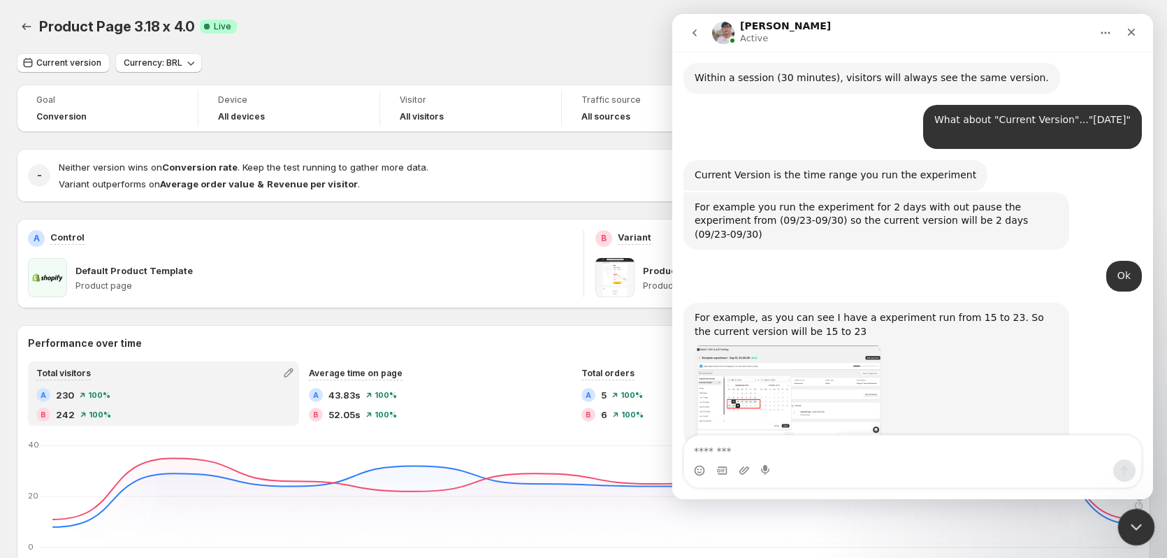
click at [1139, 526] on icon "Close Intercom Messenger" at bounding box center [1134, 525] width 17 height 17
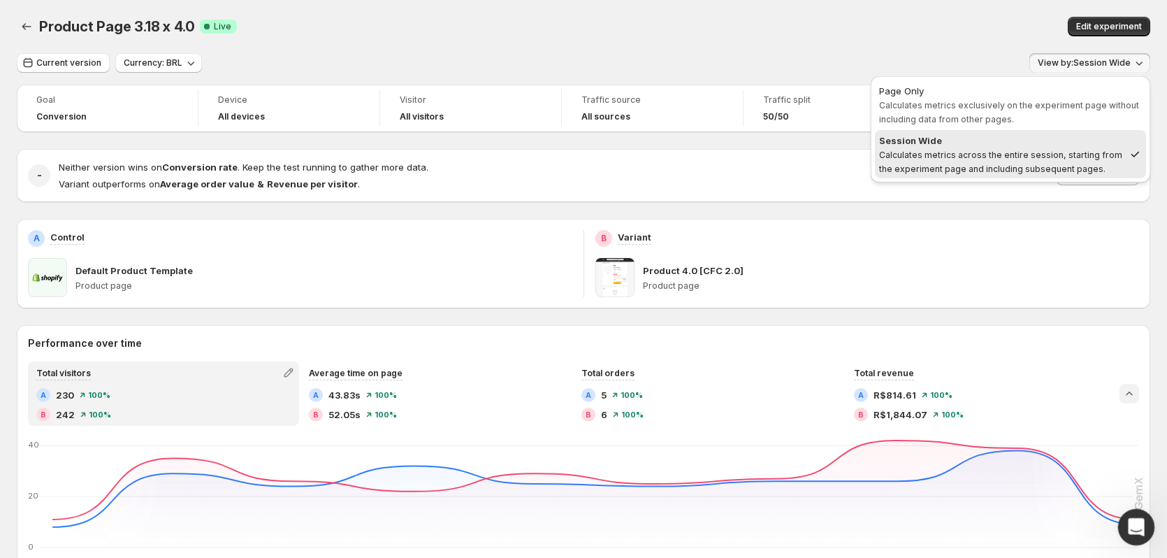
click at [1141, 517] on div "Open Intercom Messenger" at bounding box center [1134, 525] width 46 height 46
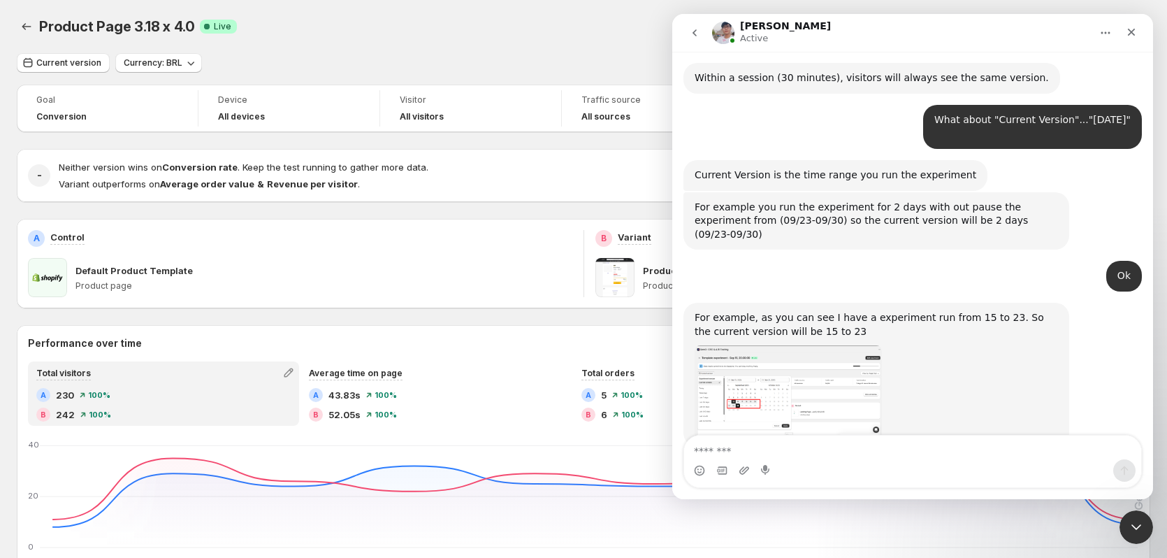
scroll to position [3123, 0]
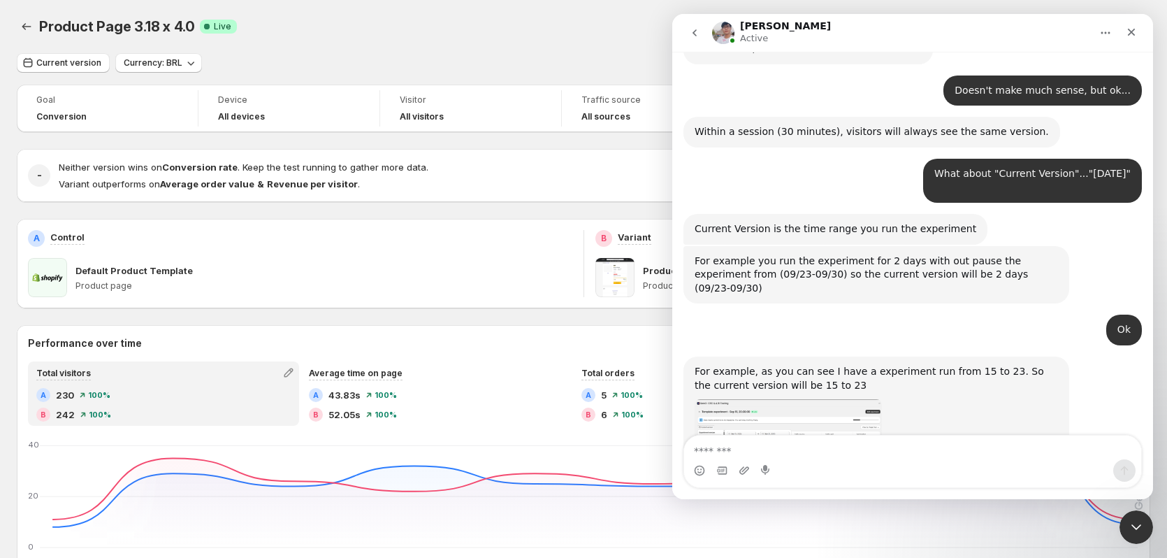
click at [767, 399] on img "Antony says…" at bounding box center [788, 445] width 187 height 93
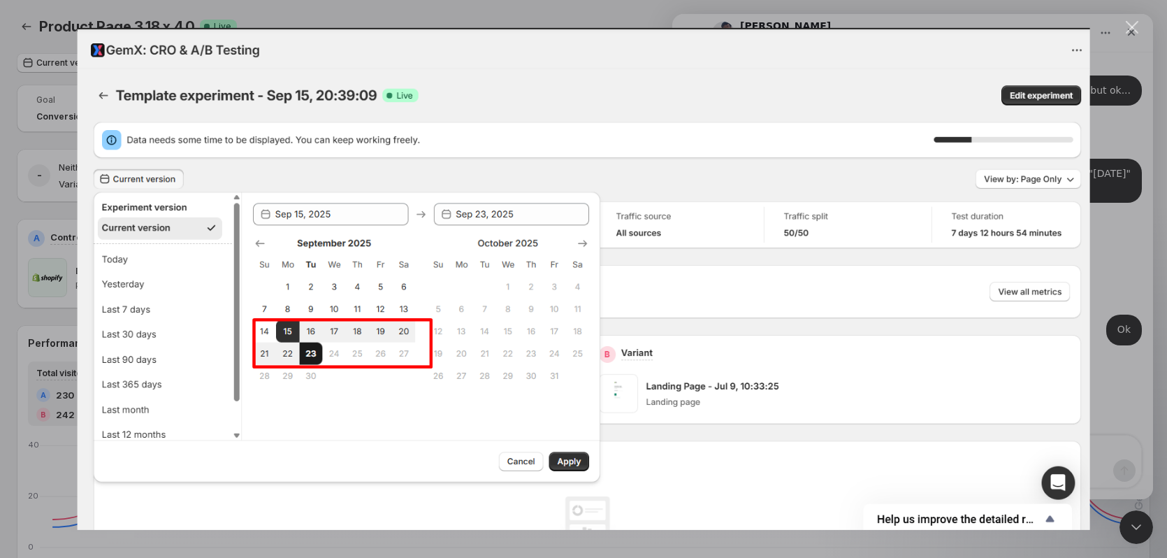
click at [1149, 314] on div "Intercom messenger" at bounding box center [583, 279] width 1167 height 558
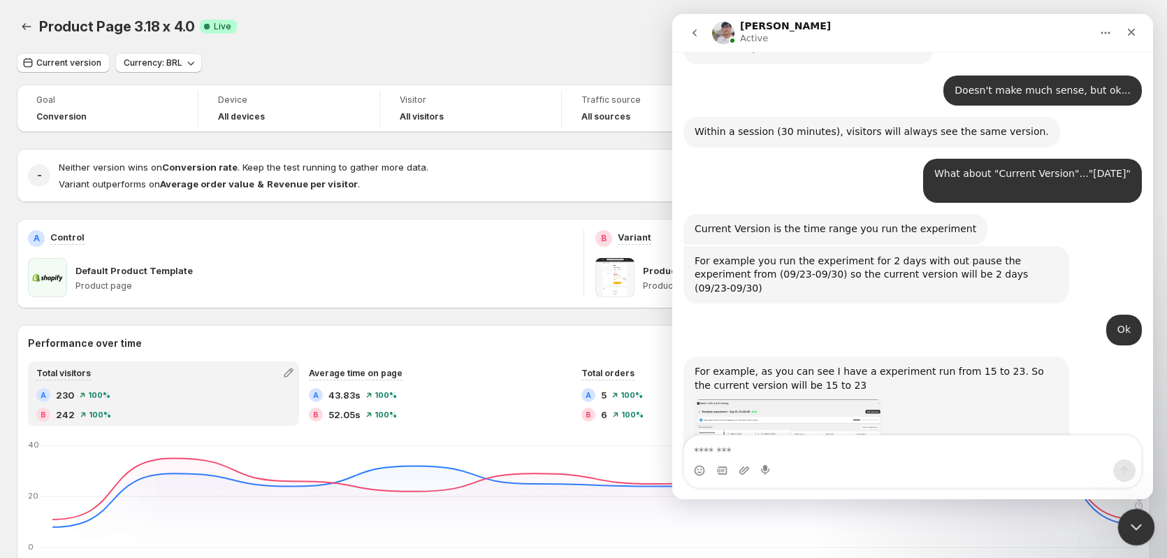
click at [1134, 537] on div "Close Intercom Messenger" at bounding box center [1135, 525] width 34 height 34
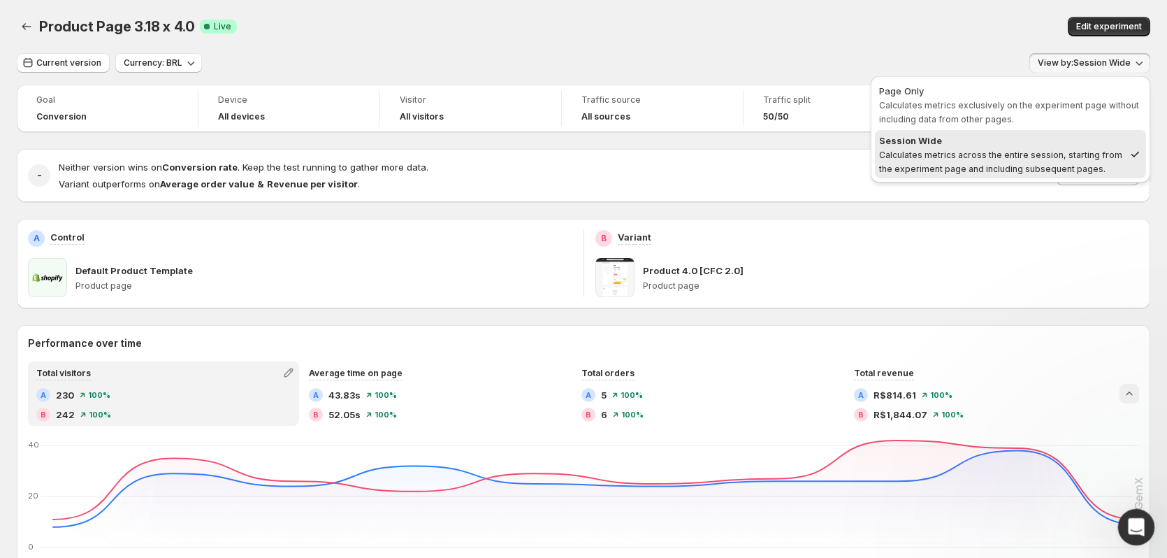
scroll to position [3175, 0]
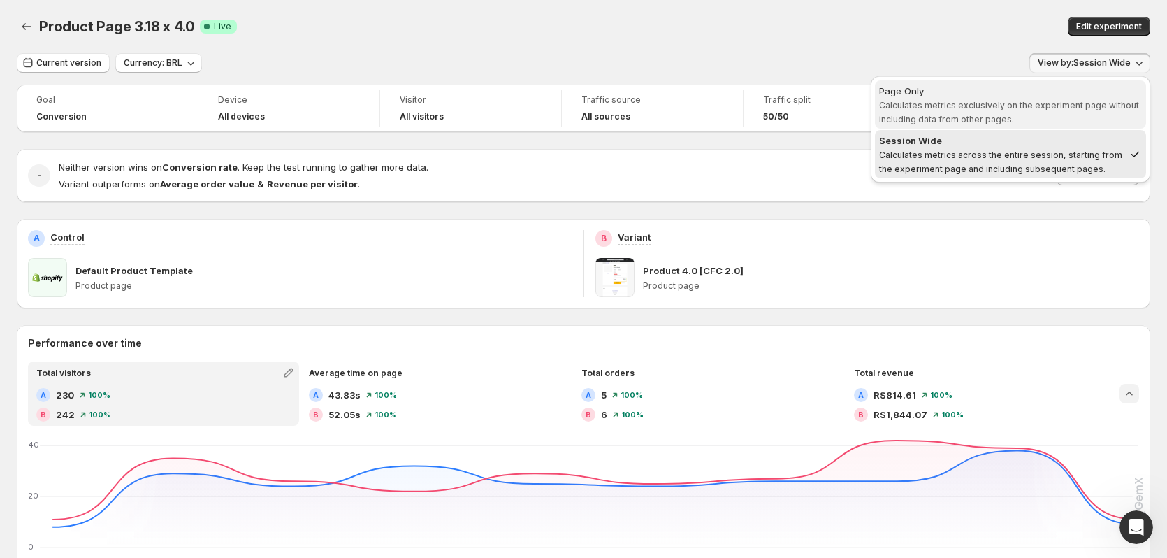
click at [945, 101] on span "Calculates metrics exclusively on the experiment page without including data fr…" at bounding box center [1009, 112] width 260 height 24
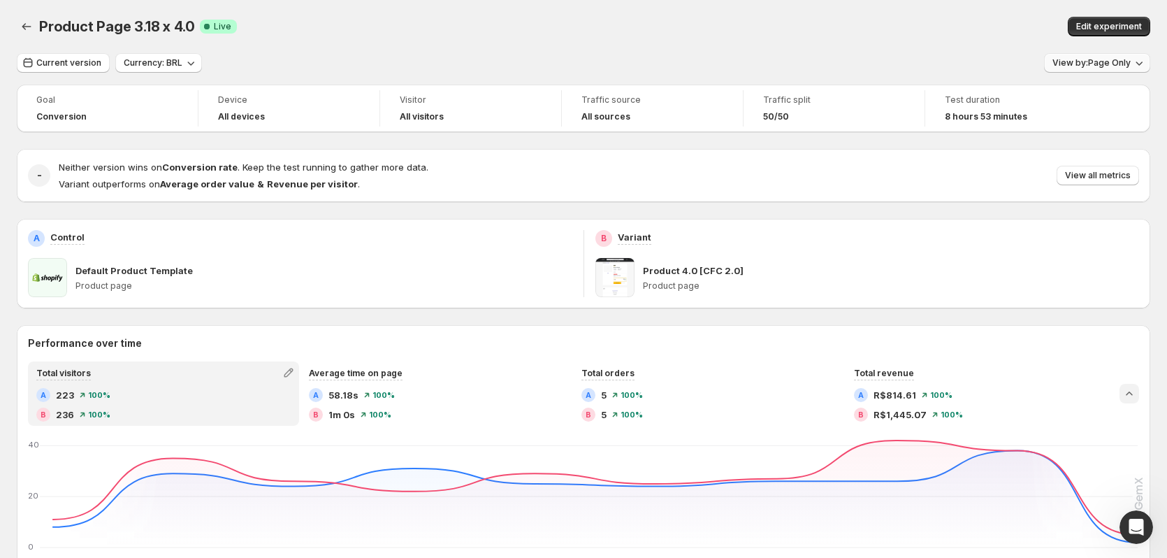
click at [1083, 62] on span "View by: Page Only" at bounding box center [1092, 62] width 78 height 11
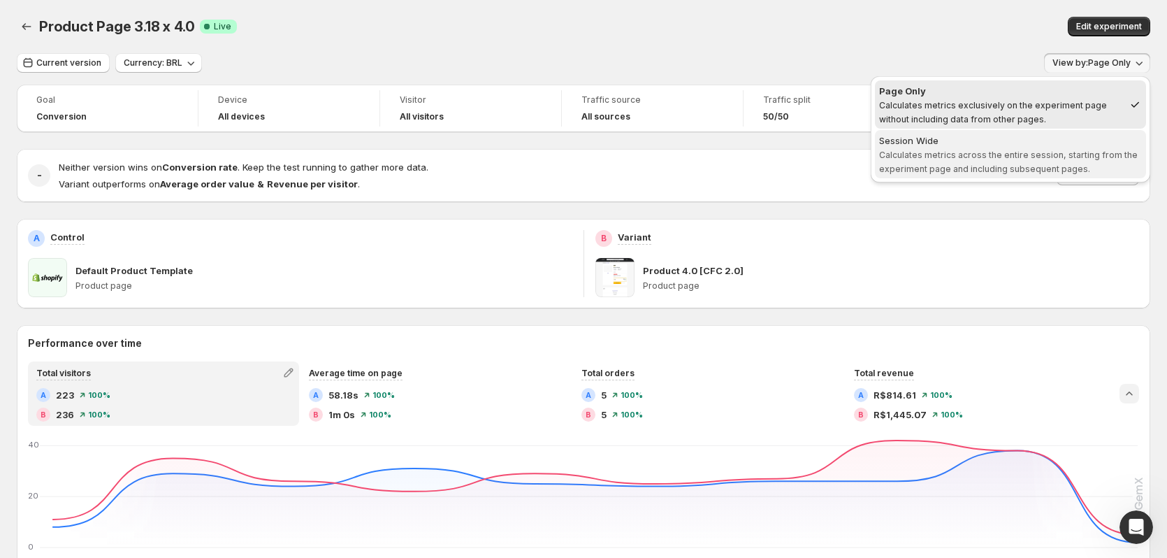
click at [1002, 147] on div "Session Wide" at bounding box center [1010, 140] width 263 height 14
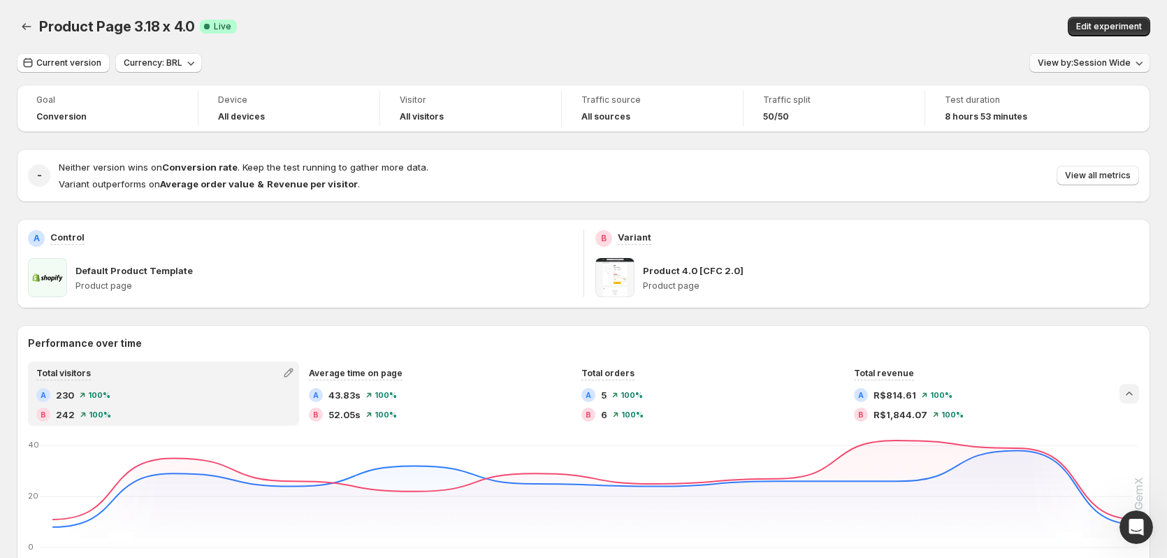
click at [1078, 65] on span "View by: Session Wide" at bounding box center [1084, 62] width 93 height 11
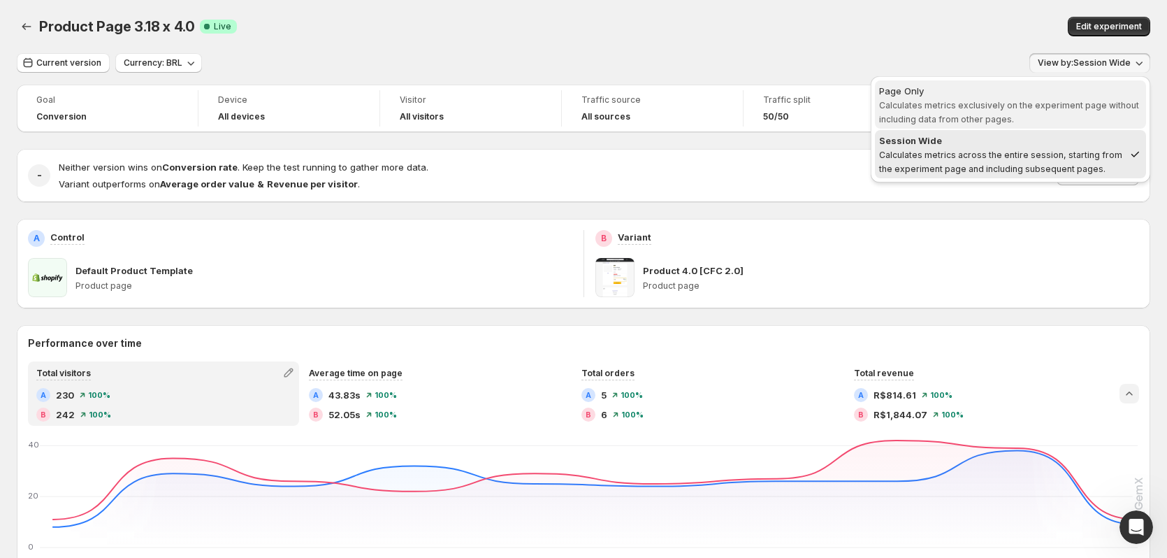
click at [1032, 110] on span "Calculates metrics exclusively on the experiment page without including data fr…" at bounding box center [1009, 112] width 260 height 24
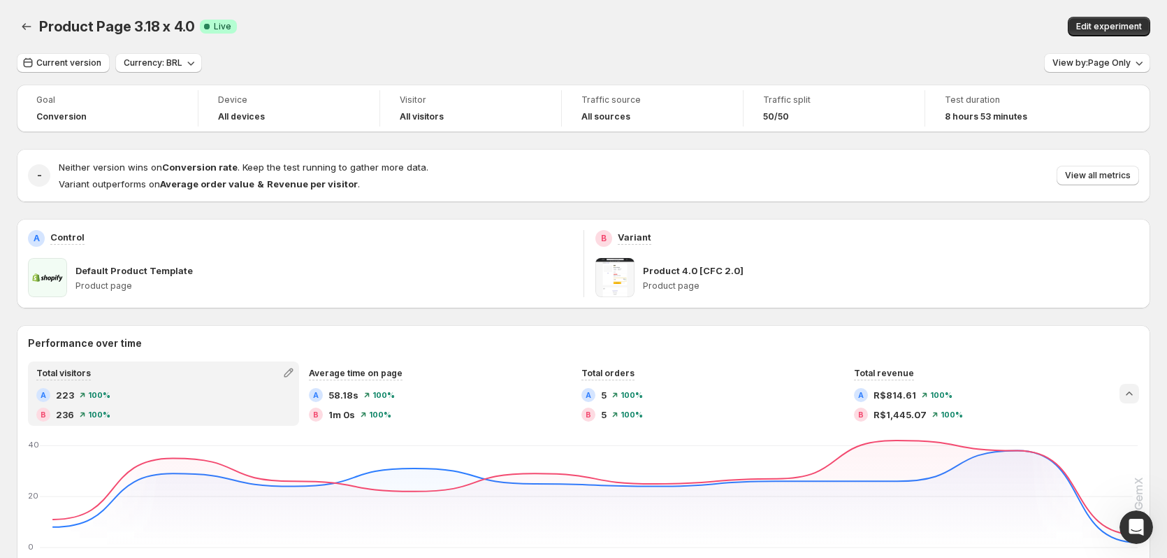
click at [899, 52] on div "Product Page 3.18 x 4.0. This page is ready Product Page 3.18 x 4.0 Success Com…" at bounding box center [584, 26] width 1134 height 53
click at [1046, 13] on div "Product Page 3.18 x 4.0. This page is ready Product Page 3.18 x 4.0 Success Com…" at bounding box center [584, 26] width 1134 height 53
click at [959, 45] on div "Product Page 3.18 x 4.0. This page is ready Product Page 3.18 x 4.0 Success Com…" at bounding box center [584, 26] width 1134 height 53
click at [1136, 511] on div "Open Intercom Messenger" at bounding box center [1134, 525] width 46 height 46
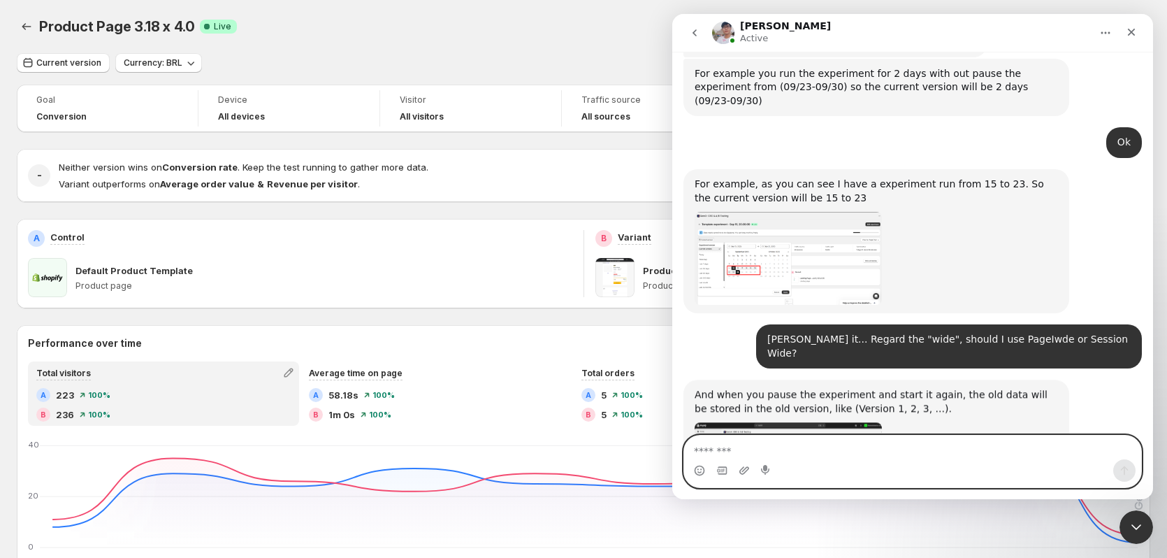
scroll to position [3326, 0]
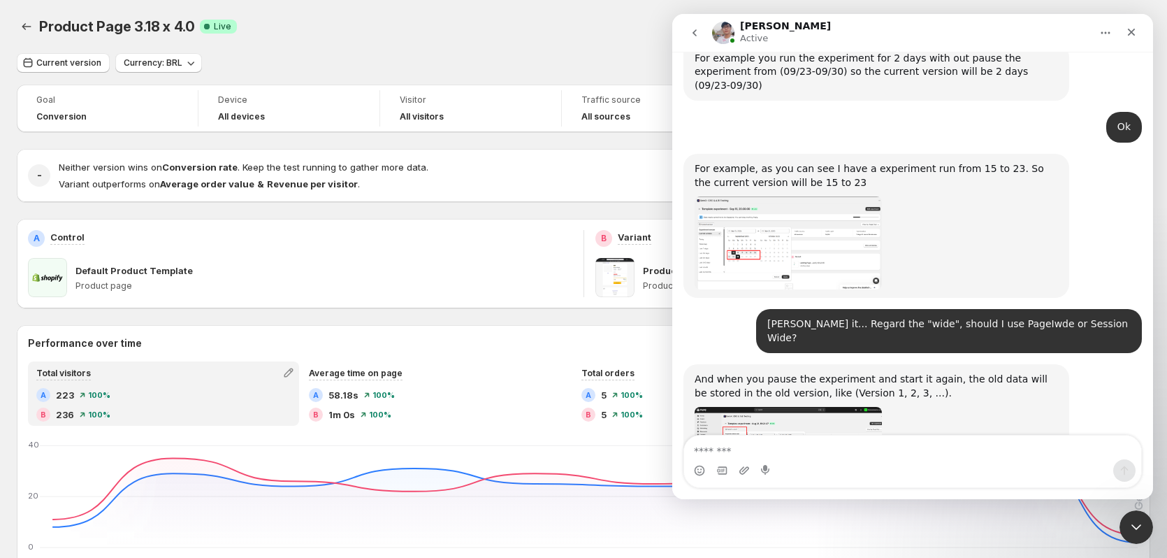
click at [844, 407] on img "Antony says…" at bounding box center [788, 450] width 187 height 87
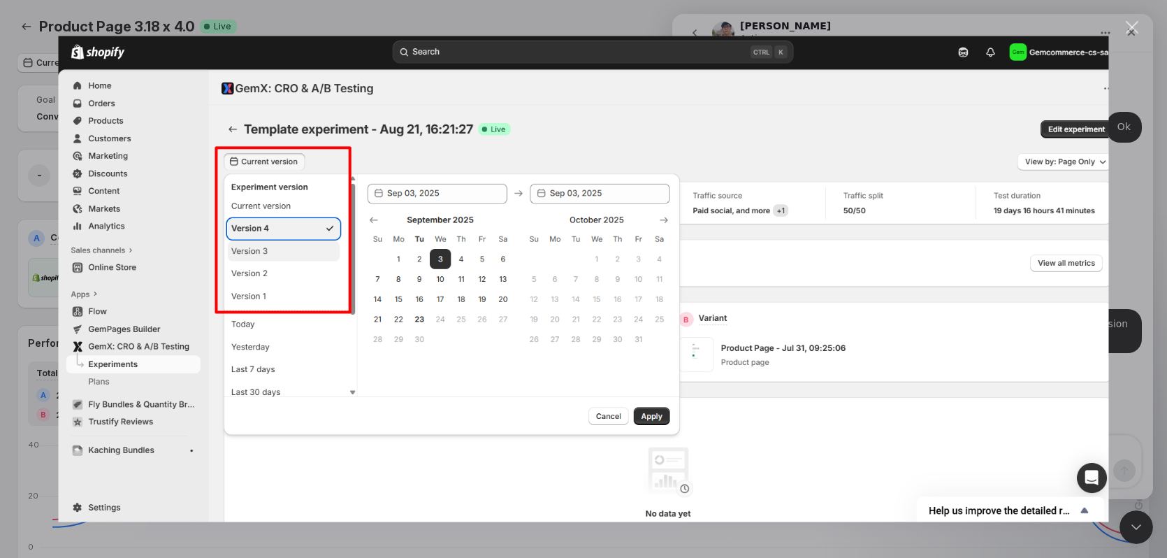
click at [1141, 310] on div "Intercom messenger" at bounding box center [583, 279] width 1167 height 558
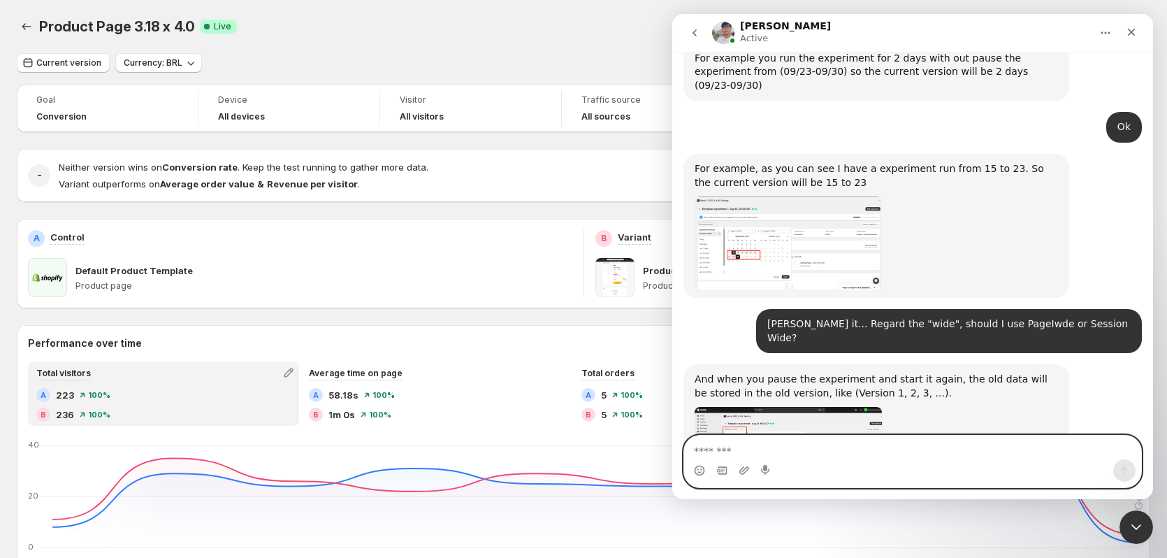
click at [850, 445] on textarea "Message…" at bounding box center [912, 447] width 457 height 24
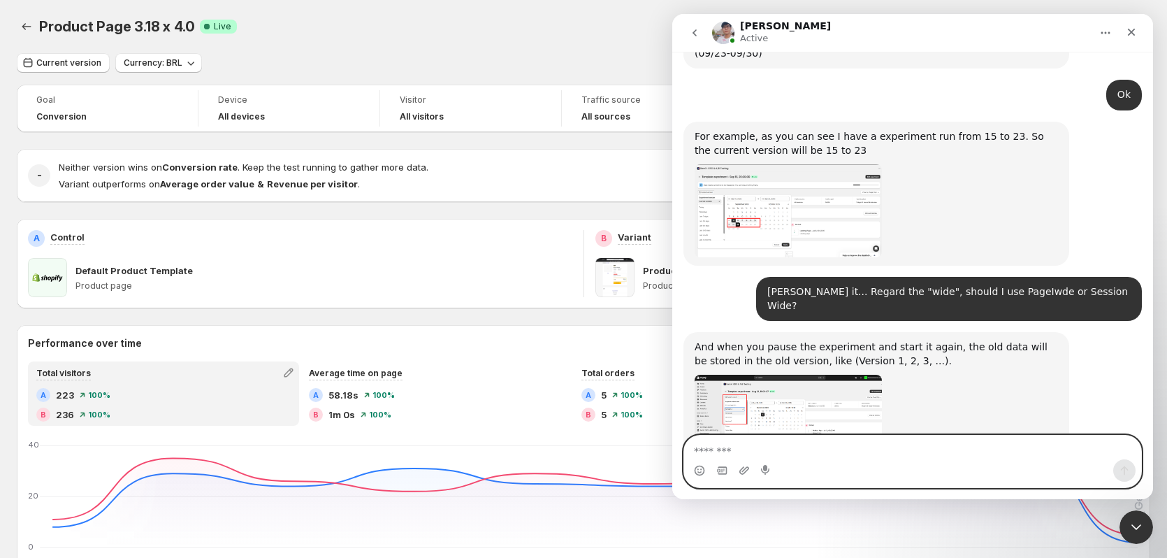
click at [852, 449] on textarea "Message…" at bounding box center [912, 447] width 457 height 24
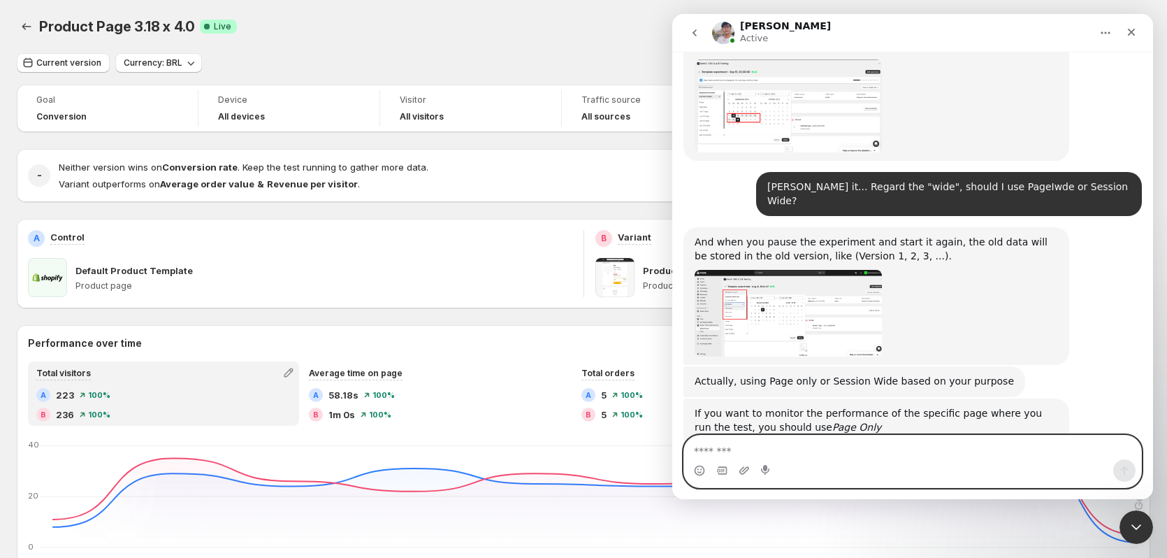
scroll to position [3409, 0]
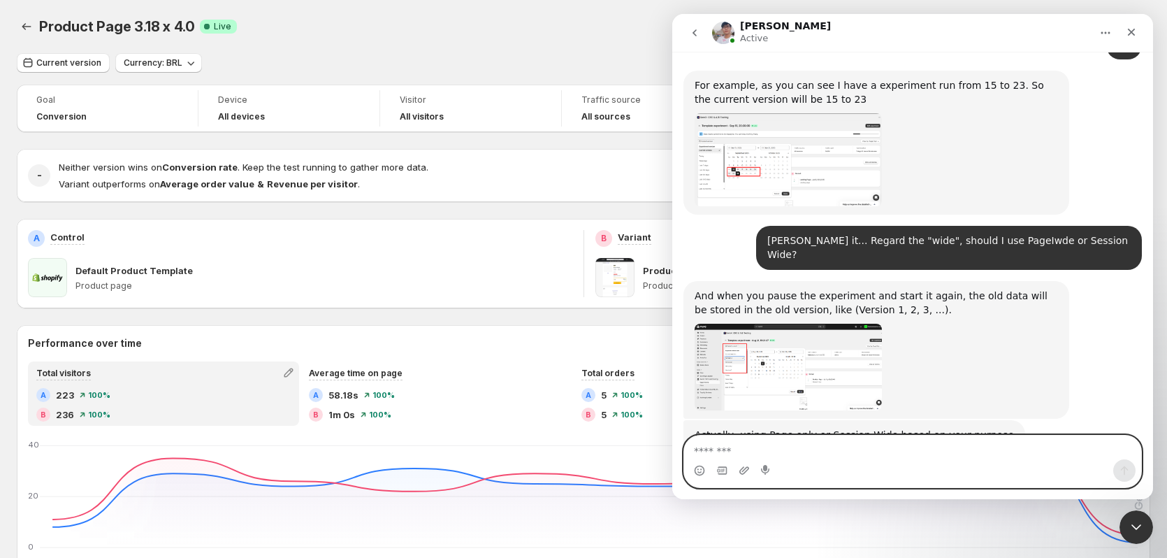
click at [721, 445] on textarea "Message…" at bounding box center [912, 447] width 457 height 24
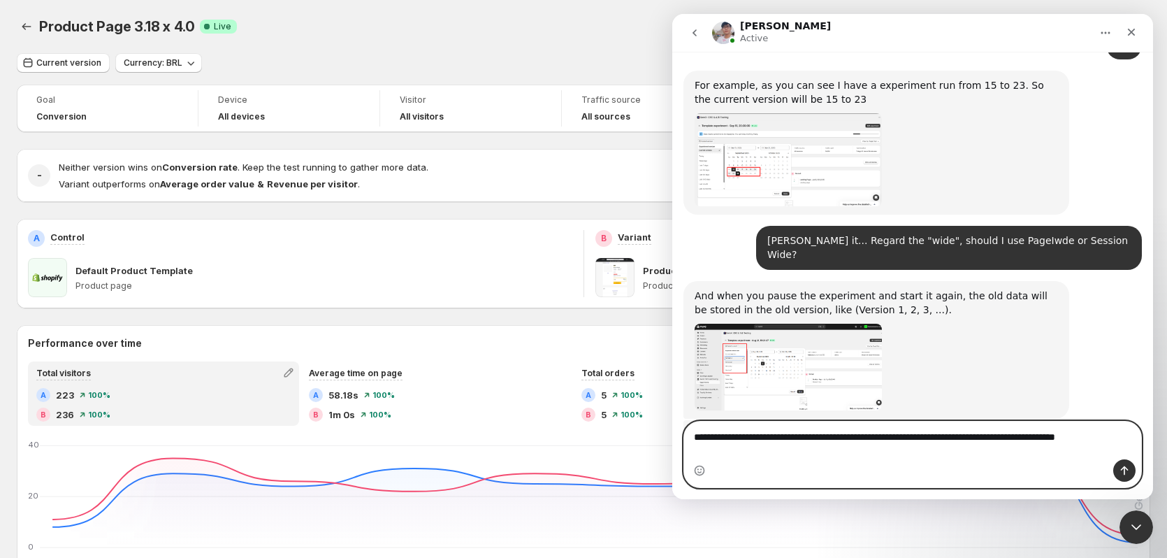
scroll to position [3423, 0]
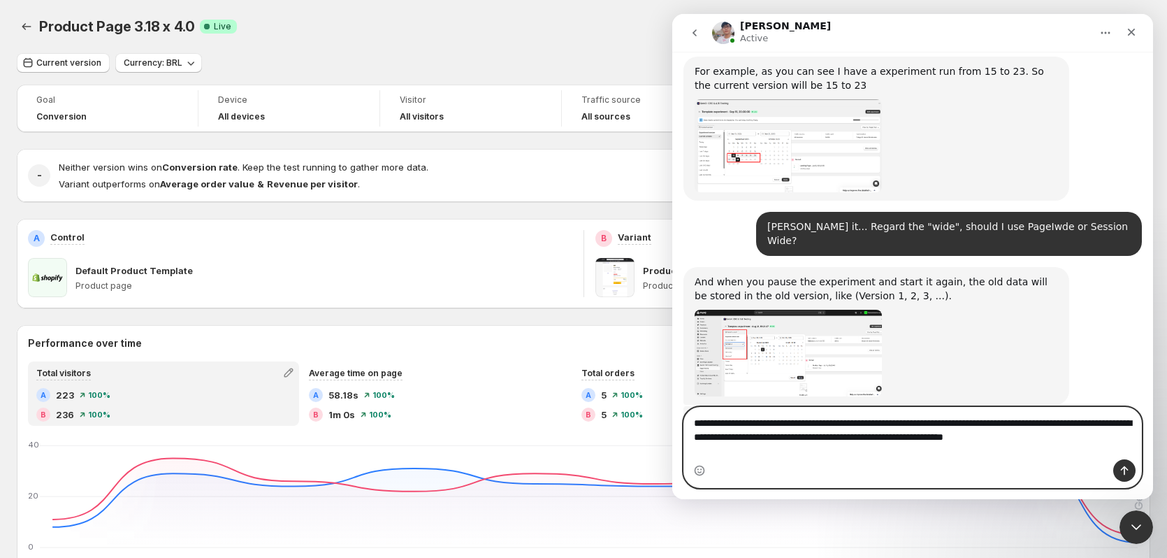
type textarea "**********"
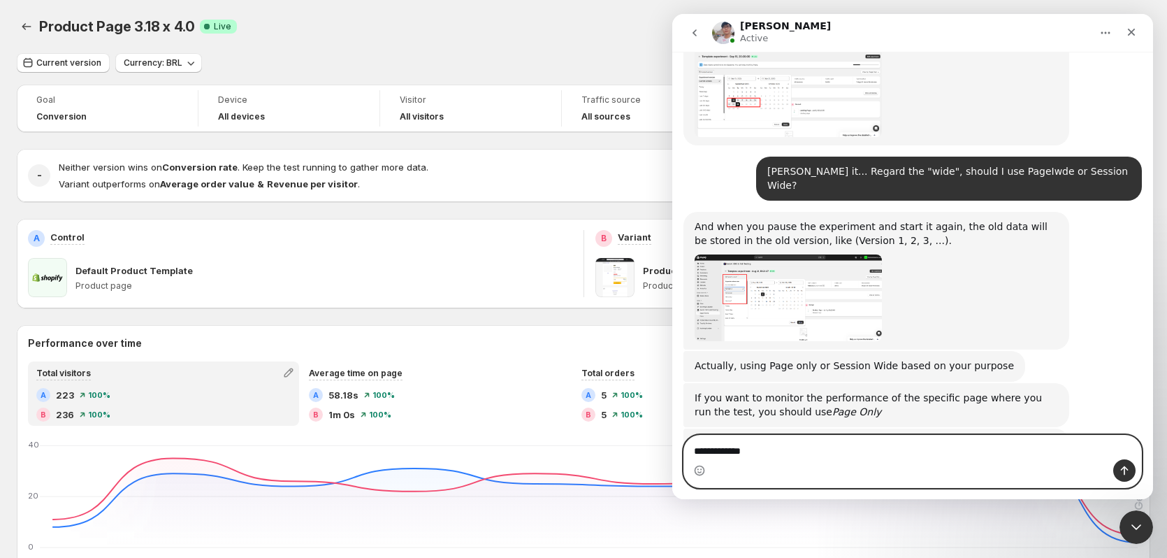
scroll to position [3532, 0]
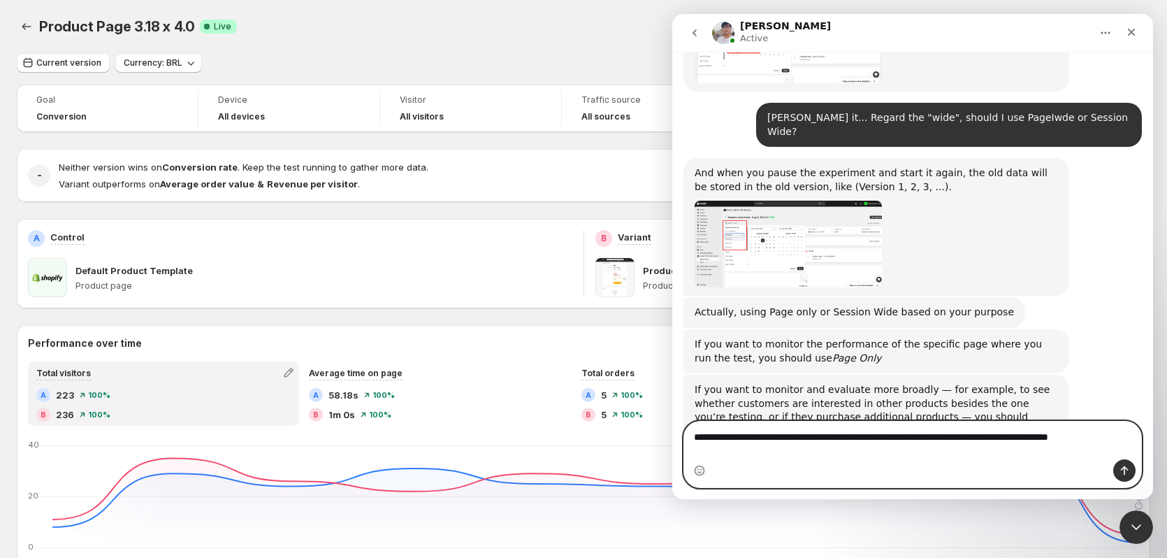
type textarea "**********"
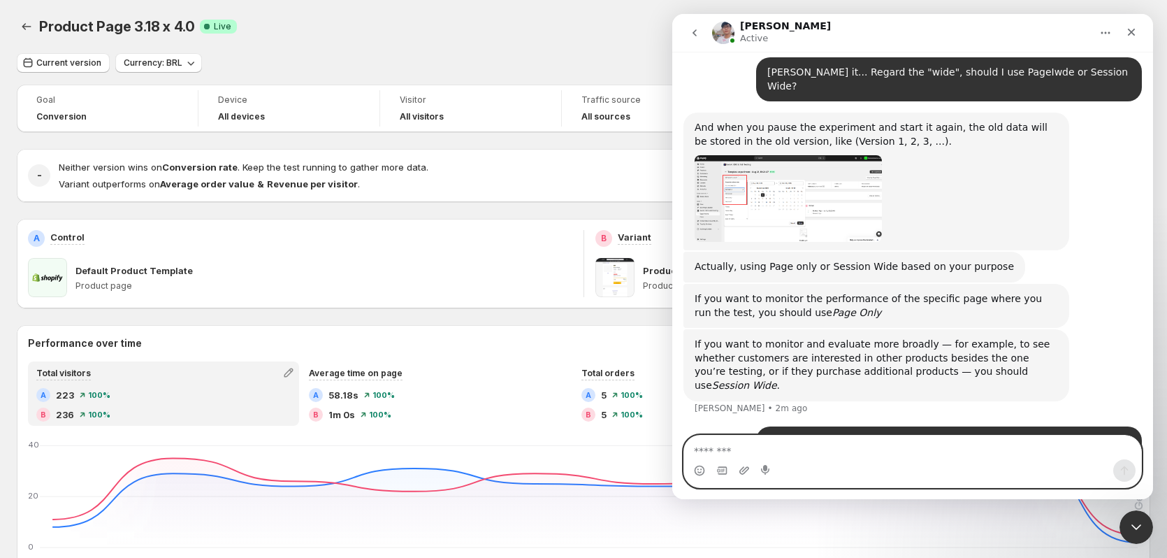
scroll to position [3523, 0]
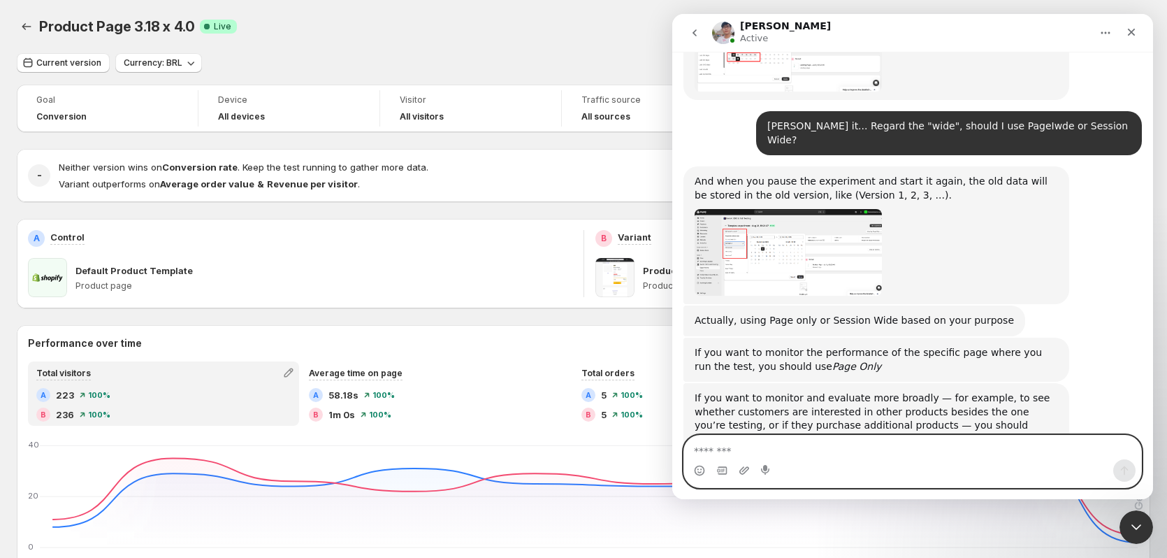
click at [961, 448] on textarea "Message…" at bounding box center [912, 447] width 457 height 24
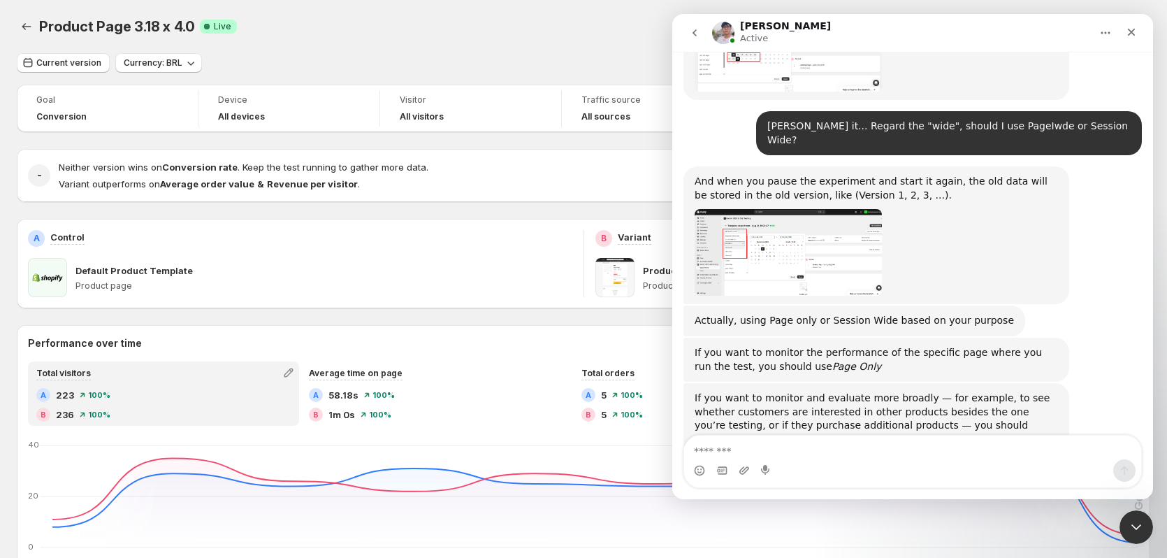
click at [504, 307] on div "A Control Default Product Template Product page" at bounding box center [300, 263] width 567 height 89
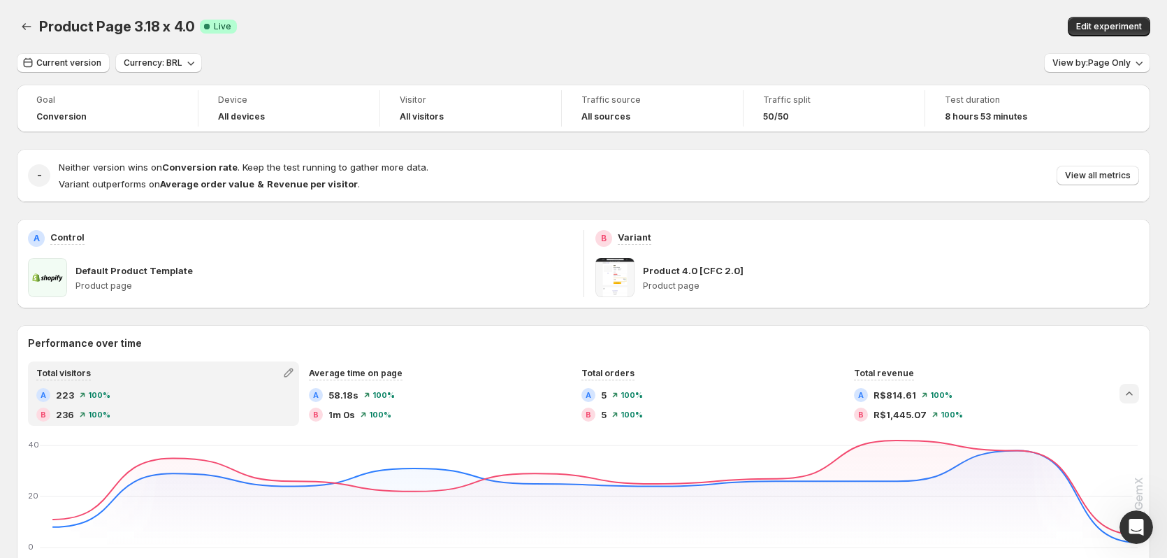
scroll to position [3577, 0]
click at [1106, 58] on span "View by: Page Only" at bounding box center [1092, 62] width 78 height 11
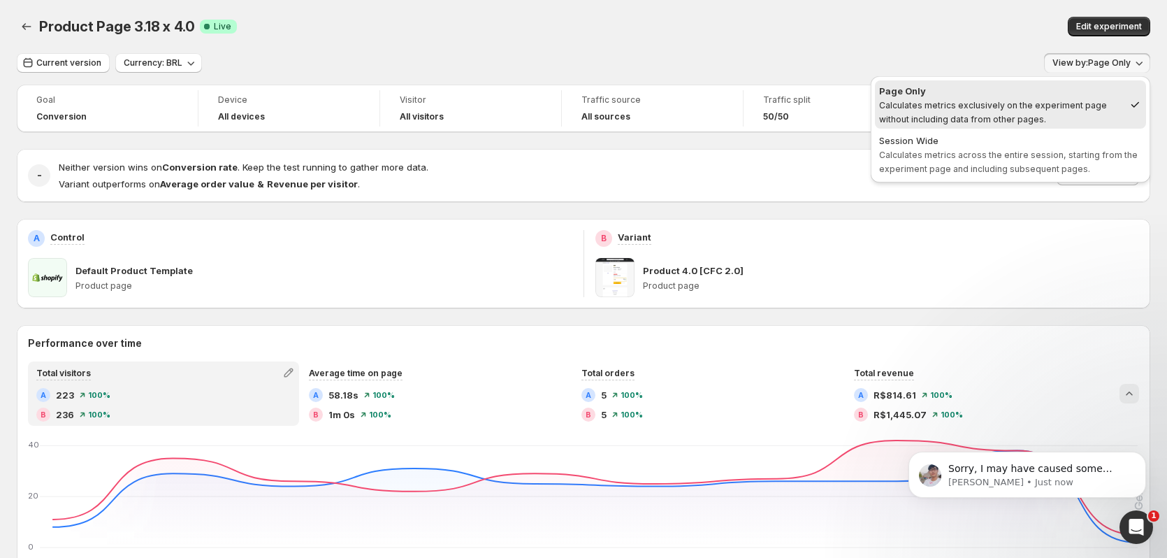
scroll to position [0, 0]
click at [1050, 479] on p "Antony • Just now" at bounding box center [1038, 482] width 180 height 13
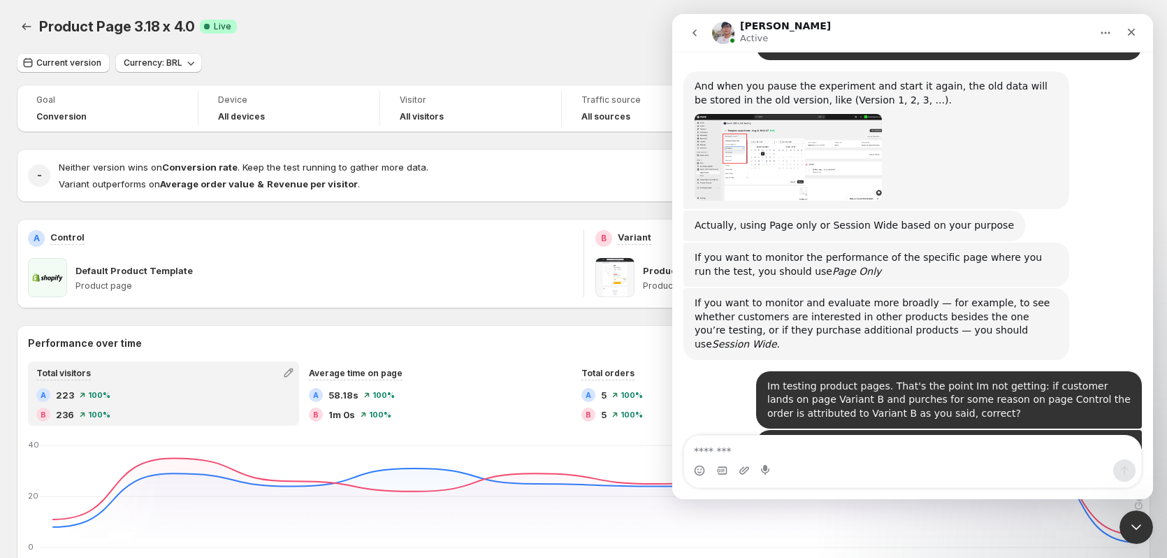
scroll to position [3642, 0]
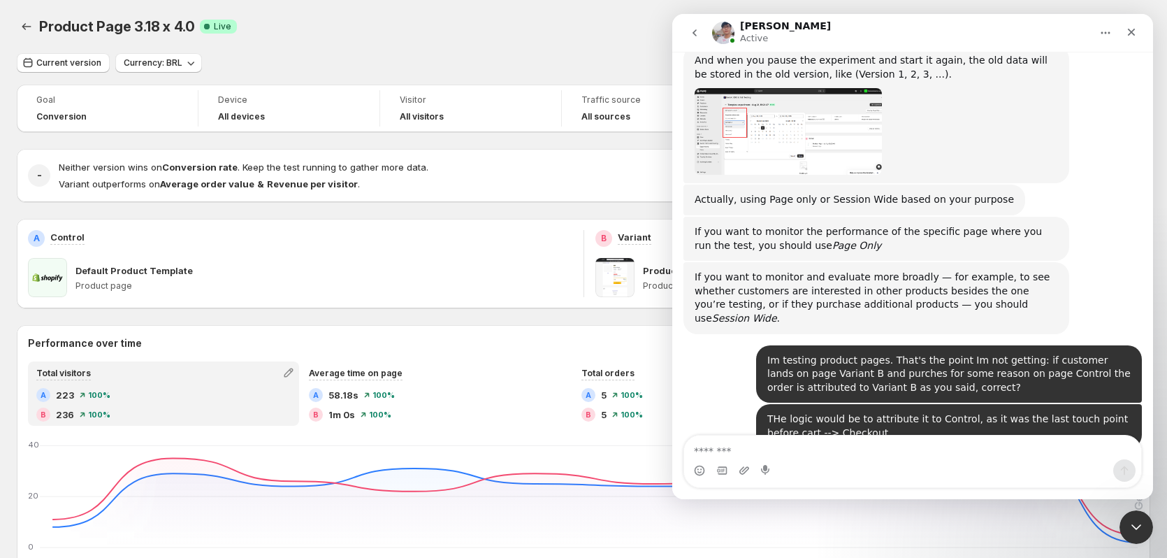
click at [969, 452] on textarea "Message…" at bounding box center [912, 447] width 457 height 24
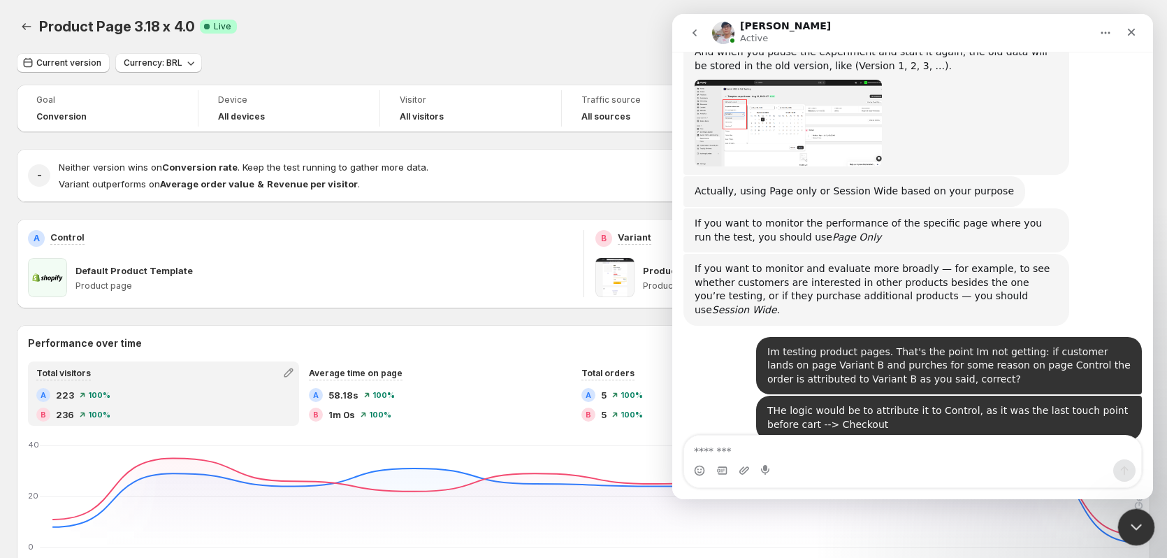
click at [1132, 521] on icon "Close Intercom Messenger" at bounding box center [1134, 525] width 17 height 17
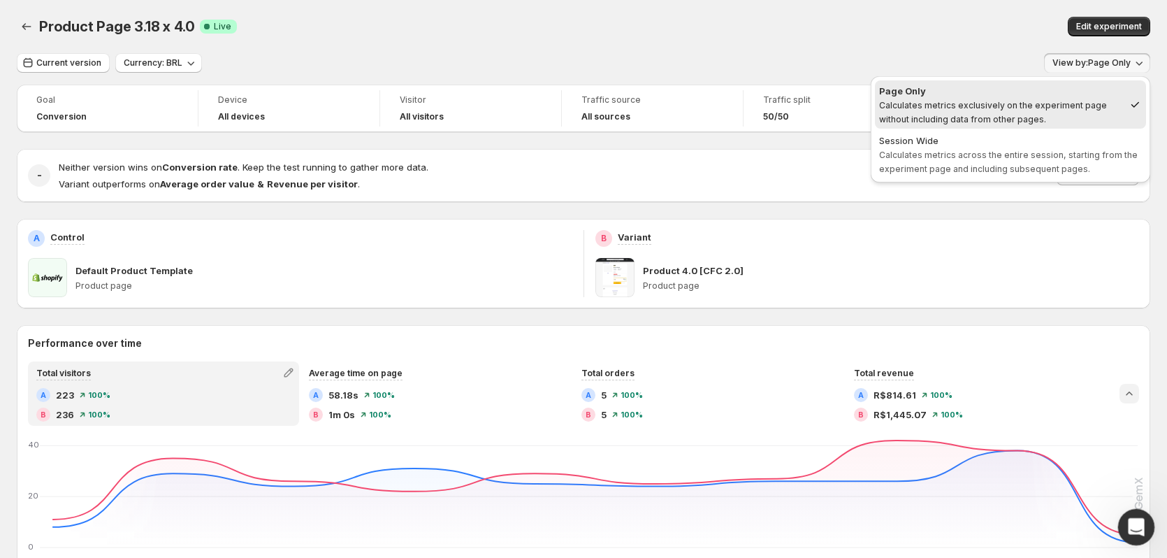
click at [1130, 528] on icon "Open Intercom Messenger" at bounding box center [1135, 524] width 10 height 11
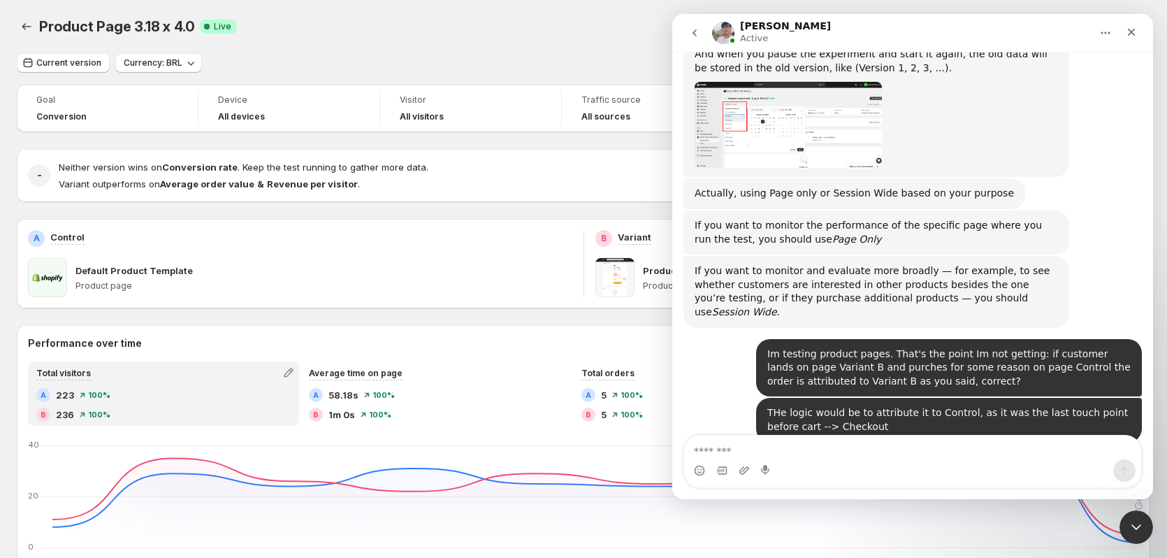
click at [875, 455] on textarea "Message…" at bounding box center [912, 447] width 457 height 24
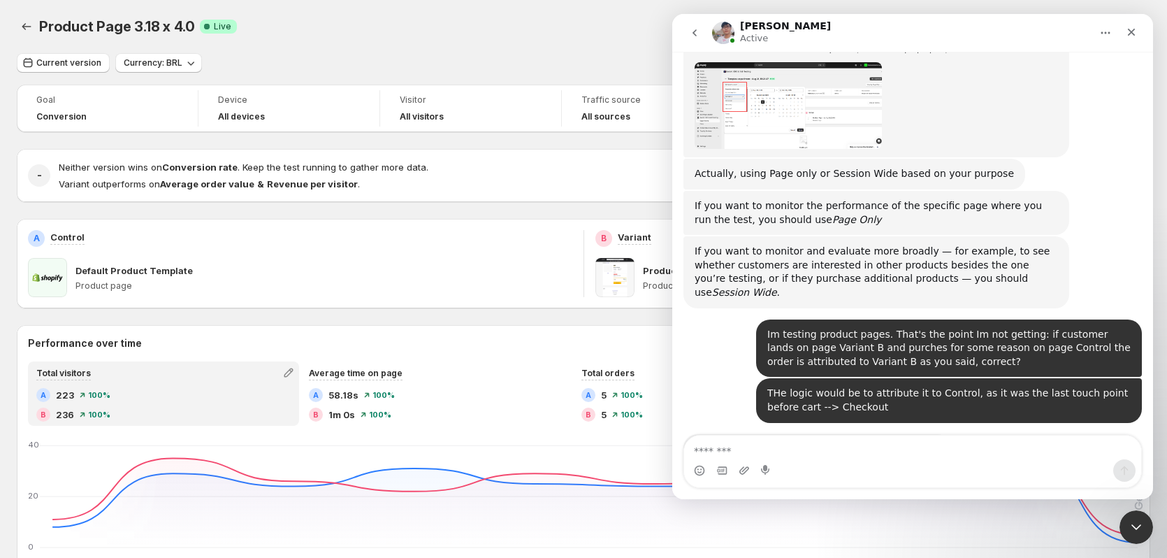
scroll to position [3724, 0]
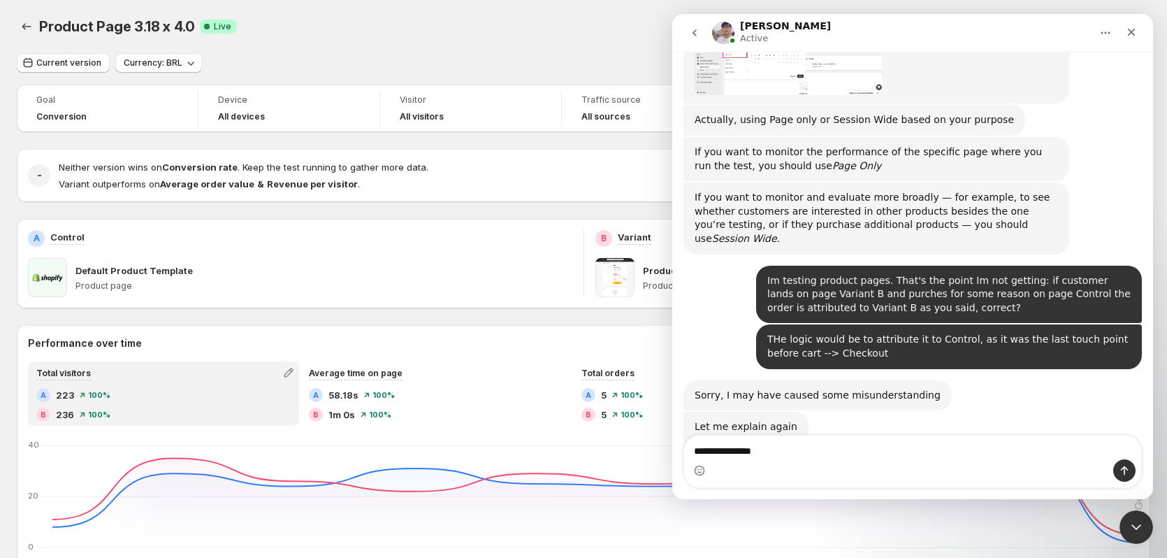
type textarea "**********"
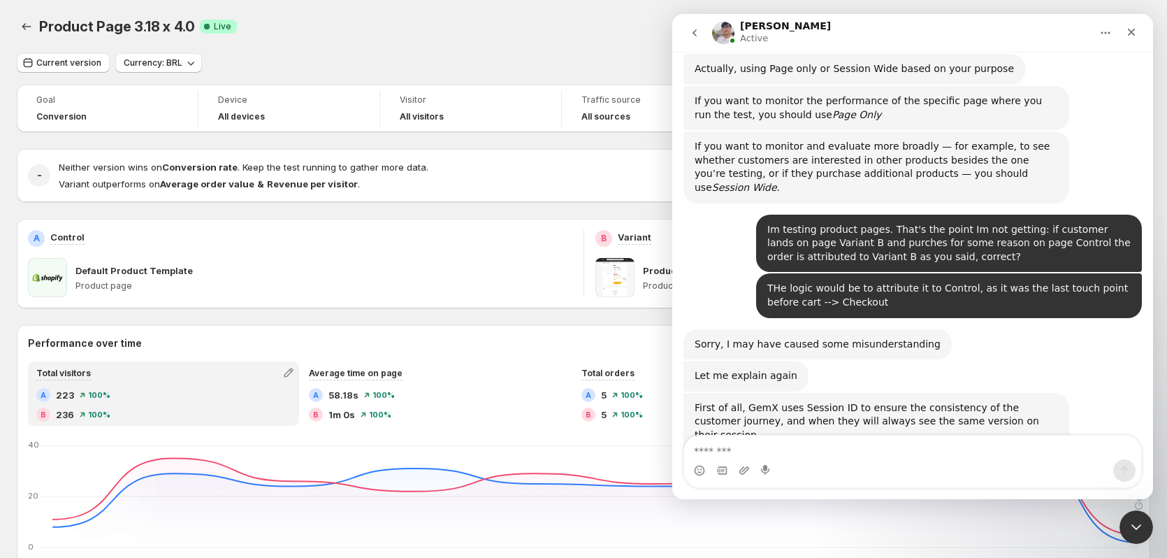
scroll to position [3829, 0]
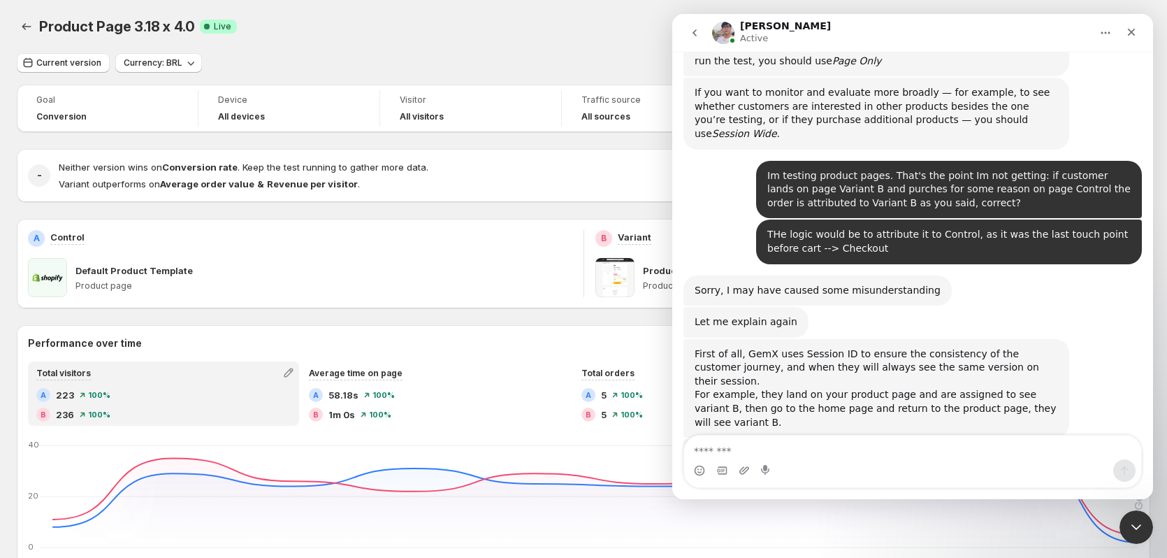
click at [821, 452] on textarea "Message…" at bounding box center [912, 447] width 457 height 24
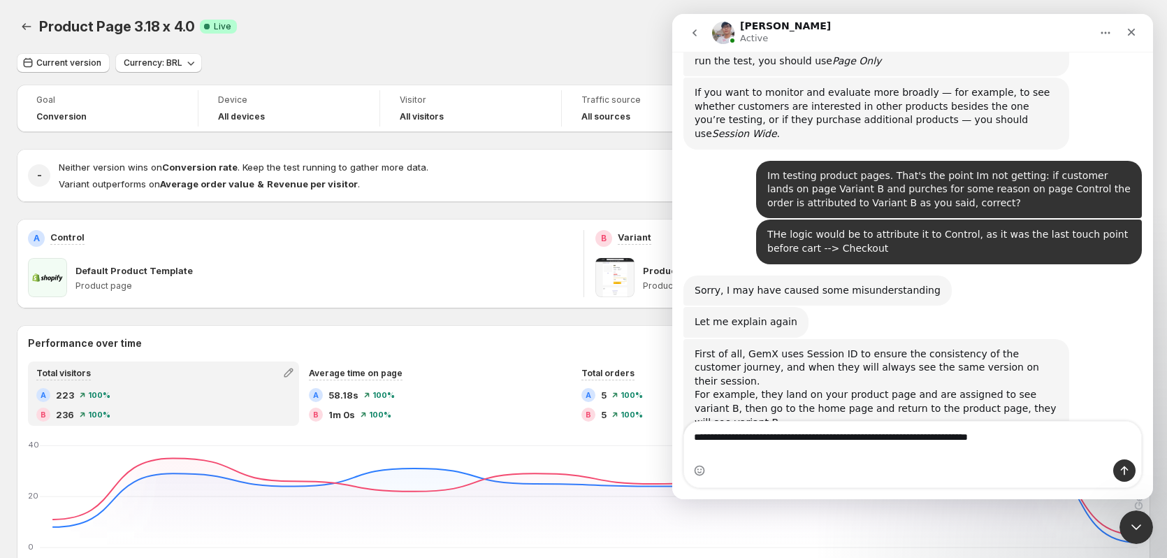
type textarea "**********"
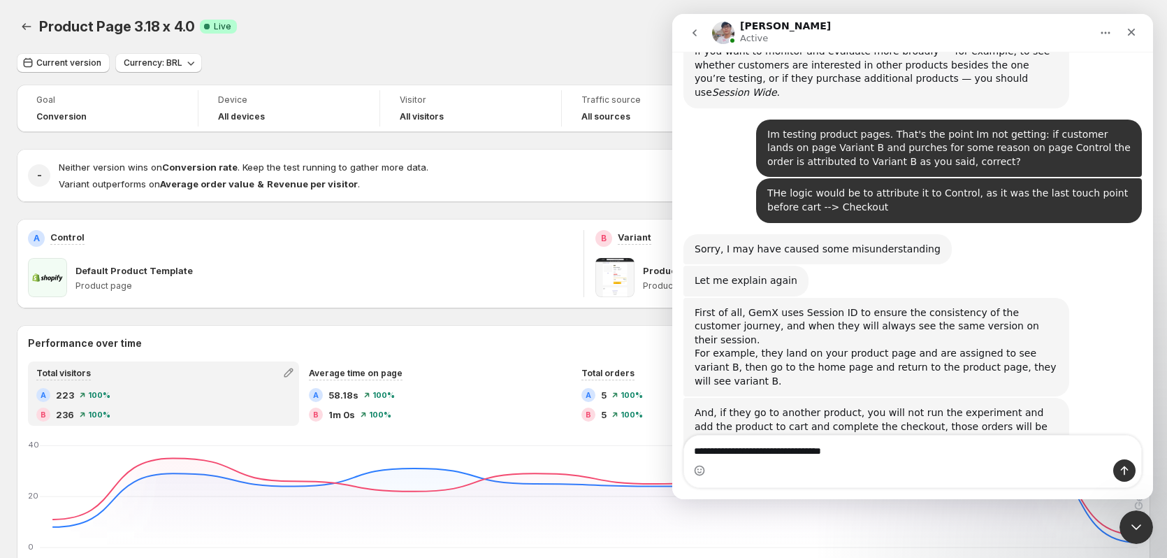
scroll to position [3816, 0]
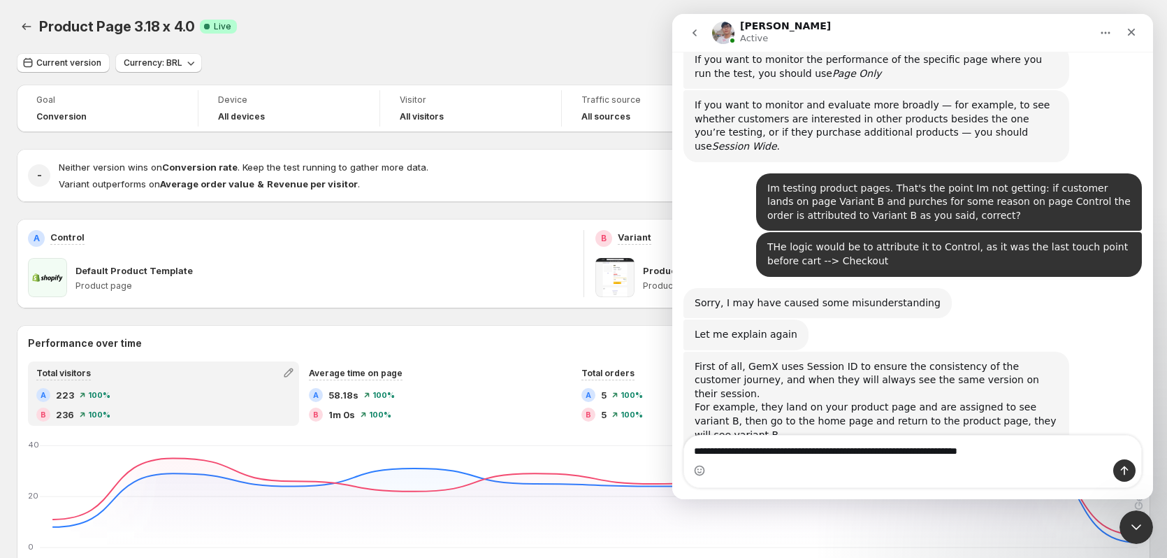
type textarea "**********"
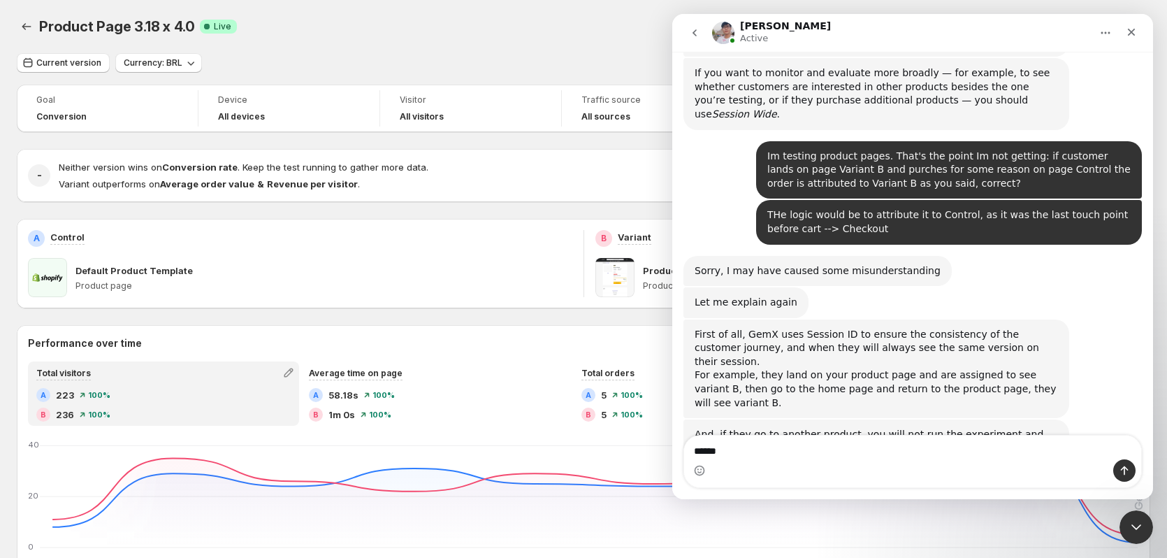
type textarea "*******"
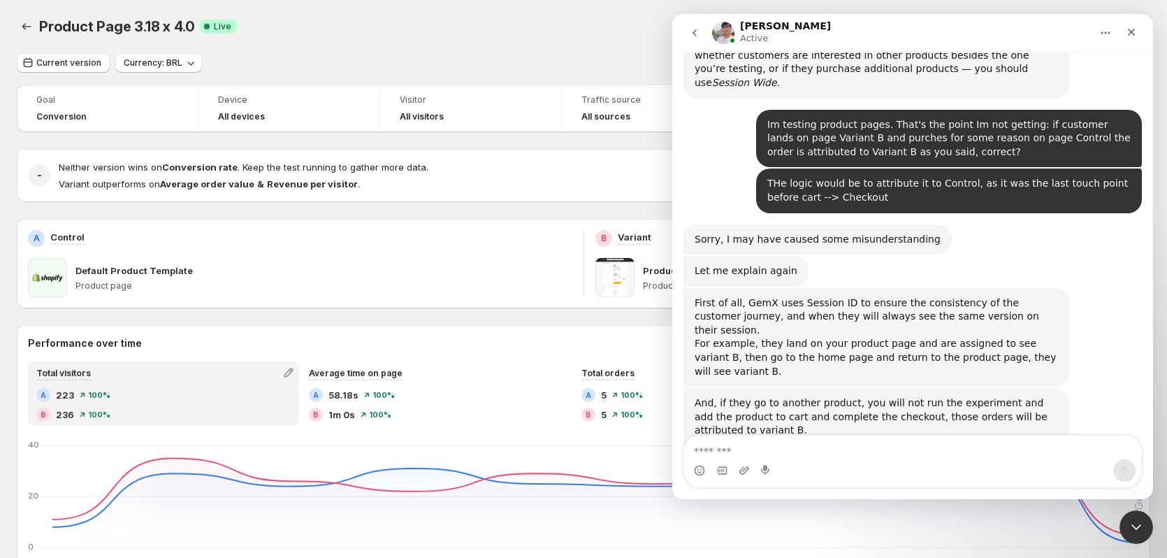
click at [814, 450] on textarea "Message…" at bounding box center [912, 447] width 457 height 24
type textarea "********"
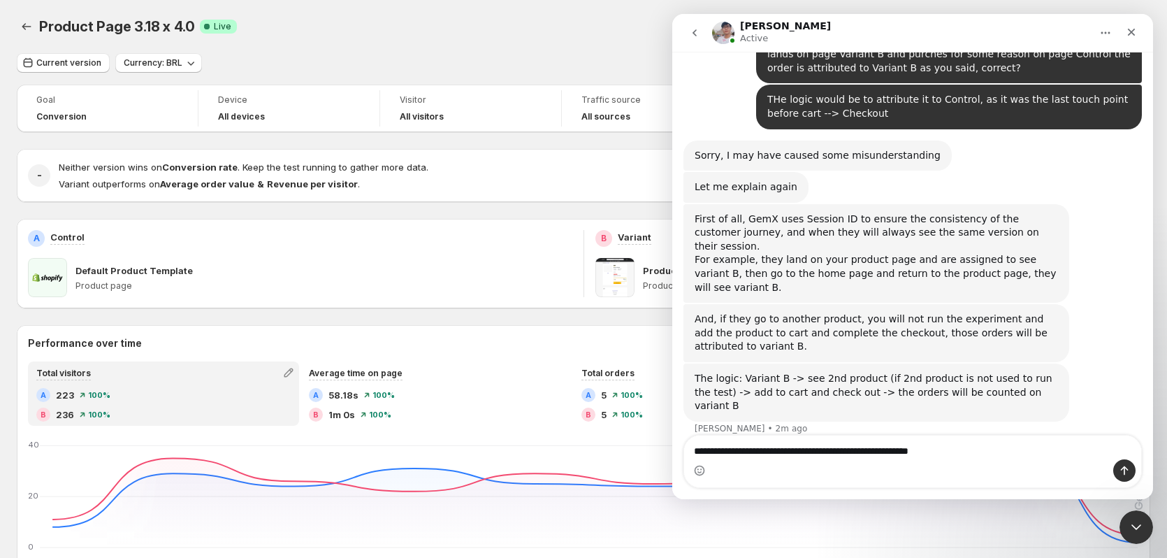
scroll to position [3966, 0]
type textarea "**********"
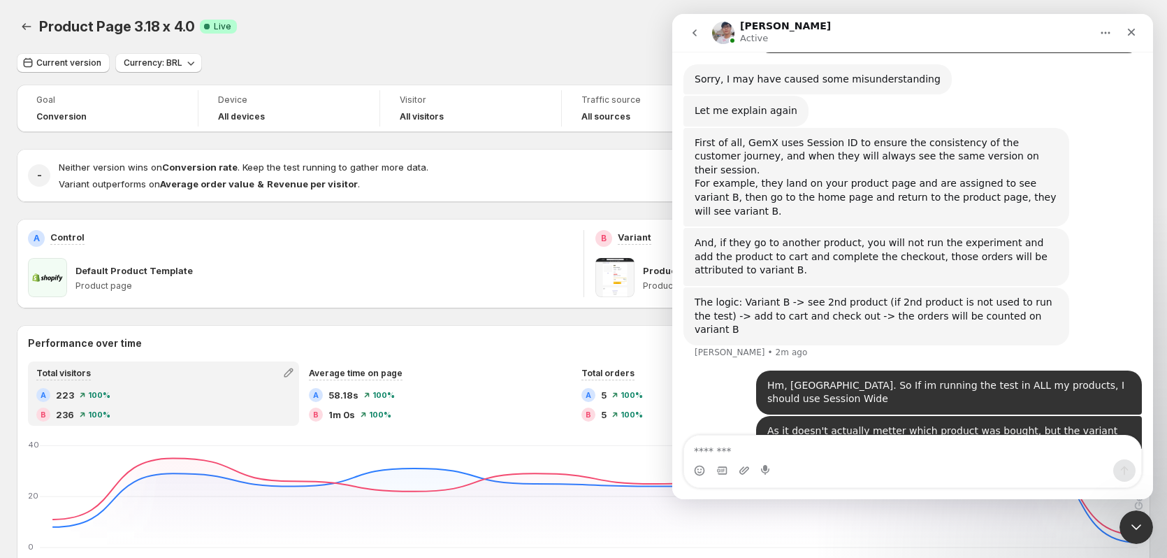
scroll to position [4005, 0]
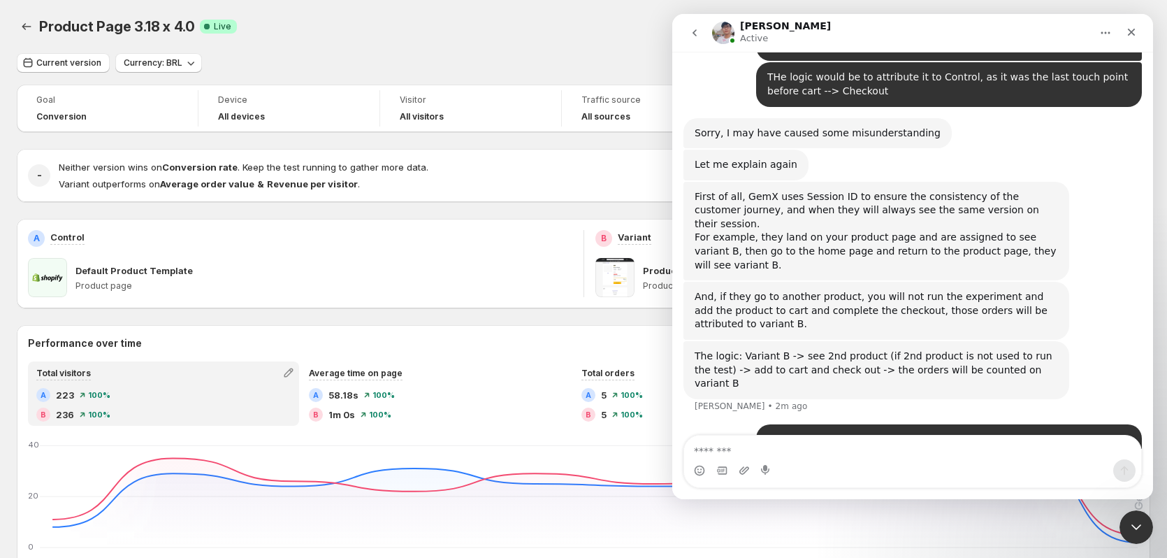
click at [832, 445] on textarea "Message…" at bounding box center [912, 447] width 457 height 24
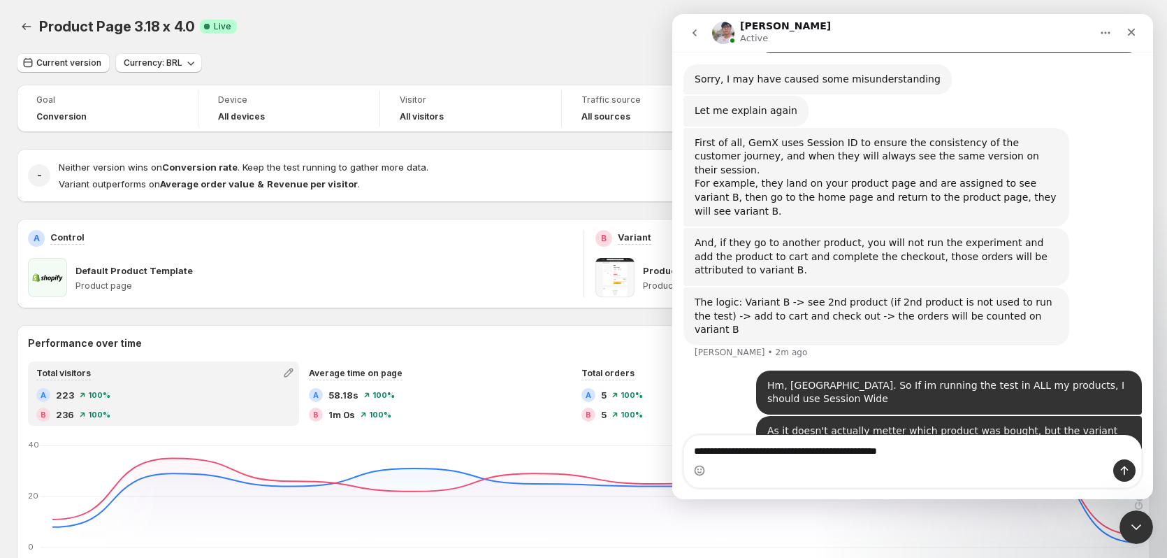
type textarea "**********"
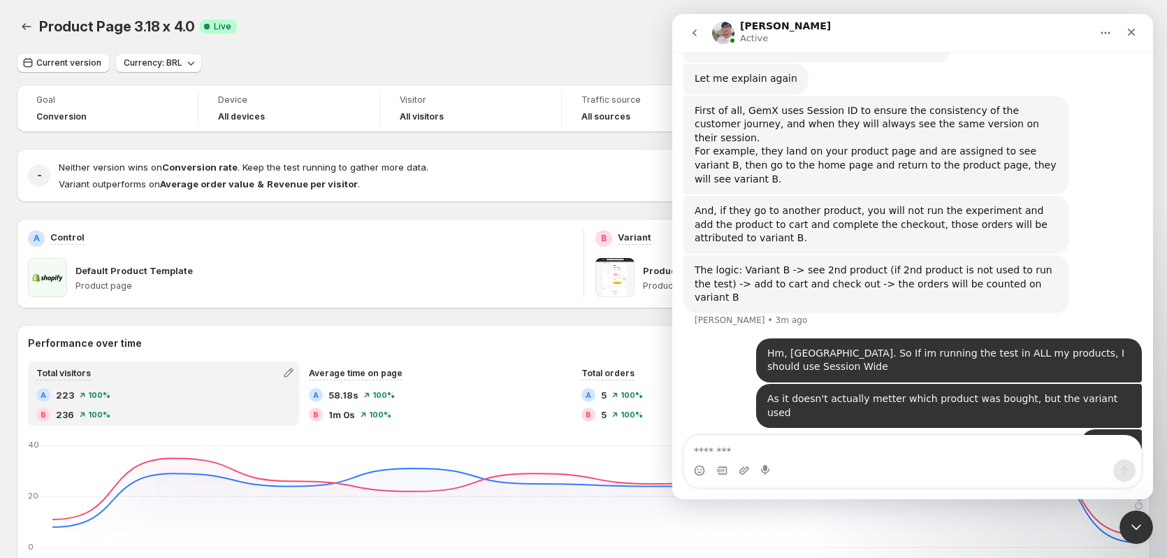
click at [832, 445] on textarea "Message…" at bounding box center [912, 447] width 457 height 24
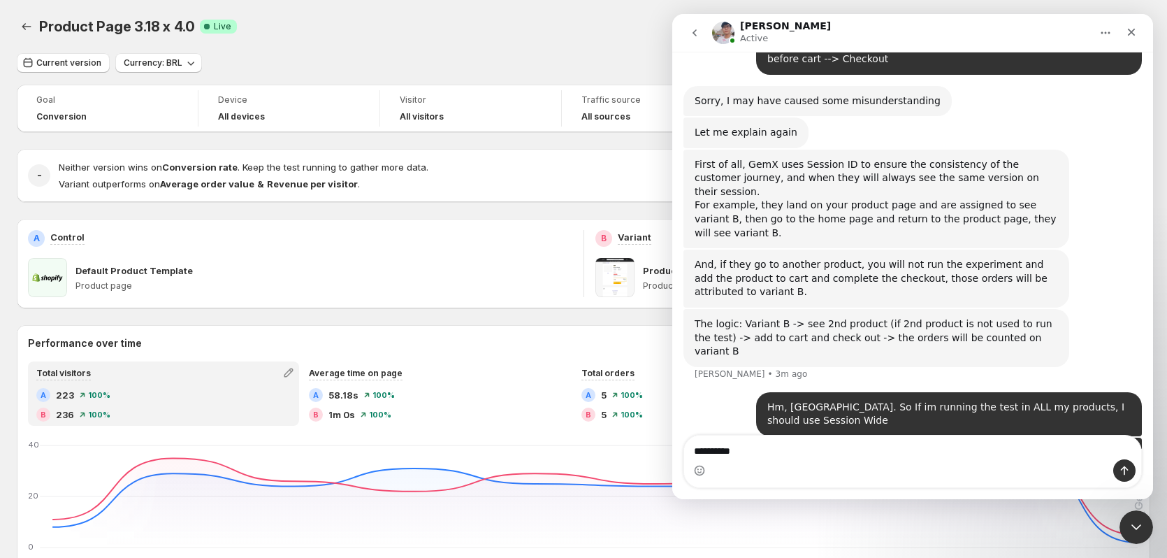
type textarea "**********"
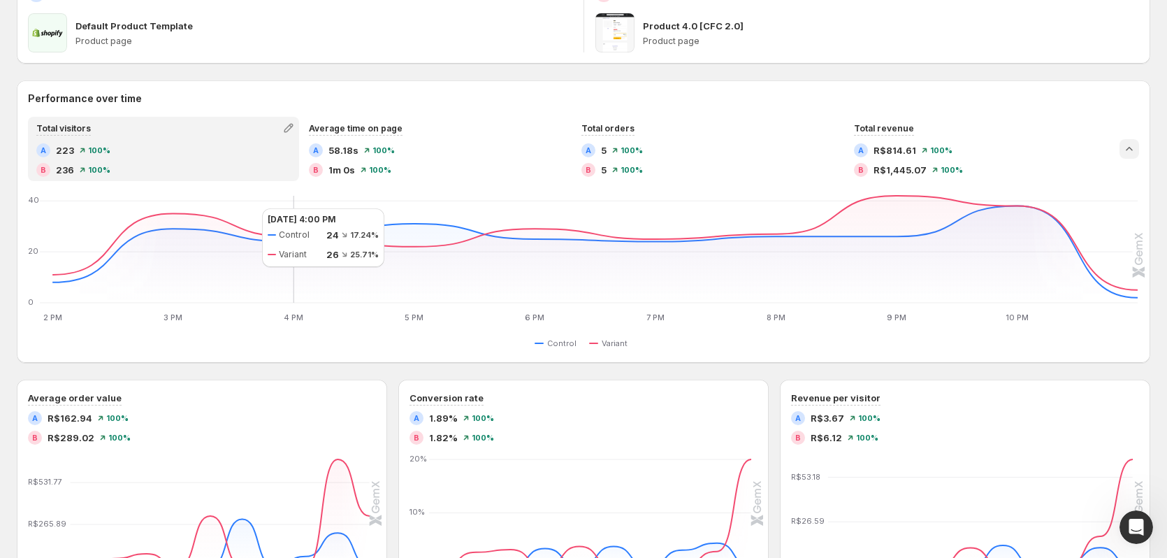
scroll to position [70, 0]
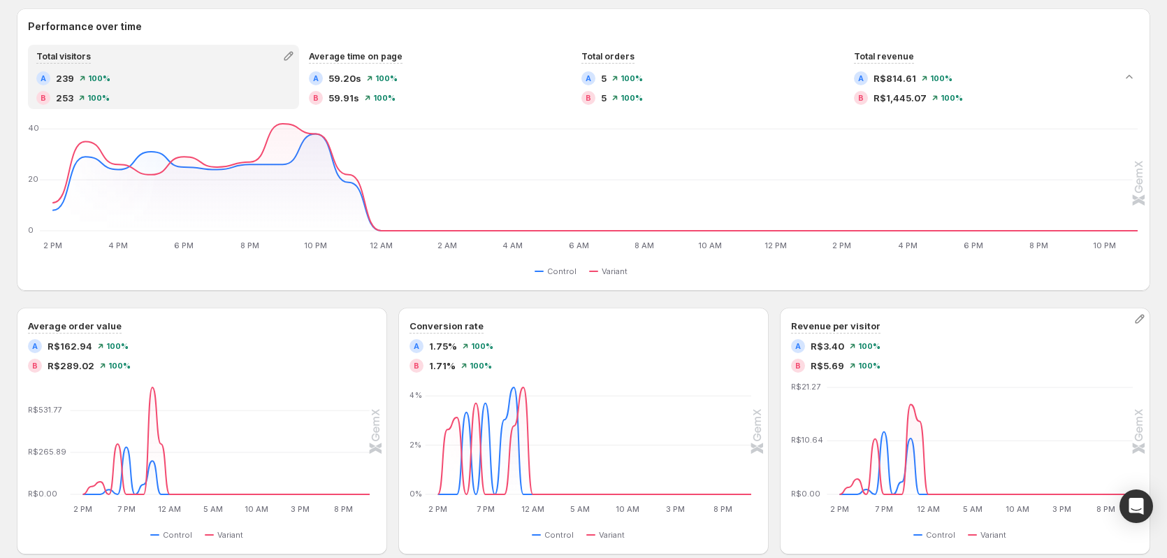
scroll to position [140, 0]
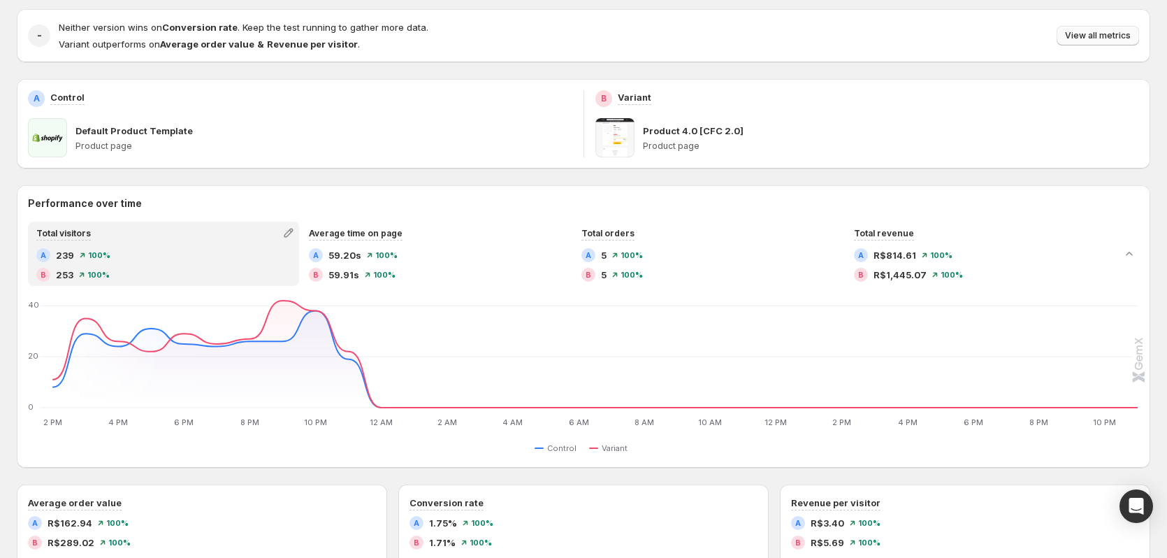
click at [1113, 36] on span "View all metrics" at bounding box center [1098, 35] width 66 height 11
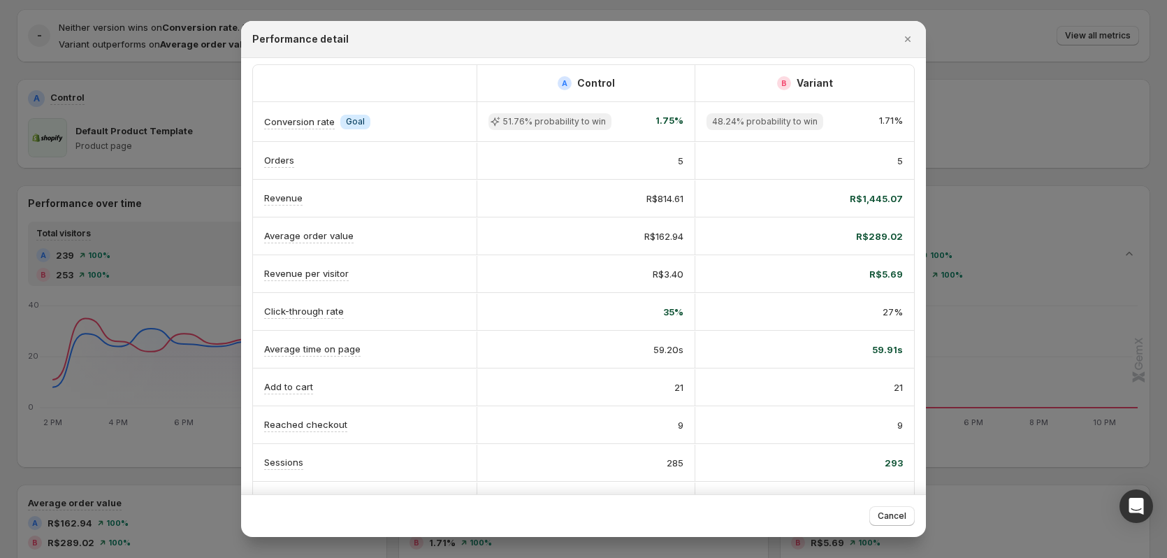
scroll to position [0, 0]
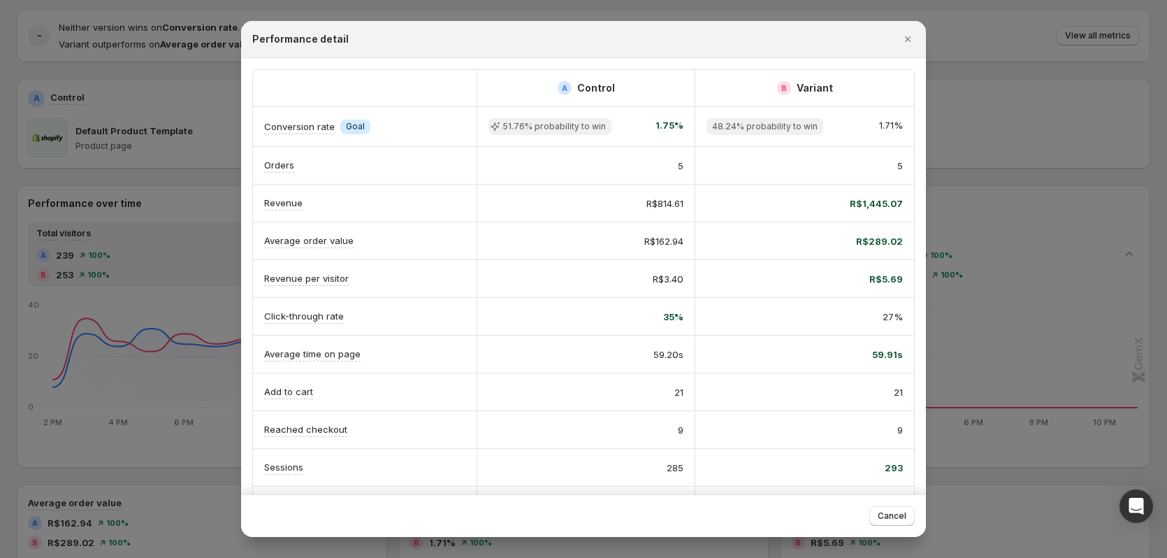
click at [738, 366] on div "59.91s" at bounding box center [804, 354] width 219 height 36
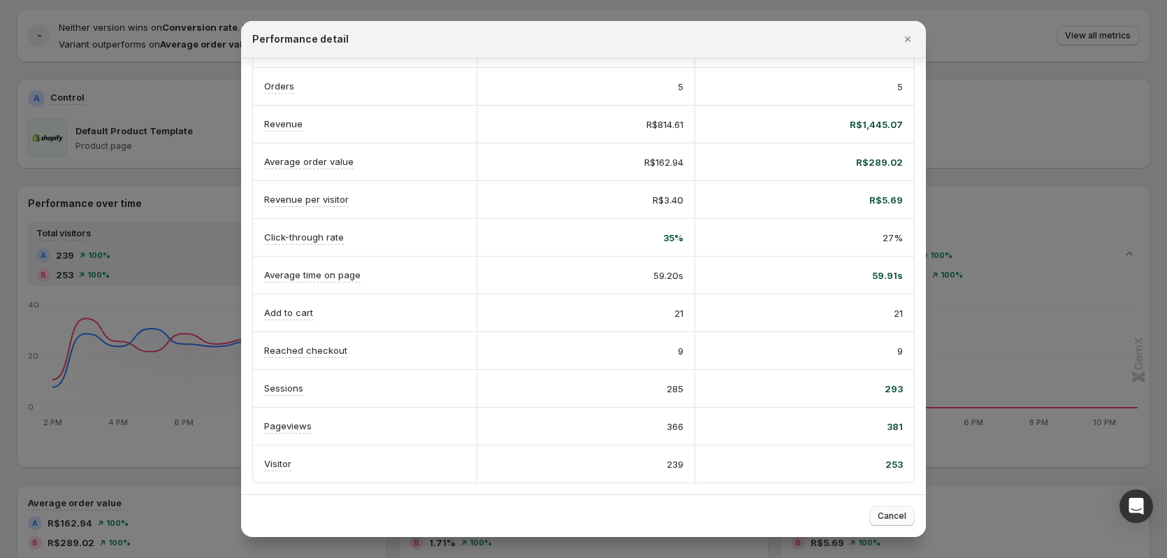
click at [893, 515] on span "Cancel" at bounding box center [892, 515] width 29 height 11
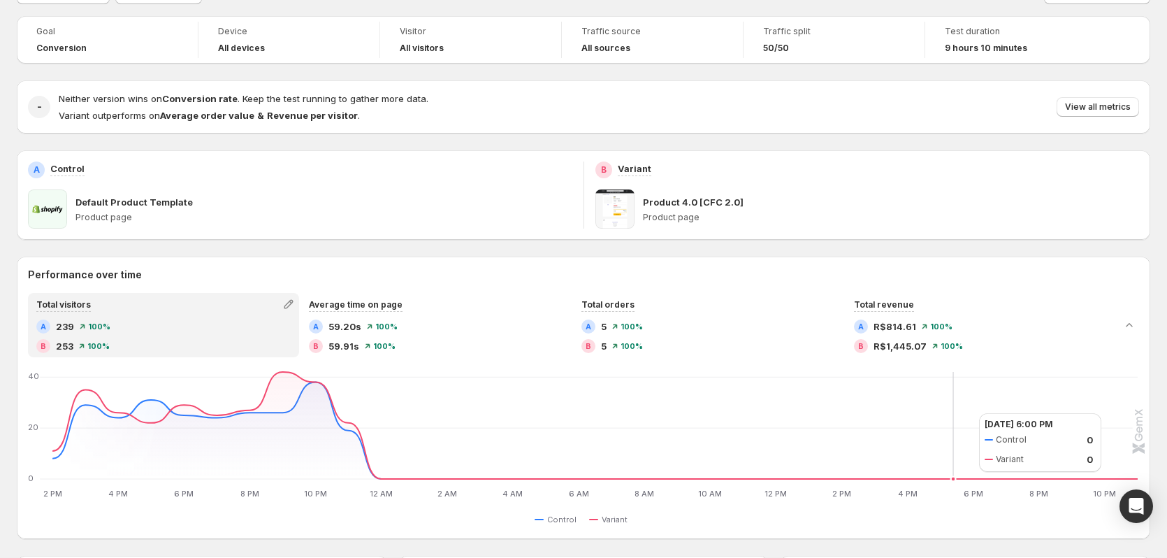
scroll to position [0, 0]
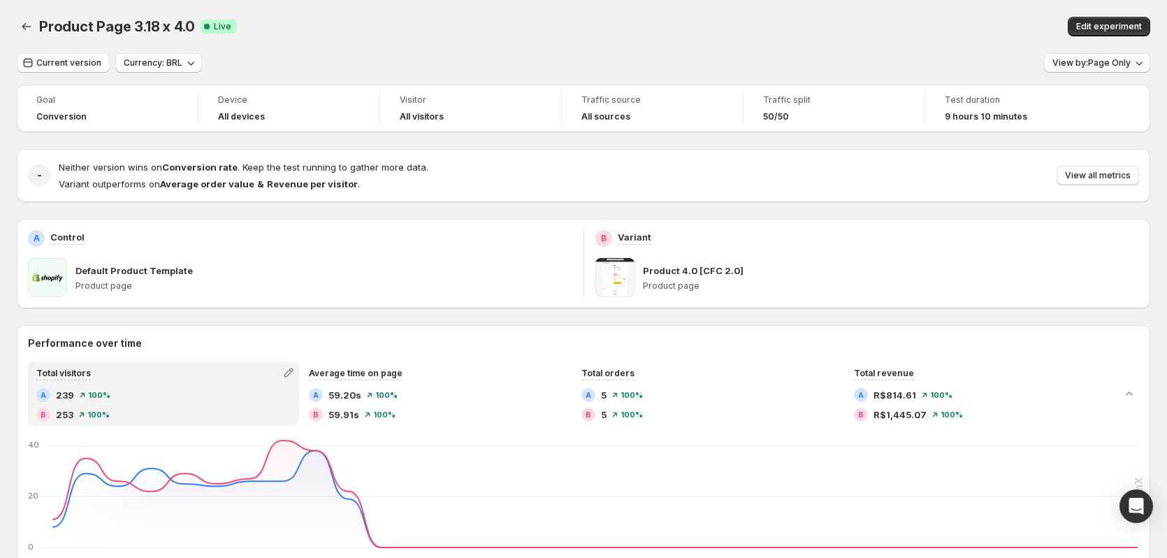
click at [1127, 67] on span "View by: Page Only" at bounding box center [1092, 62] width 78 height 11
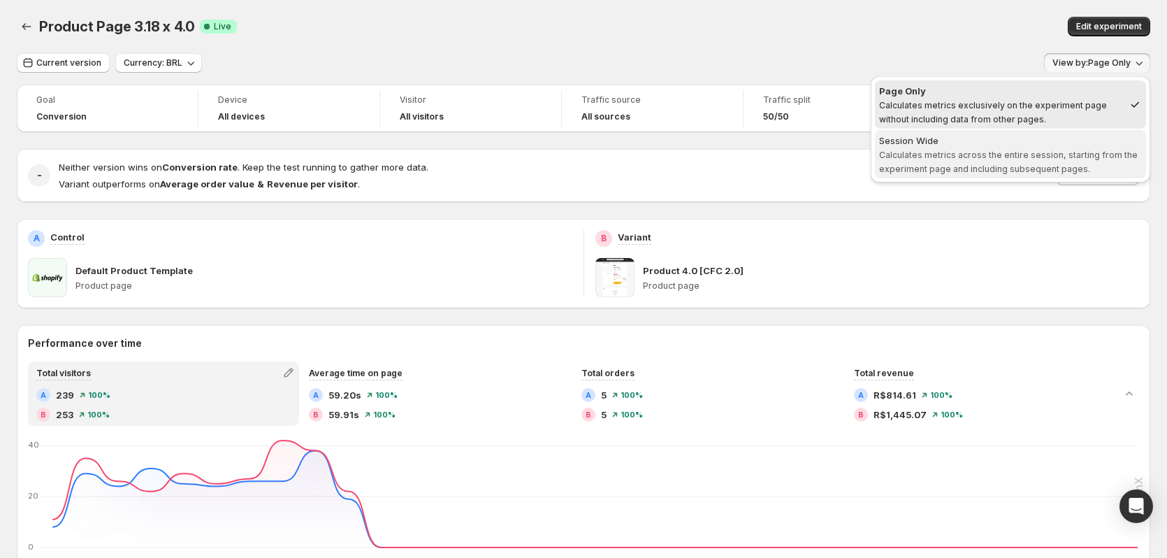
click at [1021, 155] on span "Calculates metrics across the entire session, starting from the experiment page…" at bounding box center [1008, 162] width 259 height 24
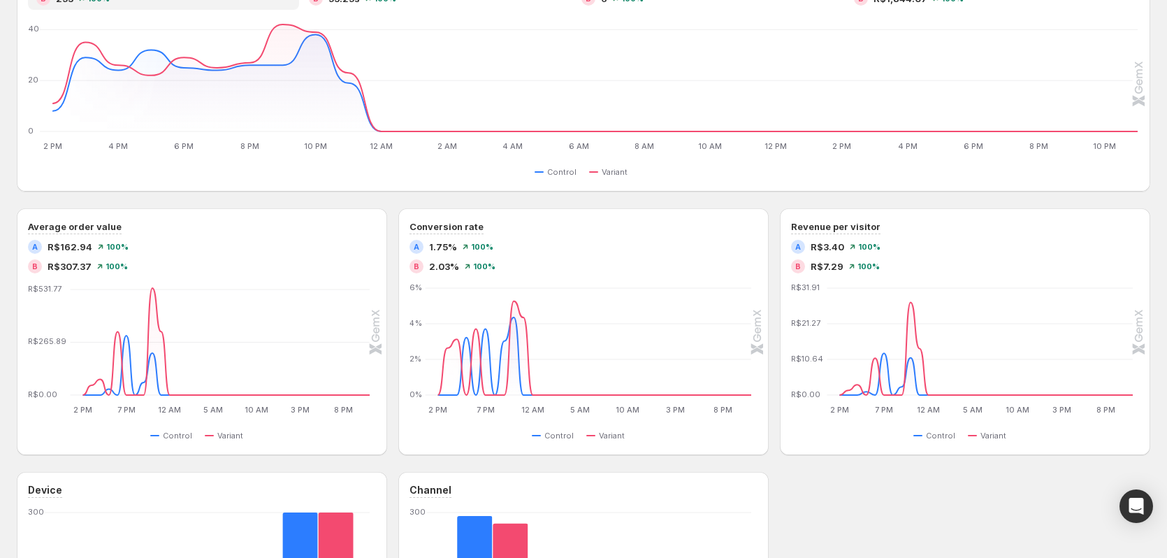
scroll to position [419, 0]
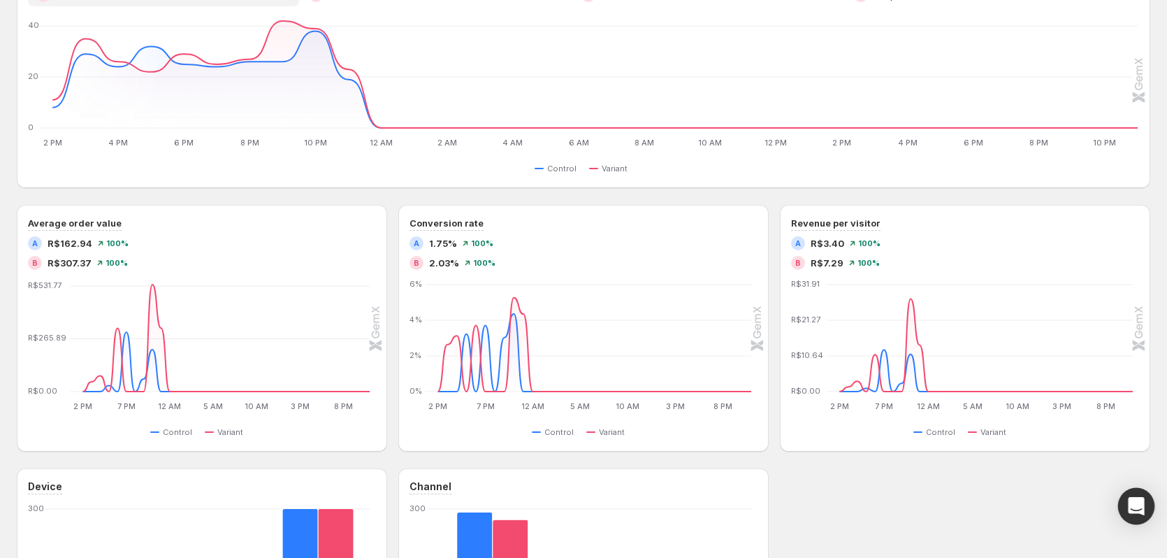
click at [1139, 500] on icon "Open Intercom Messenger" at bounding box center [1136, 506] width 16 height 18
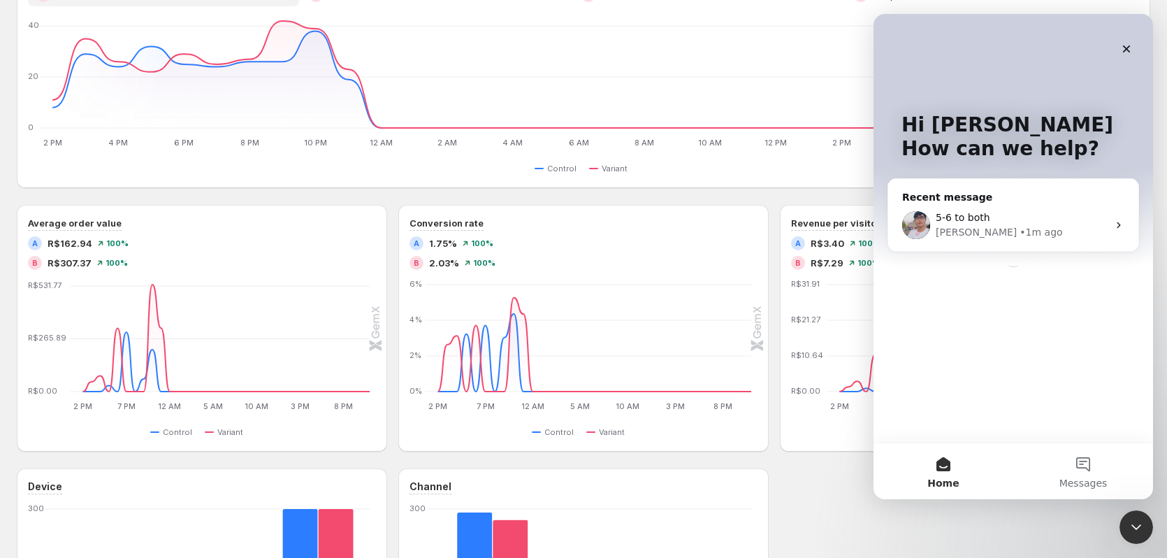
scroll to position [0, 0]
click at [1020, 234] on div "• 1m ago" at bounding box center [1041, 232] width 43 height 15
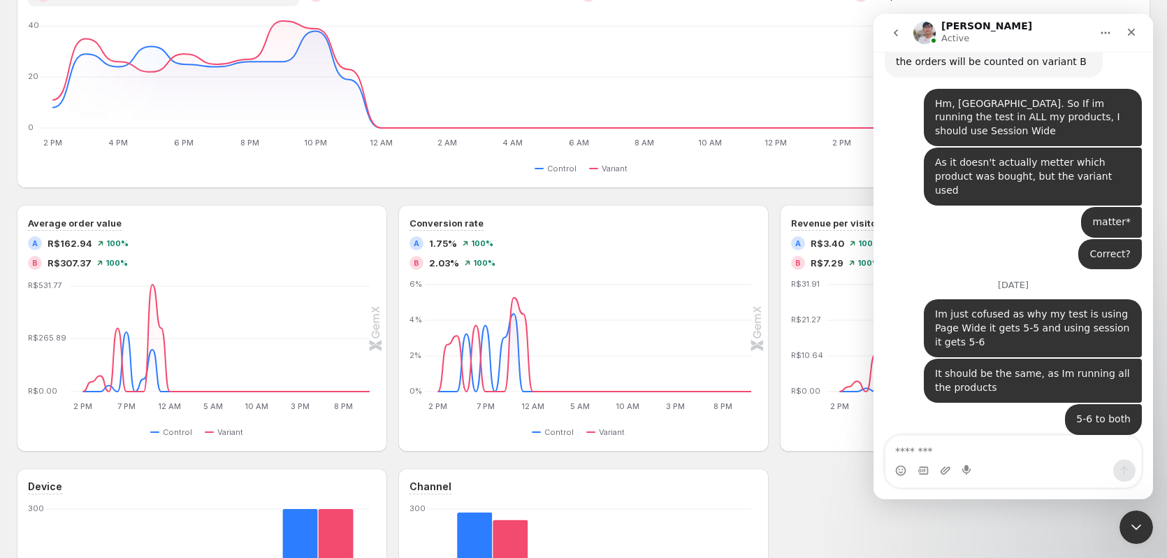
scroll to position [5545, 0]
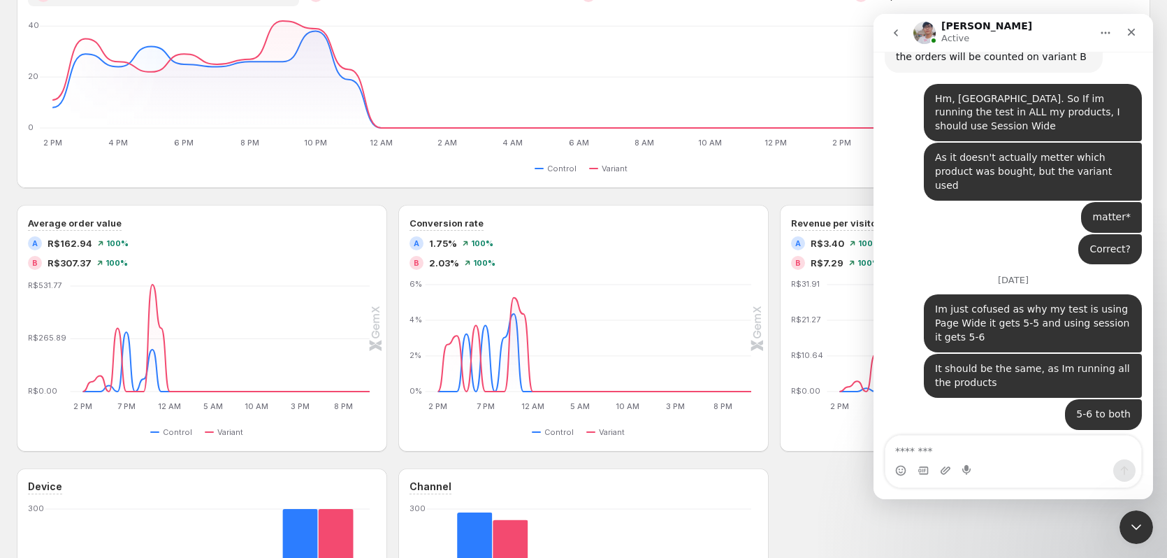
click at [986, 445] on textarea "Message…" at bounding box center [1014, 447] width 256 height 24
type textarea "**********"
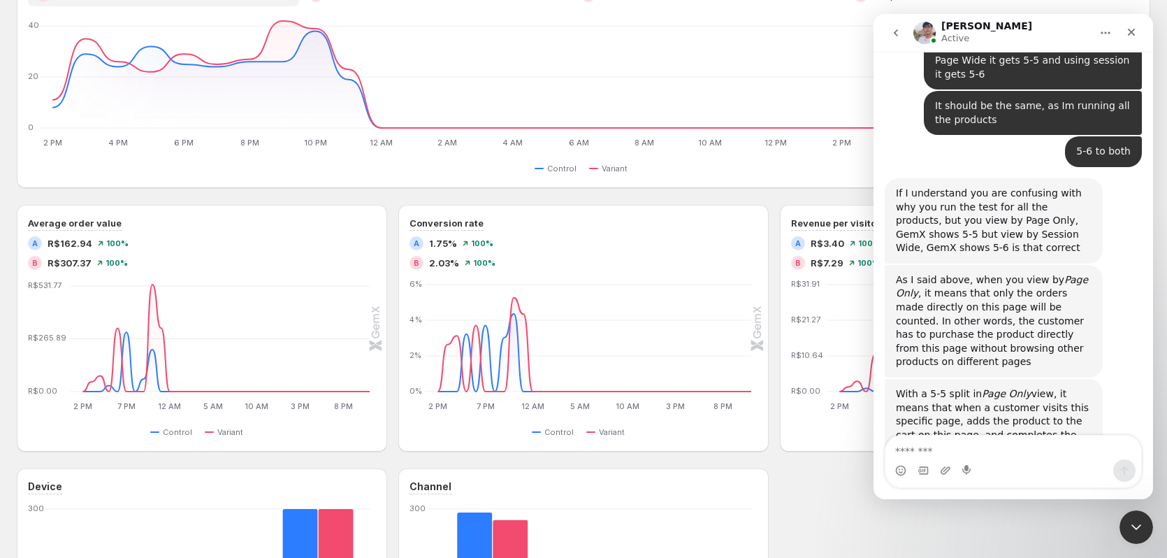
scroll to position [5754, 0]
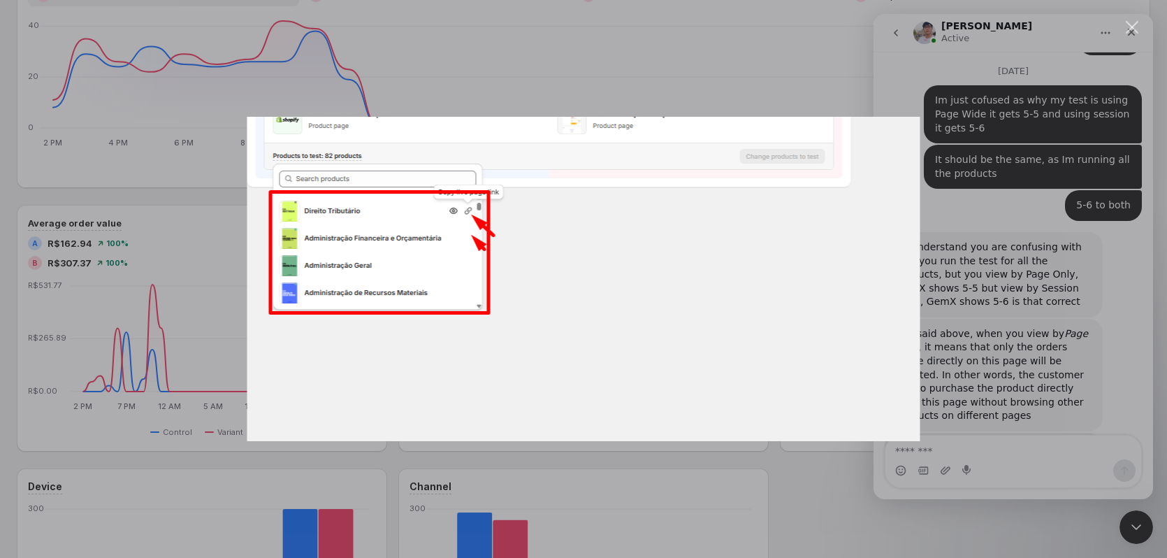
scroll to position [0, 0]
click at [1032, 335] on div "Intercom messenger" at bounding box center [583, 279] width 1167 height 558
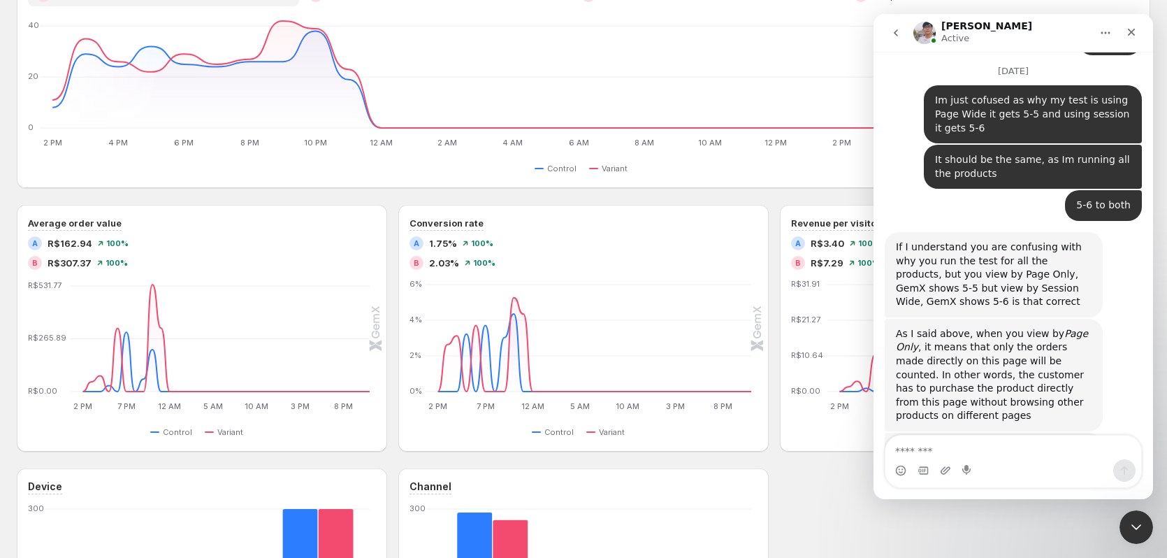
click at [941, 332] on div "Intercom messenger" at bounding box center [583, 279] width 1167 height 558
click at [953, 312] on body at bounding box center [584, 279] width 1156 height 547
click at [981, 320] on div "Intercom messenger" at bounding box center [583, 279] width 1167 height 558
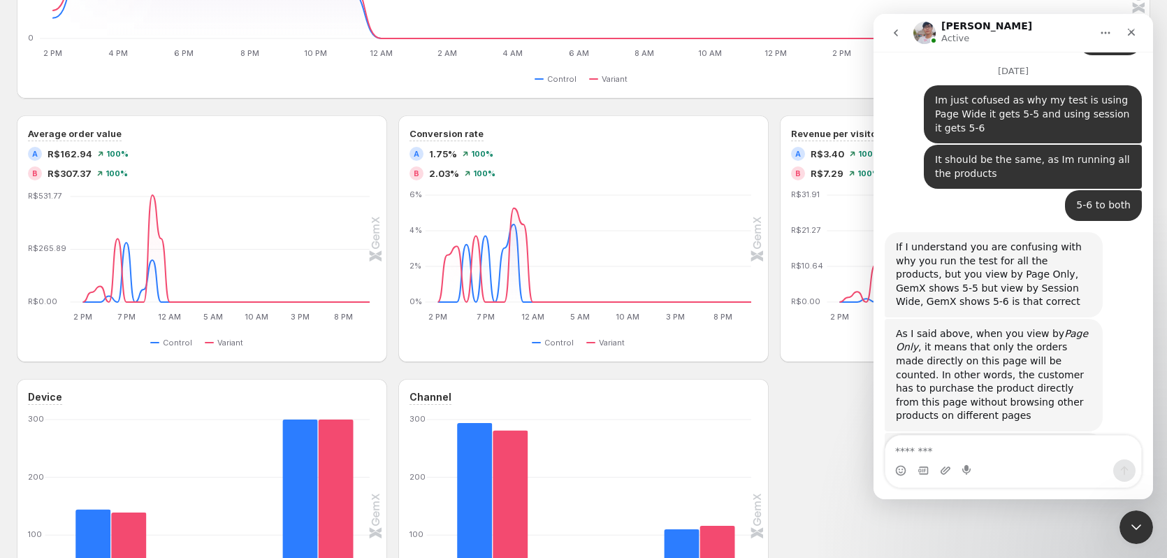
scroll to position [629, 0]
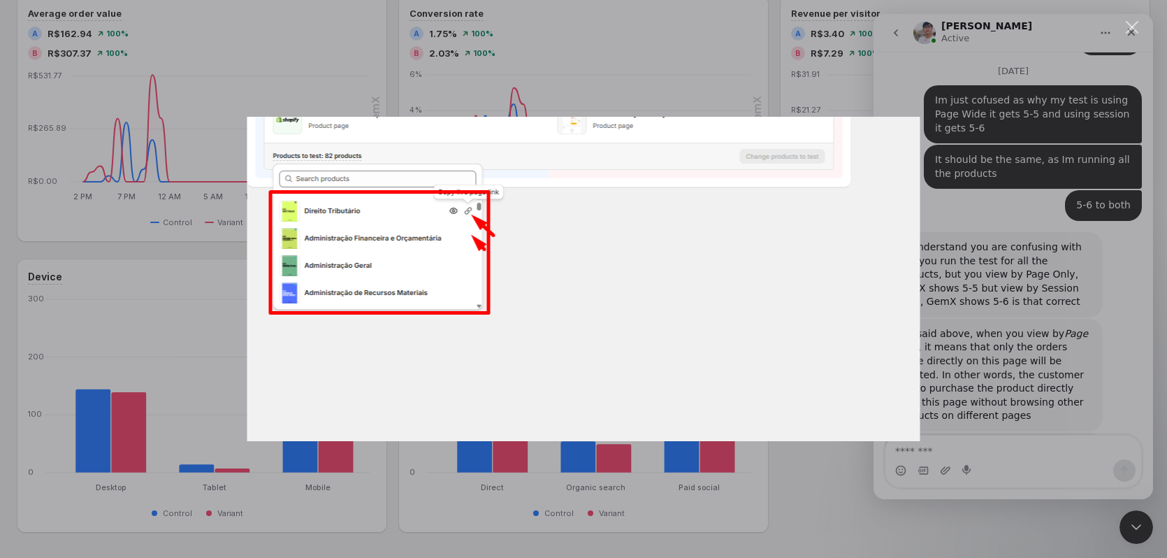
click at [995, 405] on div "Intercom messenger" at bounding box center [583, 279] width 1167 height 558
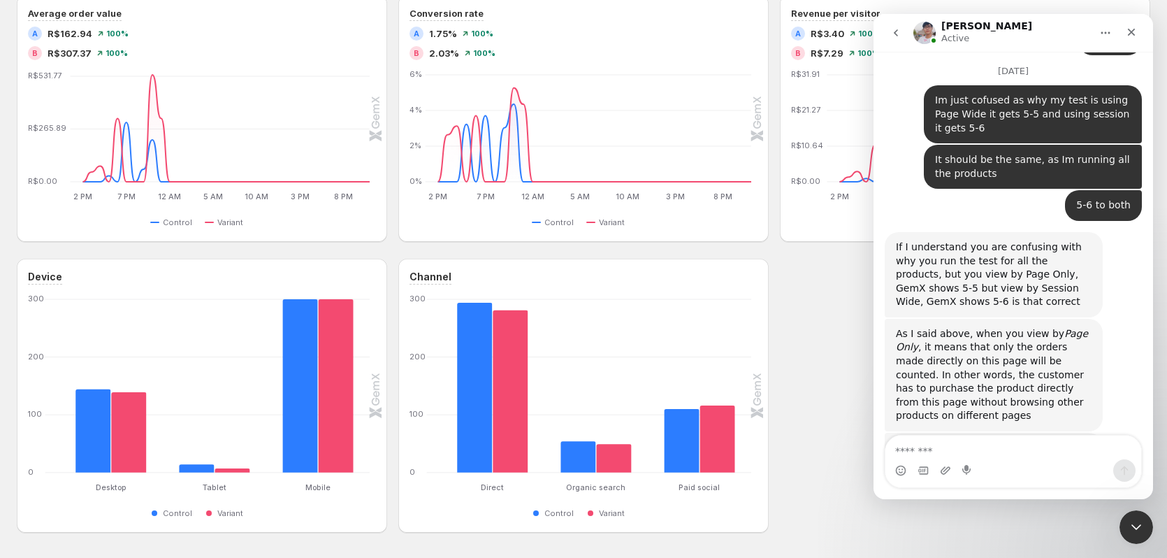
click at [997, 442] on textarea "Message…" at bounding box center [1014, 447] width 256 height 24
click at [993, 447] on textarea "Message…" at bounding box center [1014, 447] width 256 height 24
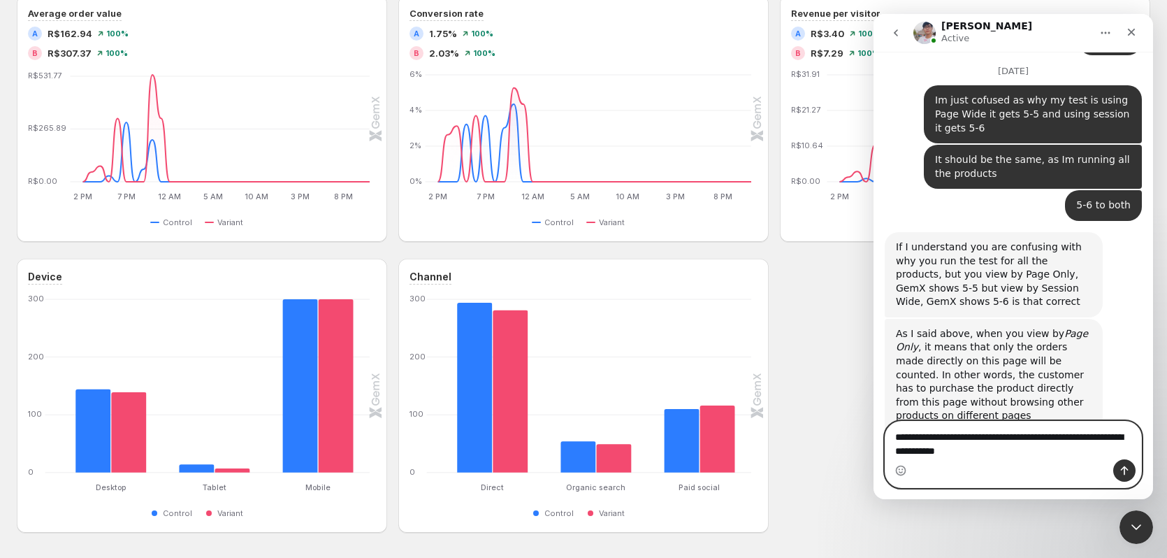
type textarea "**********"
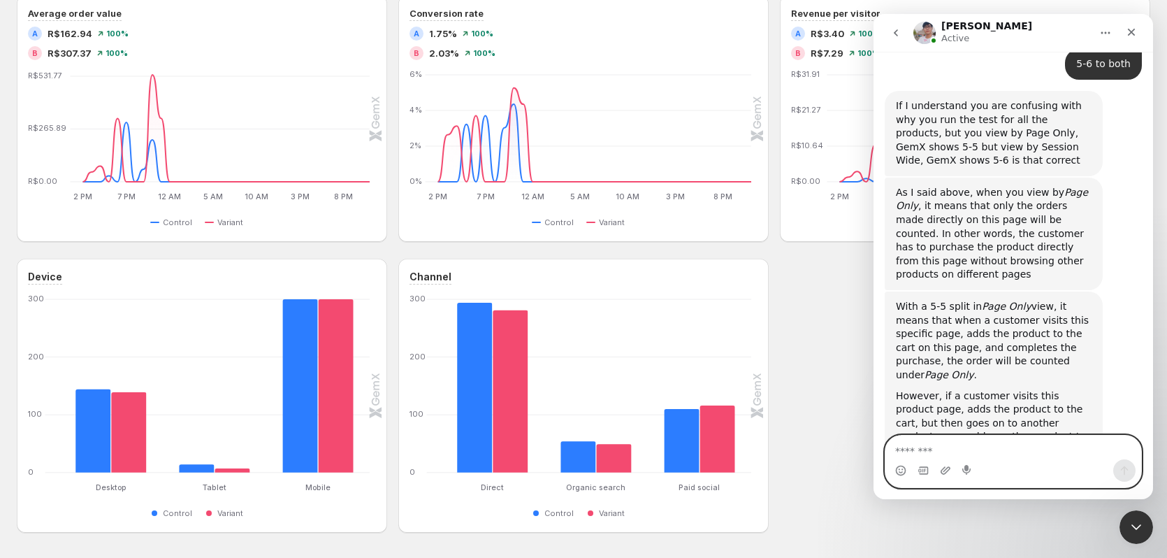
scroll to position [5896, 0]
type textarea "*****"
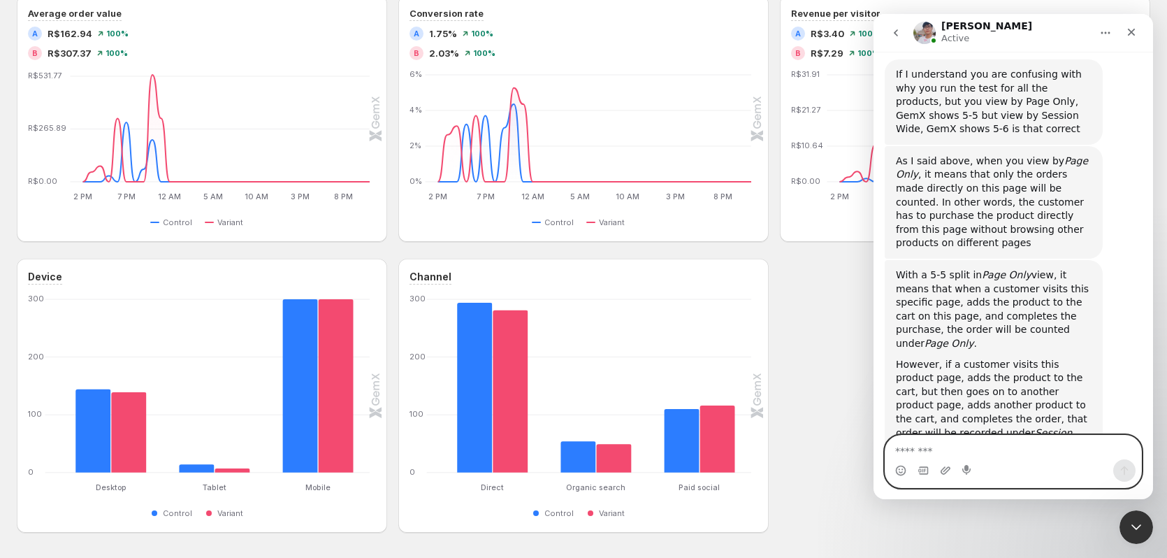
scroll to position [5873, 0]
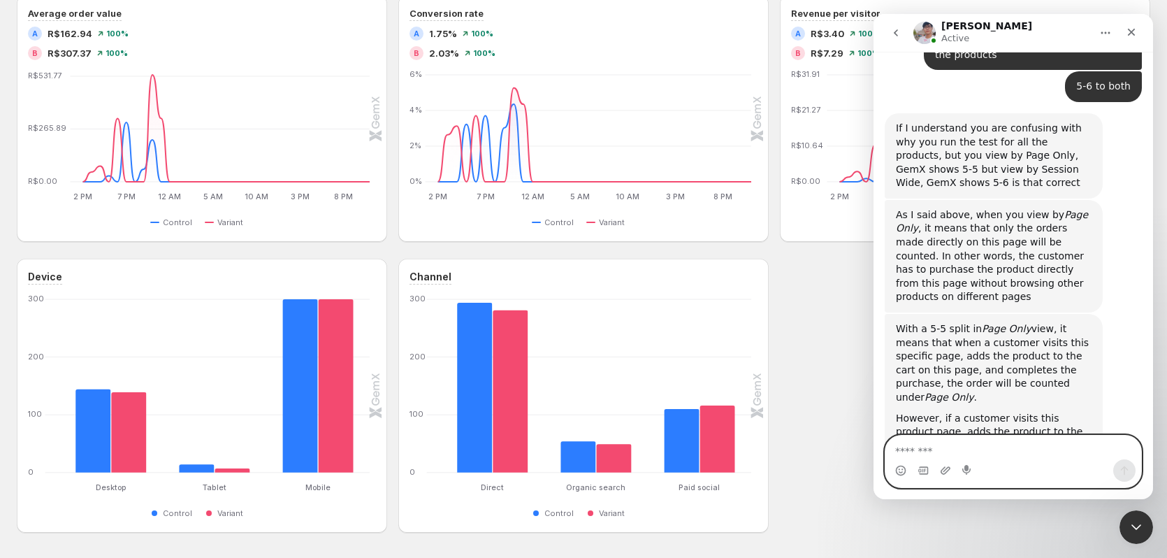
click at [999, 449] on textarea "Message…" at bounding box center [1014, 447] width 256 height 24
click at [980, 452] on textarea "Message…" at bounding box center [1014, 447] width 256 height 24
type textarea "**********"
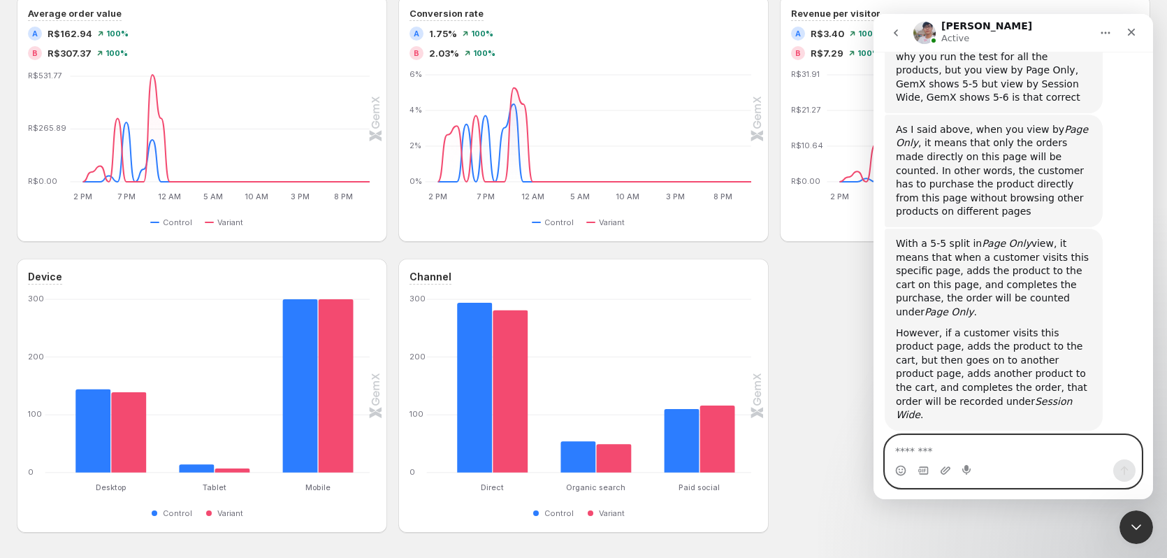
scroll to position [5956, 0]
type textarea "**"
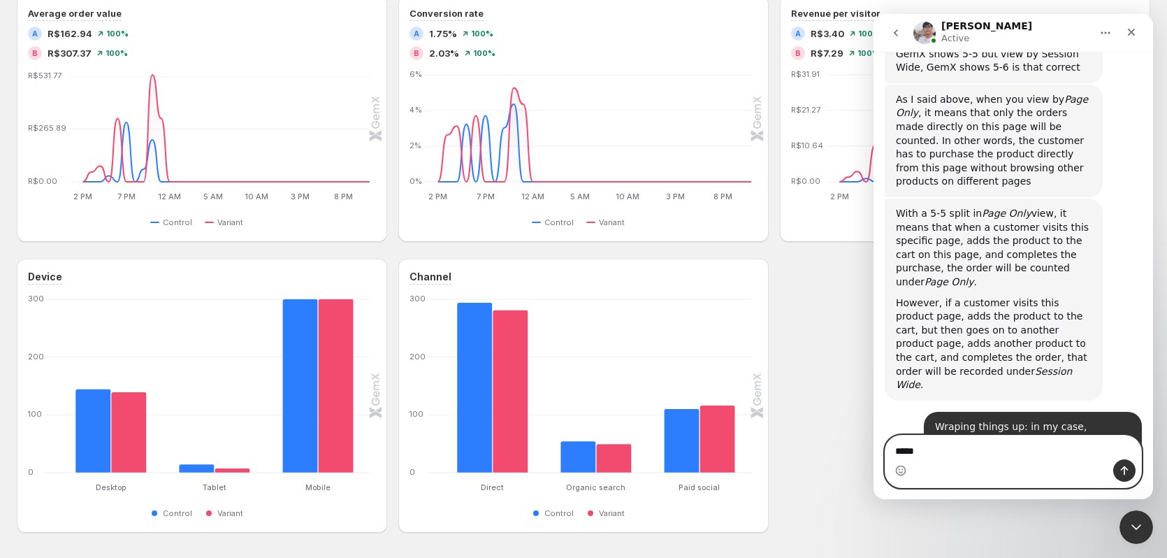
type textarea "******"
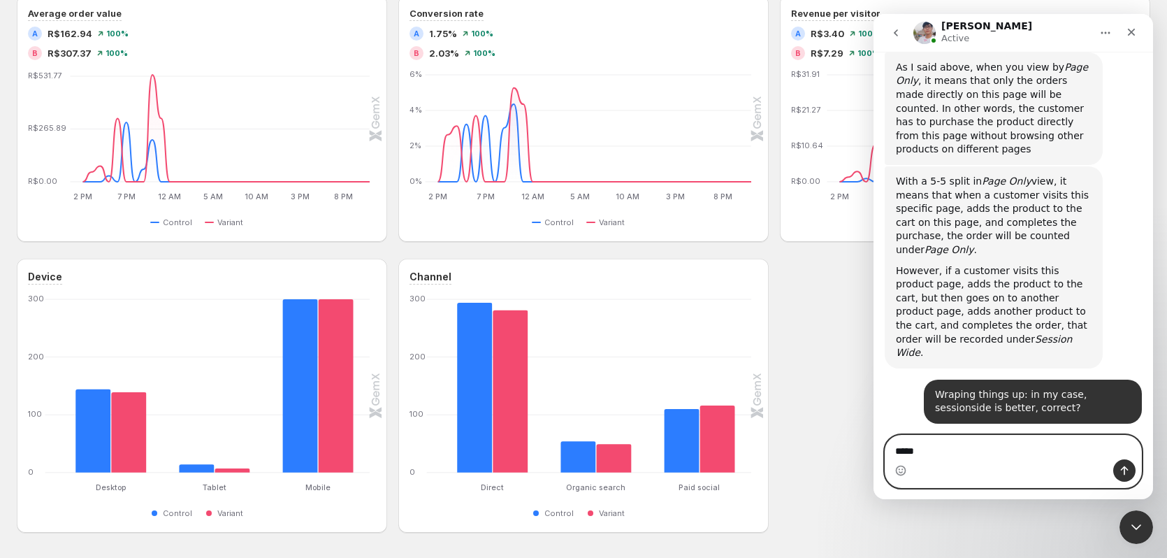
type textarea "******"
